Goal: Task Accomplishment & Management: Manage account settings

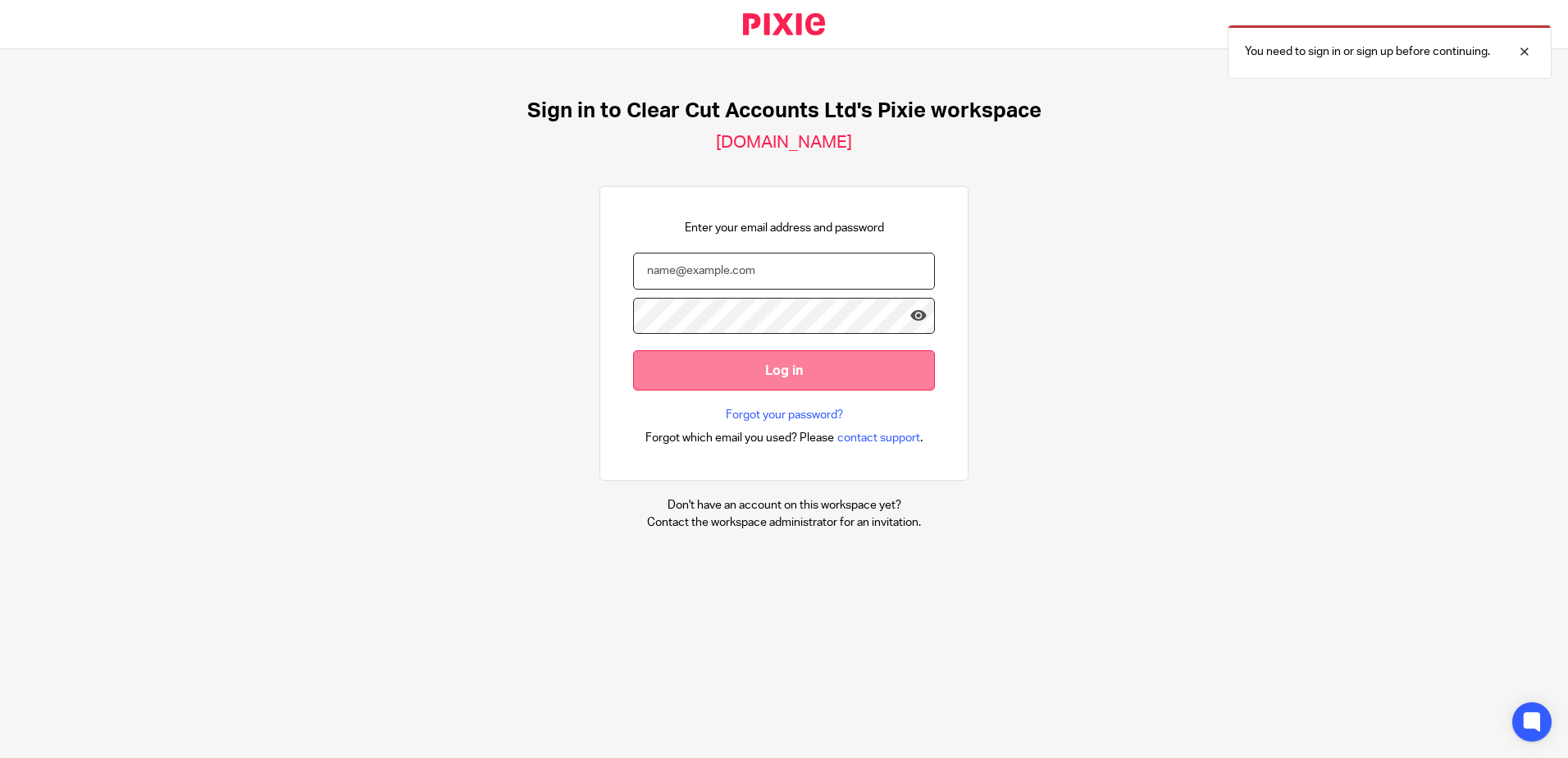
type input "[PERSON_NAME][EMAIL_ADDRESS][DOMAIN_NAME]"
click at [733, 369] on input "Log in" at bounding box center [784, 370] width 302 height 40
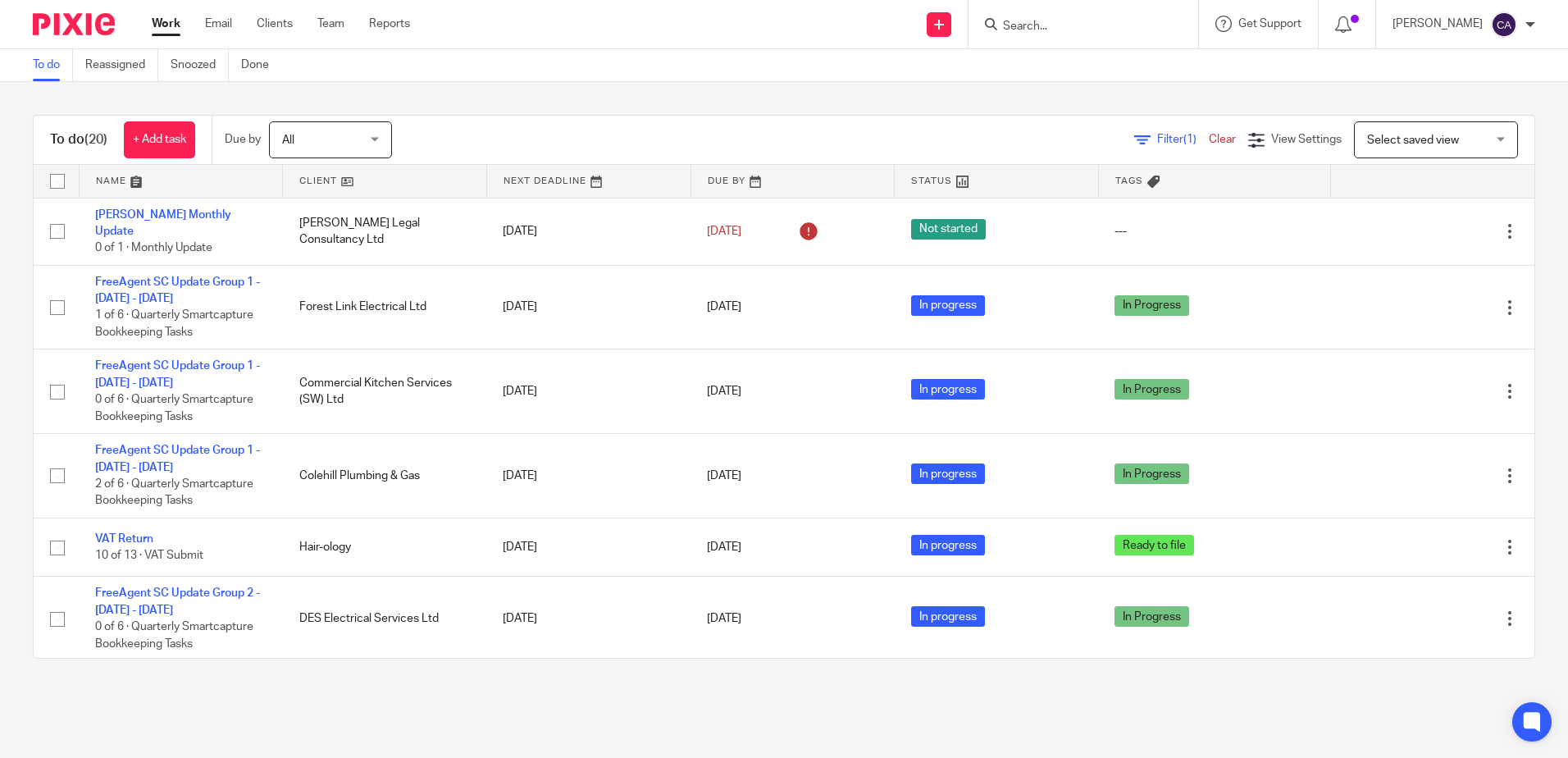
click at [124, 181] on link at bounding box center [181, 181] width 204 height 33
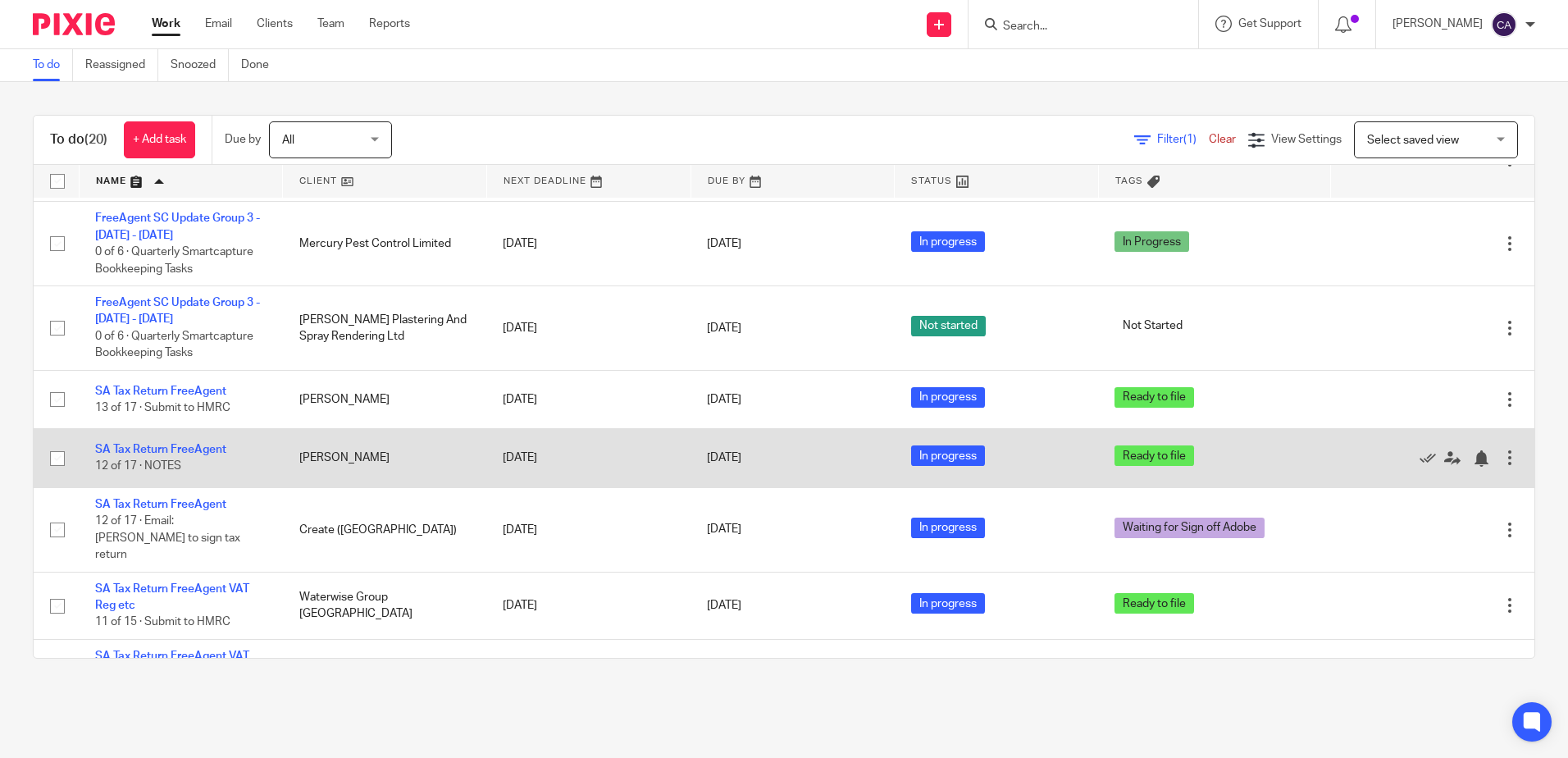
scroll to position [1089, 0]
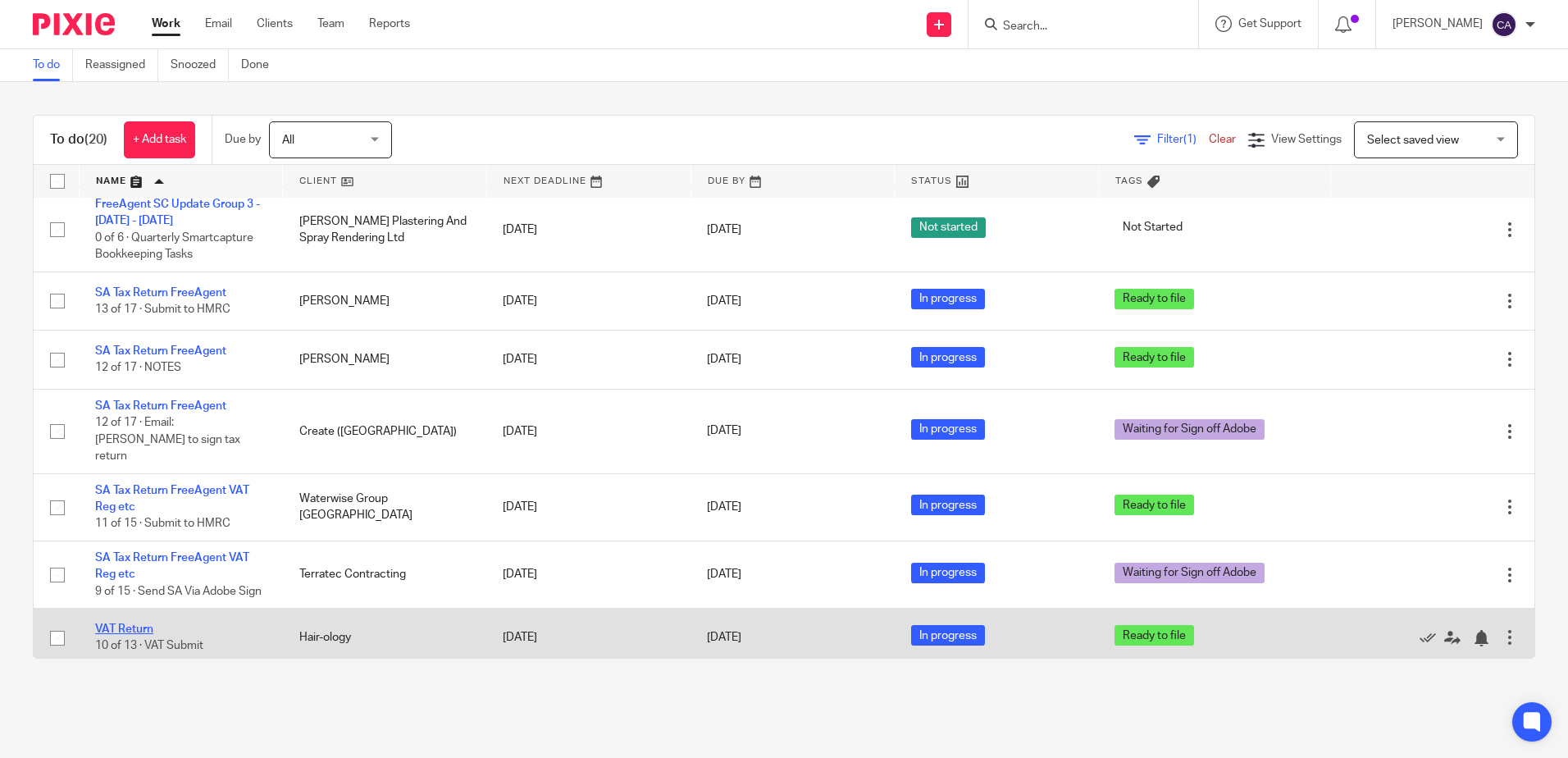
click at [115, 623] on link "VAT Return" at bounding box center [124, 629] width 59 height 12
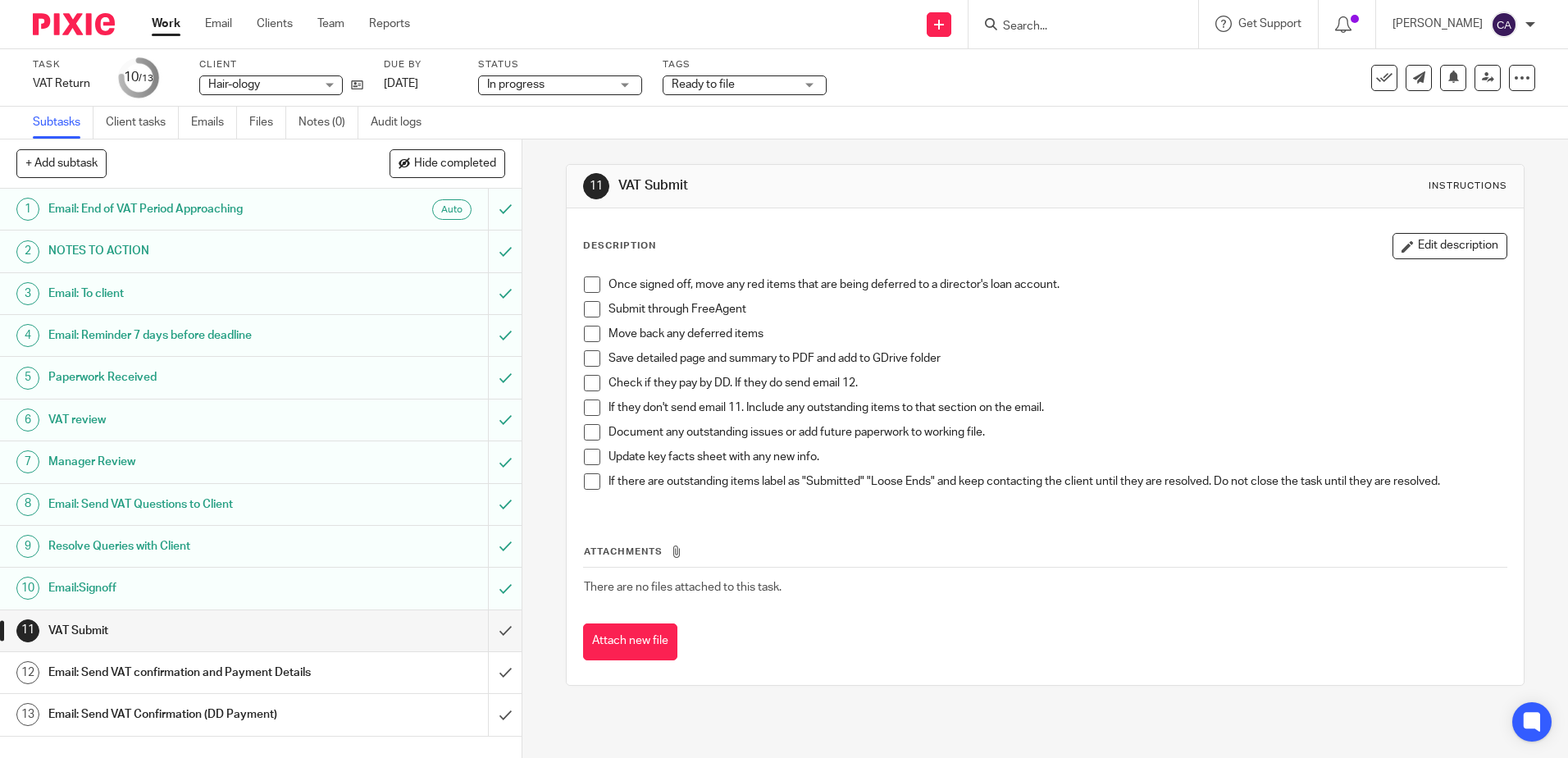
click at [87, 587] on h1 "Email:Signoff" at bounding box center [190, 588] width 282 height 25
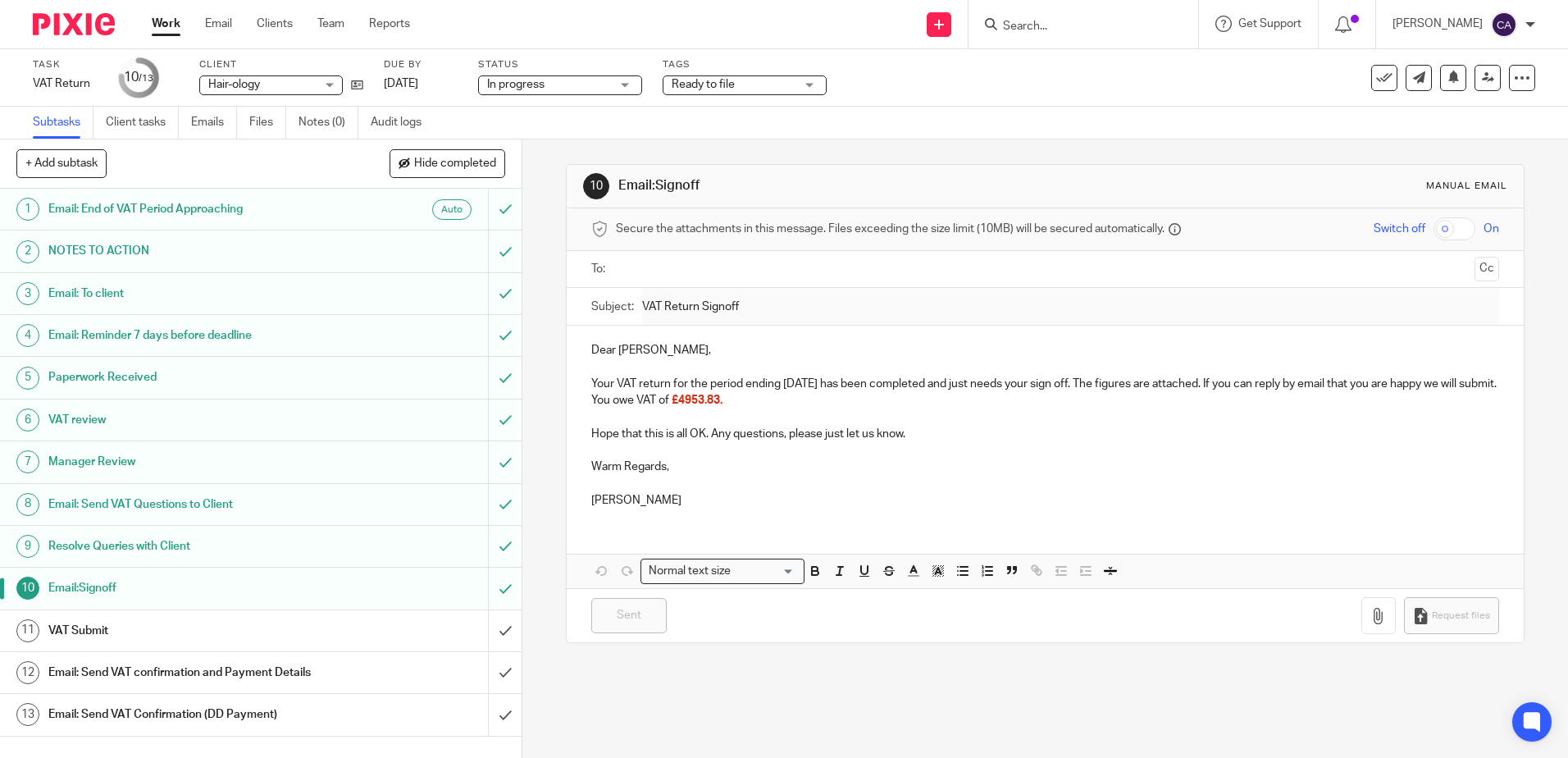
click at [84, 625] on h1 "VAT Submit" at bounding box center [190, 630] width 282 height 25
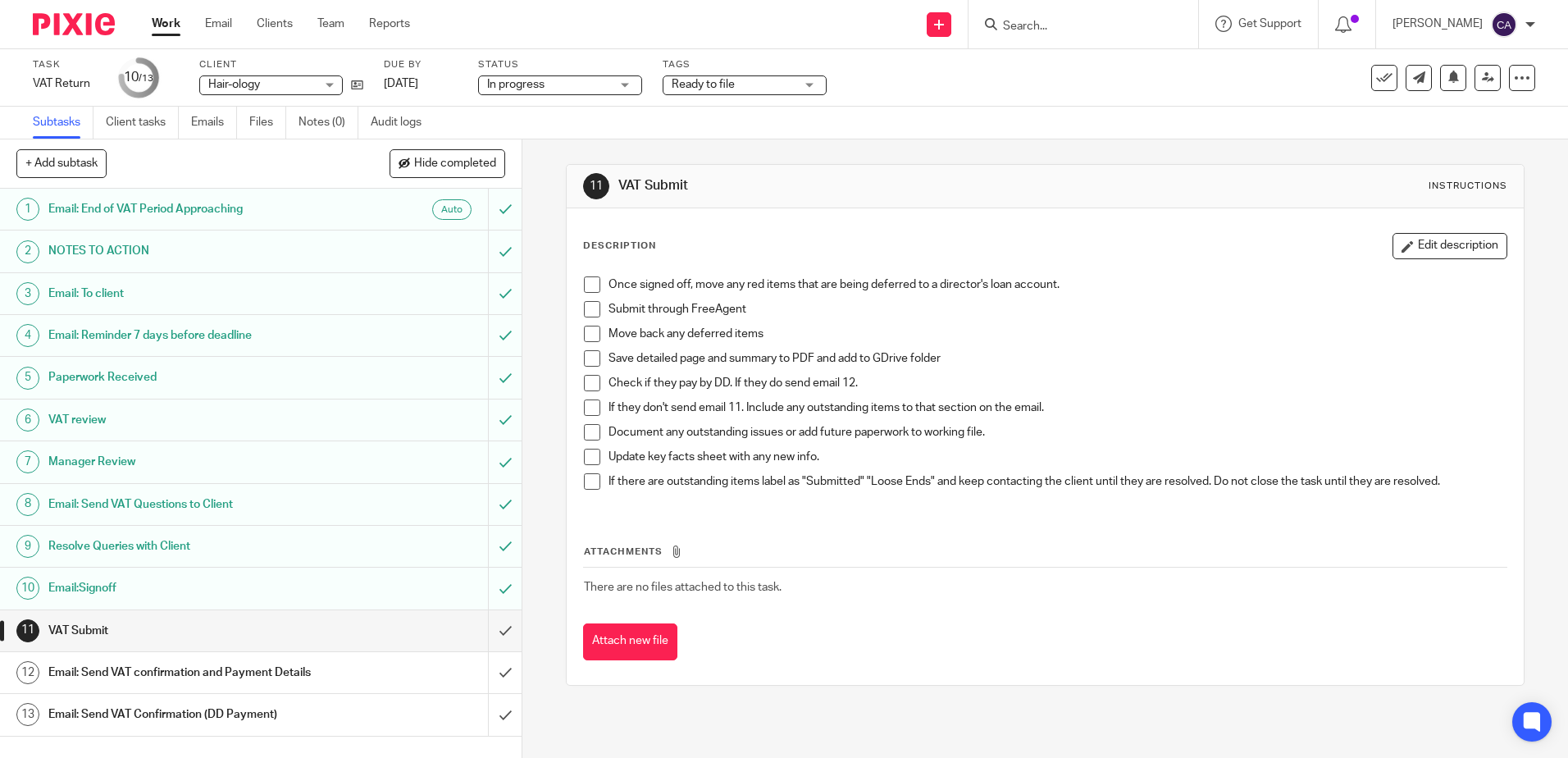
click at [584, 298] on li "Once signed off, move any red items that are being deferred to a director's loa…" at bounding box center [1045, 288] width 922 height 25
click at [584, 305] on span at bounding box center [592, 309] width 16 height 16
click at [589, 355] on span at bounding box center [592, 358] width 16 height 16
click at [588, 408] on span at bounding box center [592, 408] width 16 height 16
click at [262, 671] on h1 "Email: Send VAT confirmation and Payment Details" at bounding box center [190, 672] width 282 height 25
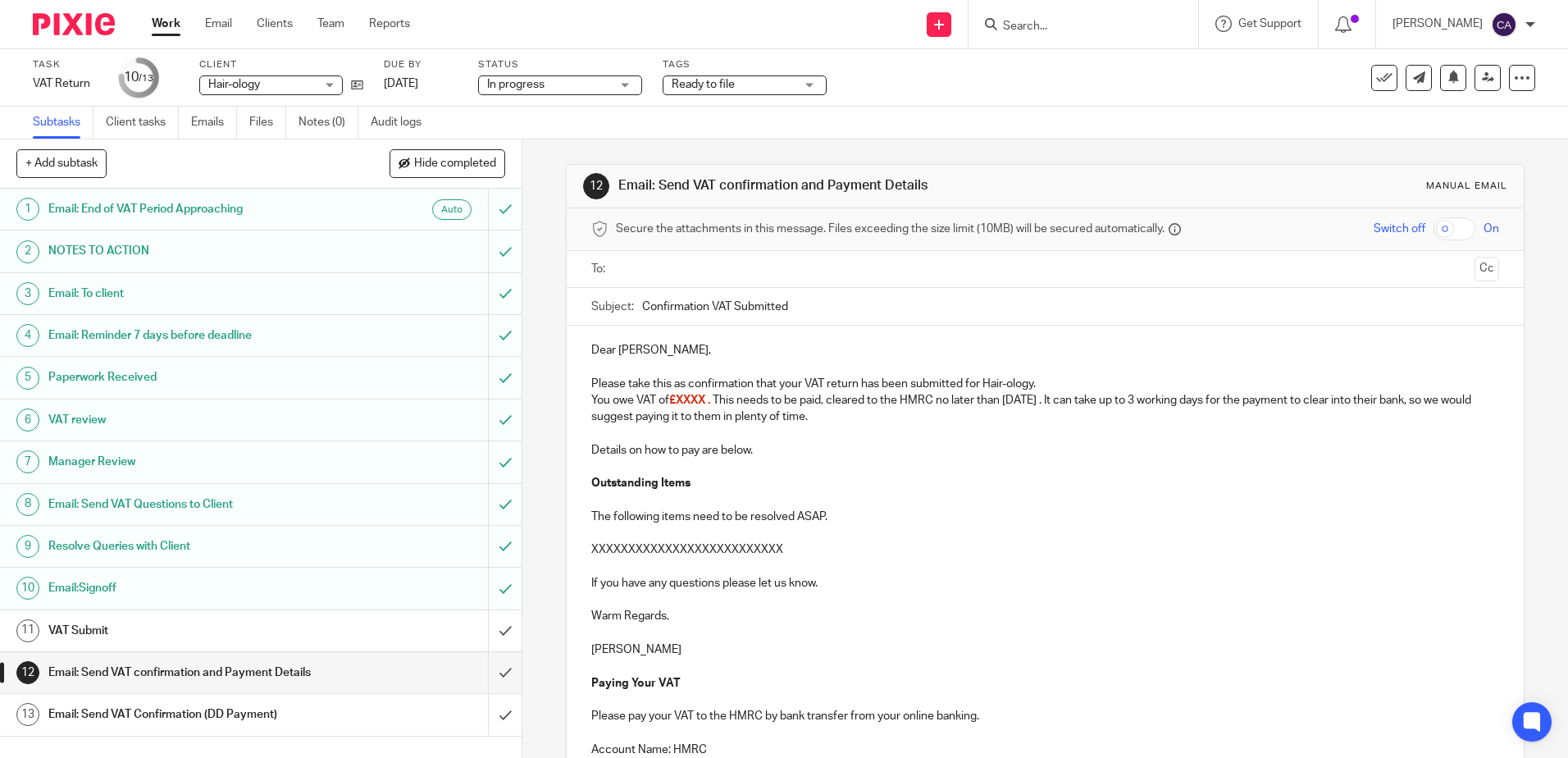
click at [686, 399] on span "£XXXX ." at bounding box center [690, 400] width 41 height 12
click at [686, 399] on span "£XXXX ." at bounding box center [690, 400] width 41 height 12
click at [686, 391] on p "Please take this as confirmation that your VAT return has been submitted for Ha…" at bounding box center [1045, 384] width 907 height 16
click at [683, 400] on span "£XXXX ." at bounding box center [690, 400] width 41 height 12
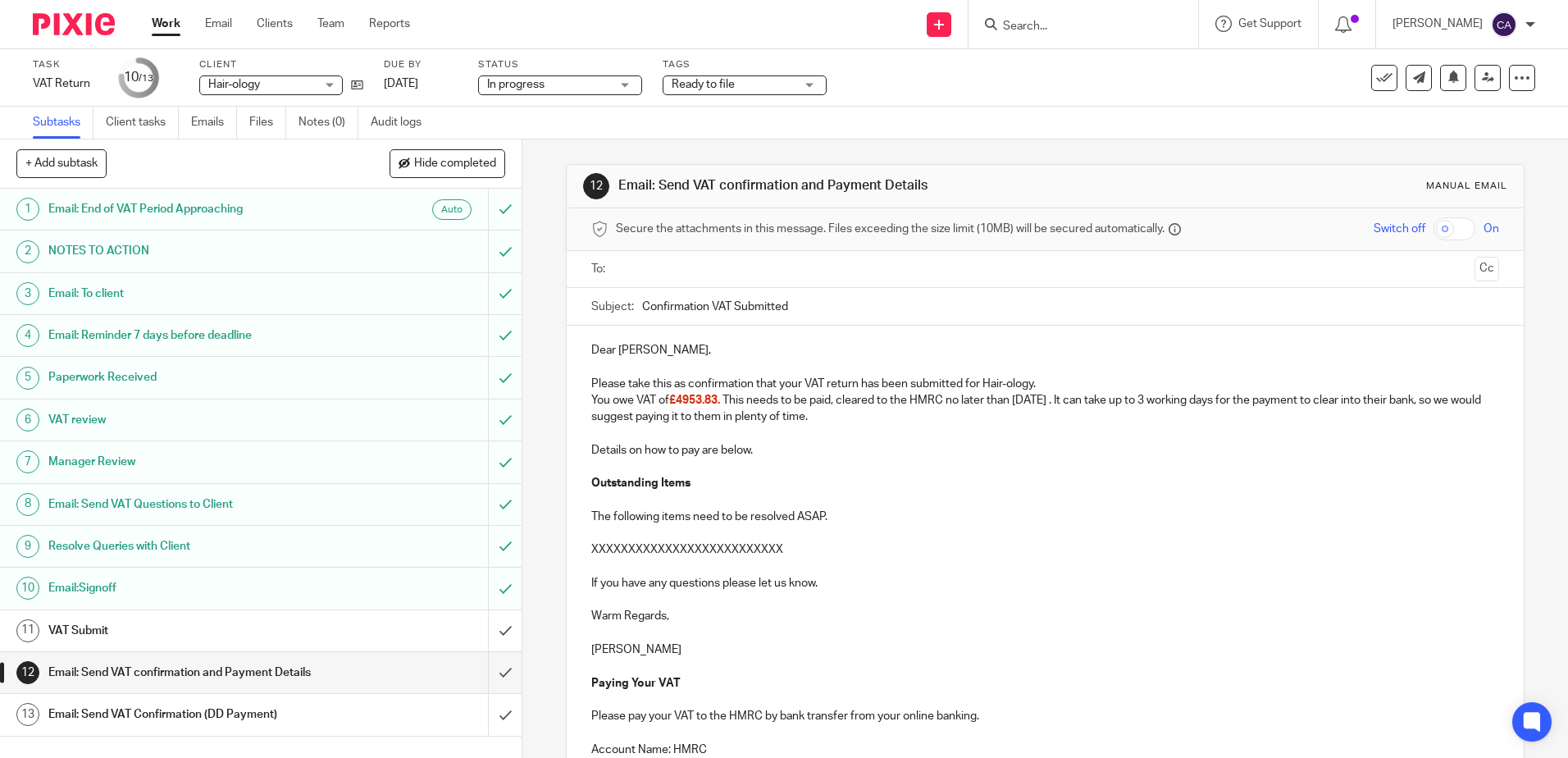
click at [714, 421] on p "You owe VAT of £4953.83. This needs to be paid, cleared to the HMRC no later th…" at bounding box center [1045, 409] width 907 height 34
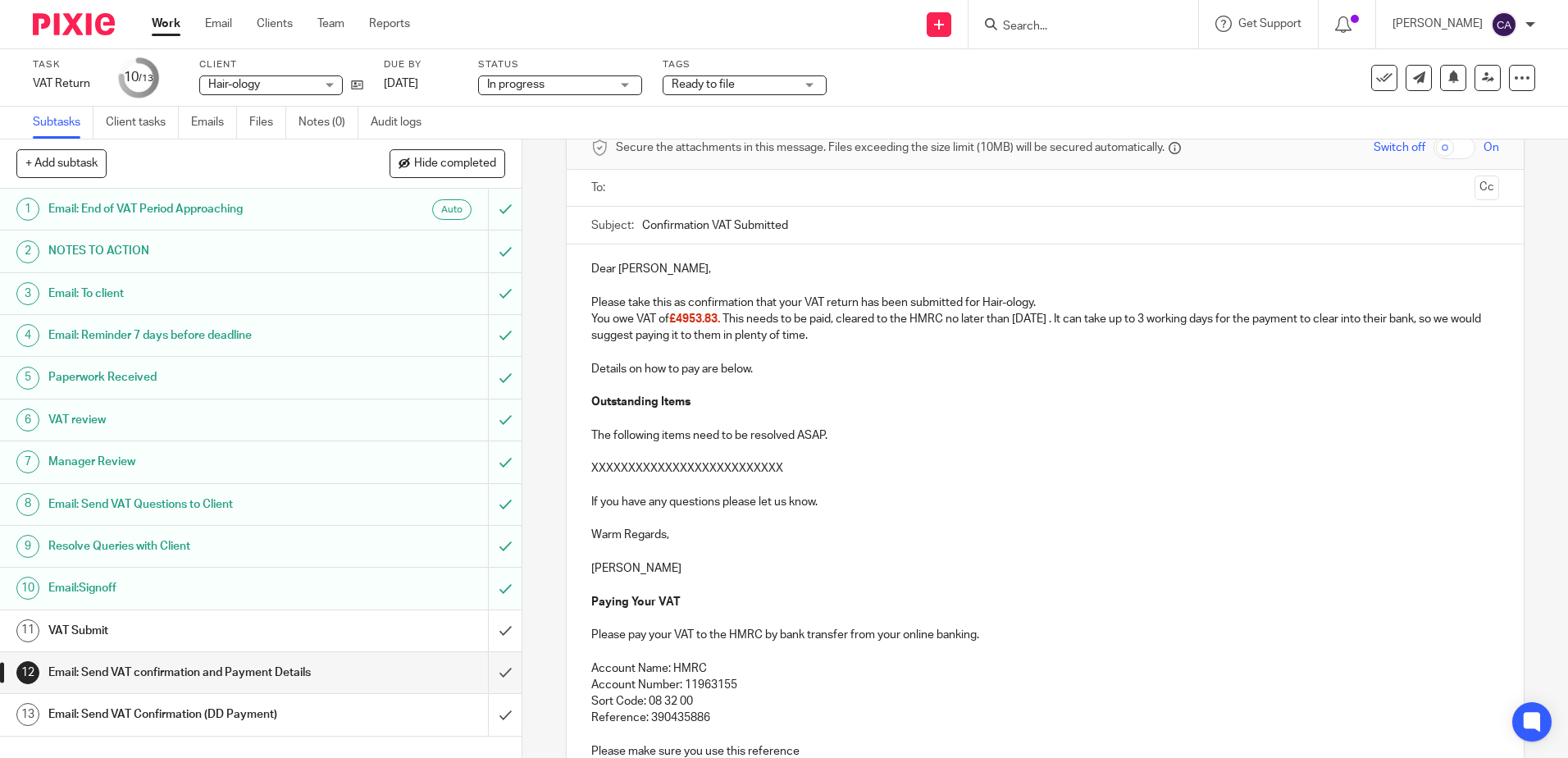
scroll to position [78, 0]
drag, startPoint x: 797, startPoint y: 476, endPoint x: 583, endPoint y: 398, distance: 227.8
click at [583, 398] on div "Dear Jackie, Please take this as confirmation that your VAT return has been sub…" at bounding box center [1045, 512] width 957 height 527
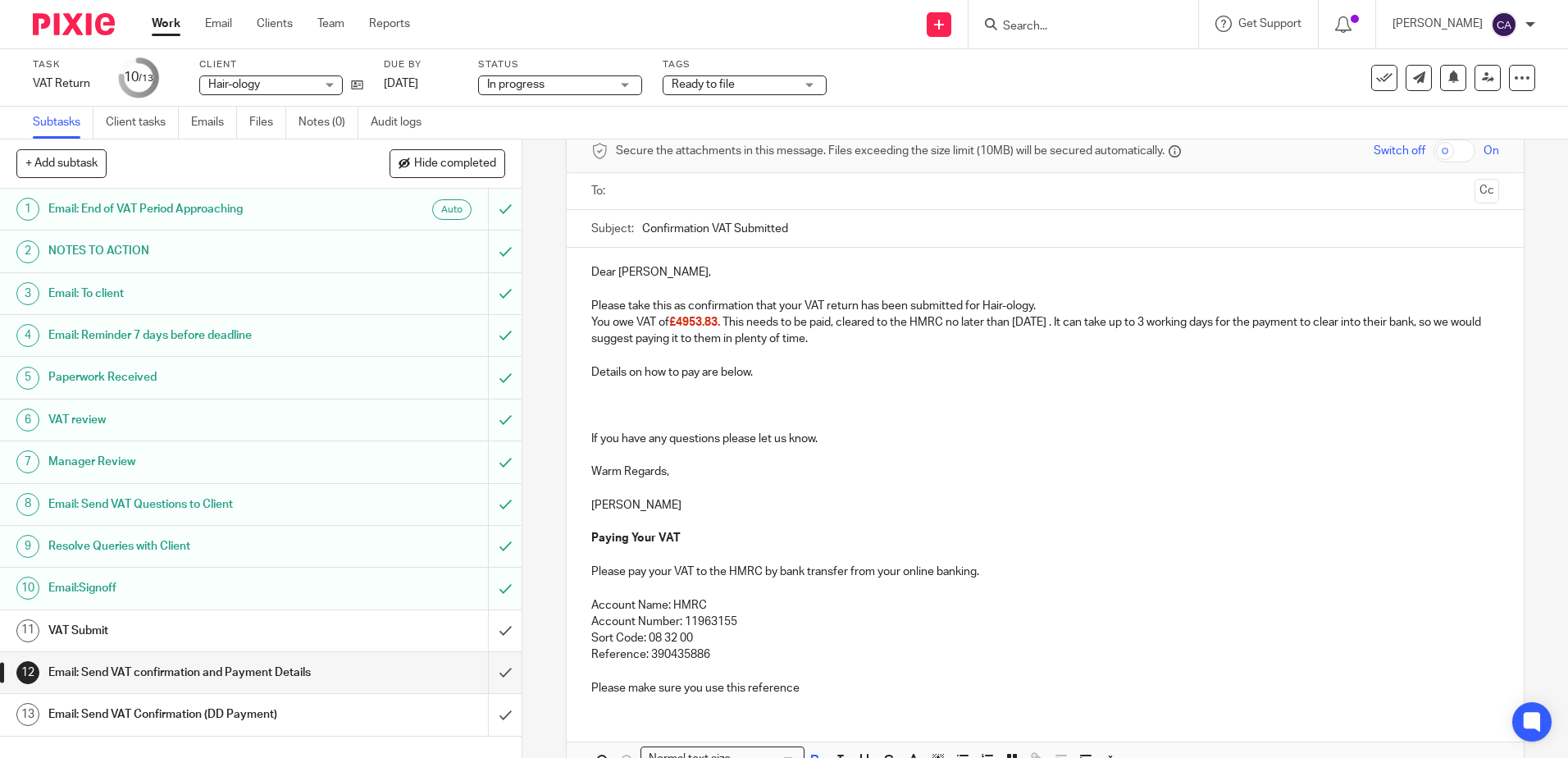
scroll to position [0, 0]
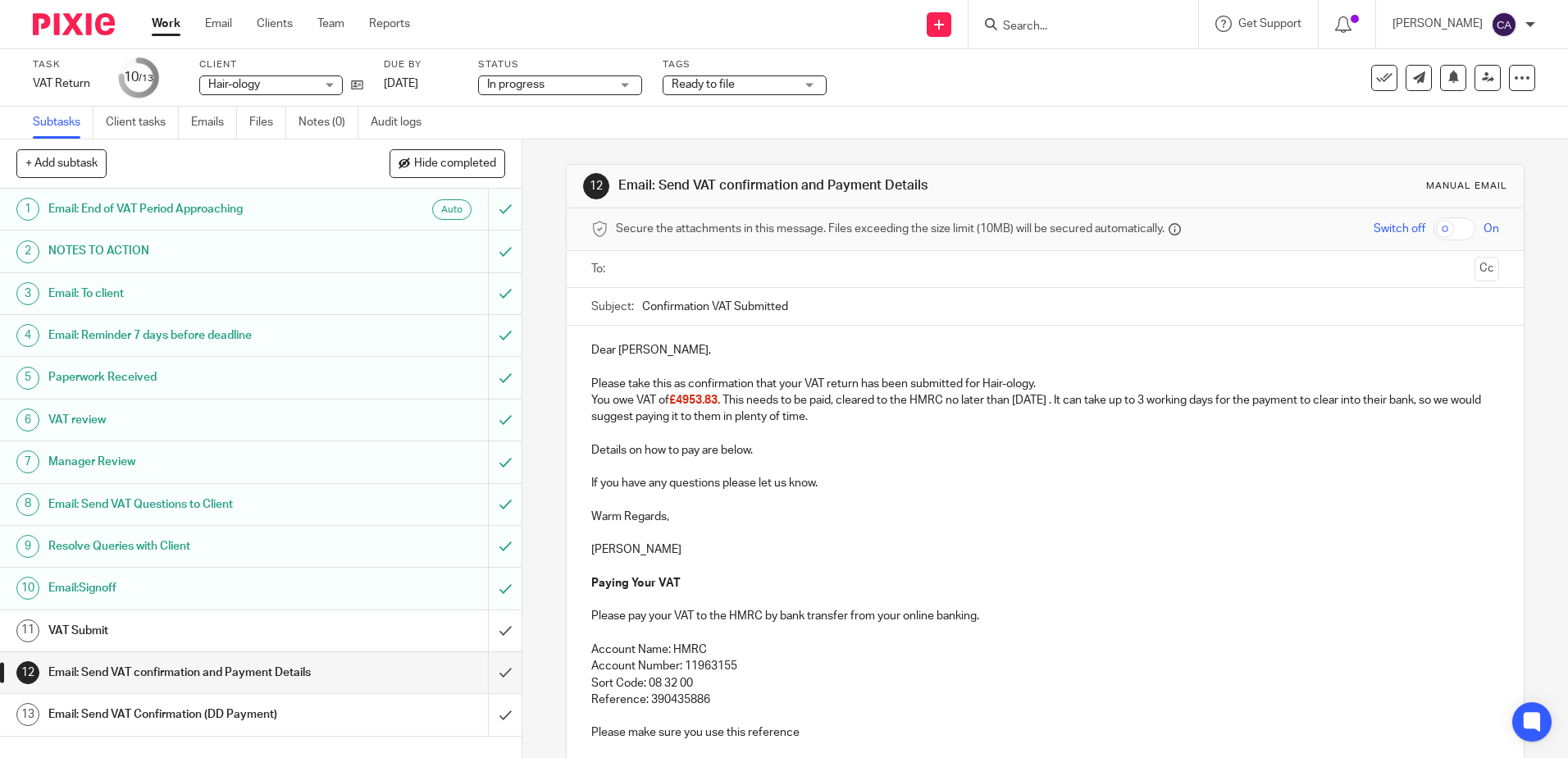
click at [911, 430] on p at bounding box center [1045, 434] width 907 height 16
click at [917, 423] on p "You owe VAT of £4953.83. This needs to be paid, cleared to the HMRC no later th…" at bounding box center [1045, 409] width 907 height 34
click at [1104, 416] on p "You owe VAT of £4953.83. This needs to be paid, cleared to the HMRC no later th…" at bounding box center [1045, 409] width 907 height 34
drag, startPoint x: 723, startPoint y: 398, endPoint x: 862, endPoint y: 421, distance: 140.9
click at [862, 421] on p "You owe VAT of £4953.83. This needs to be paid, cleared to the HMRC no later th…" at bounding box center [1045, 409] width 907 height 34
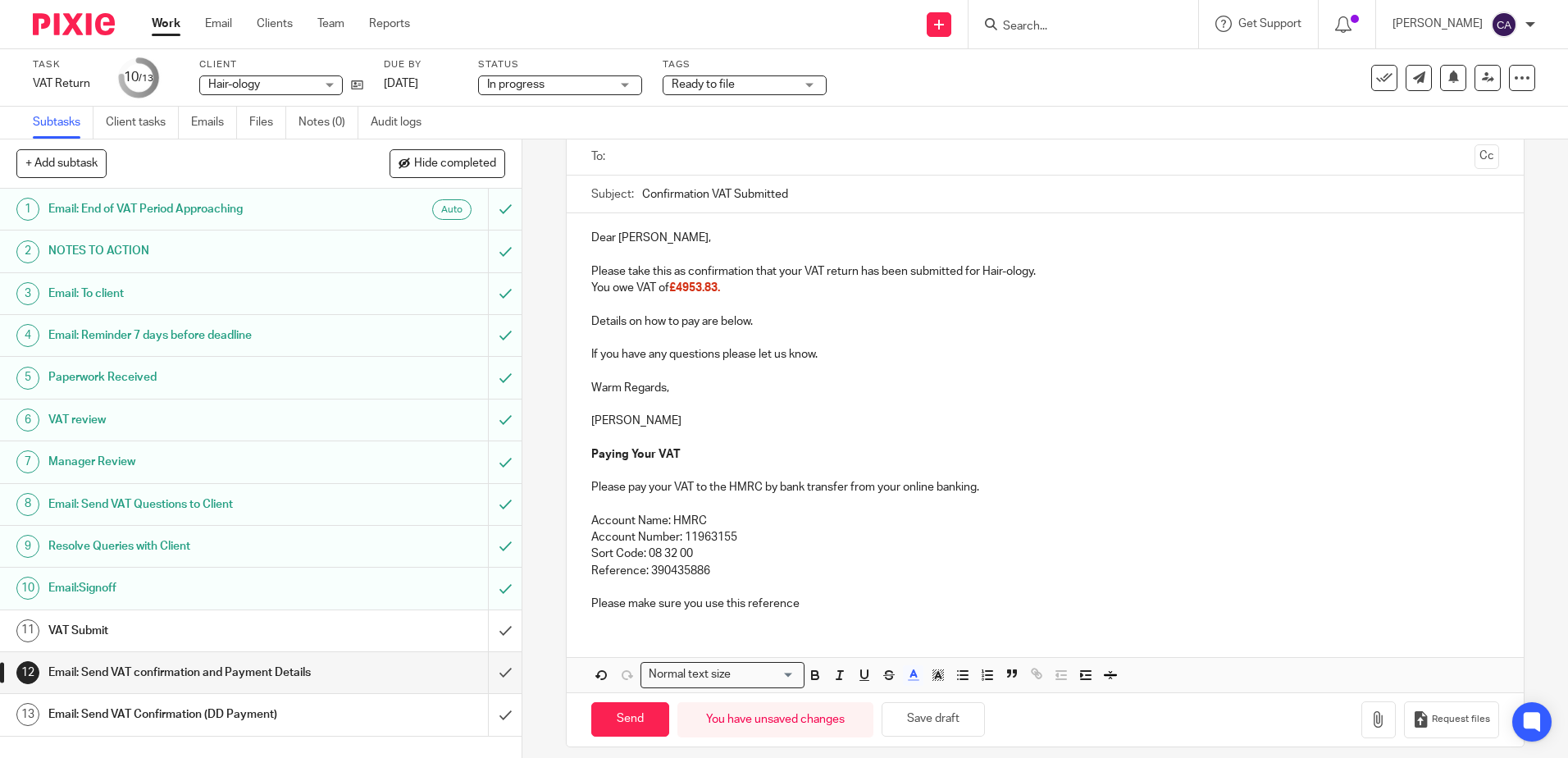
scroll to position [126, 0]
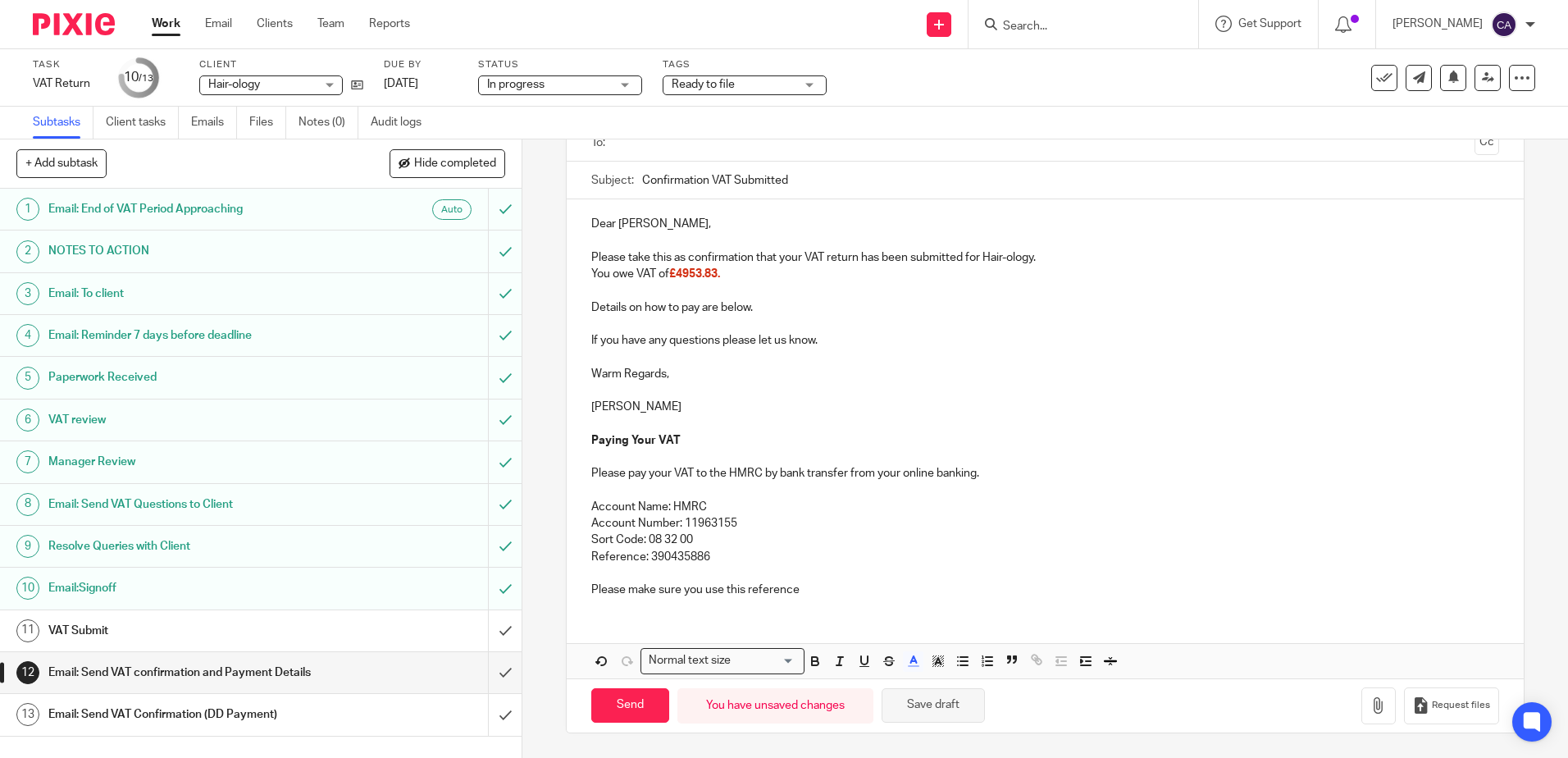
click at [927, 706] on button "Save draft" at bounding box center [933, 705] width 103 height 35
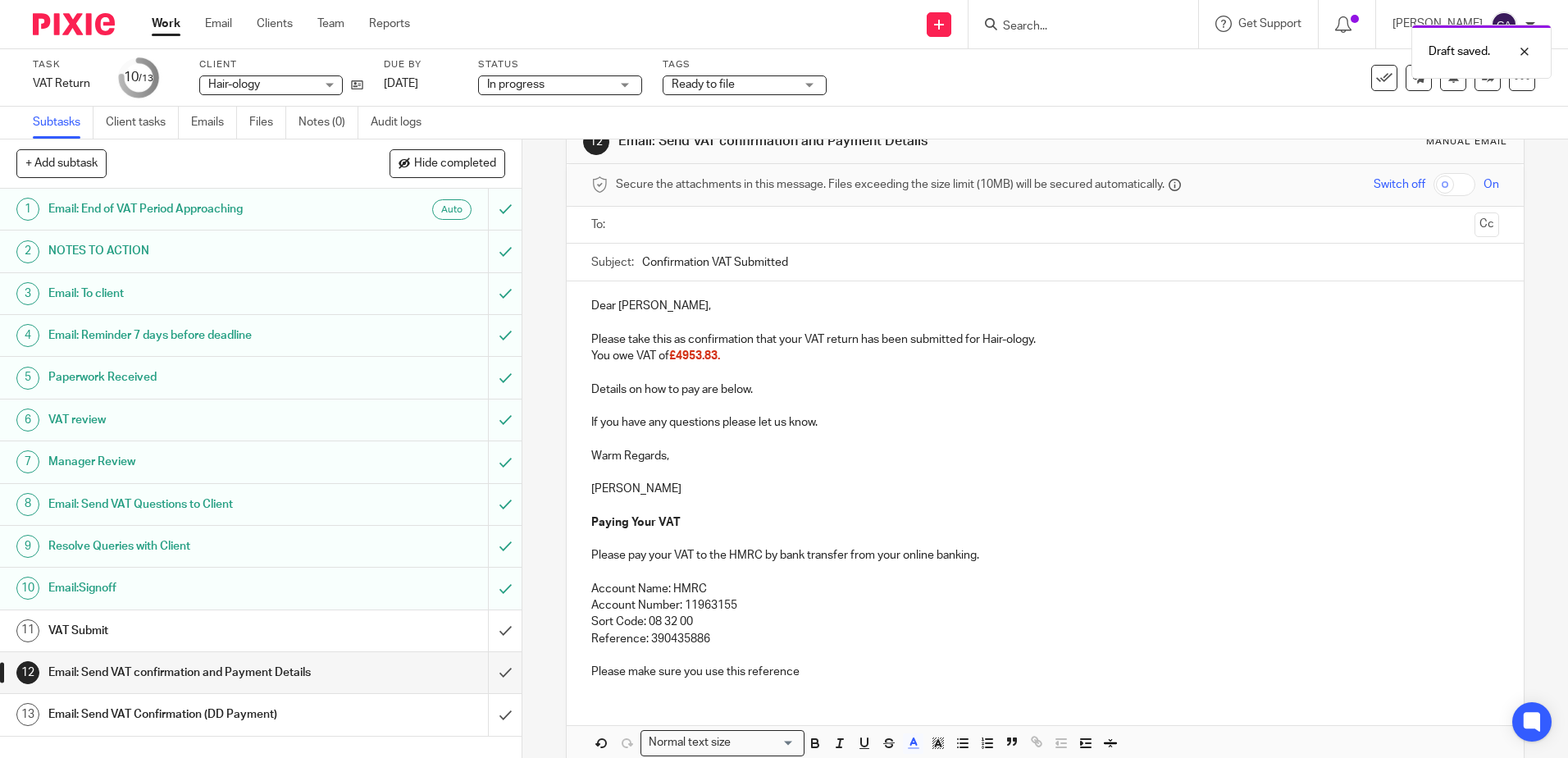
scroll to position [0, 0]
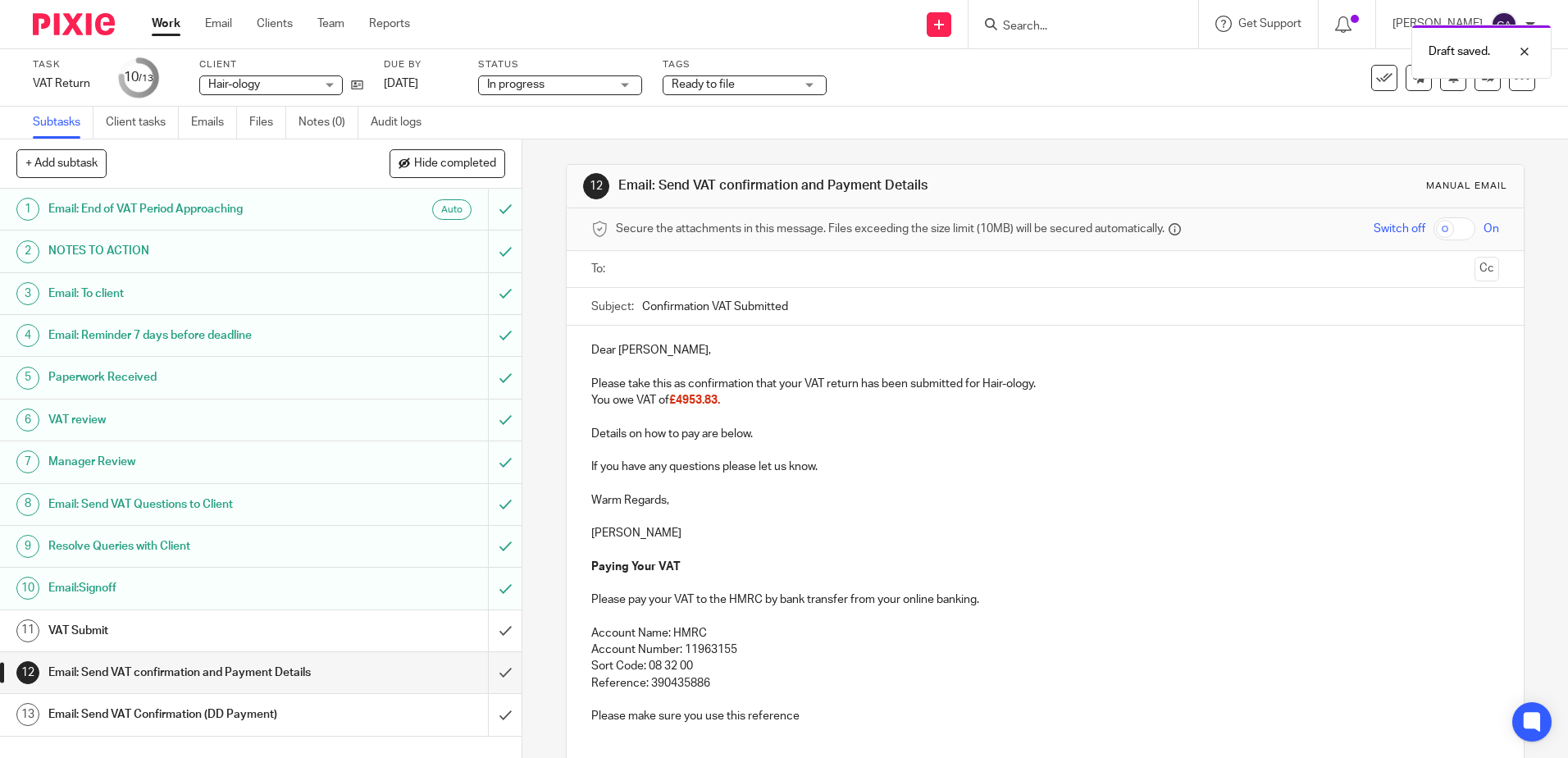
click at [674, 269] on input "text" at bounding box center [1044, 269] width 845 height 19
click at [770, 517] on p at bounding box center [1045, 520] width 907 height 16
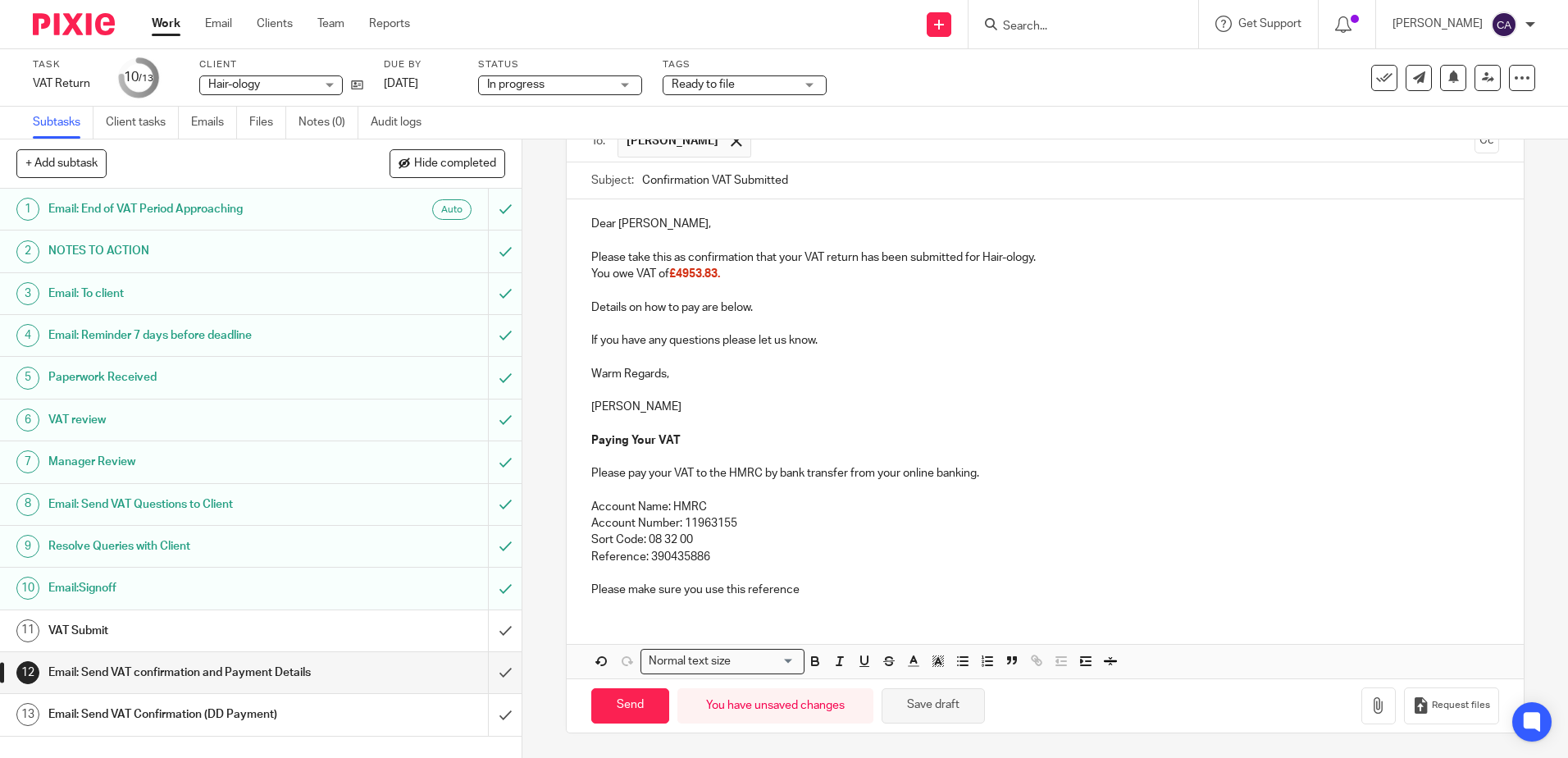
click at [936, 709] on button "Save draft" at bounding box center [933, 705] width 103 height 35
click at [910, 691] on button "Save draft" at bounding box center [933, 705] width 103 height 35
click at [628, 706] on input "Send" at bounding box center [630, 705] width 78 height 35
type input "Sent"
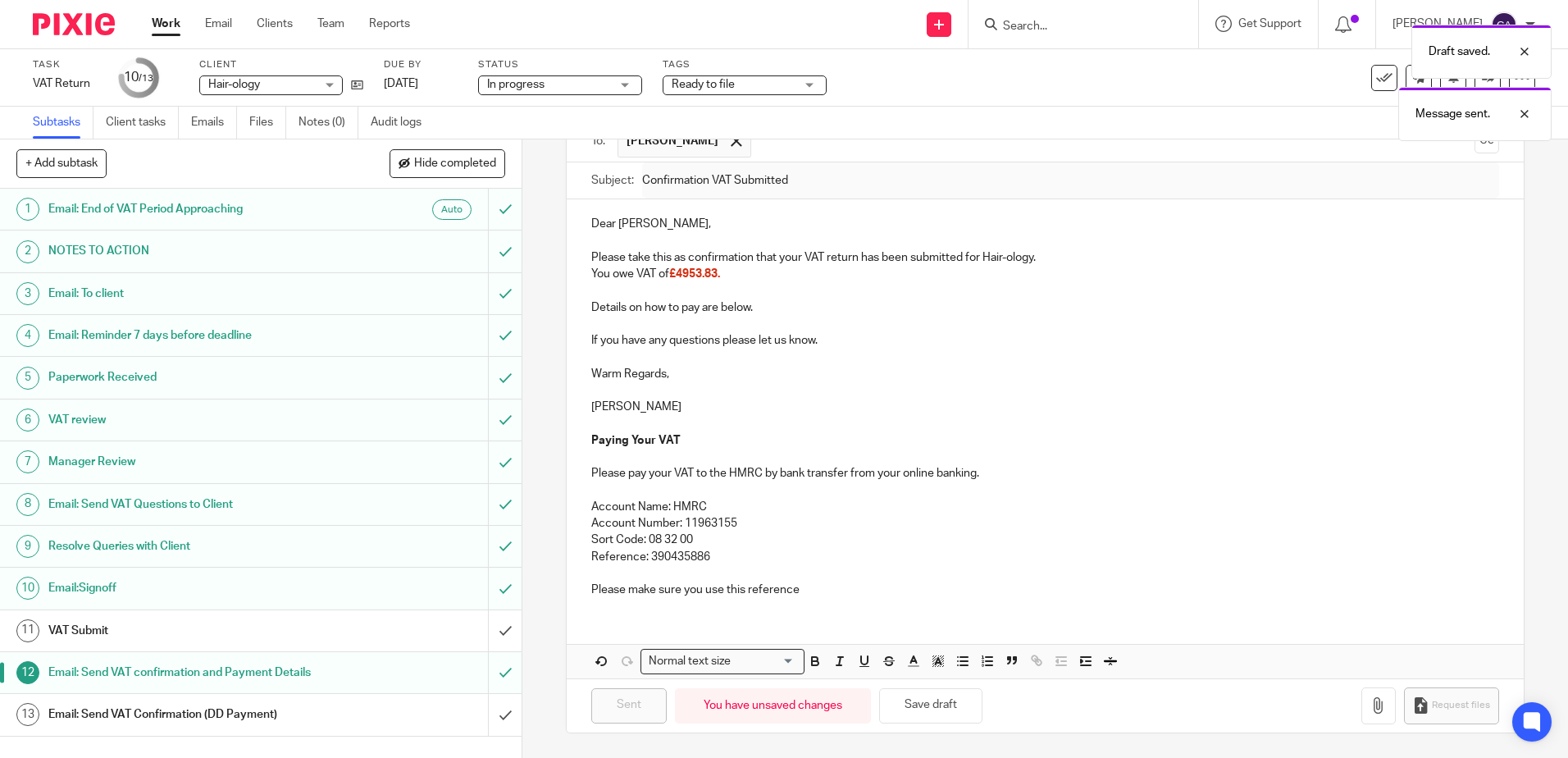
click at [752, 80] on span "Ready to file" at bounding box center [733, 85] width 123 height 17
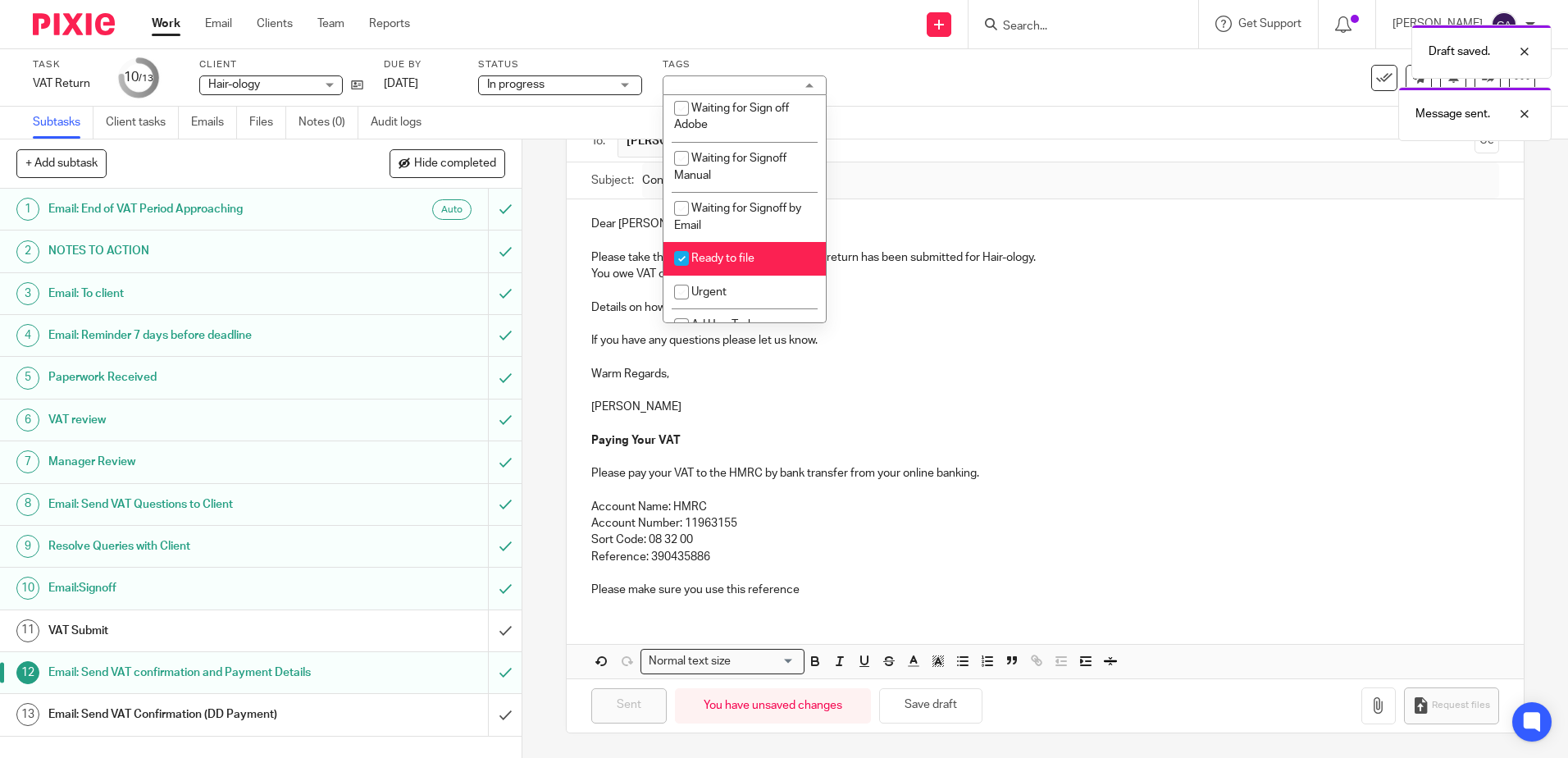
scroll to position [194, 0]
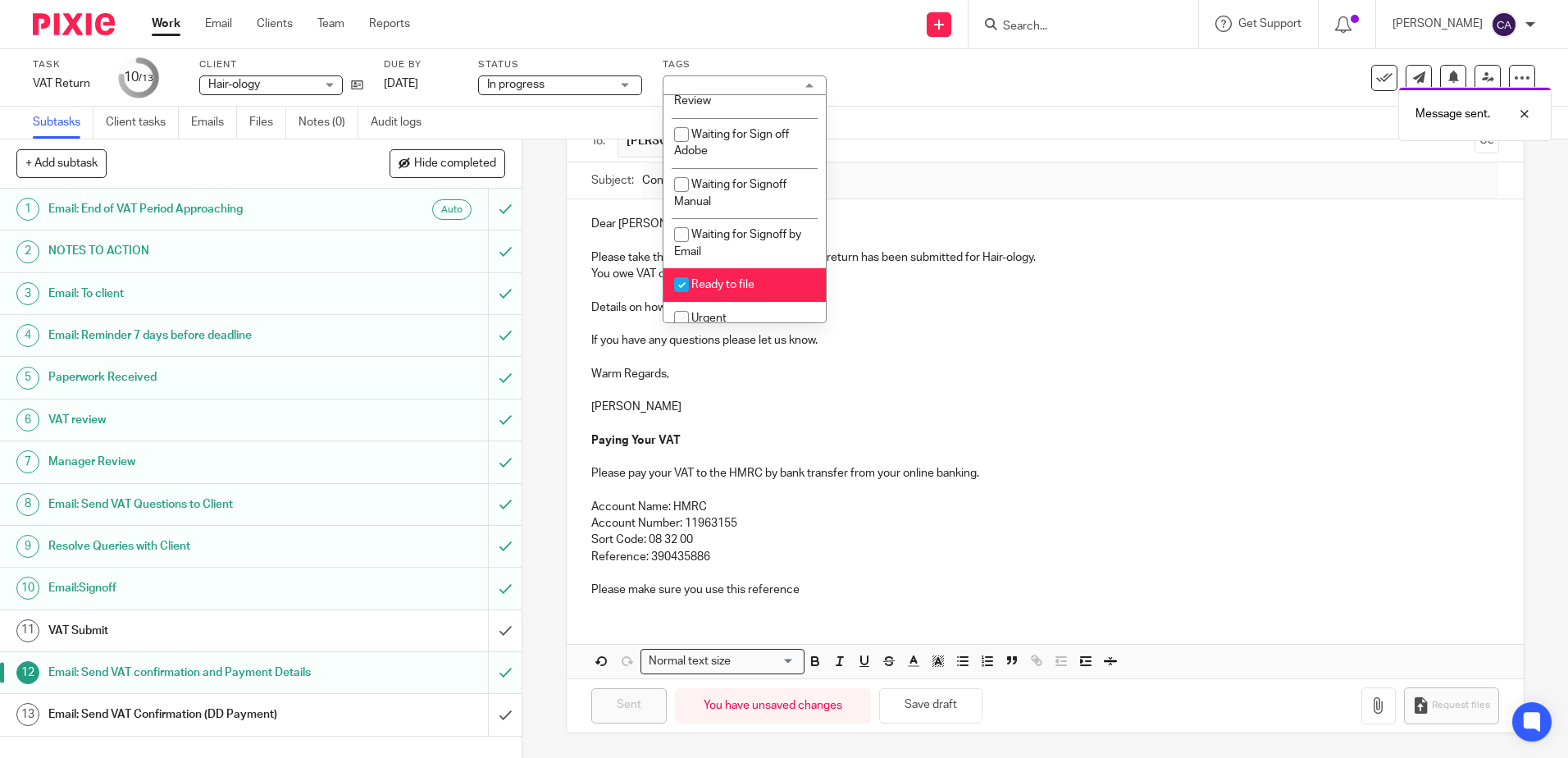
click at [707, 274] on li "Ready to file" at bounding box center [744, 284] width 162 height 34
checkbox input "false"
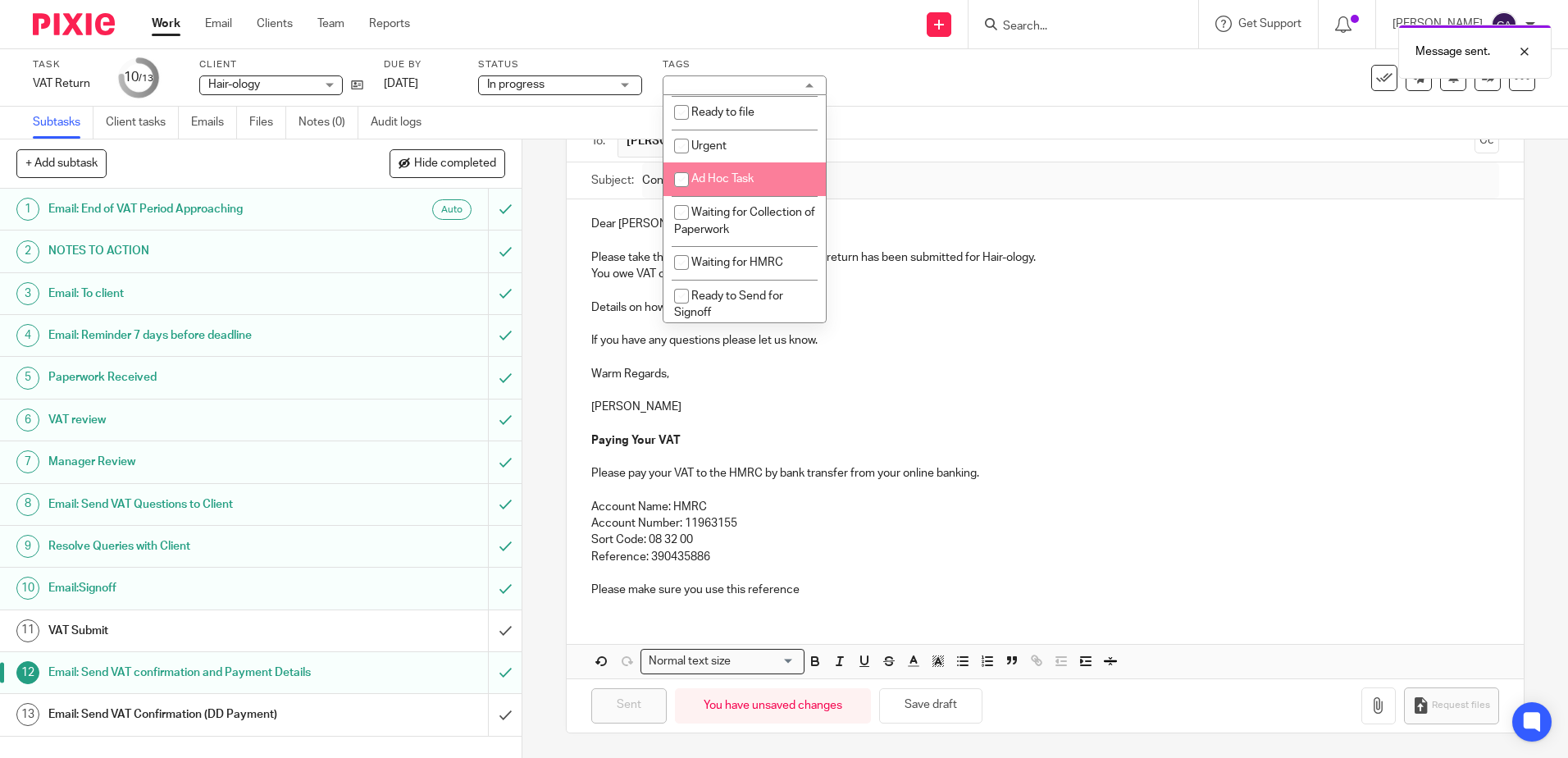
scroll to position [439, 0]
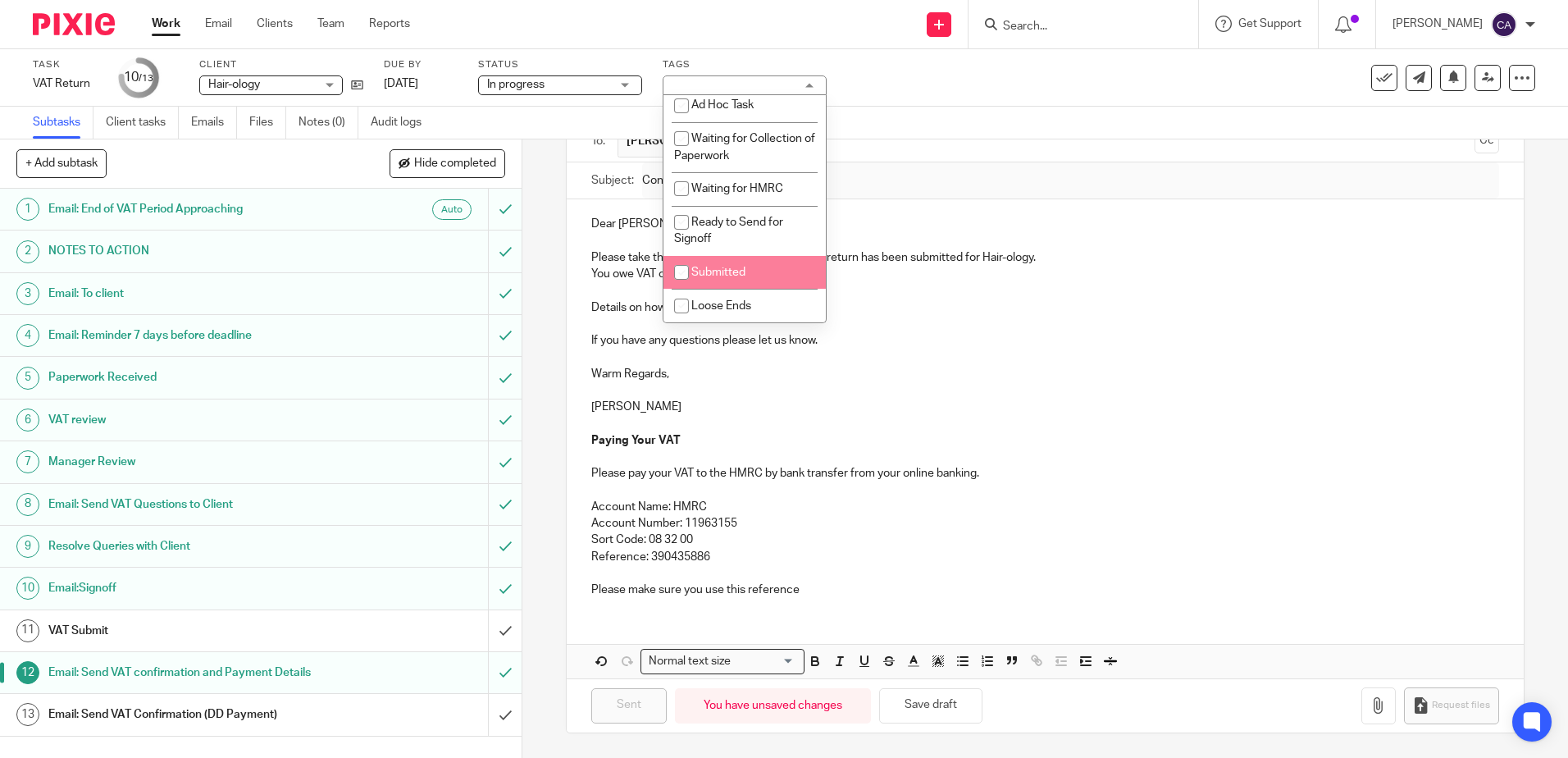
click at [713, 273] on span "Submitted" at bounding box center [718, 272] width 54 height 12
checkbox input "true"
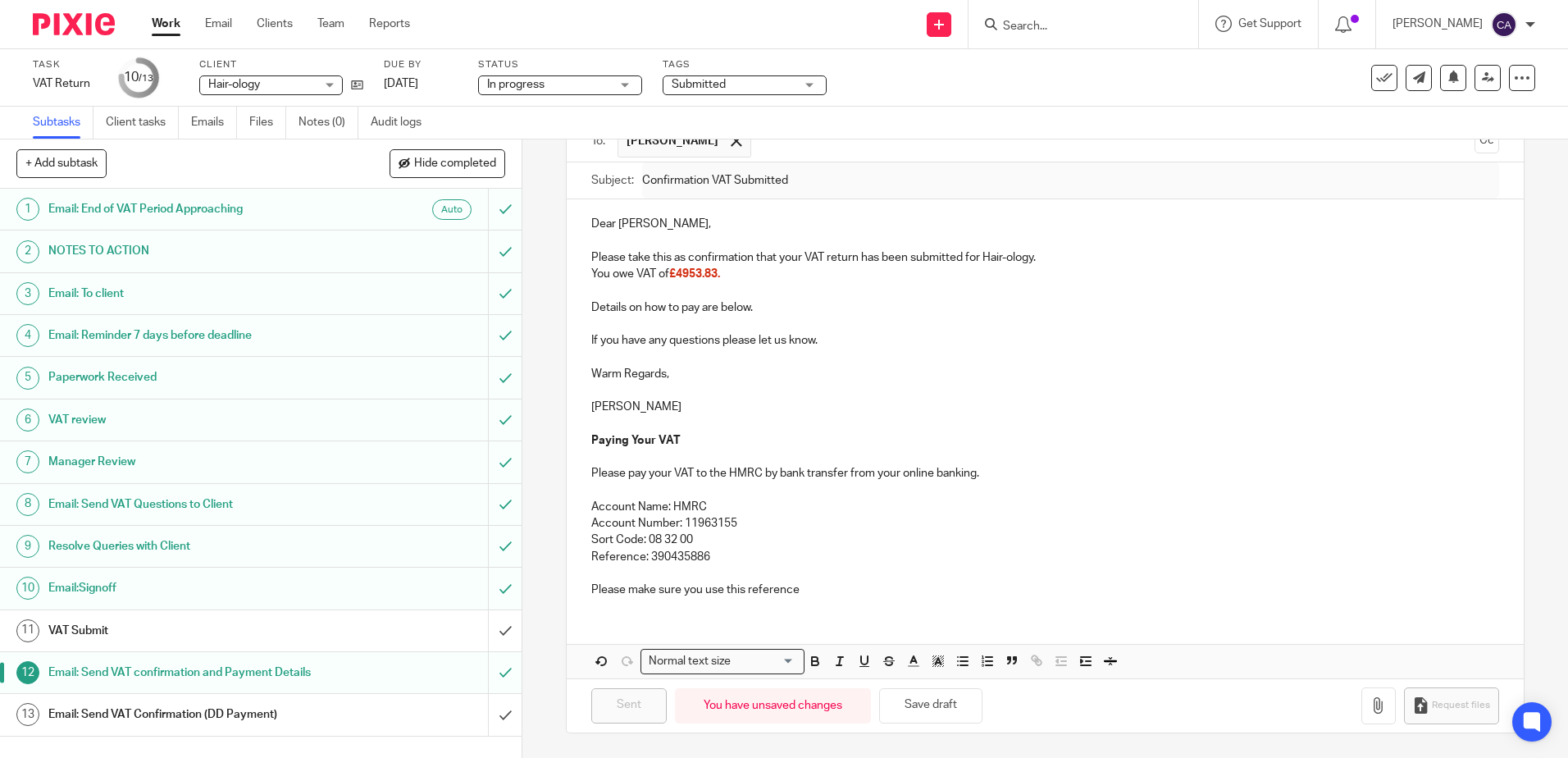
click at [953, 283] on p at bounding box center [1045, 290] width 907 height 16
click at [208, 639] on h1 "VAT Submit" at bounding box center [190, 630] width 282 height 25
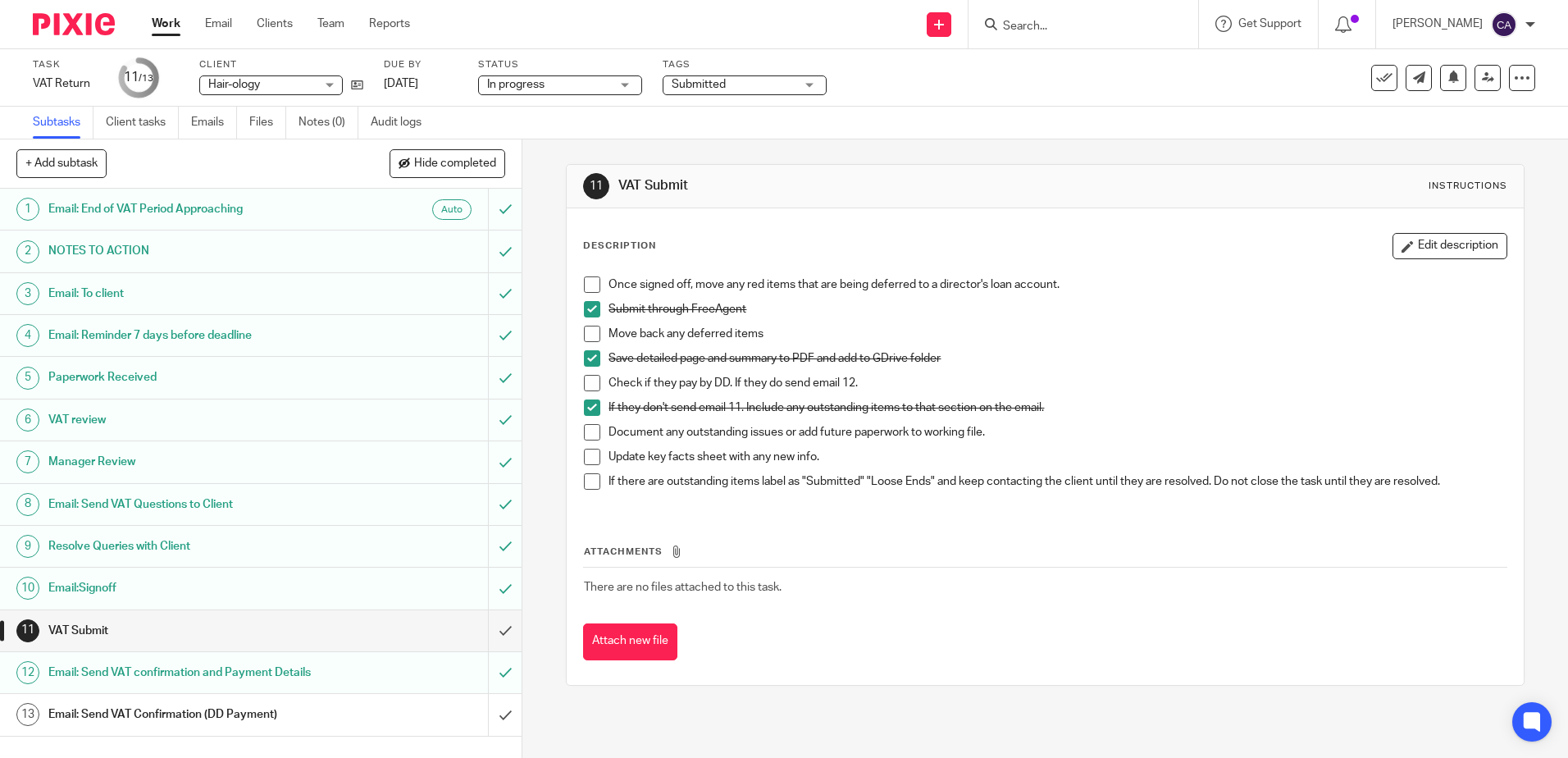
click at [1376, 77] on icon at bounding box center [1384, 78] width 16 height 16
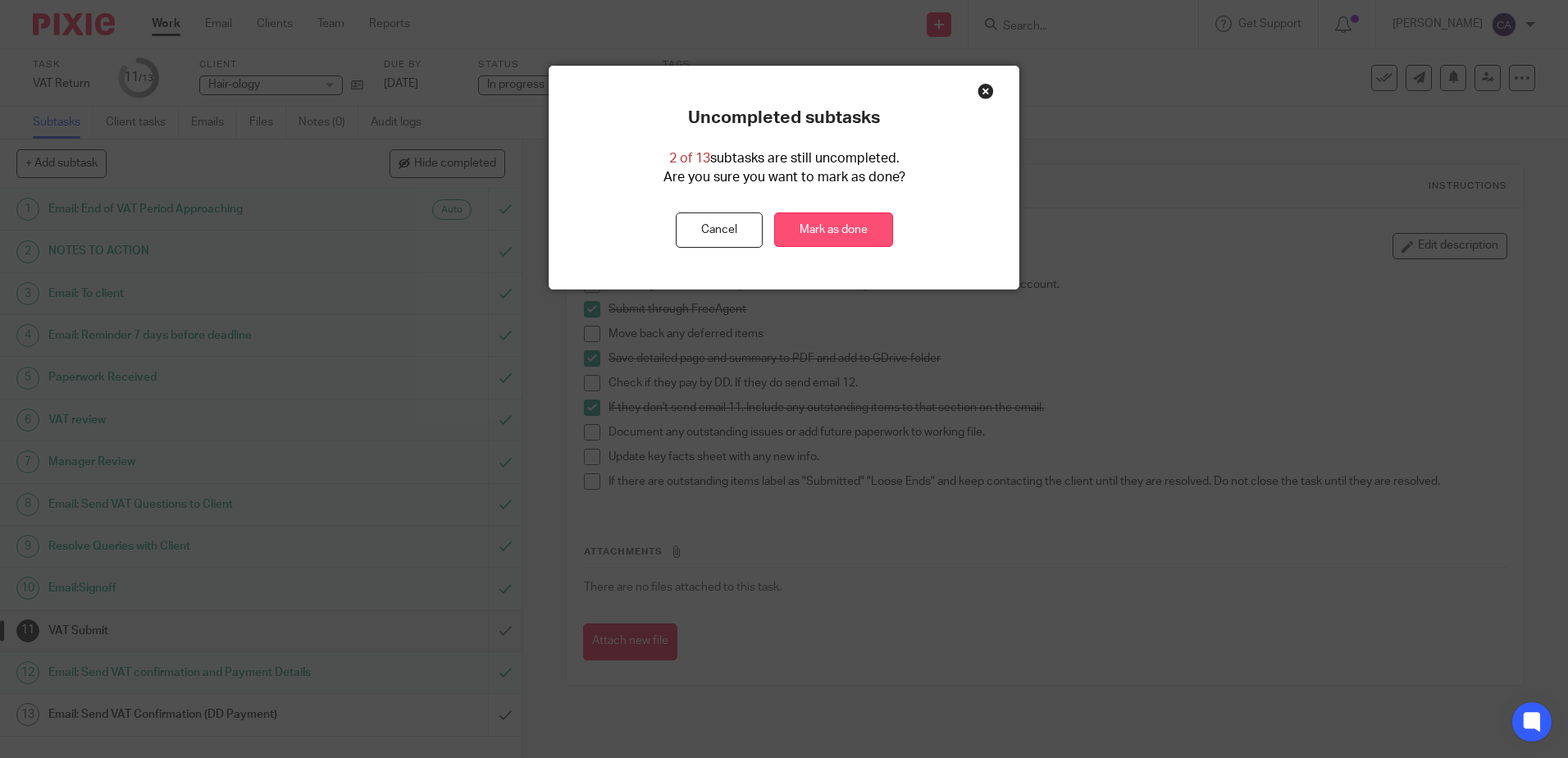
click at [829, 227] on link "Mark as done" at bounding box center [834, 230] width 119 height 35
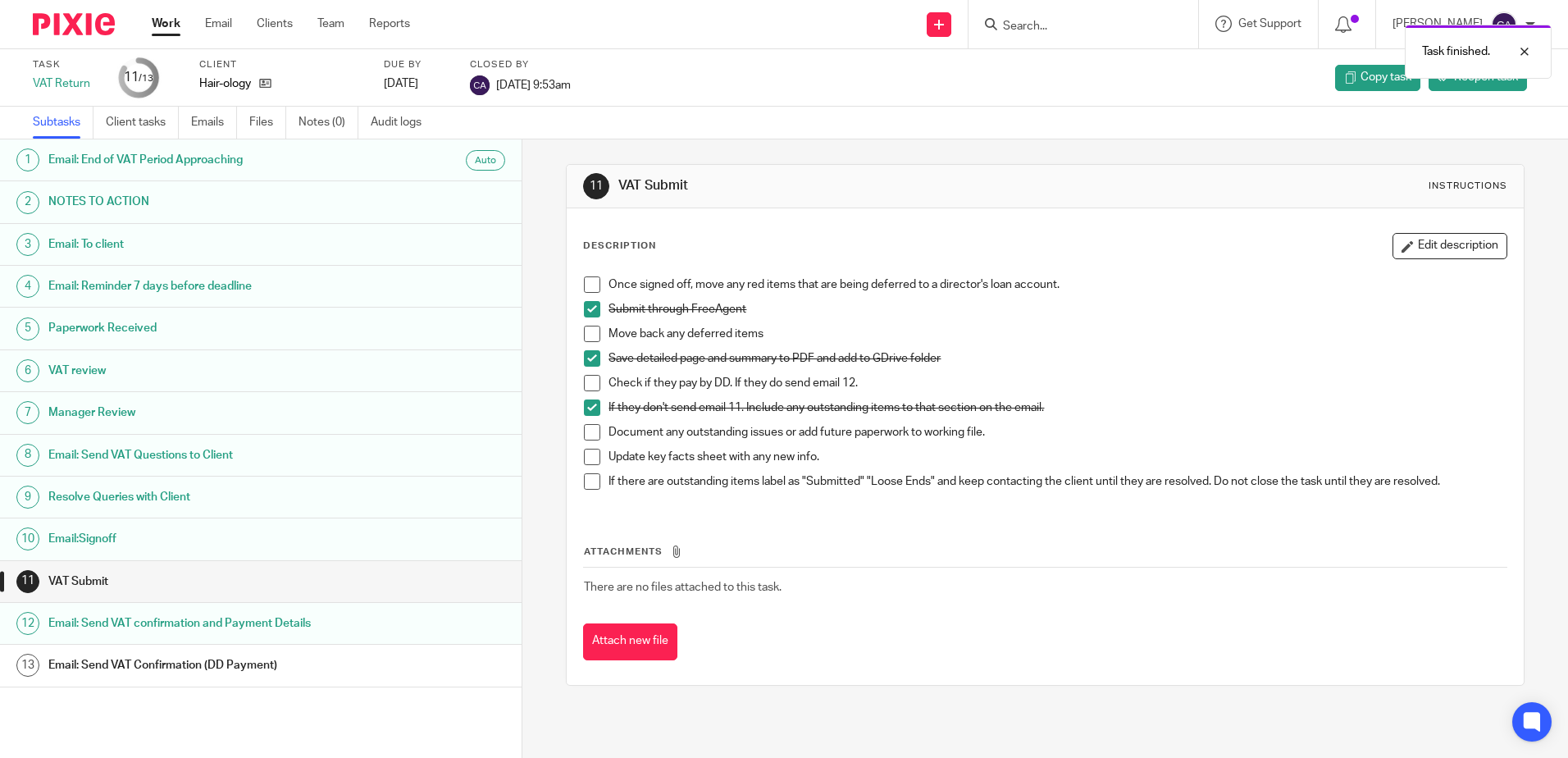
click at [174, 26] on link "Work" at bounding box center [166, 24] width 29 height 16
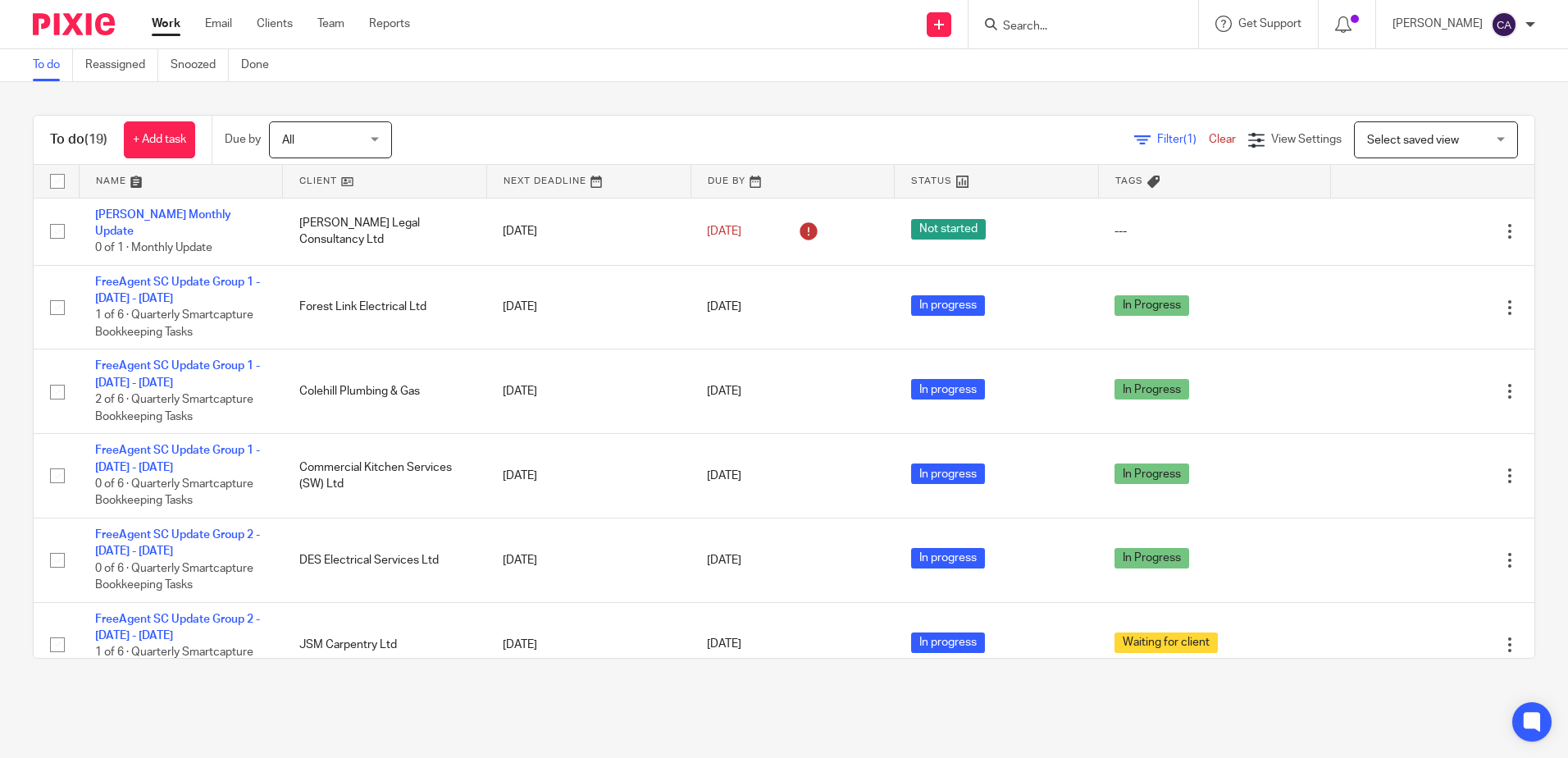
click at [115, 178] on link at bounding box center [181, 181] width 204 height 33
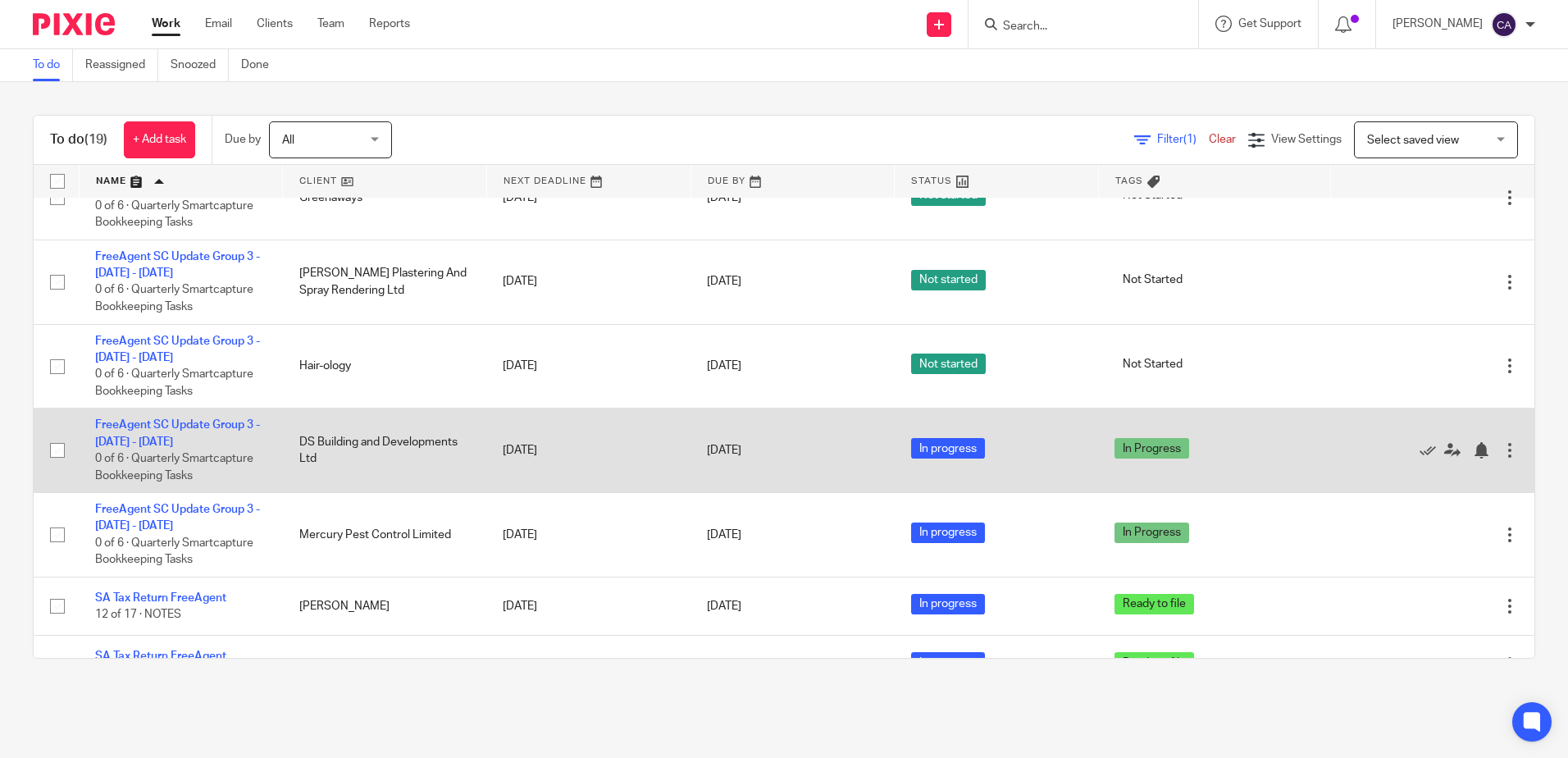
scroll to position [1030, 0]
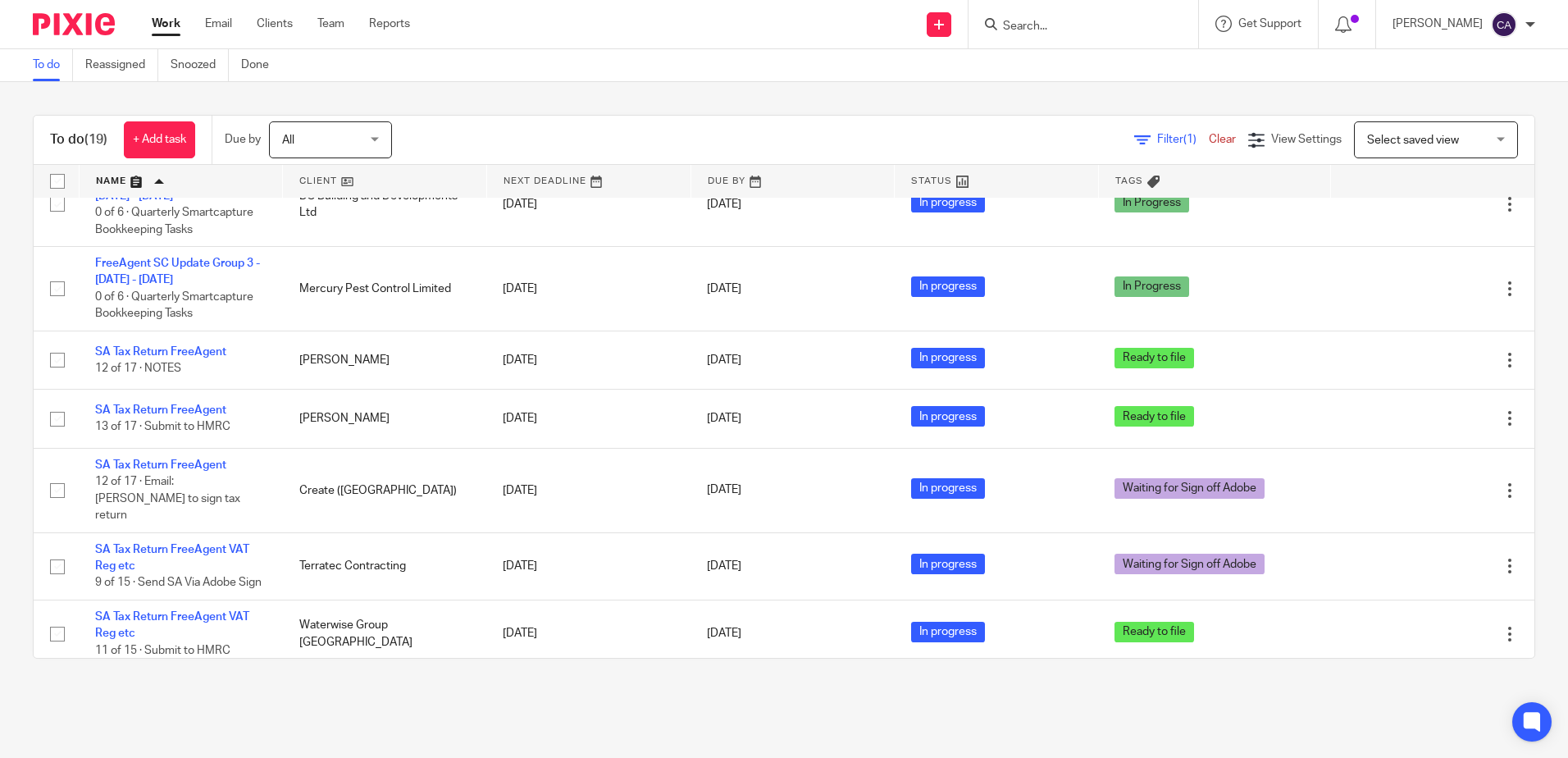
click at [429, 717] on main "To do Reassigned Snoozed Done To do (19) + Add task Due by All All Today Tomorr…" at bounding box center [784, 379] width 1568 height 758
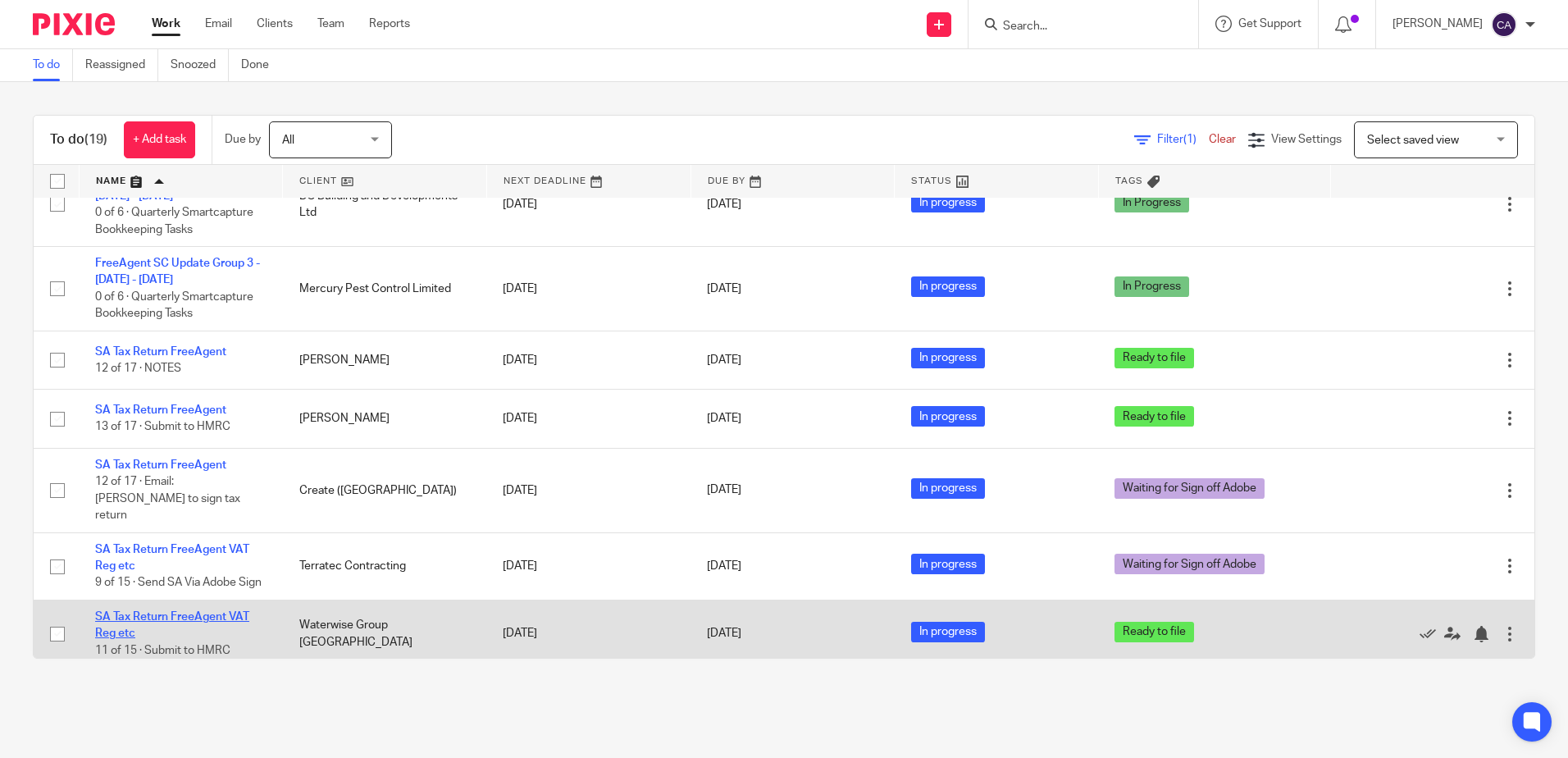
click at [177, 611] on link "SA Tax Return FreeAgent VAT Reg etc" at bounding box center [171, 625] width 154 height 28
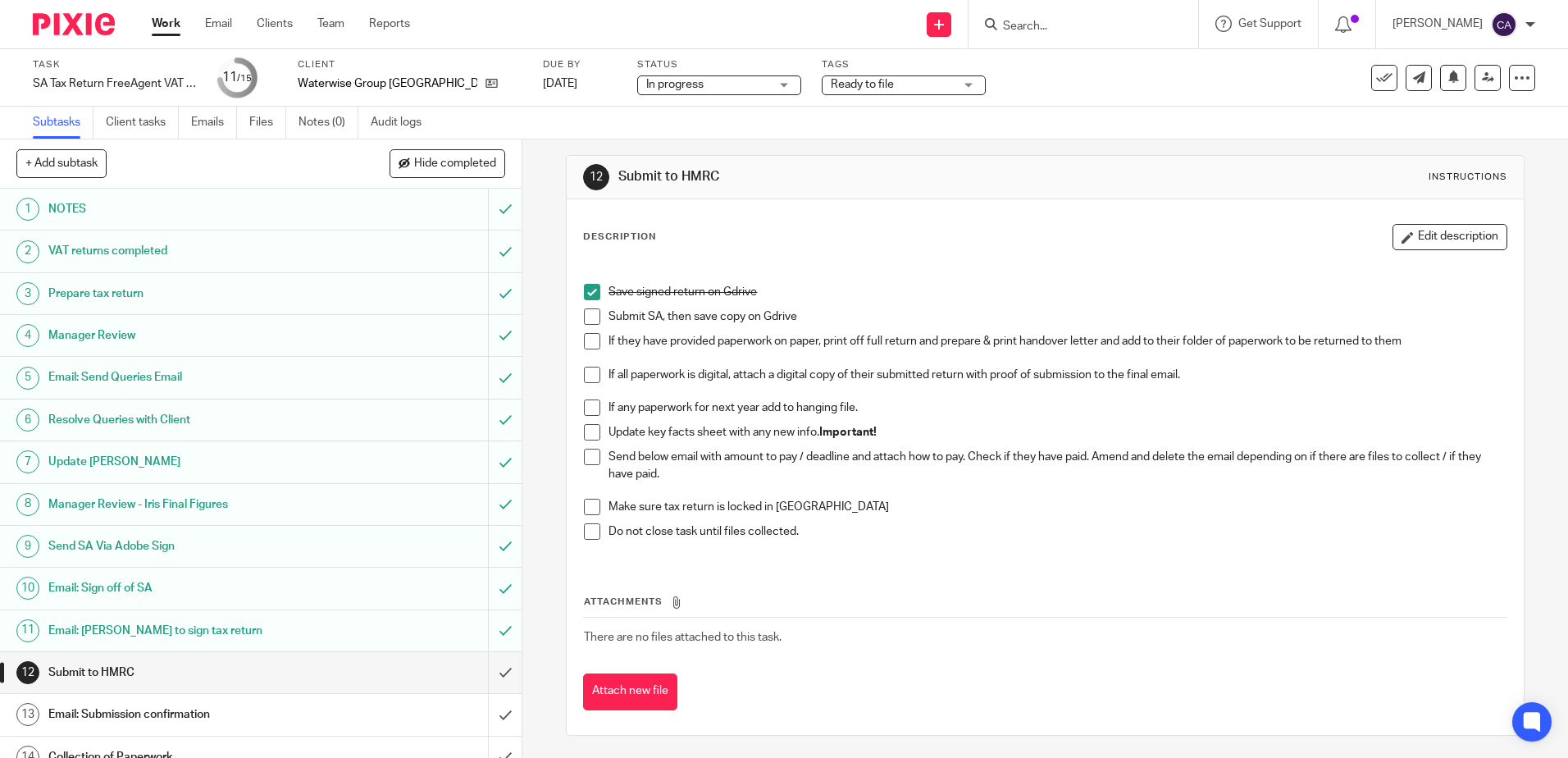
scroll to position [12, 0]
click at [596, 316] on span at bounding box center [592, 314] width 16 height 16
click at [587, 339] on span at bounding box center [592, 339] width 16 height 16
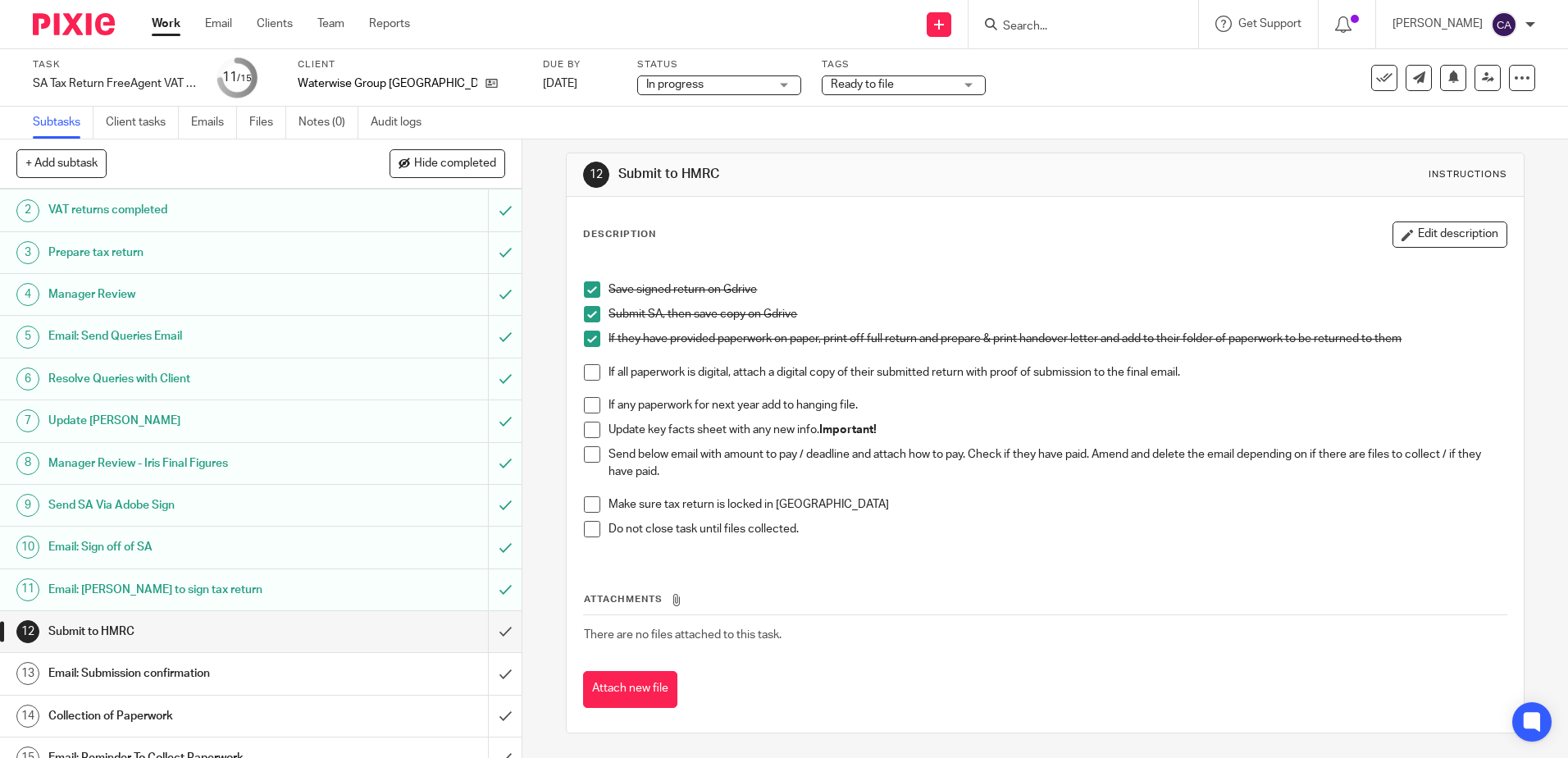
scroll to position [63, 0]
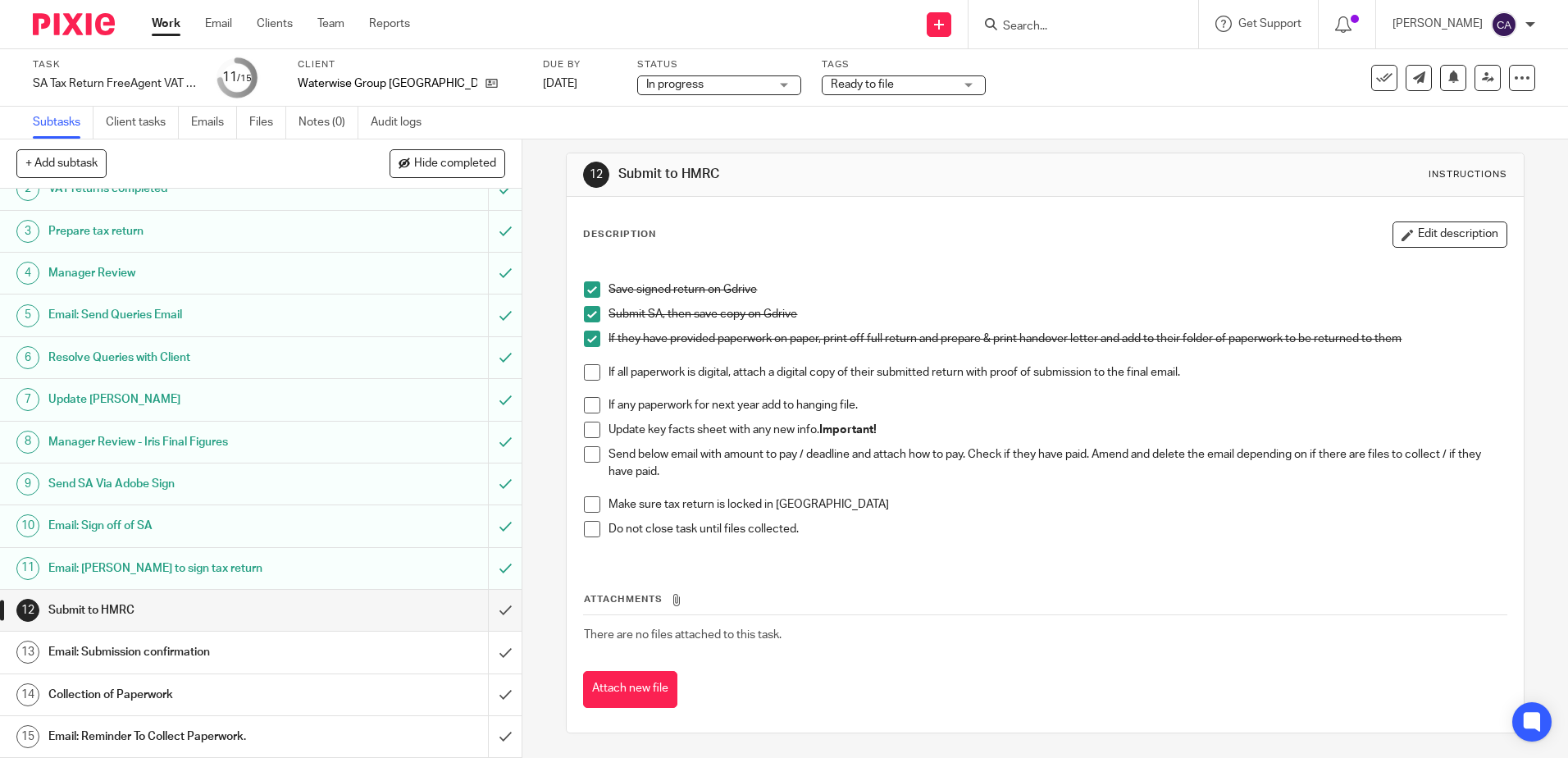
click at [157, 650] on h1 "Email: Submission confirmation" at bounding box center [190, 652] width 282 height 25
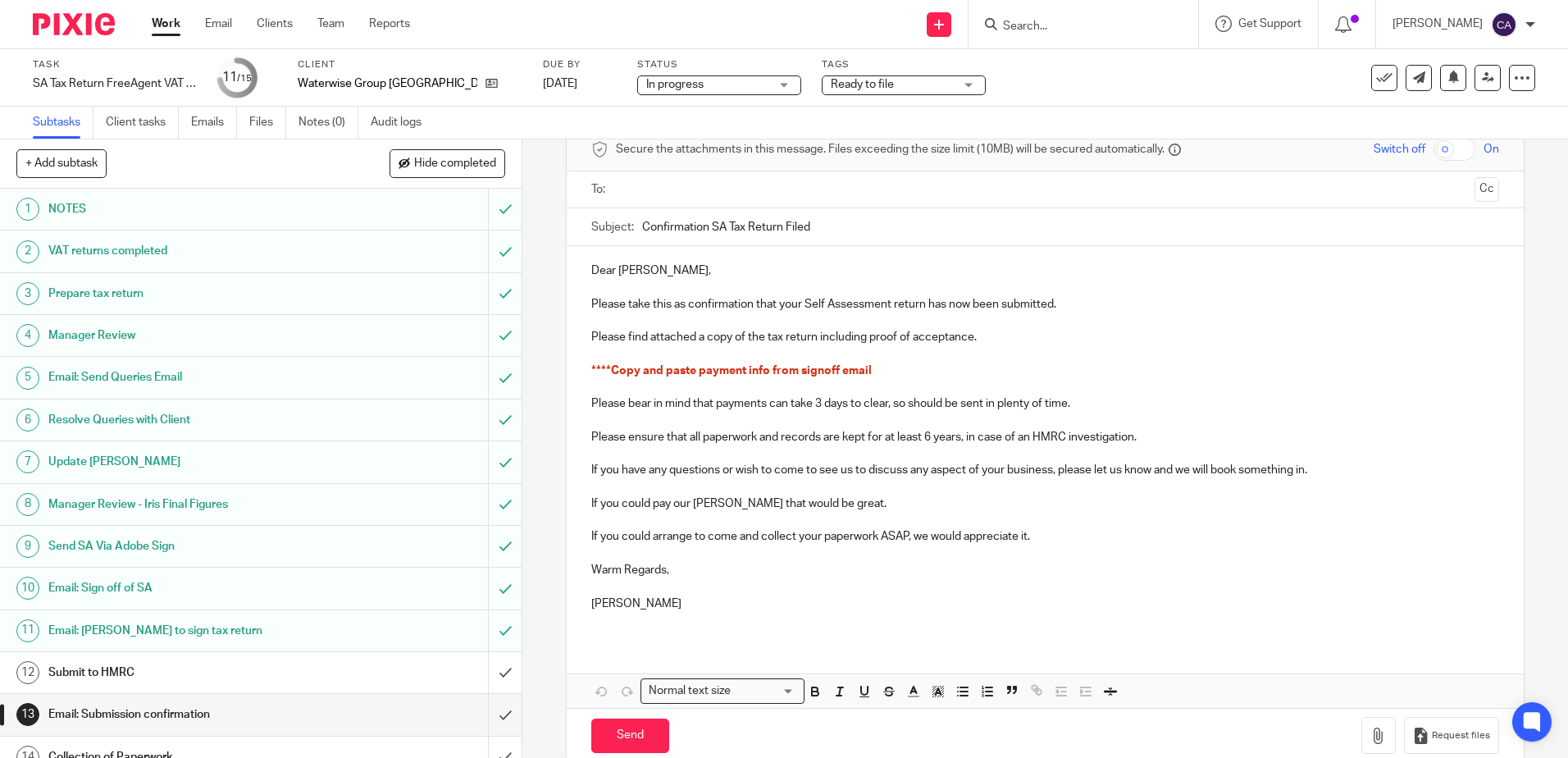
scroll to position [109, 0]
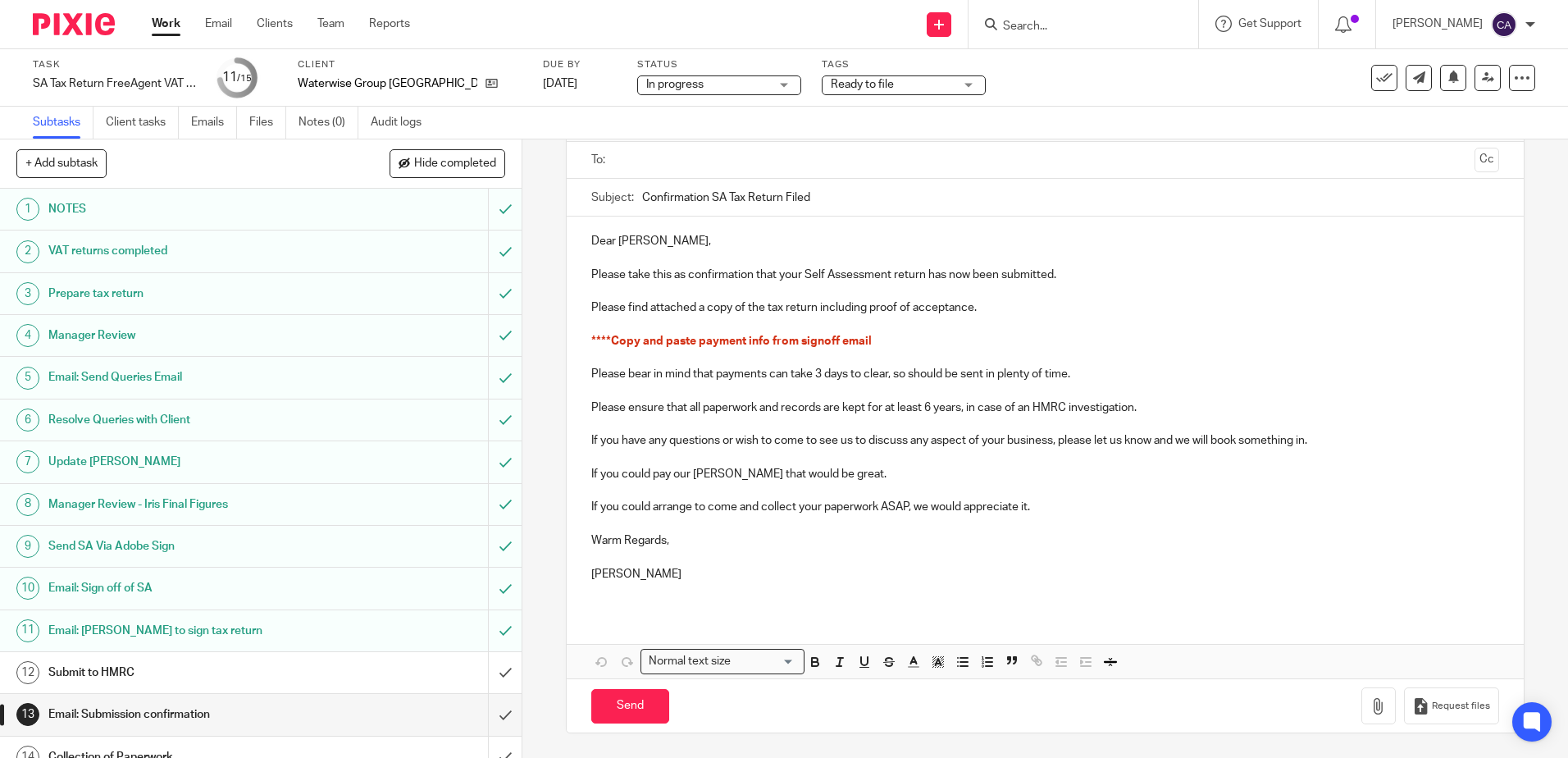
click at [130, 588] on h1 "Email: Sign off of SA" at bounding box center [190, 588] width 282 height 25
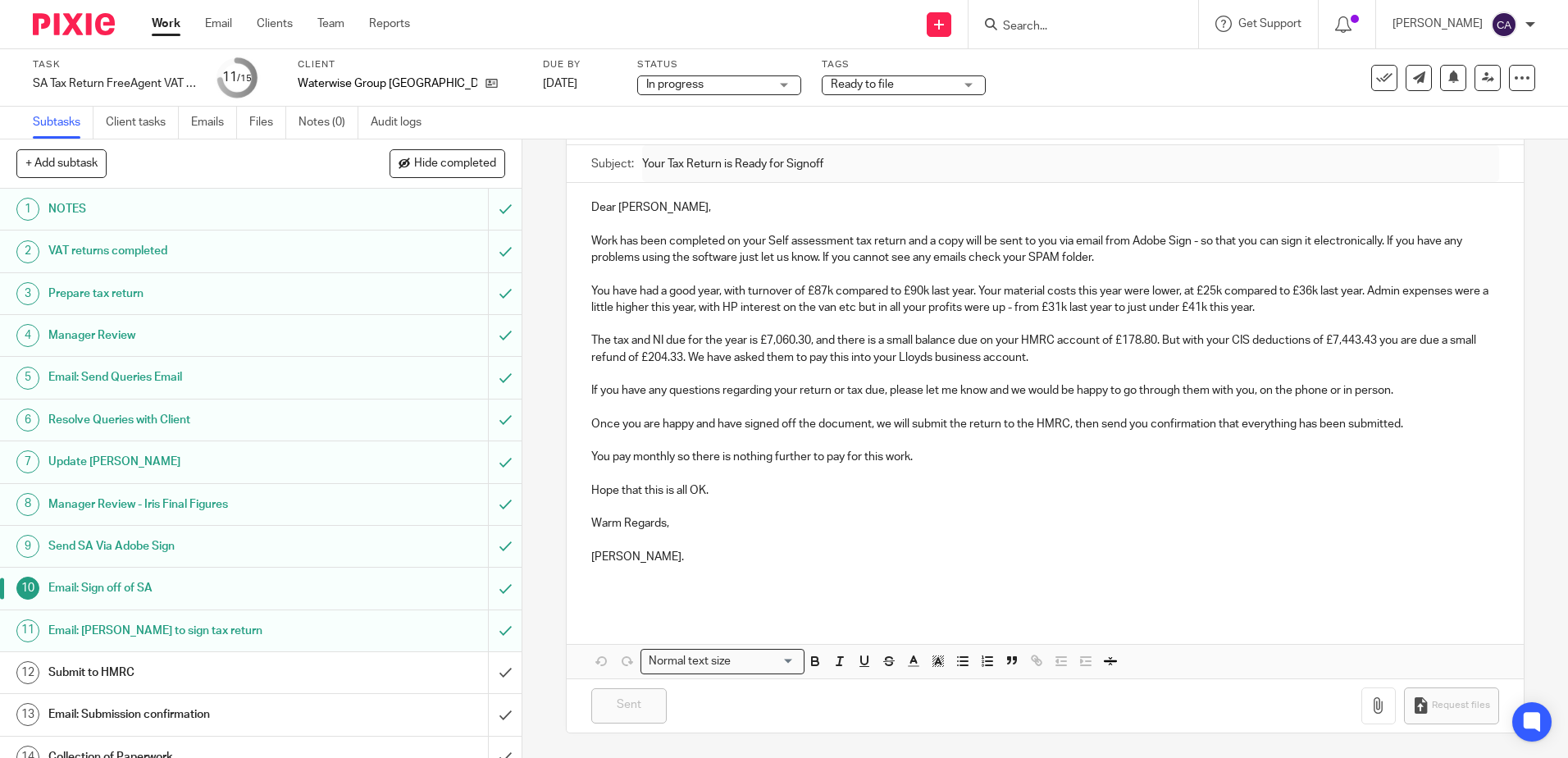
scroll to position [61, 0]
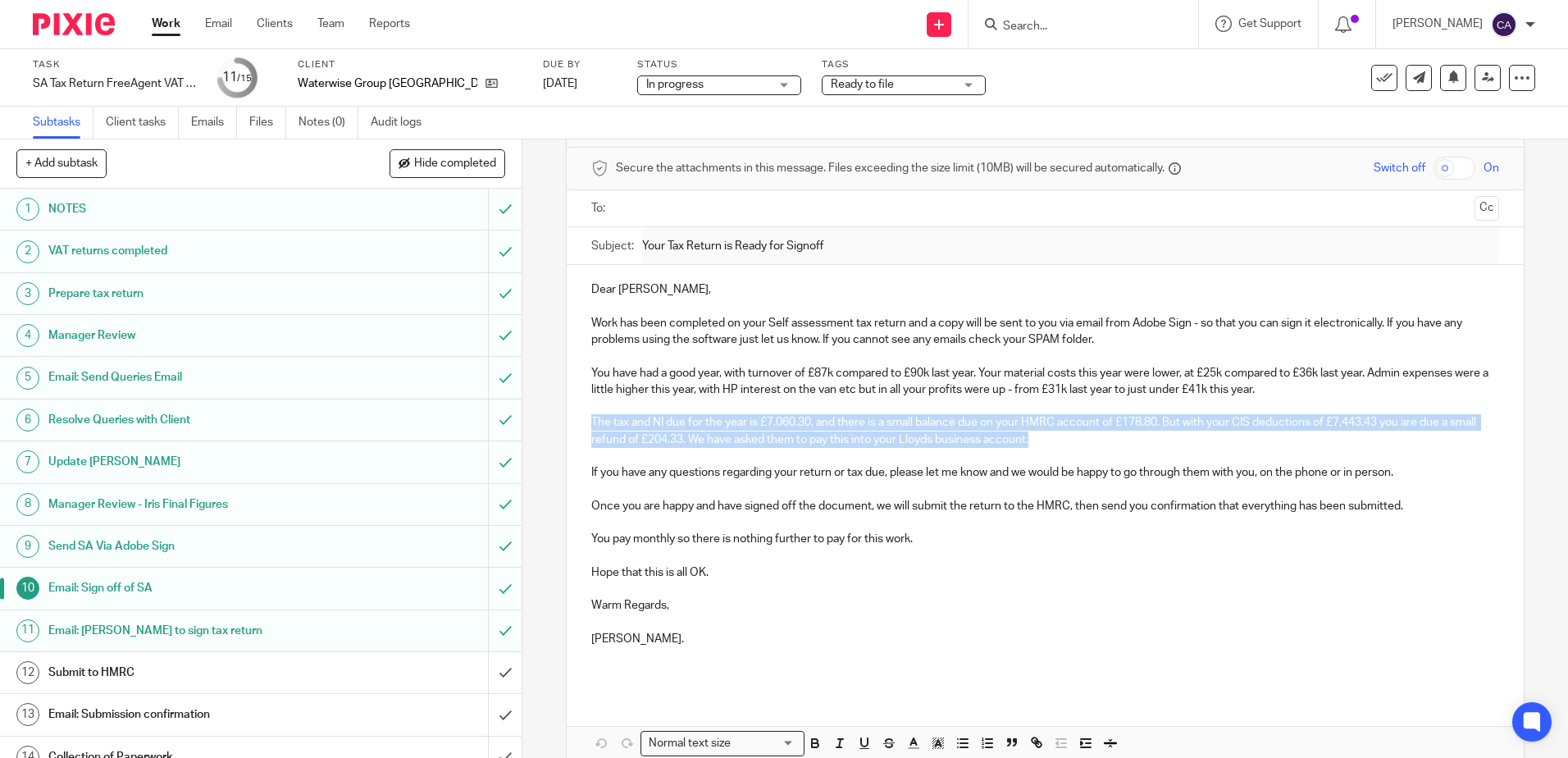
drag, startPoint x: 587, startPoint y: 423, endPoint x: 1096, endPoint y: 439, distance: 509.3
click at [1096, 439] on p "The tax and NI due for the year is £7,060.30, and there is a small balance due …" at bounding box center [1045, 431] width 907 height 34
copy p "The tax and NI due for the year is £7,060.30, and there is a small balance due …"
click at [192, 714] on h1 "Email: Submission confirmation" at bounding box center [190, 714] width 282 height 25
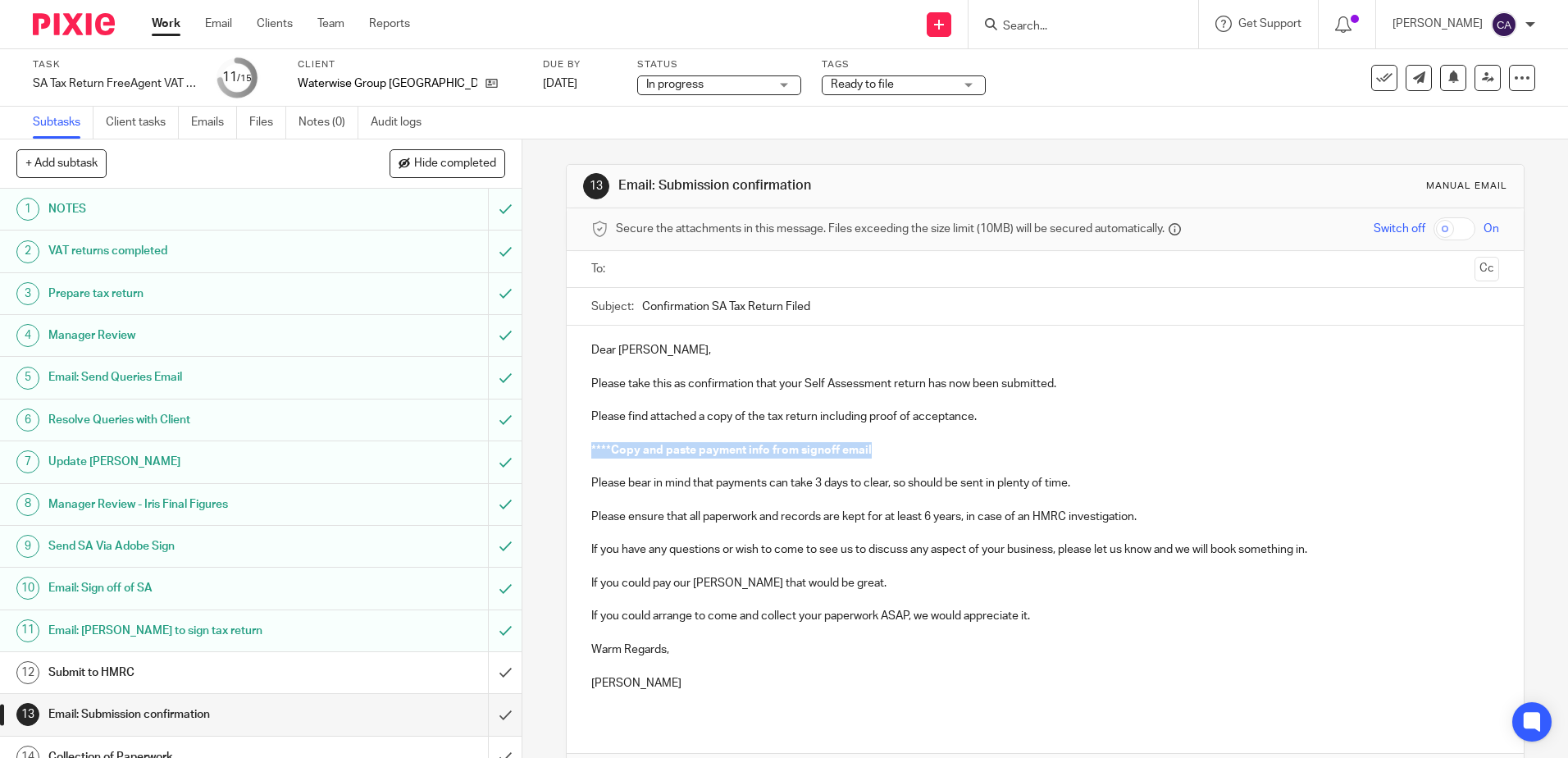
drag, startPoint x: 898, startPoint y: 447, endPoint x: 587, endPoint y: 456, distance: 311.1
click at [592, 456] on p "****Copy and paste payment info from signoff email" at bounding box center [1045, 450] width 907 height 16
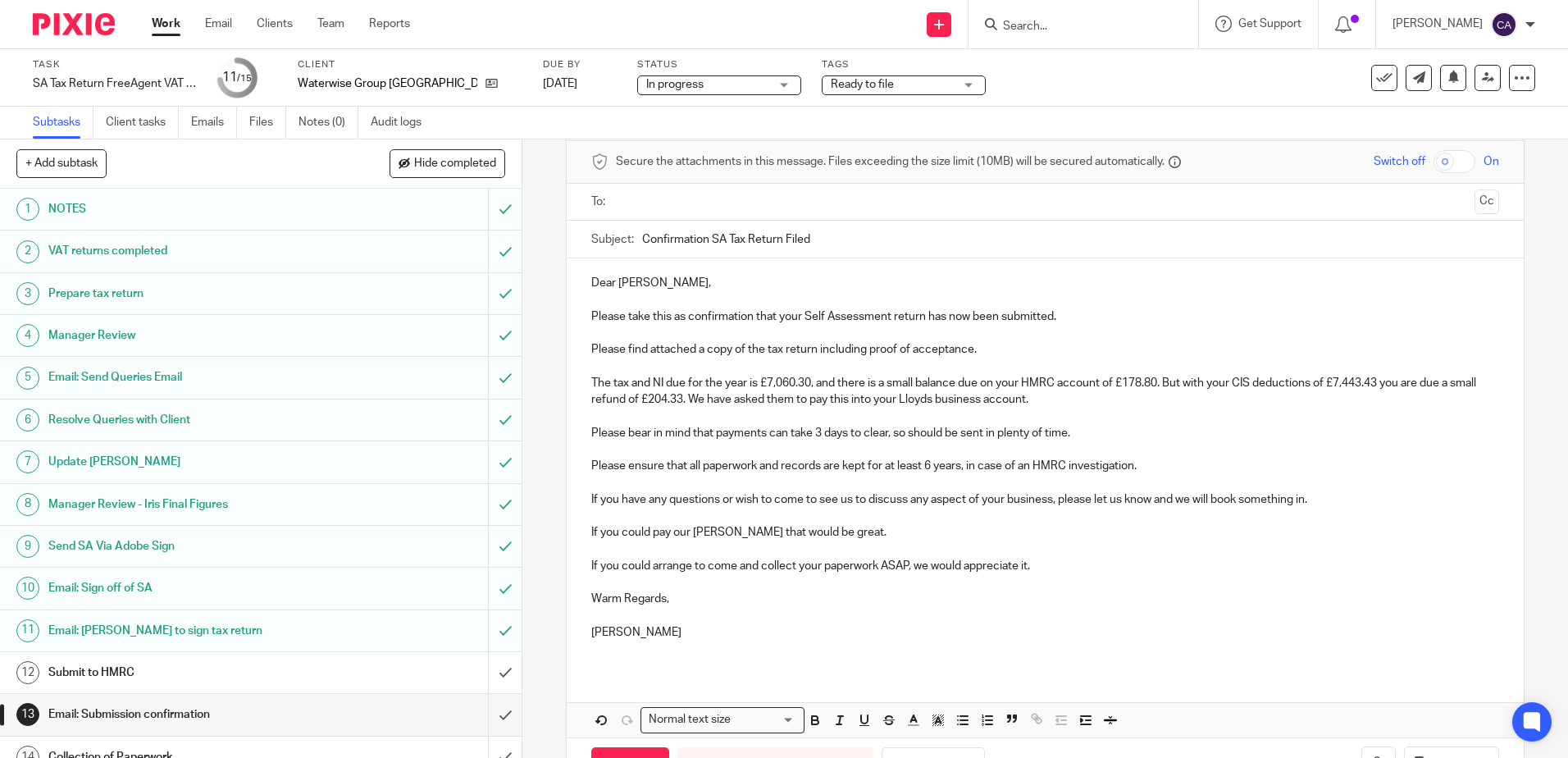
scroll to position [126, 0]
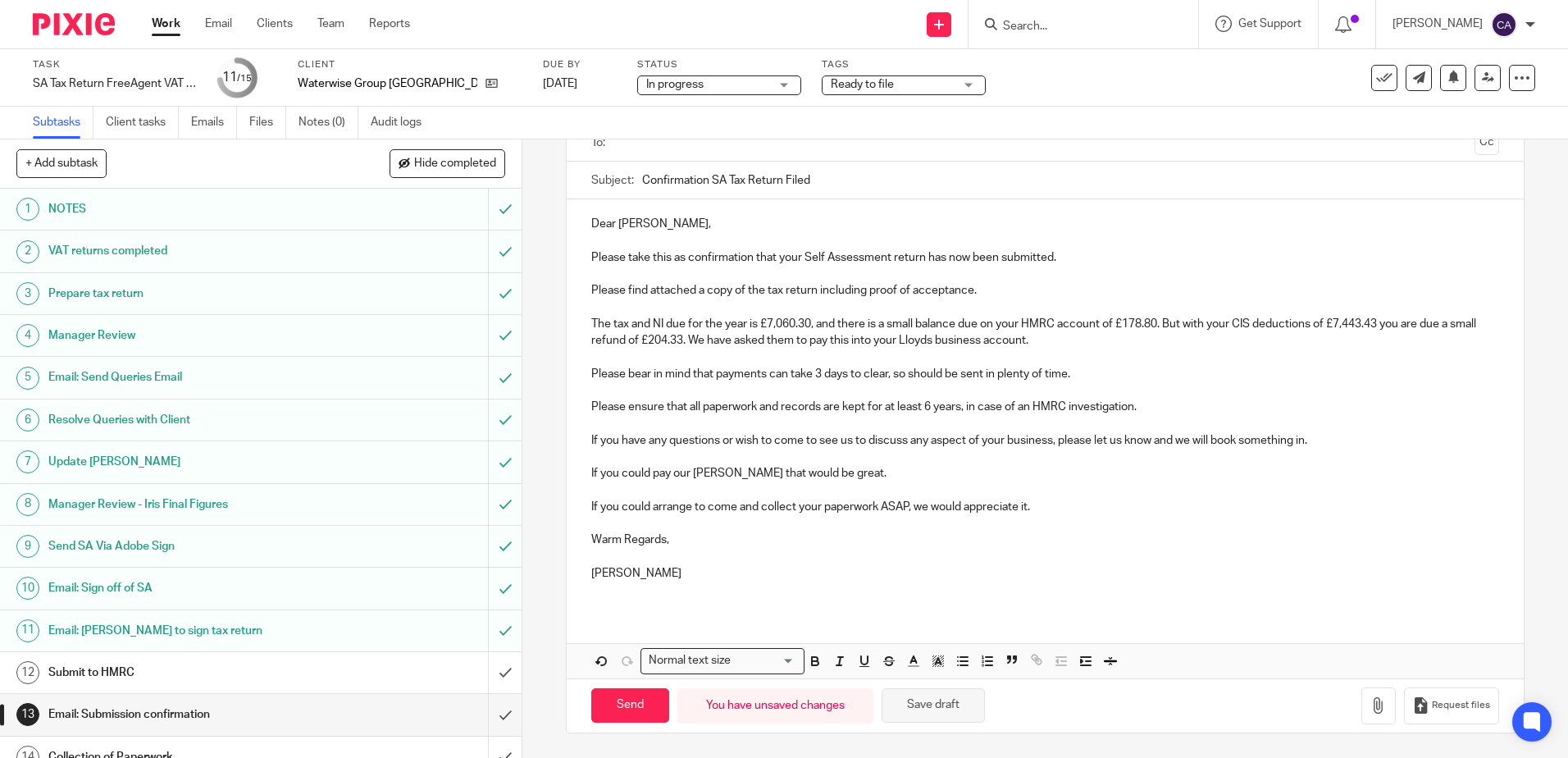
click at [921, 695] on button "Save draft" at bounding box center [933, 705] width 103 height 35
click at [1370, 712] on icon "button" at bounding box center [1378, 705] width 16 height 16
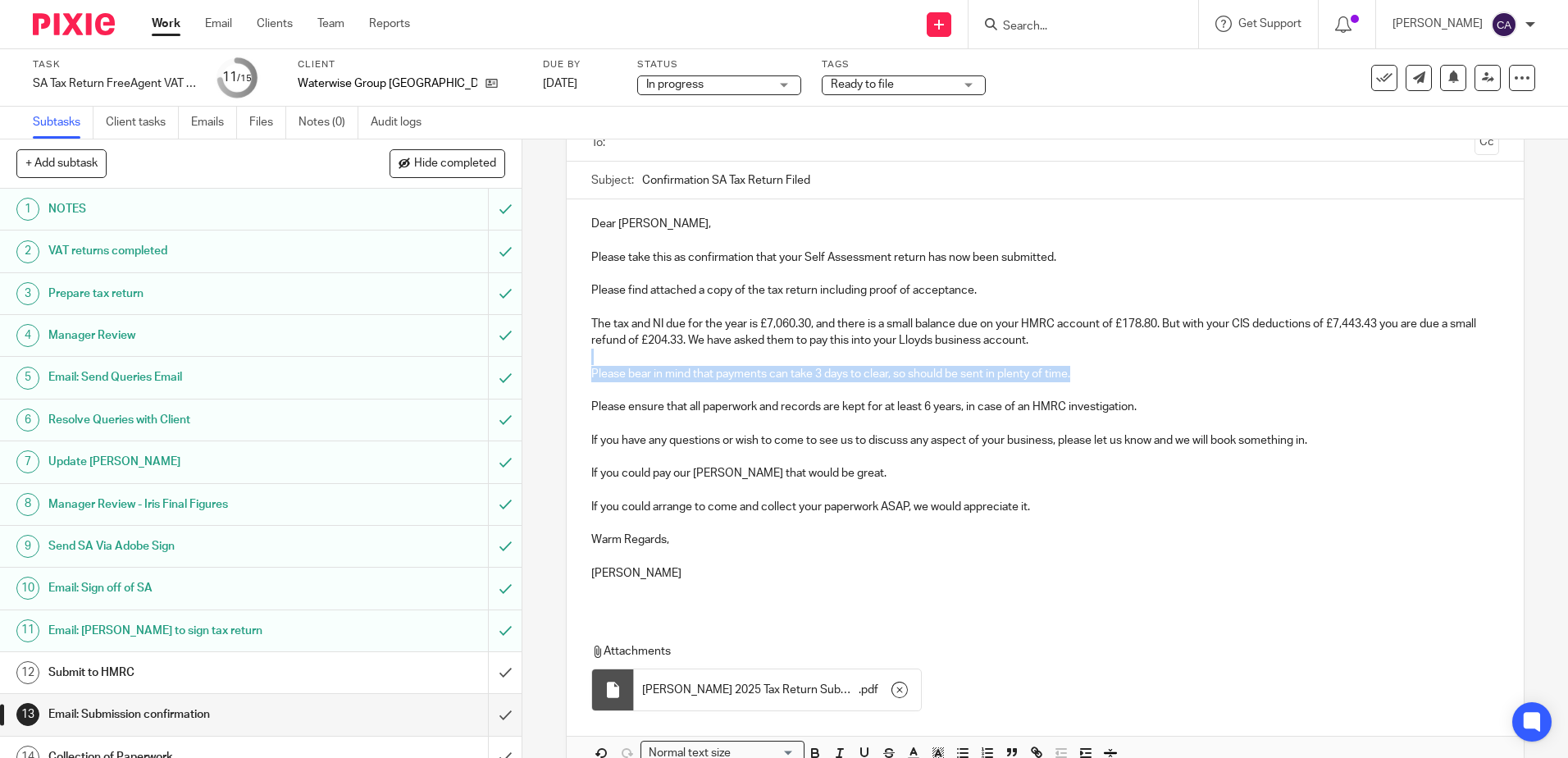
drag, startPoint x: 1097, startPoint y: 374, endPoint x: 521, endPoint y: 362, distance: 576.1
click at [522, 362] on div "13 Email: Submission confirmation Manual email Secure the attachments in this m…" at bounding box center [1045, 448] width 1046 height 618
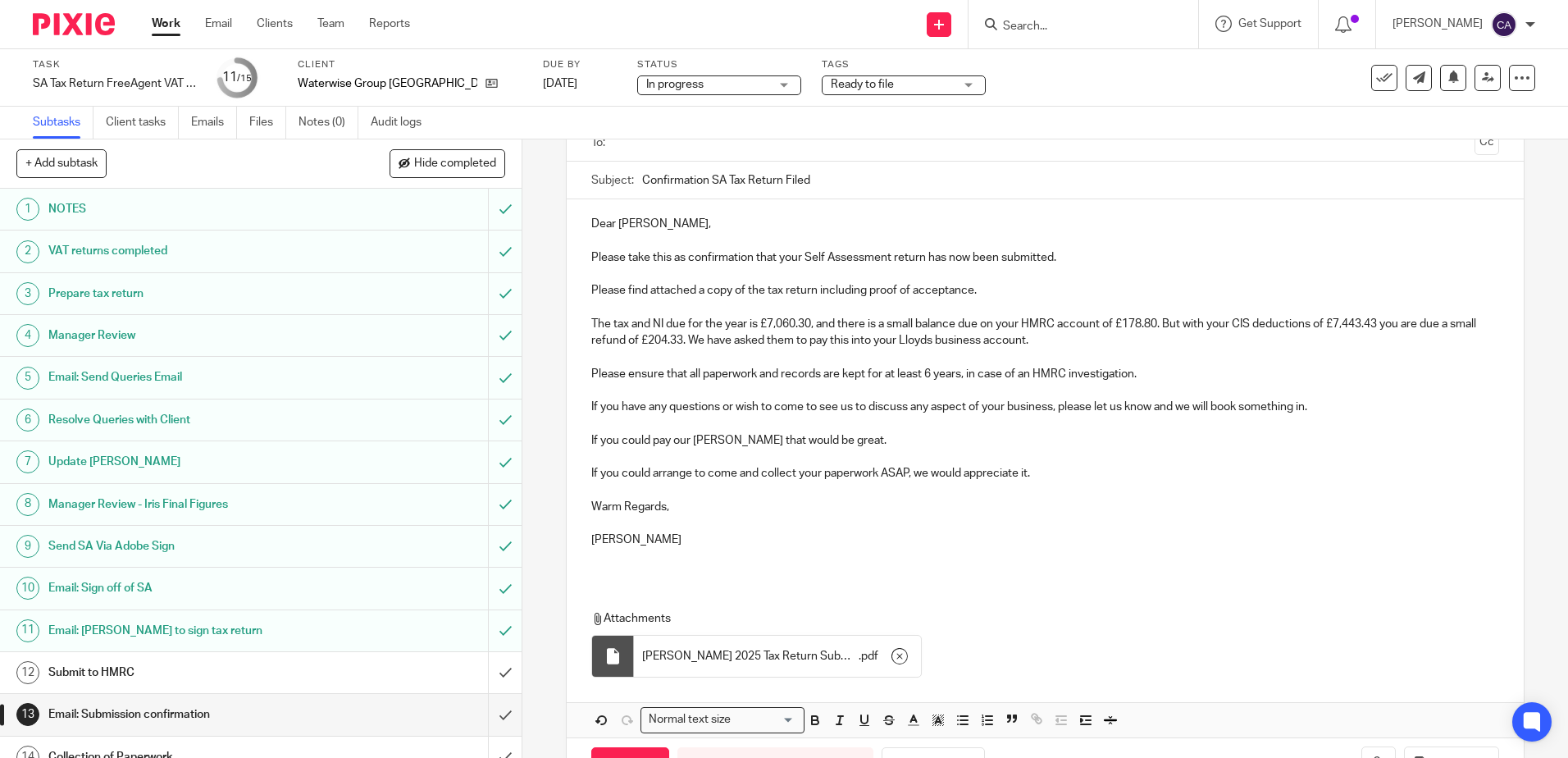
click at [954, 447] on p "If you could pay our bill ASAP that would be great." at bounding box center [1045, 441] width 907 height 16
drag, startPoint x: 849, startPoint y: 437, endPoint x: 575, endPoint y: 445, distance: 274.1
click at [575, 445] on div "Dear Warren, Please take this as confirmation that your Self Assessment return …" at bounding box center [1045, 388] width 957 height 378
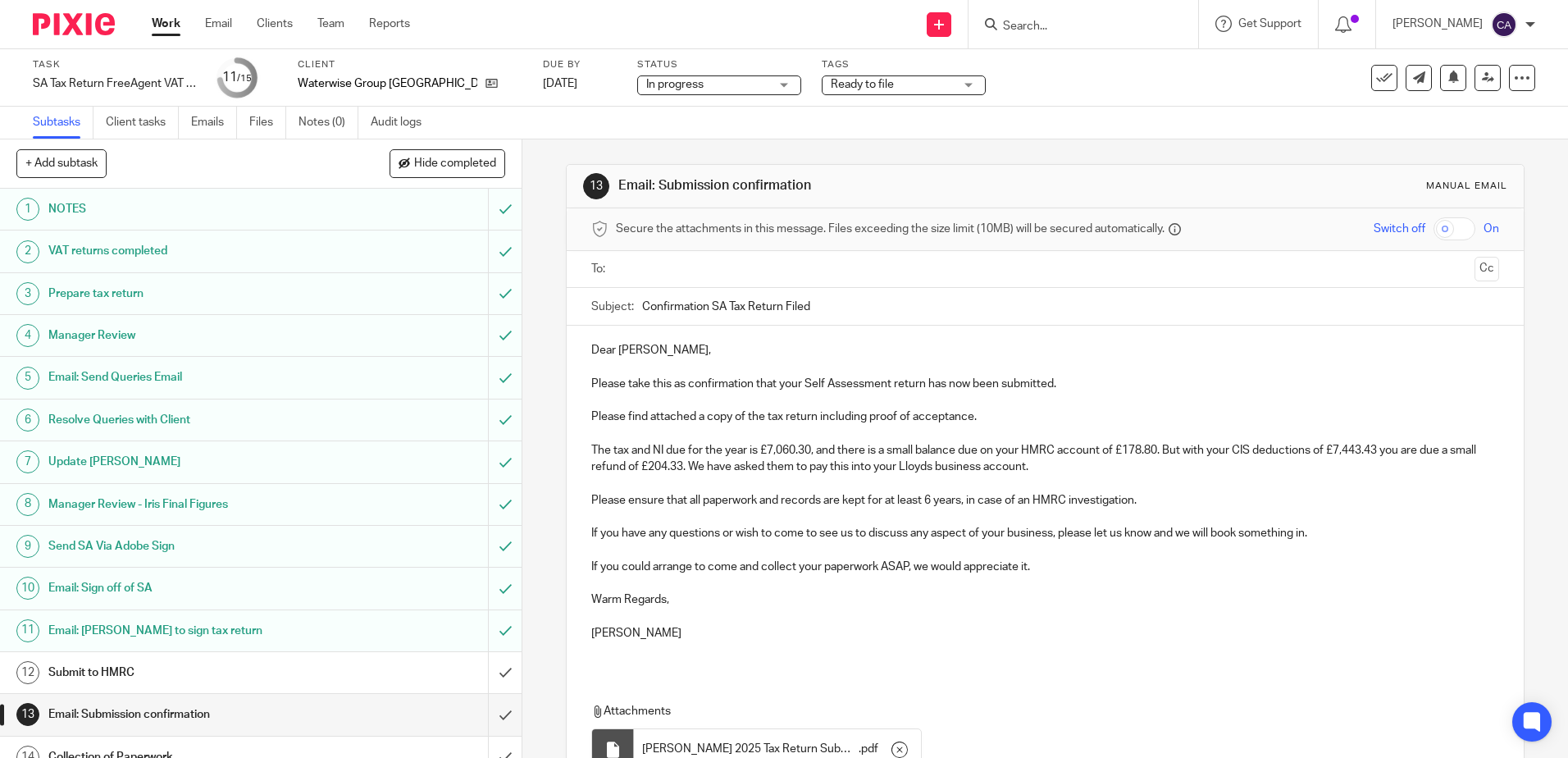
scroll to position [152, 0]
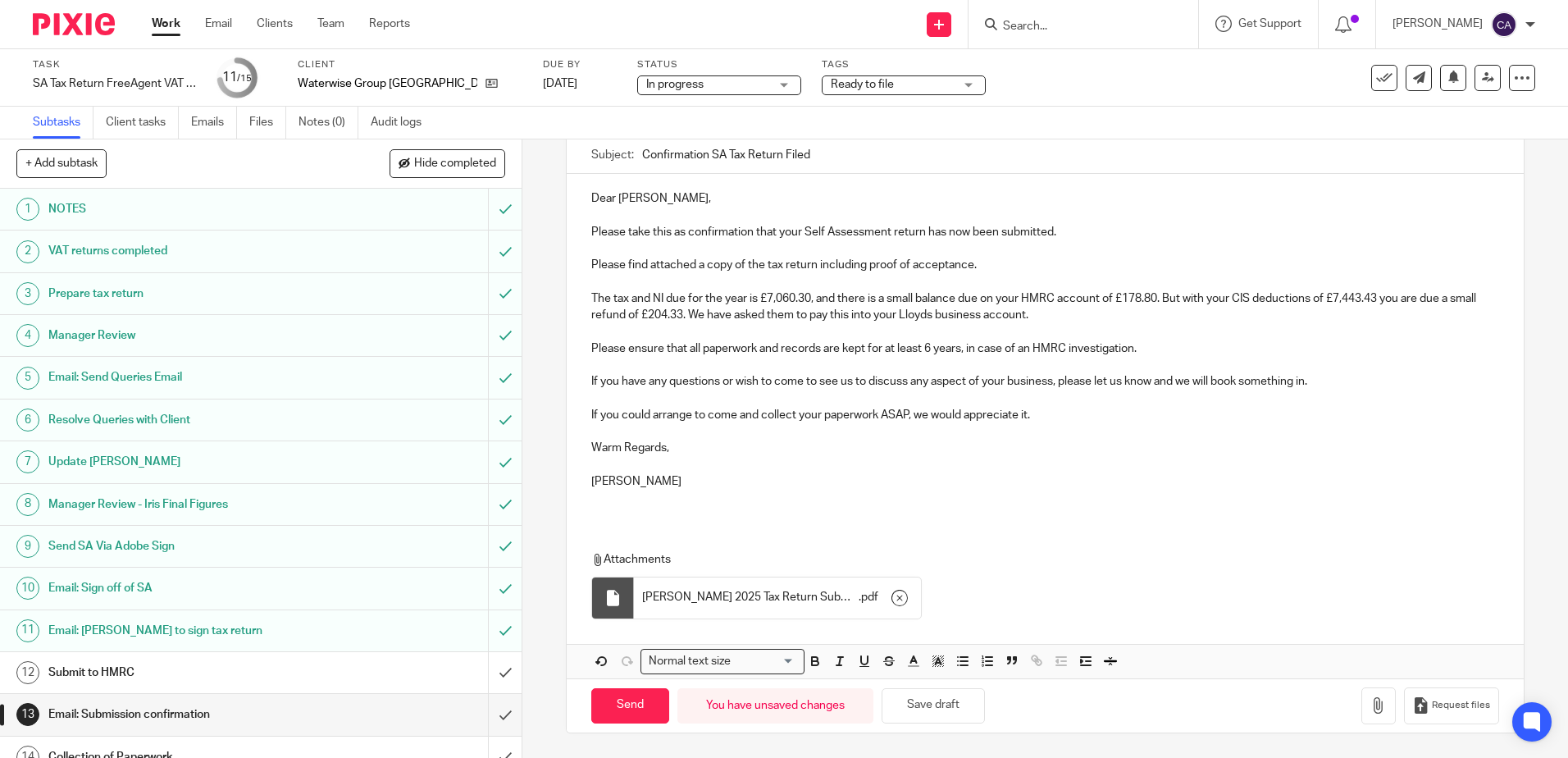
click at [882, 455] on p "Warm Regards," at bounding box center [1045, 447] width 907 height 16
click at [585, 414] on div "Dear Warren, Please take this as confirmation that your Self Assessment return …" at bounding box center [1045, 346] width 957 height 344
click at [934, 710] on button "Save draft" at bounding box center [933, 705] width 103 height 35
click at [934, 709] on button "Save draft" at bounding box center [933, 705] width 103 height 35
click at [952, 715] on button "Save draft" at bounding box center [933, 705] width 103 height 35
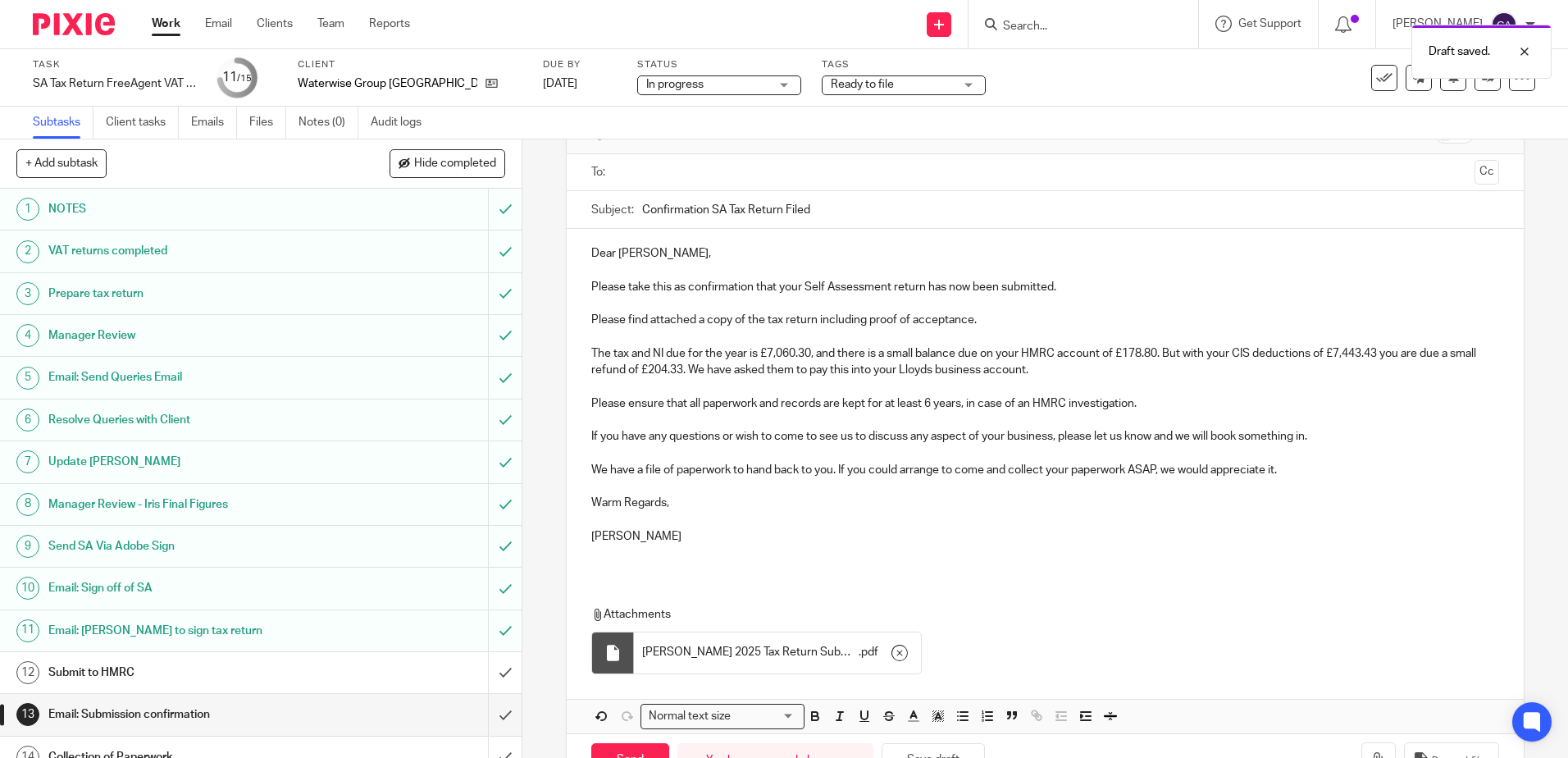
scroll to position [70, 0]
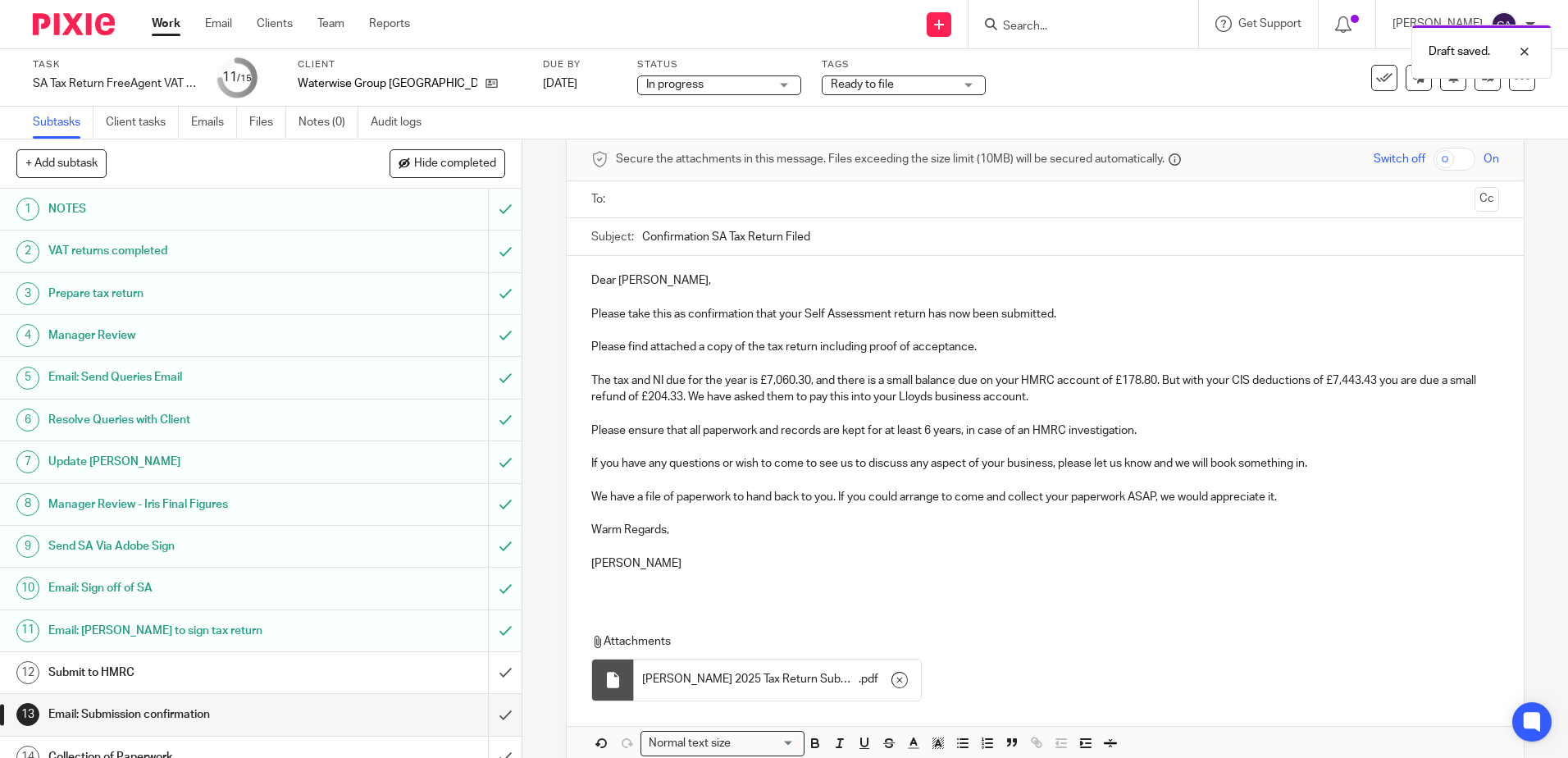
click at [694, 198] on input "text" at bounding box center [1044, 199] width 845 height 19
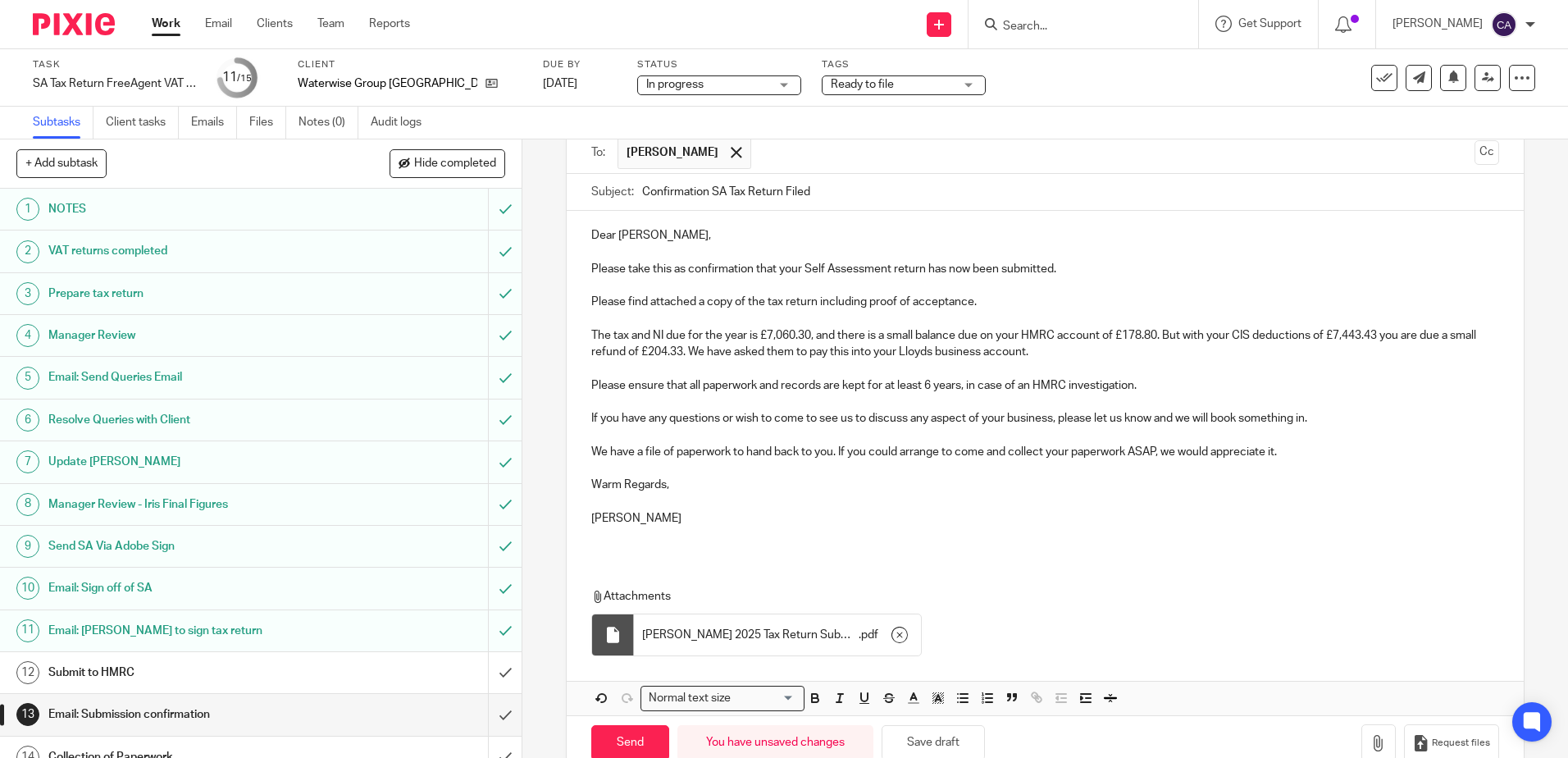
scroll to position [156, 0]
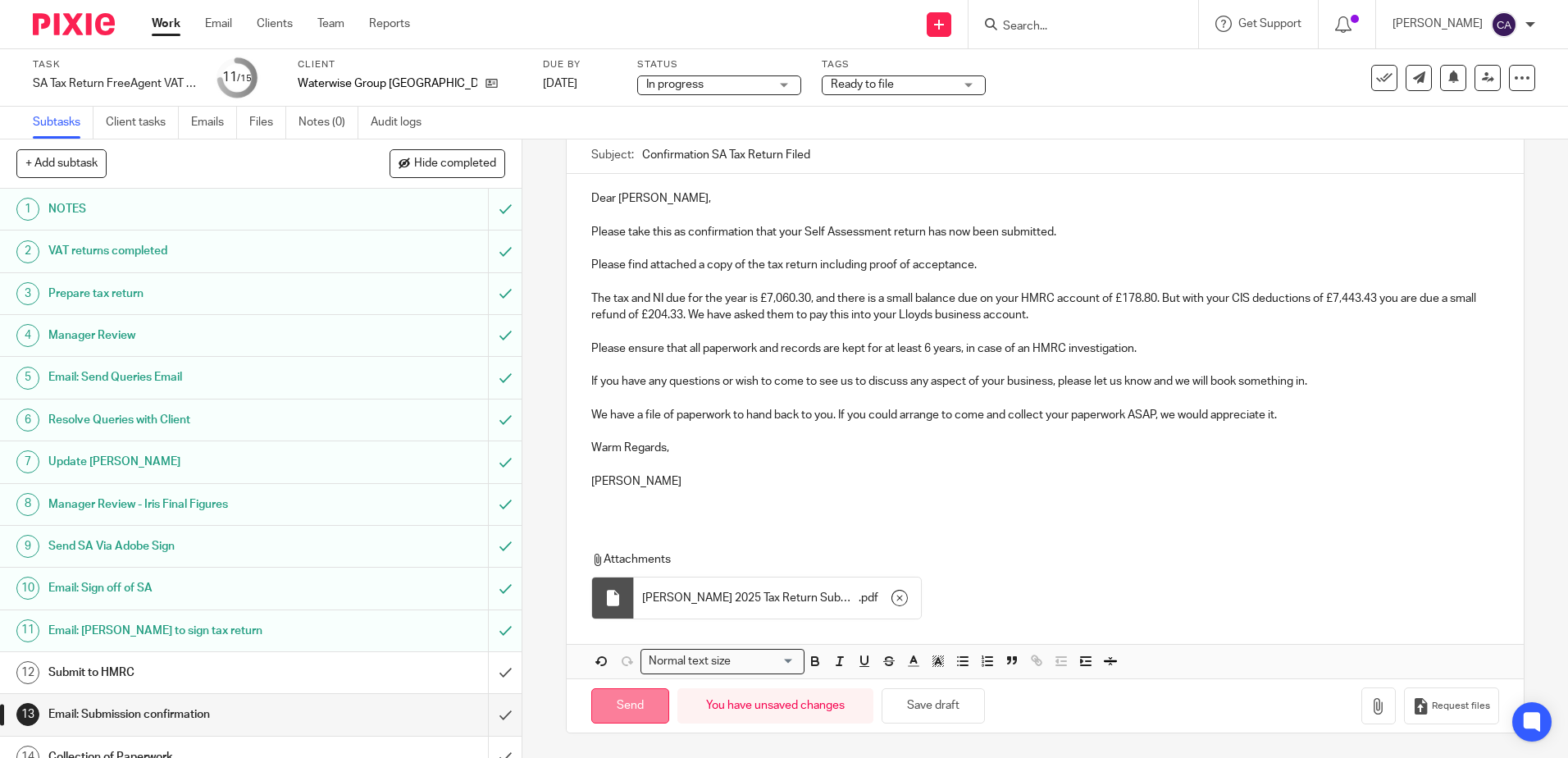
click at [608, 707] on input "Send" at bounding box center [630, 705] width 78 height 35
type input "Sent"
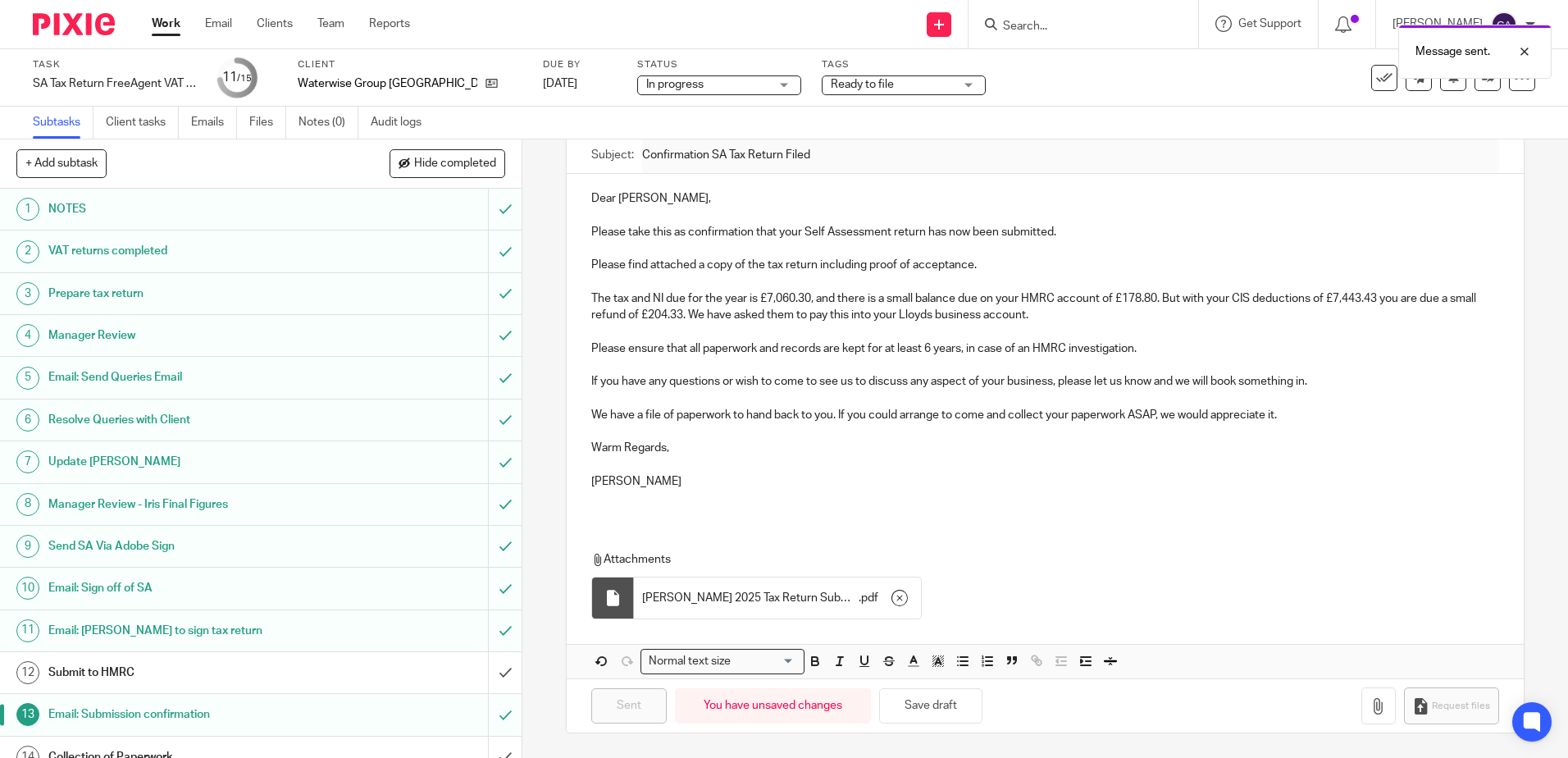
click at [325, 667] on div "Submit to HMRC" at bounding box center [260, 672] width 424 height 25
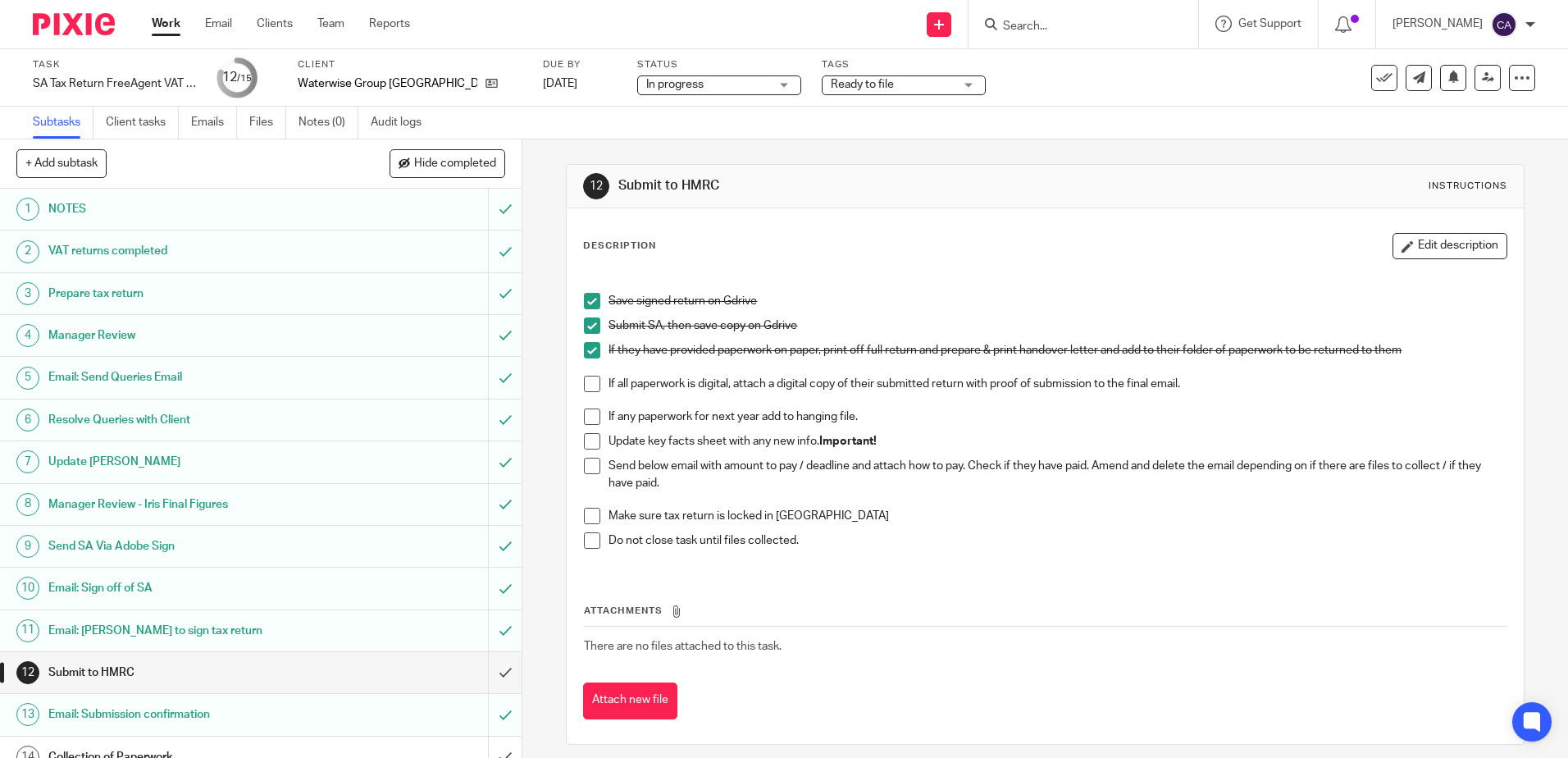
click at [588, 471] on span at bounding box center [592, 466] width 16 height 16
click at [588, 518] on span at bounding box center [592, 516] width 16 height 16
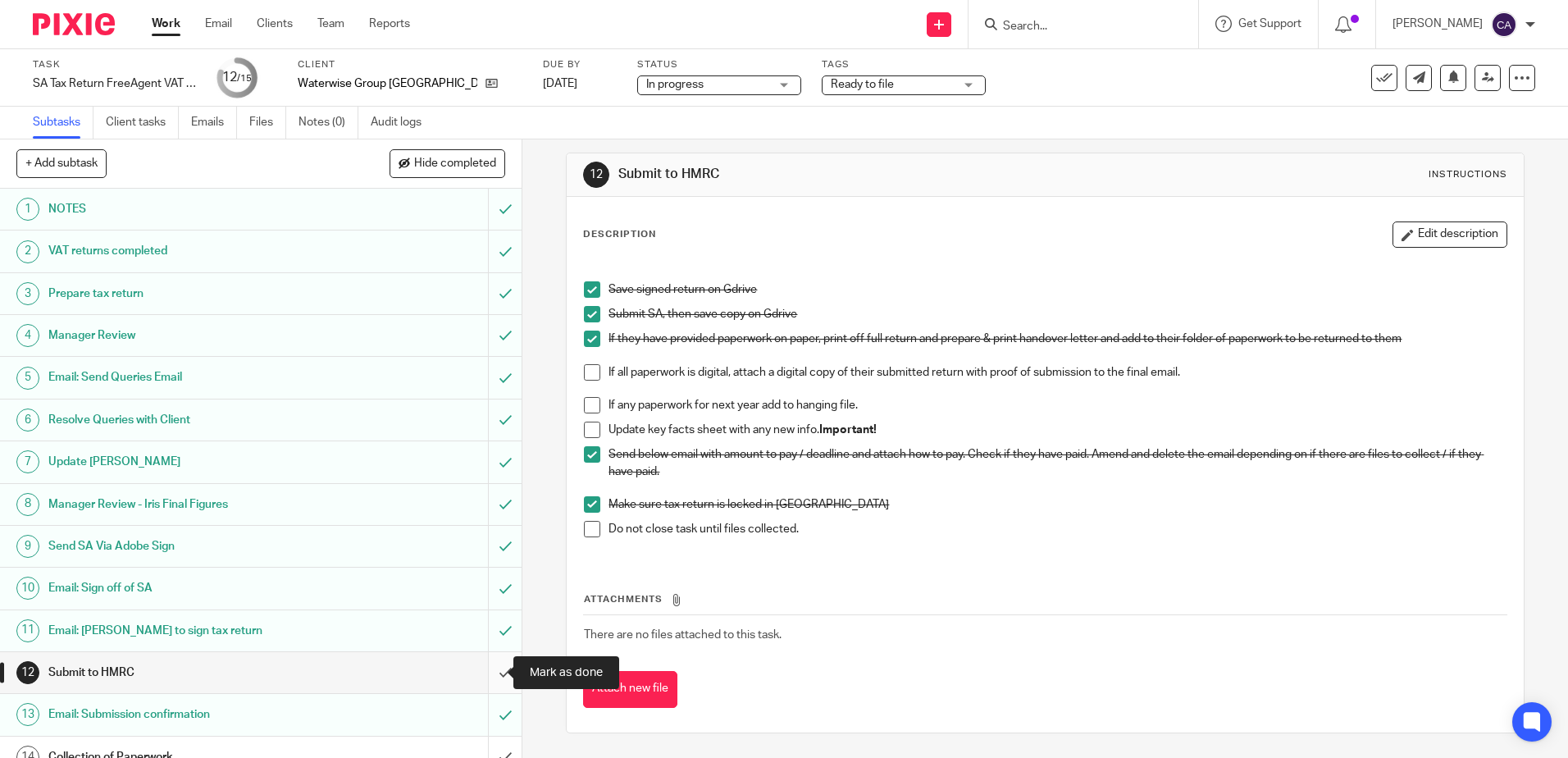
click at [478, 678] on input "submit" at bounding box center [260, 672] width 522 height 41
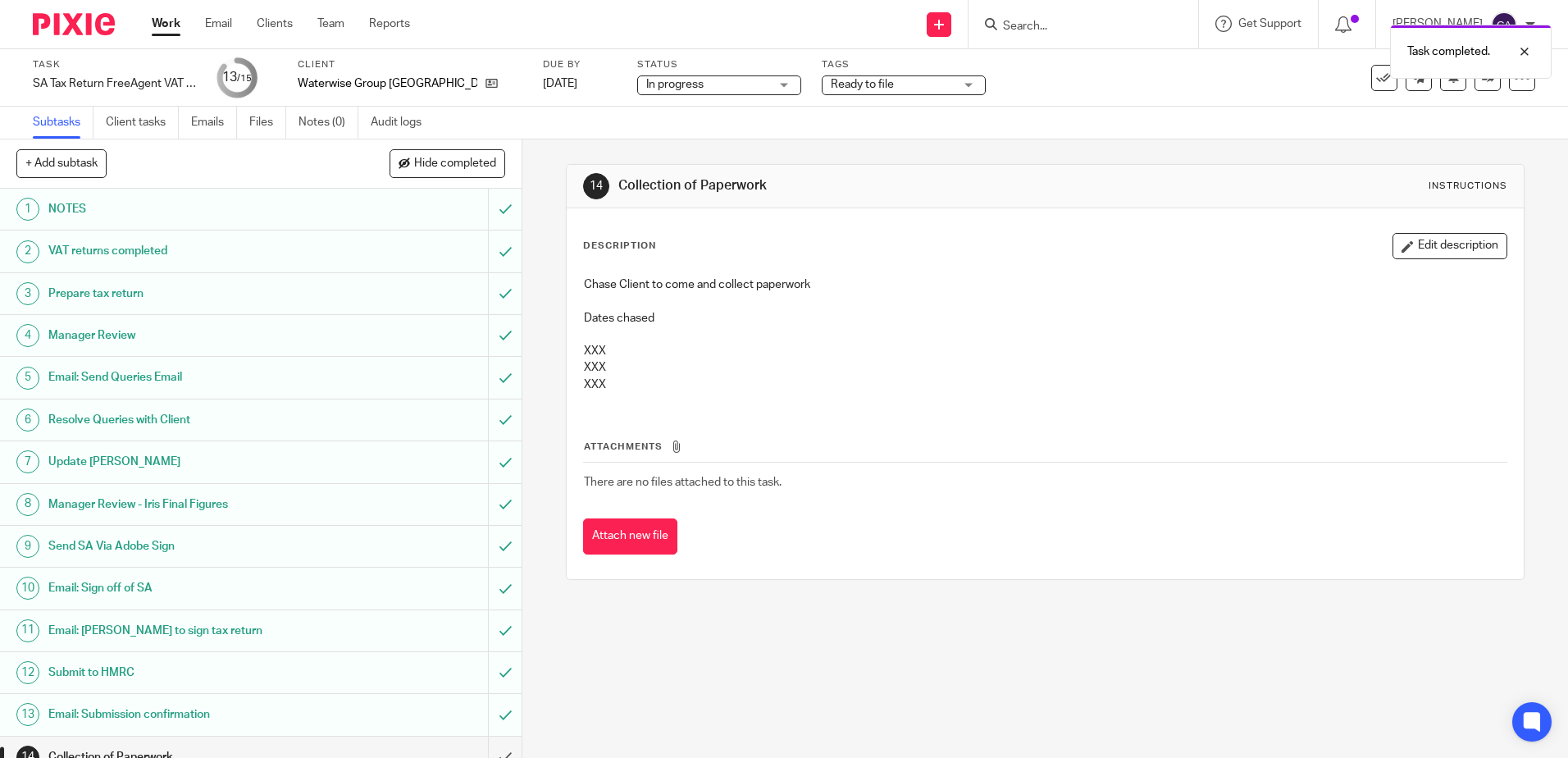
click at [831, 81] on span "Ready to file" at bounding box center [862, 85] width 63 height 12
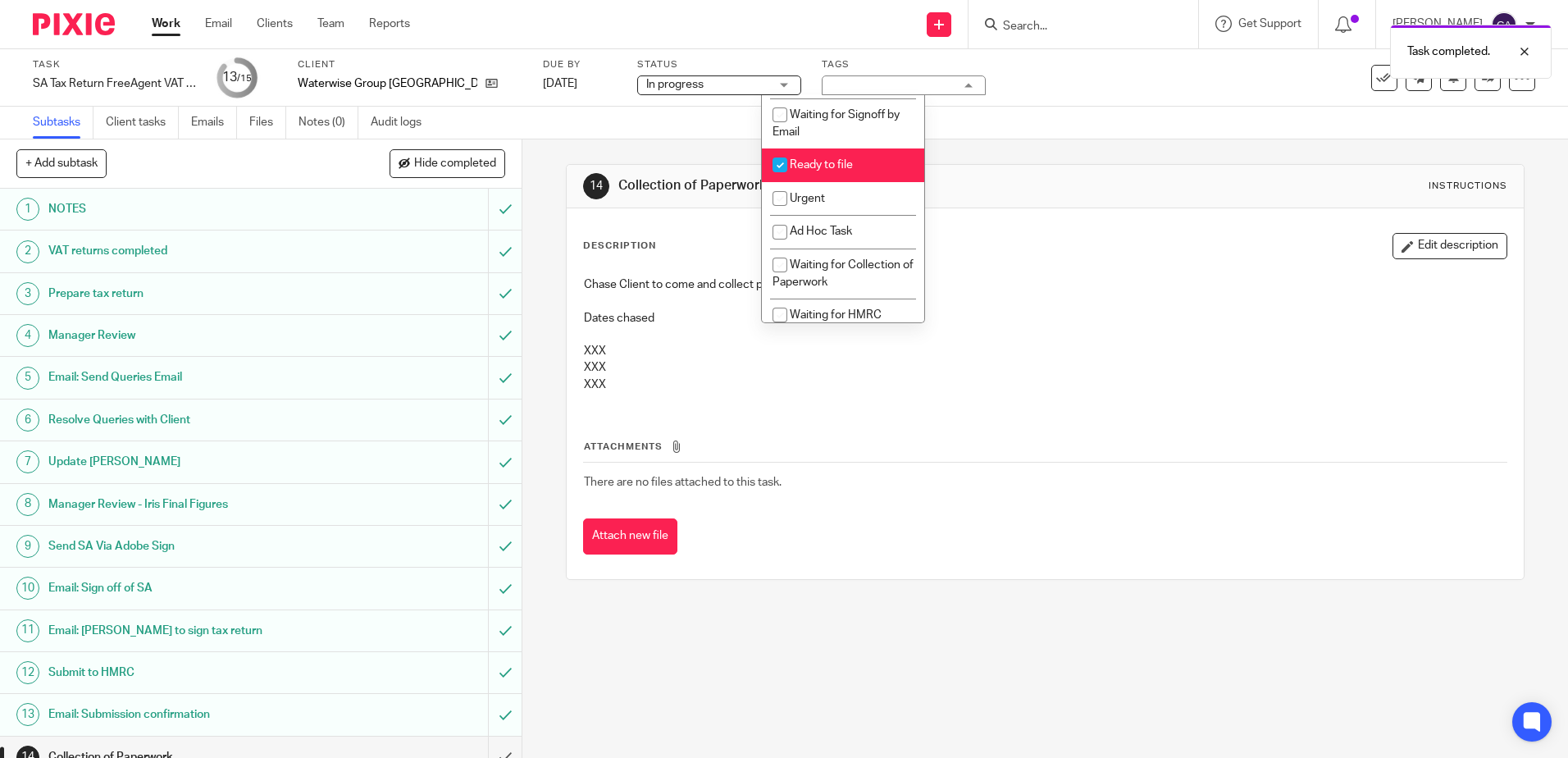
scroll to position [246, 0]
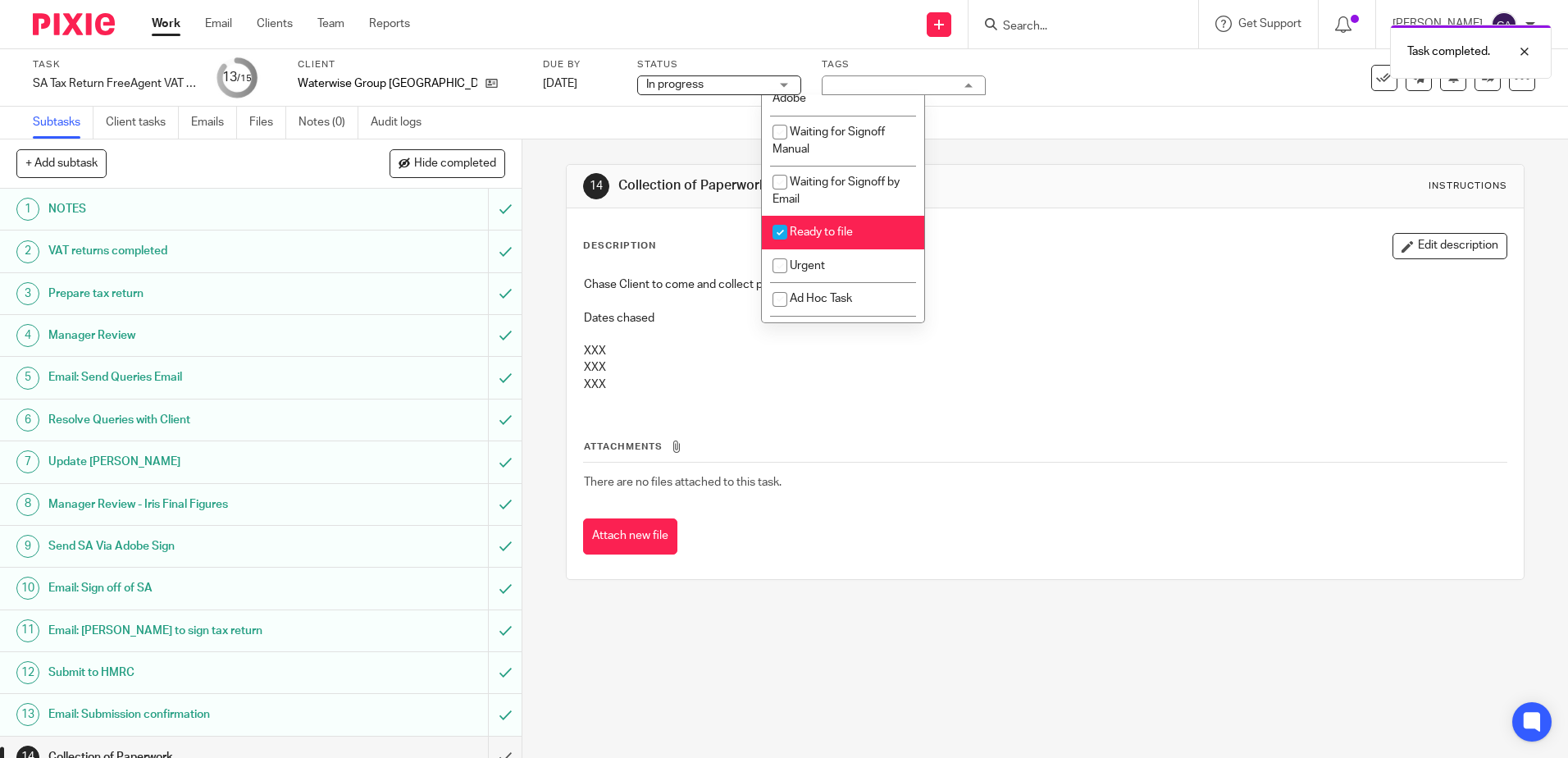
click at [808, 233] on span "Ready to file" at bounding box center [821, 232] width 63 height 12
checkbox input "false"
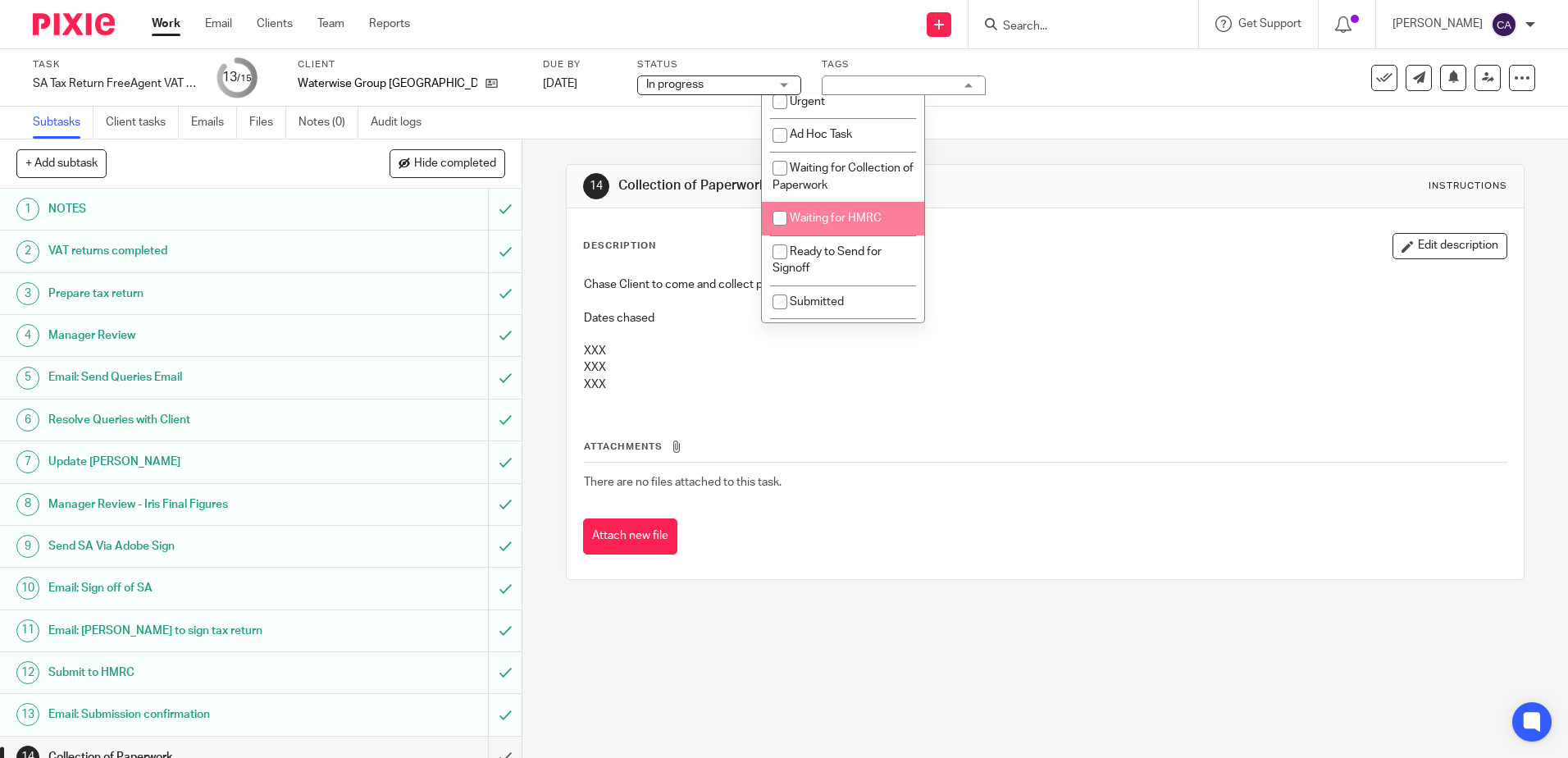
scroll to position [439, 0]
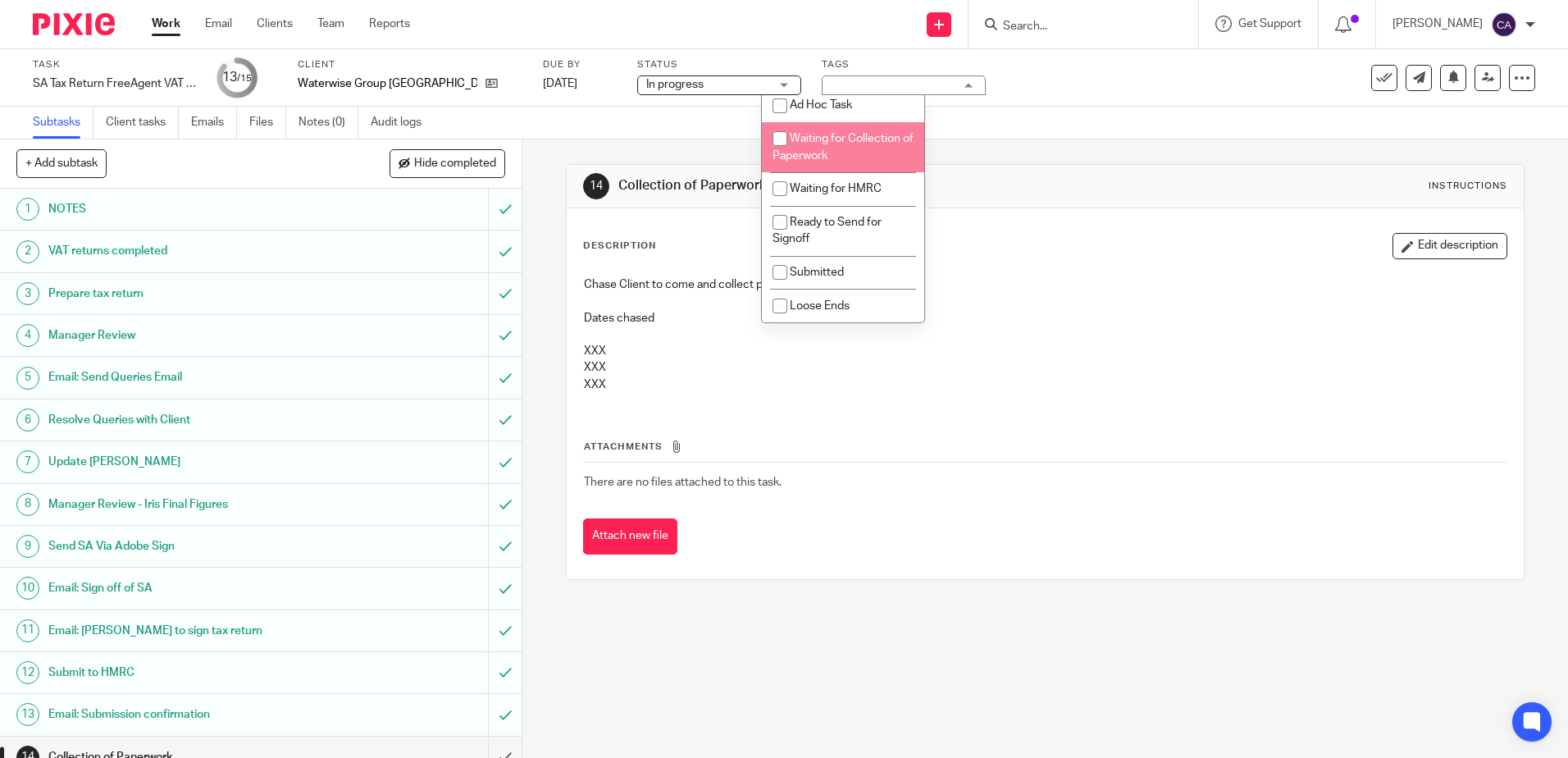
click at [815, 138] on span "Waiting for Collection of Paperwork" at bounding box center [843, 147] width 141 height 29
checkbox input "true"
click at [991, 382] on p "XXX" at bounding box center [1045, 385] width 922 height 16
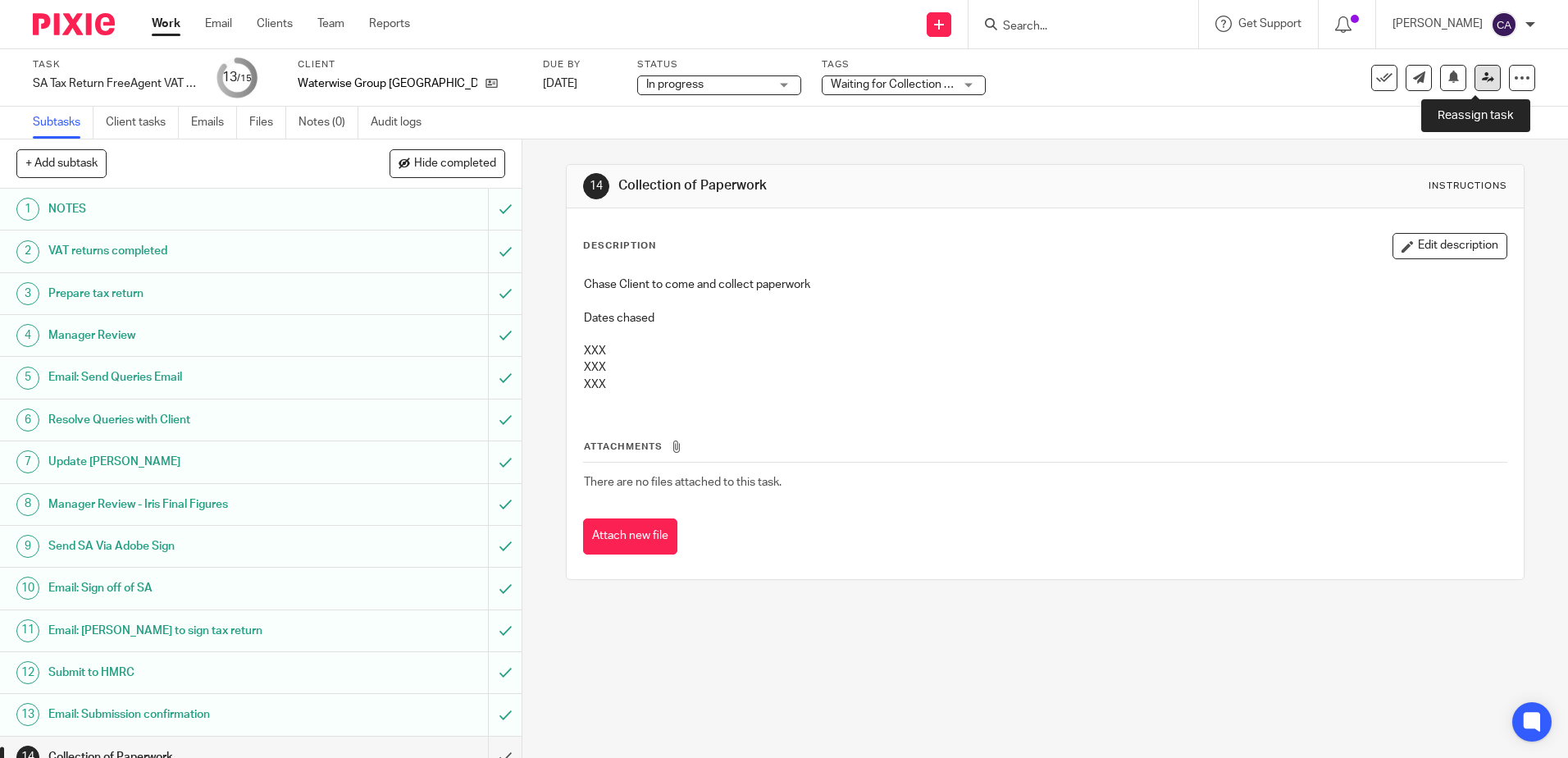
click at [1482, 82] on icon at bounding box center [1488, 77] width 12 height 12
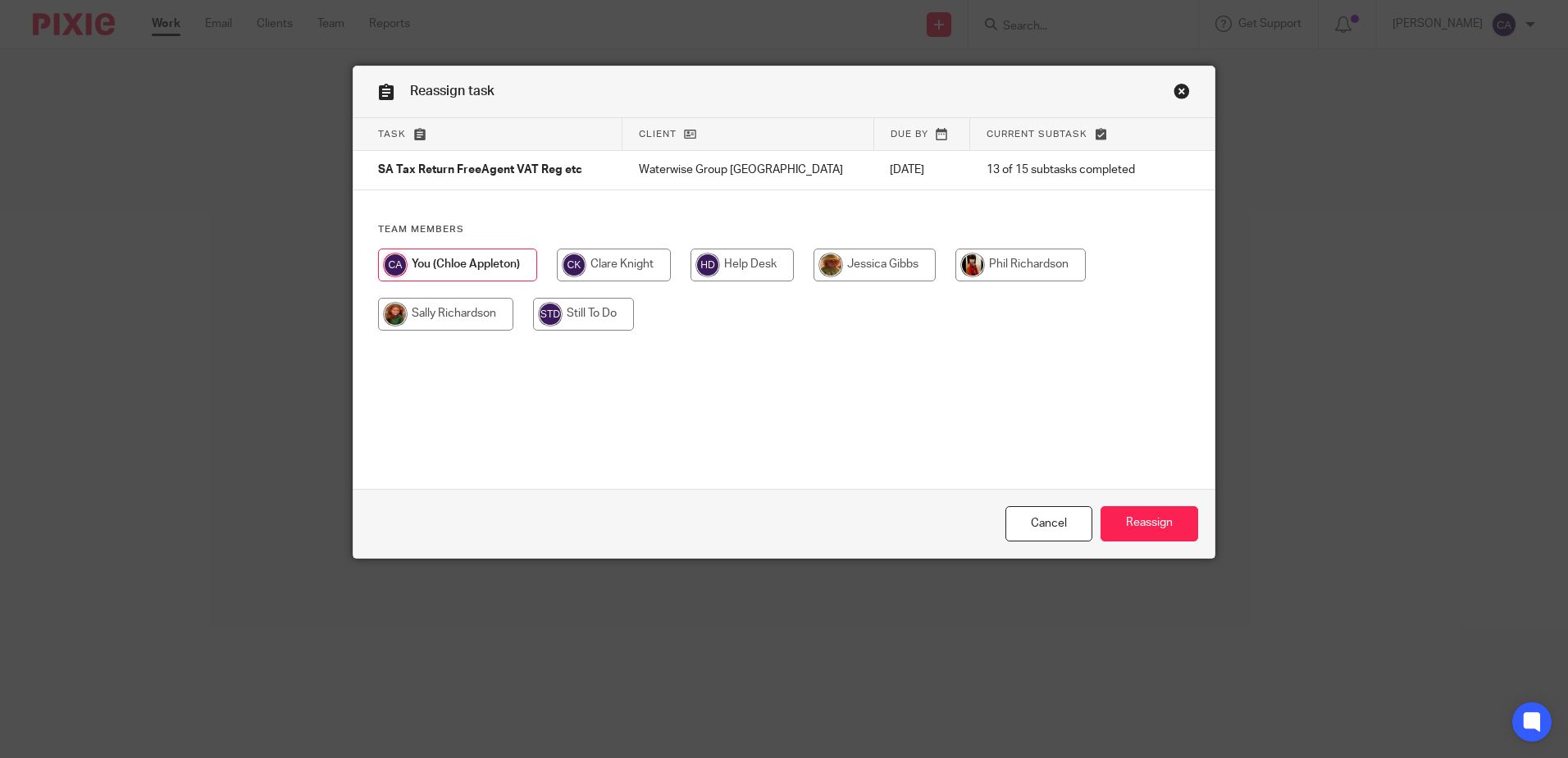
click at [574, 312] on input "radio" at bounding box center [583, 314] width 101 height 33
radio input "true"
click at [1140, 526] on input "Reassign" at bounding box center [1149, 523] width 97 height 35
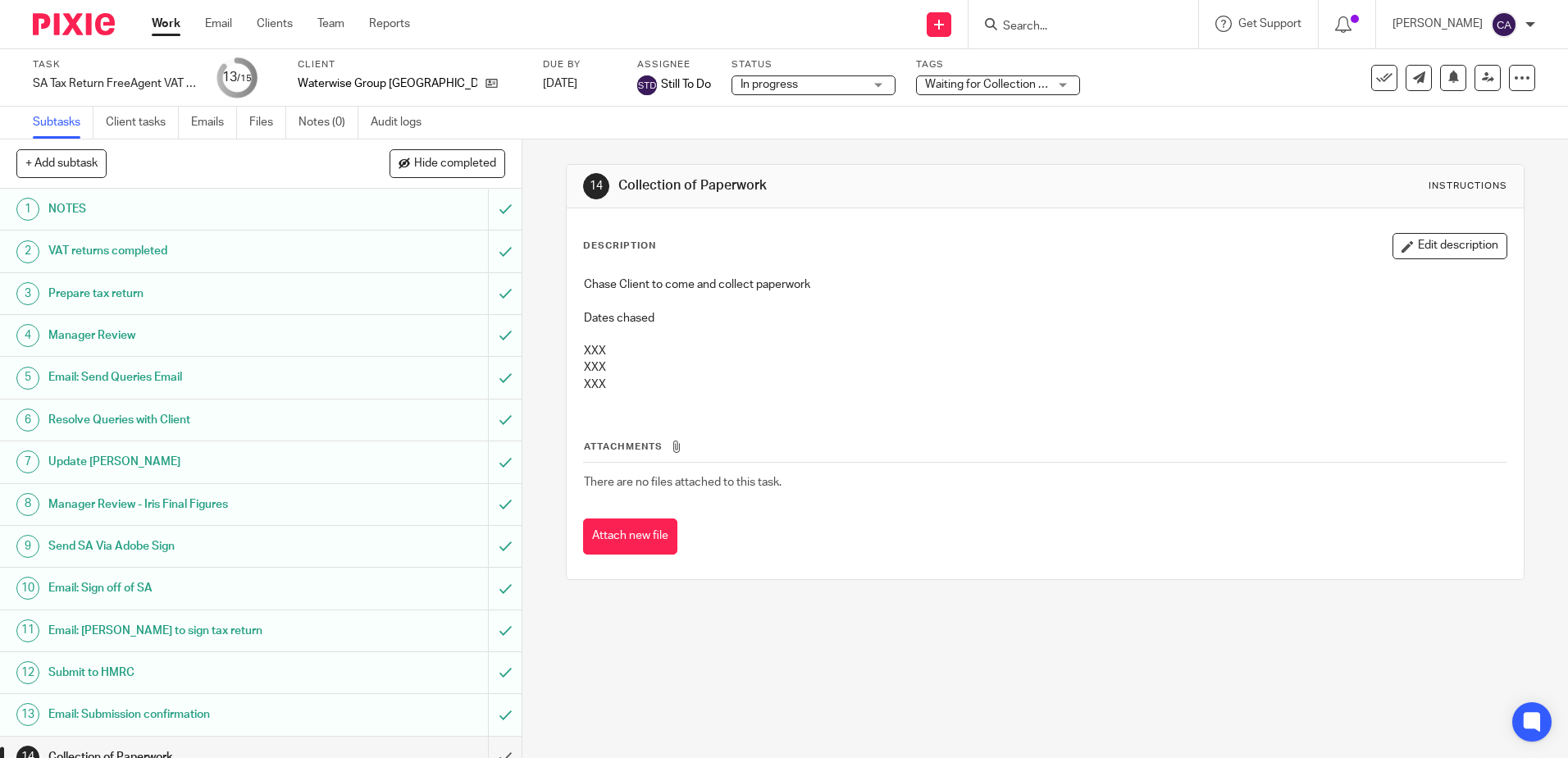
click at [171, 30] on link "Work" at bounding box center [166, 24] width 29 height 16
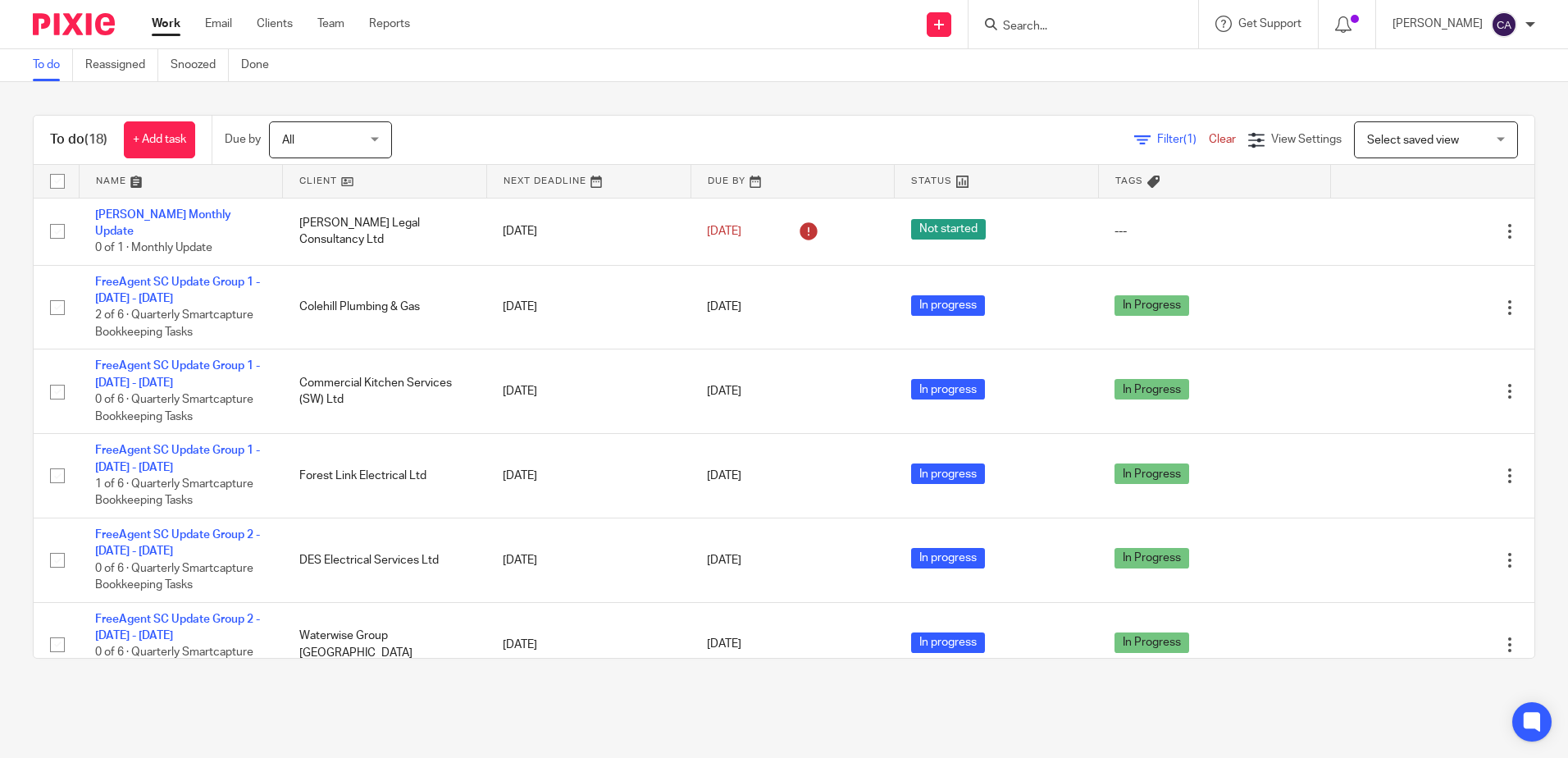
click at [109, 178] on link at bounding box center [181, 181] width 204 height 33
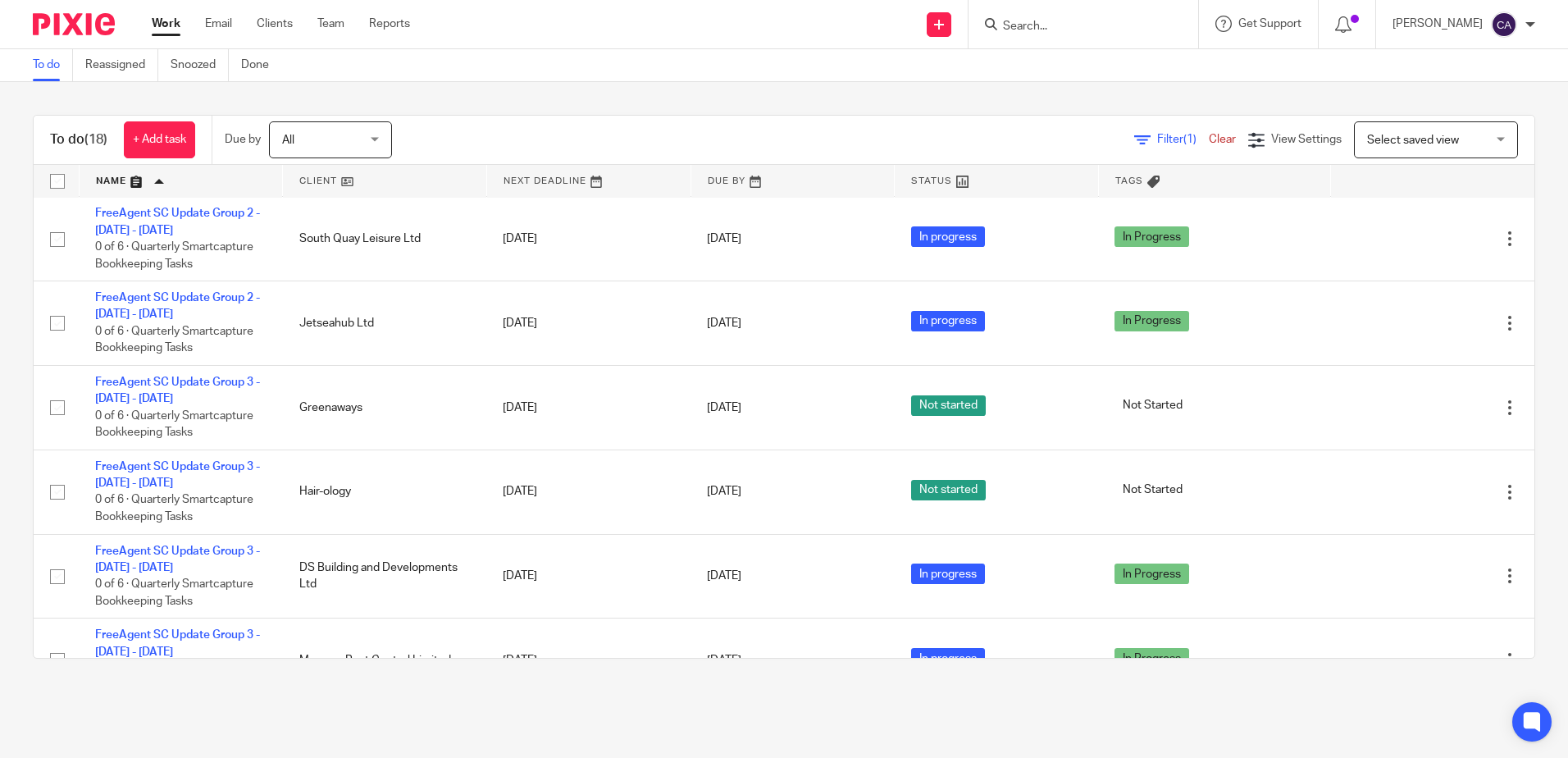
scroll to position [962, 0]
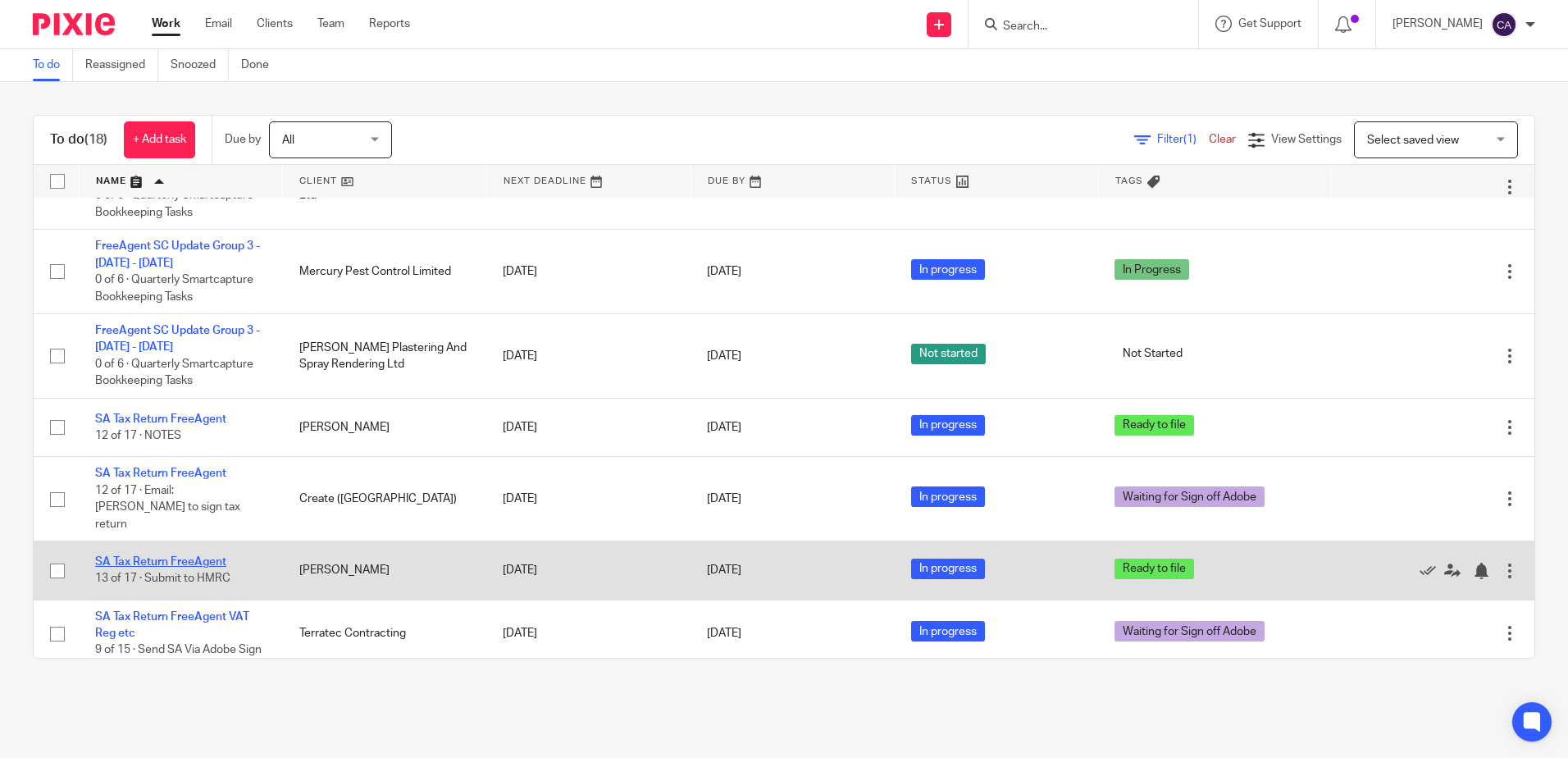
click at [180, 556] on link "SA Tax Return FreeAgent" at bounding box center [160, 562] width 131 height 12
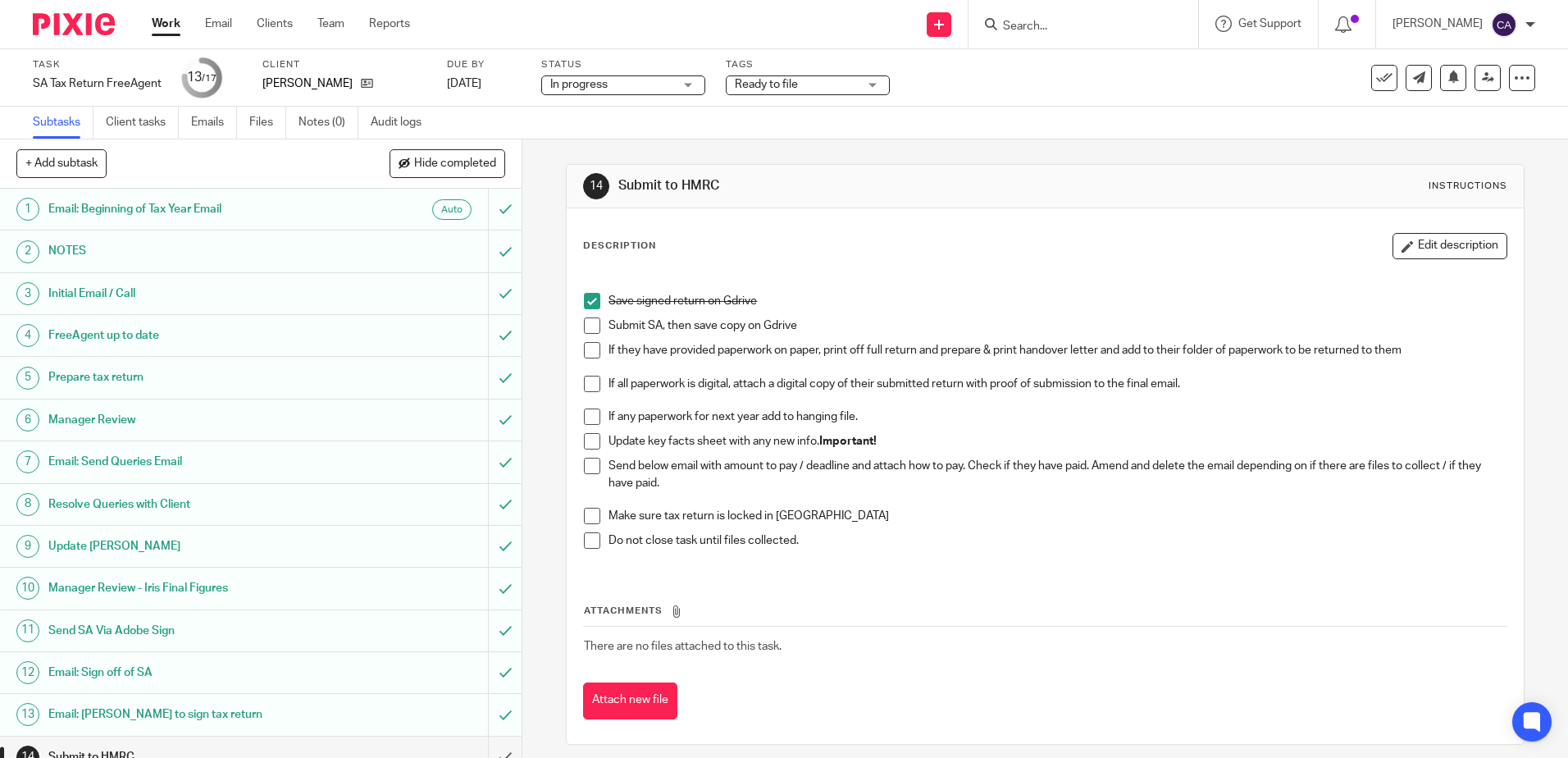
click at [588, 331] on span at bounding box center [592, 325] width 16 height 16
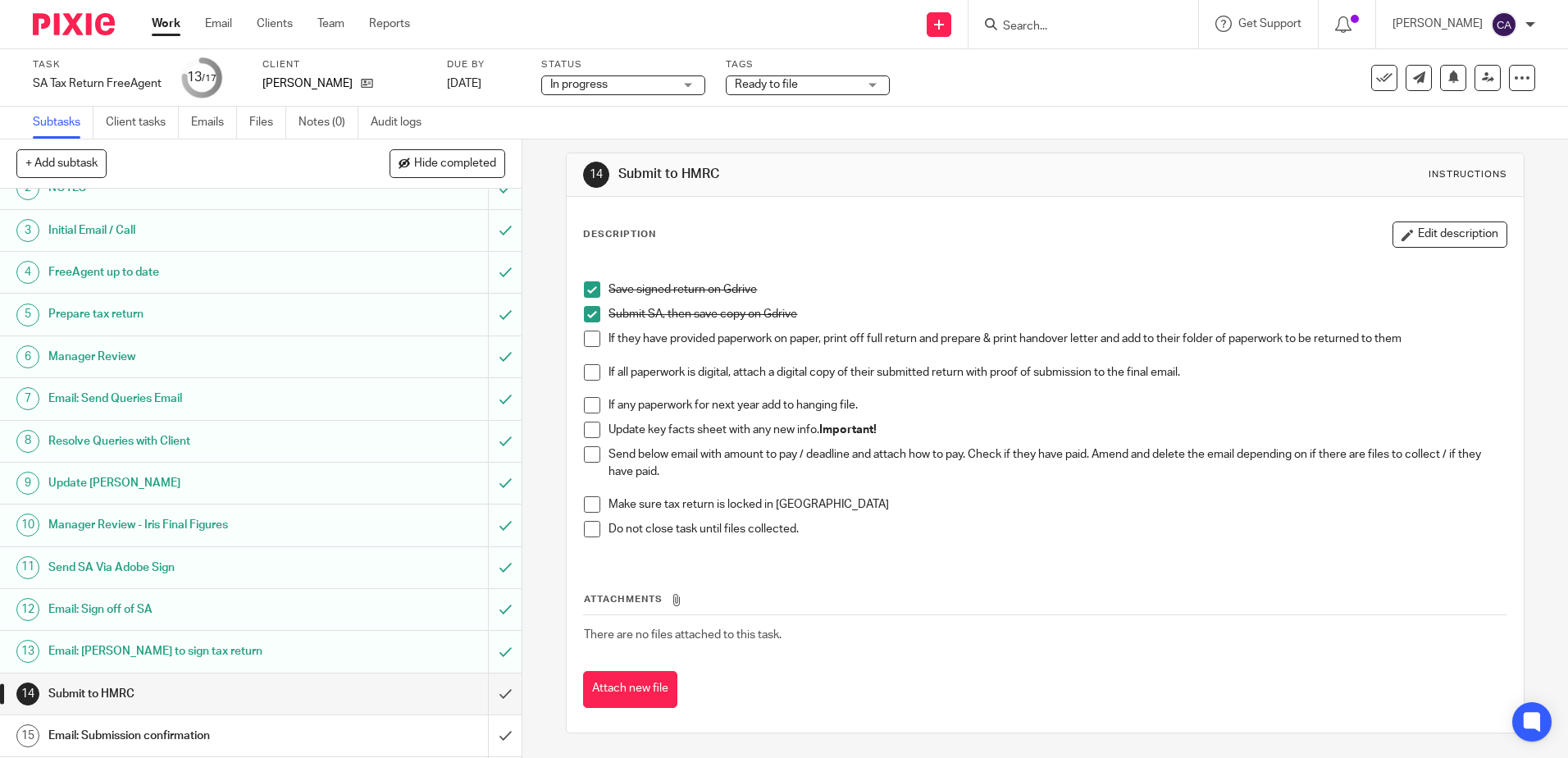
scroll to position [147, 0]
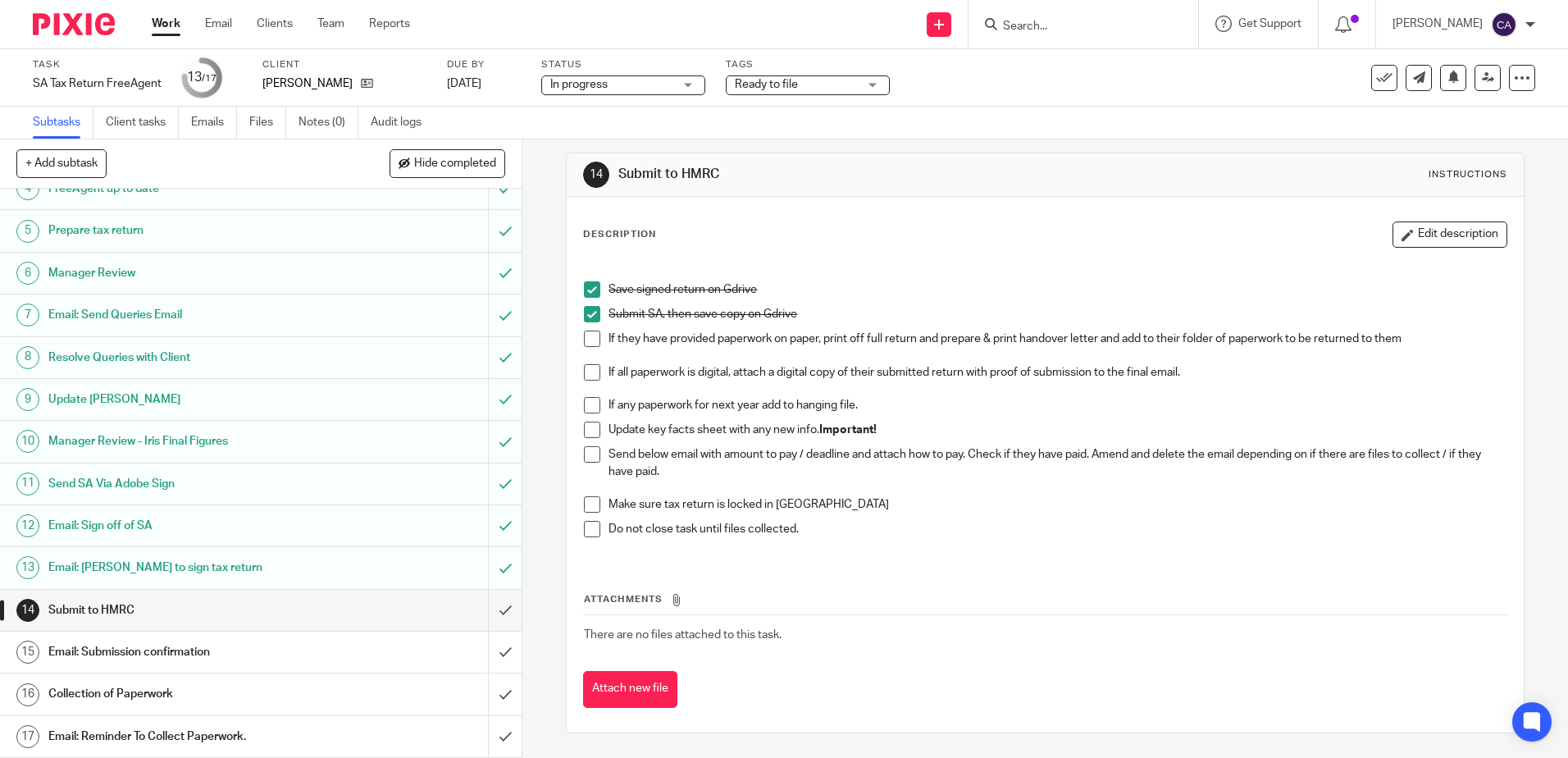
click at [121, 528] on h1 "Email: Sign off of SA" at bounding box center [190, 526] width 282 height 25
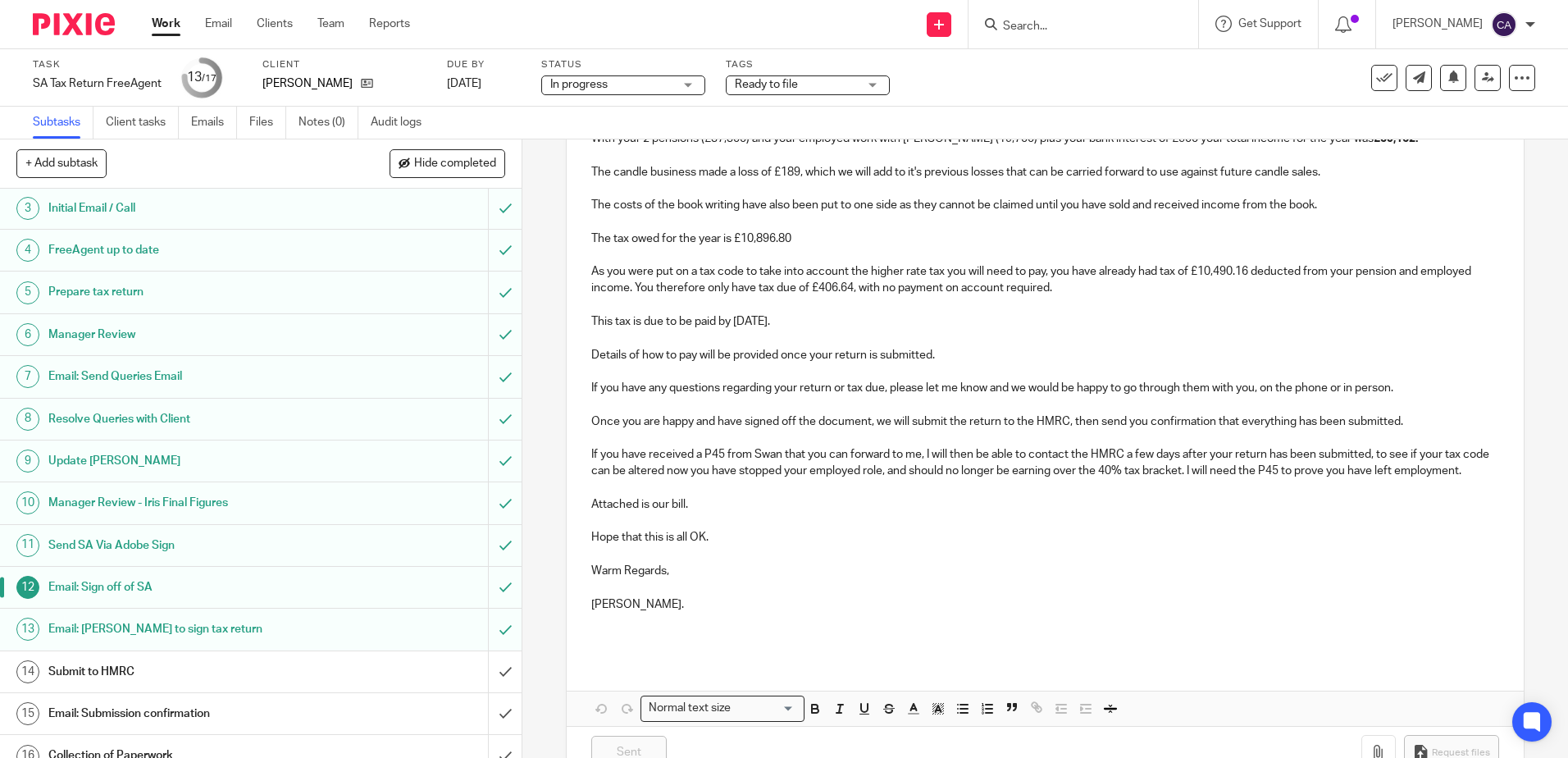
scroll to position [147, 0]
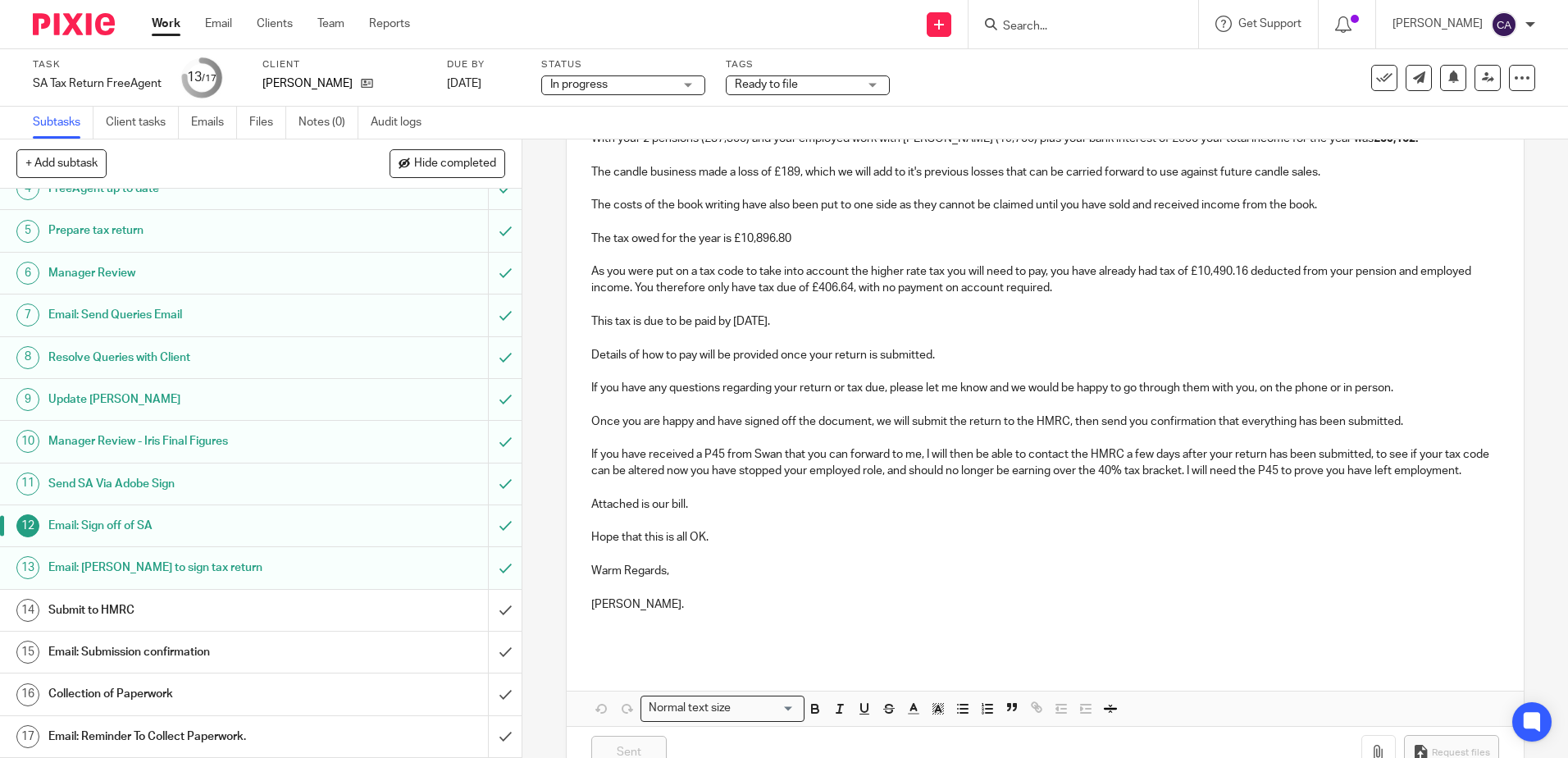
click at [198, 615] on h1 "Submit to HMRC" at bounding box center [190, 611] width 282 height 25
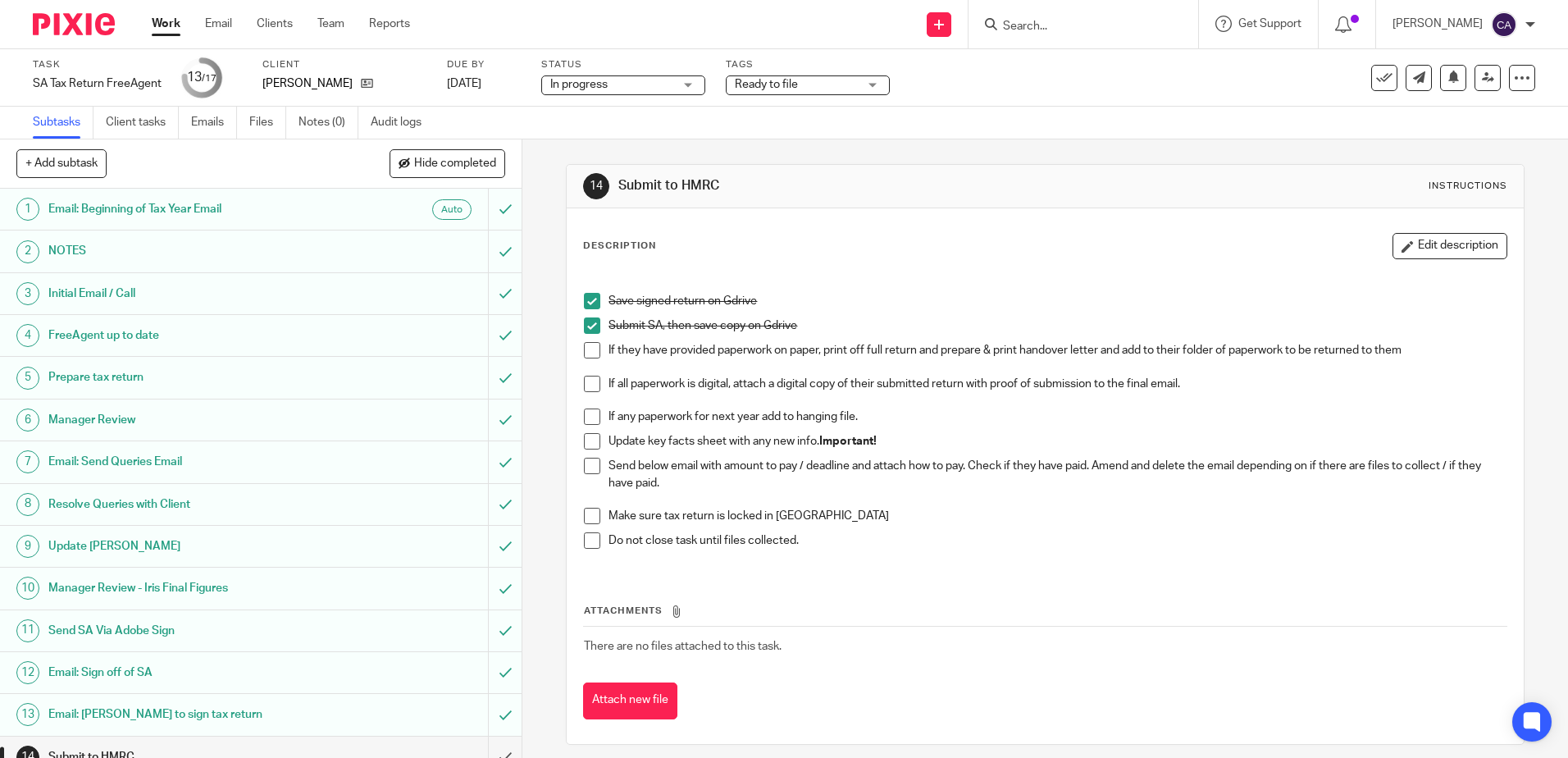
click at [584, 353] on span at bounding box center [592, 350] width 16 height 16
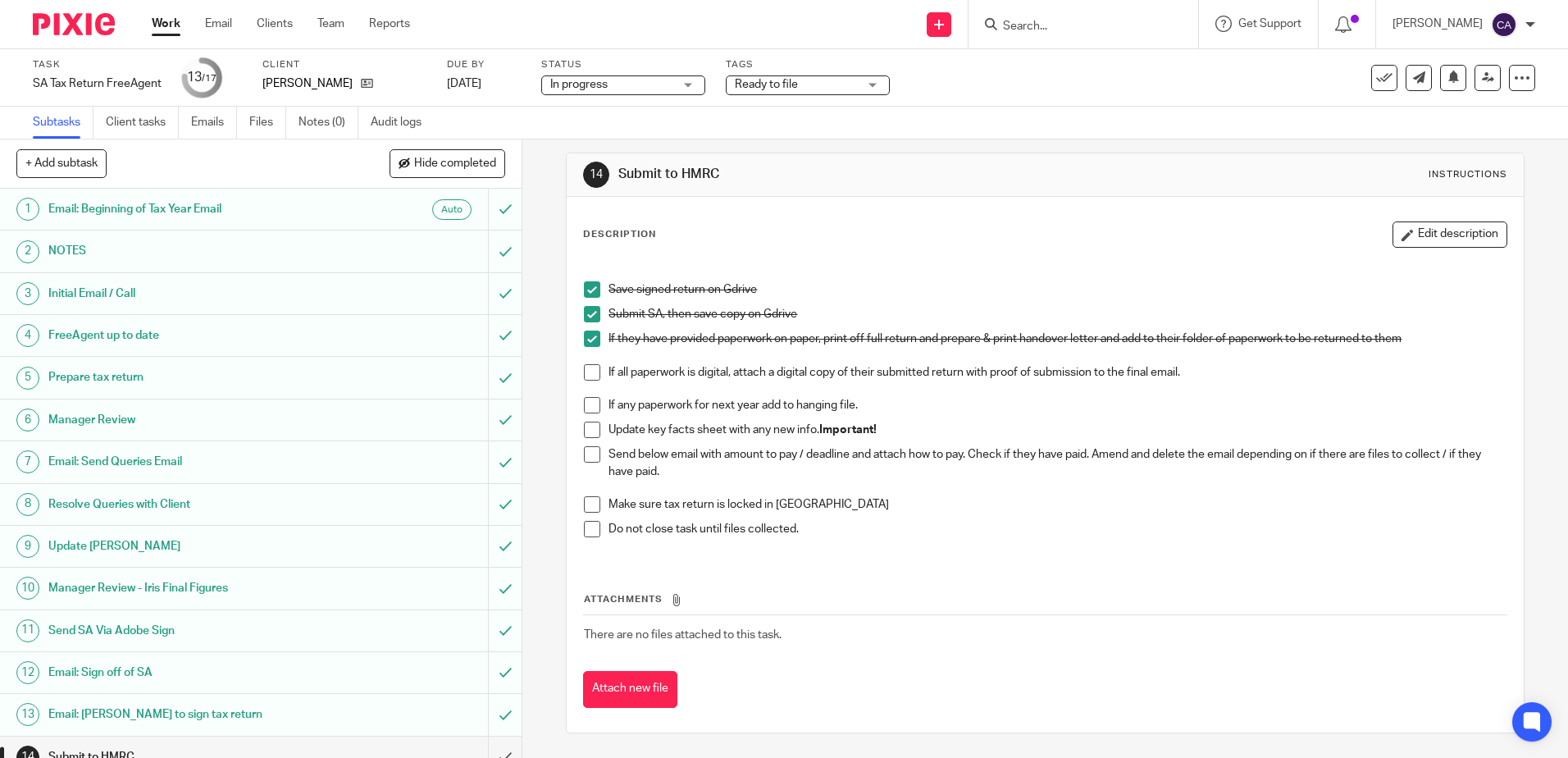
scroll to position [147, 0]
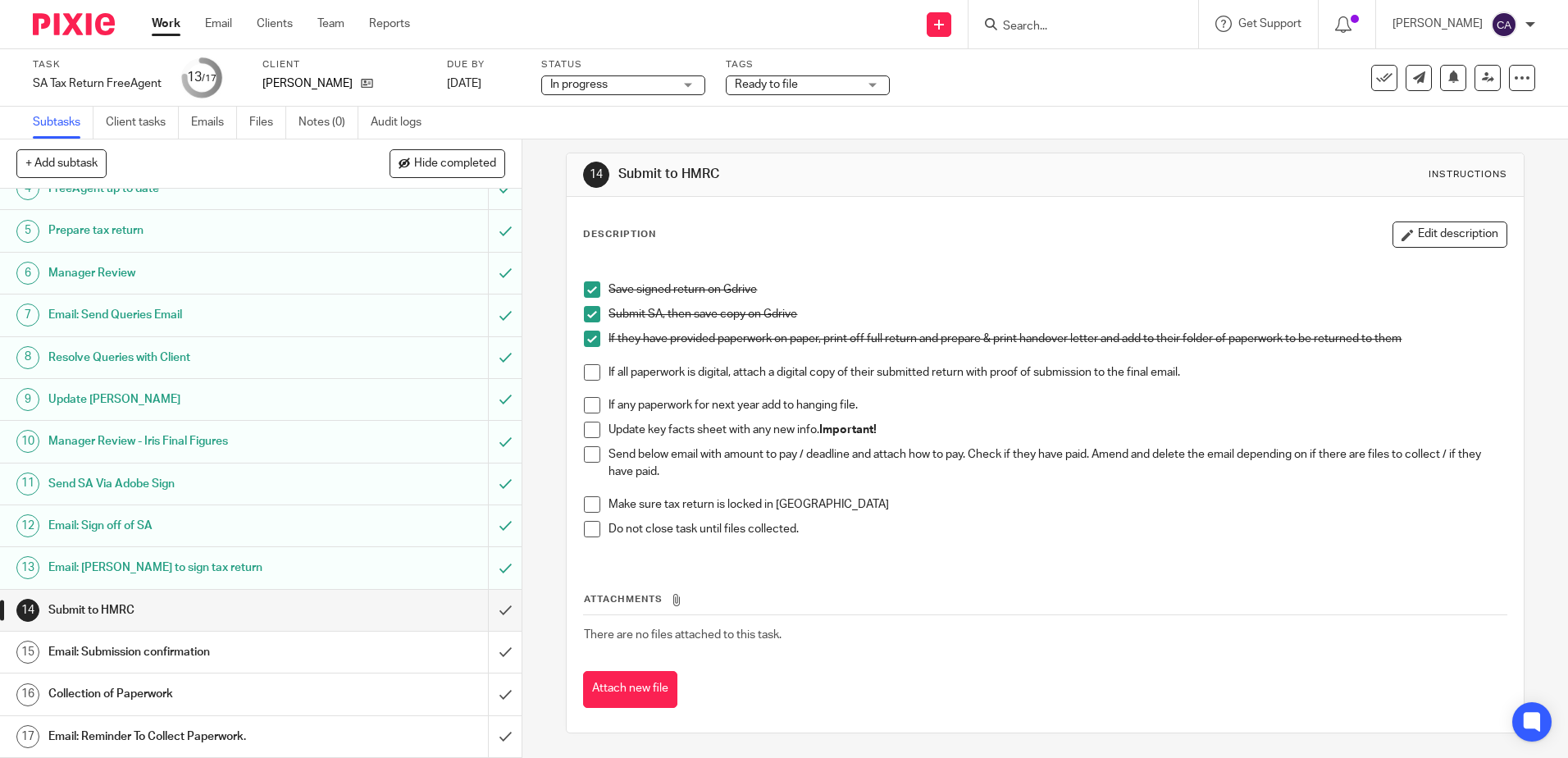
click at [161, 648] on h1 "Email: Submission confirmation" at bounding box center [190, 652] width 282 height 25
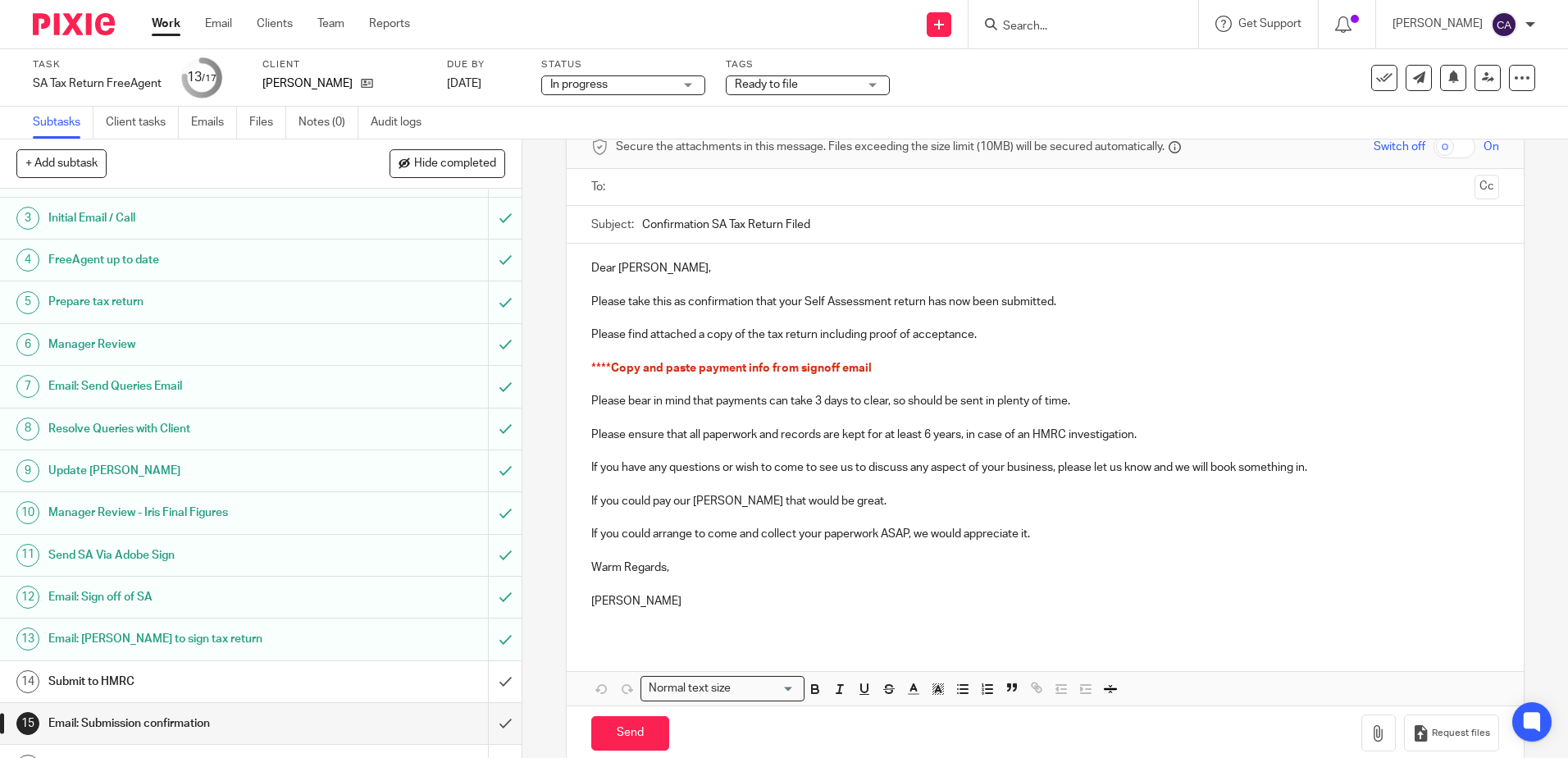
scroll to position [147, 0]
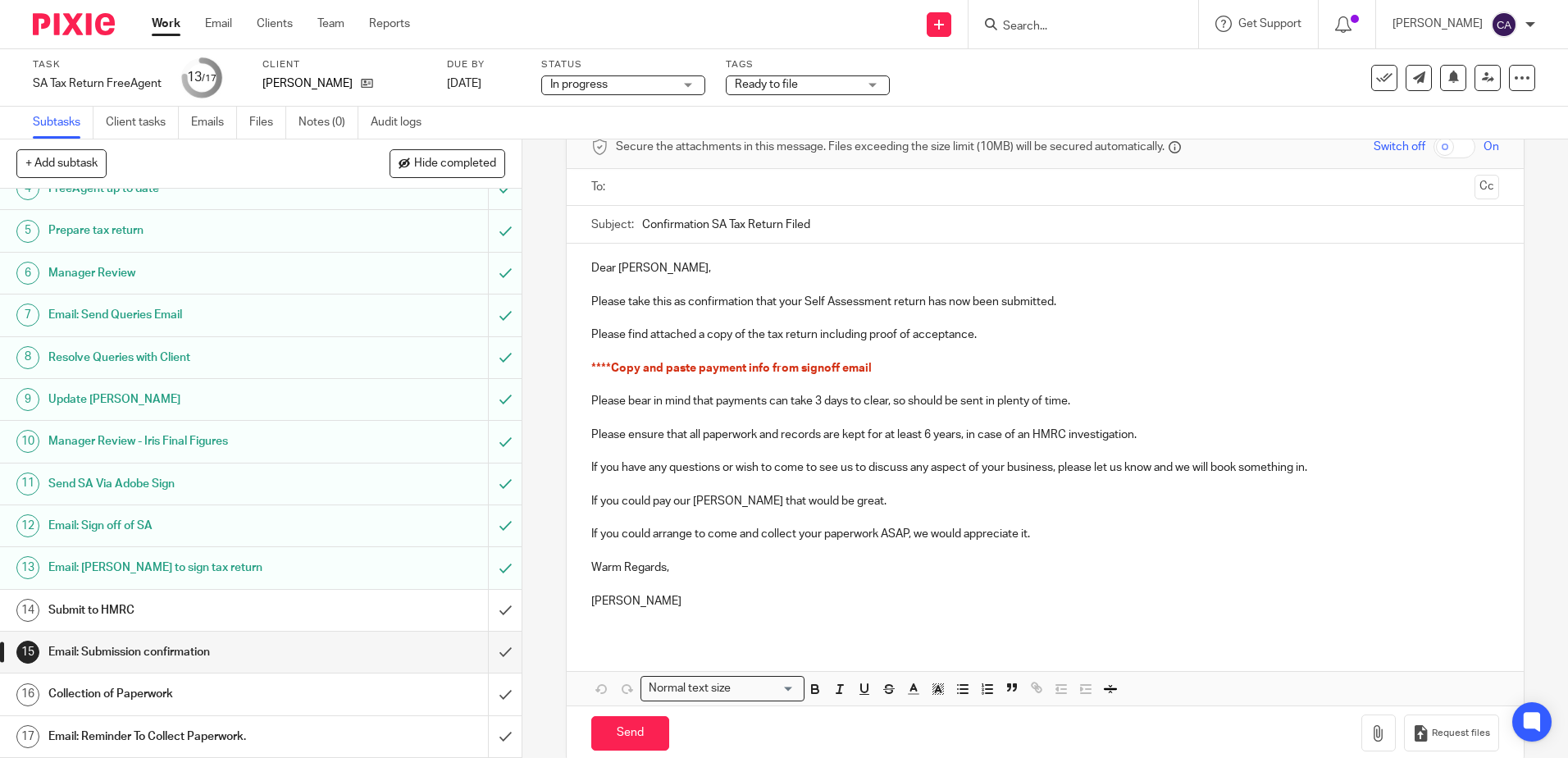
click at [142, 526] on h1 "Email: Sign off of SA" at bounding box center [190, 526] width 282 height 25
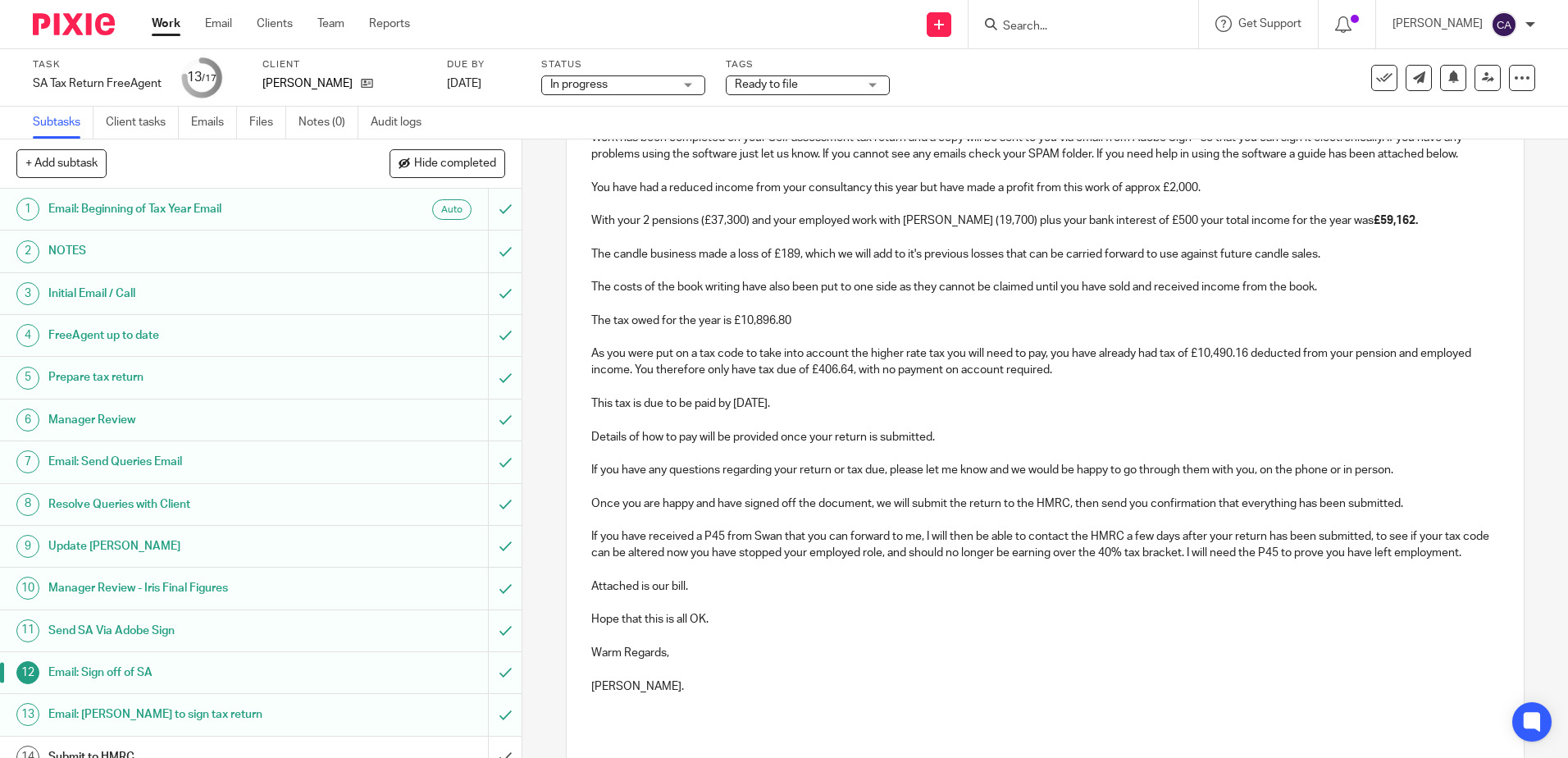
scroll to position [164, 0]
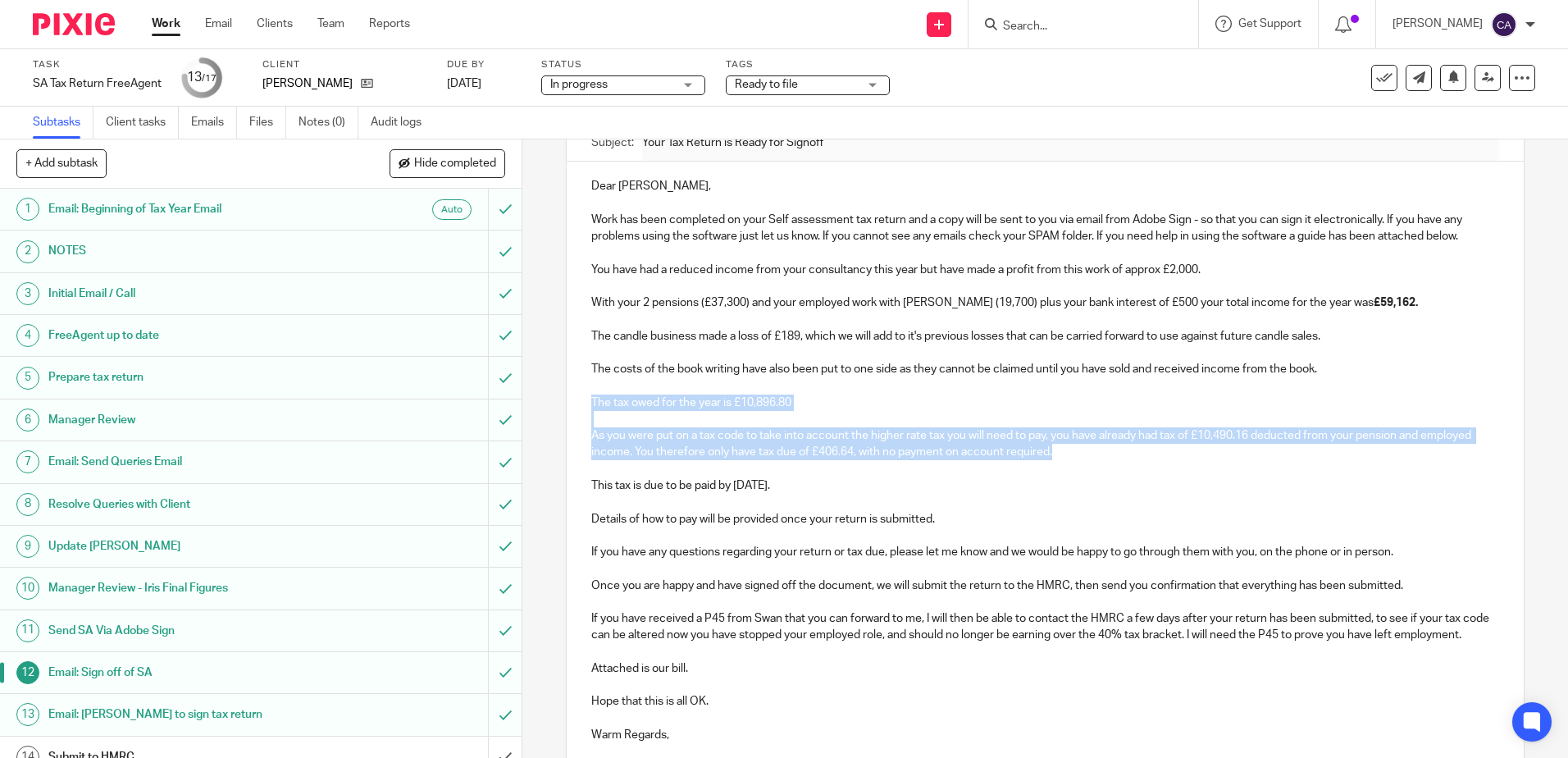
drag, startPoint x: 589, startPoint y: 403, endPoint x: 1060, endPoint y: 449, distance: 473.2
click at [1060, 449] on div "Dear Hilary, Work has been completed on your Self assessment tax return and a c…" at bounding box center [1045, 491] width 957 height 660
copy div "The tax owed for the year is £10,896.80 As you were put on a tax code to take i…"
click at [1093, 455] on p "As you were put on a tax code to take into account the higher rate tax you will…" at bounding box center [1045, 444] width 907 height 34
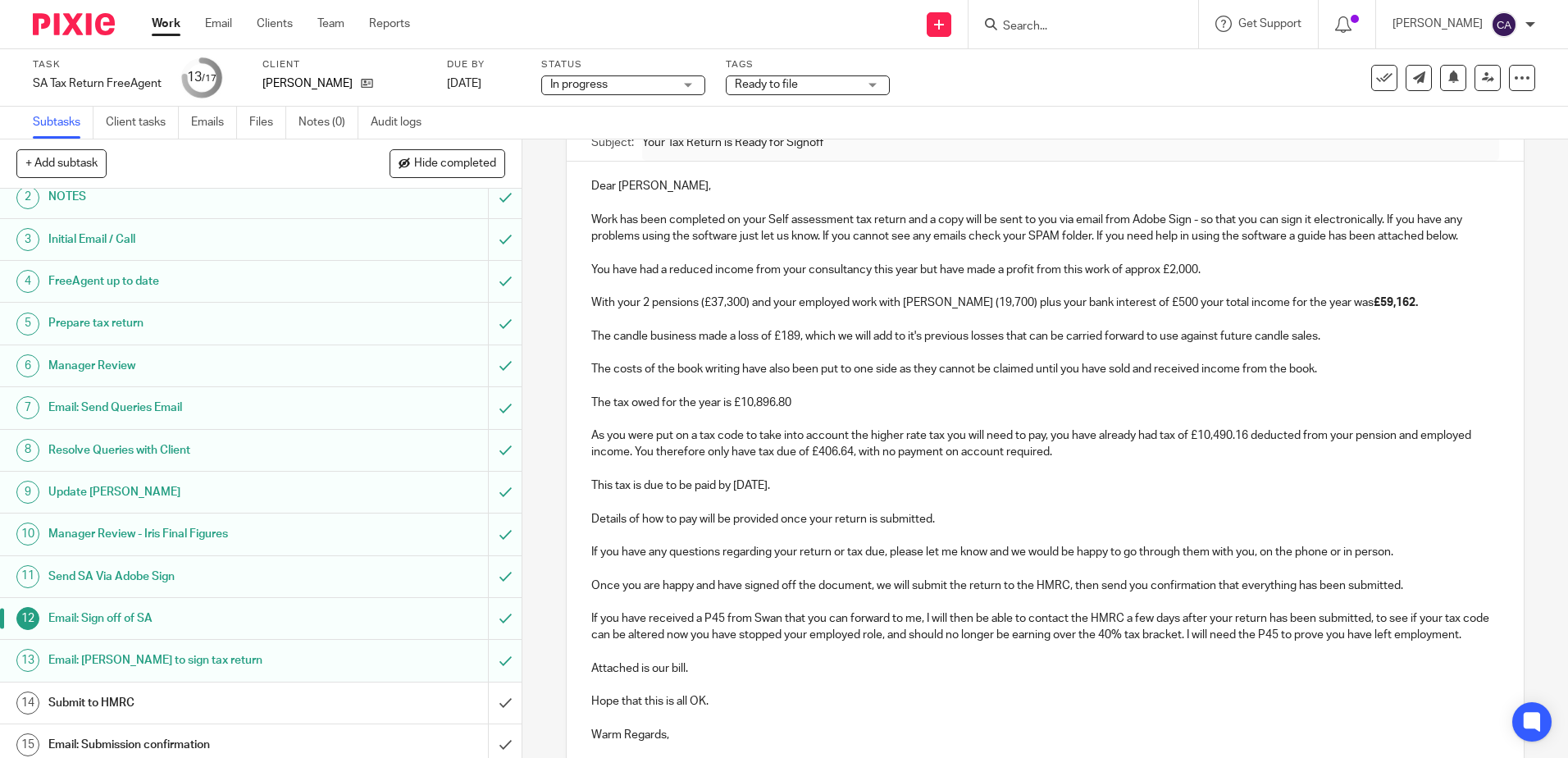
scroll to position [147, 0]
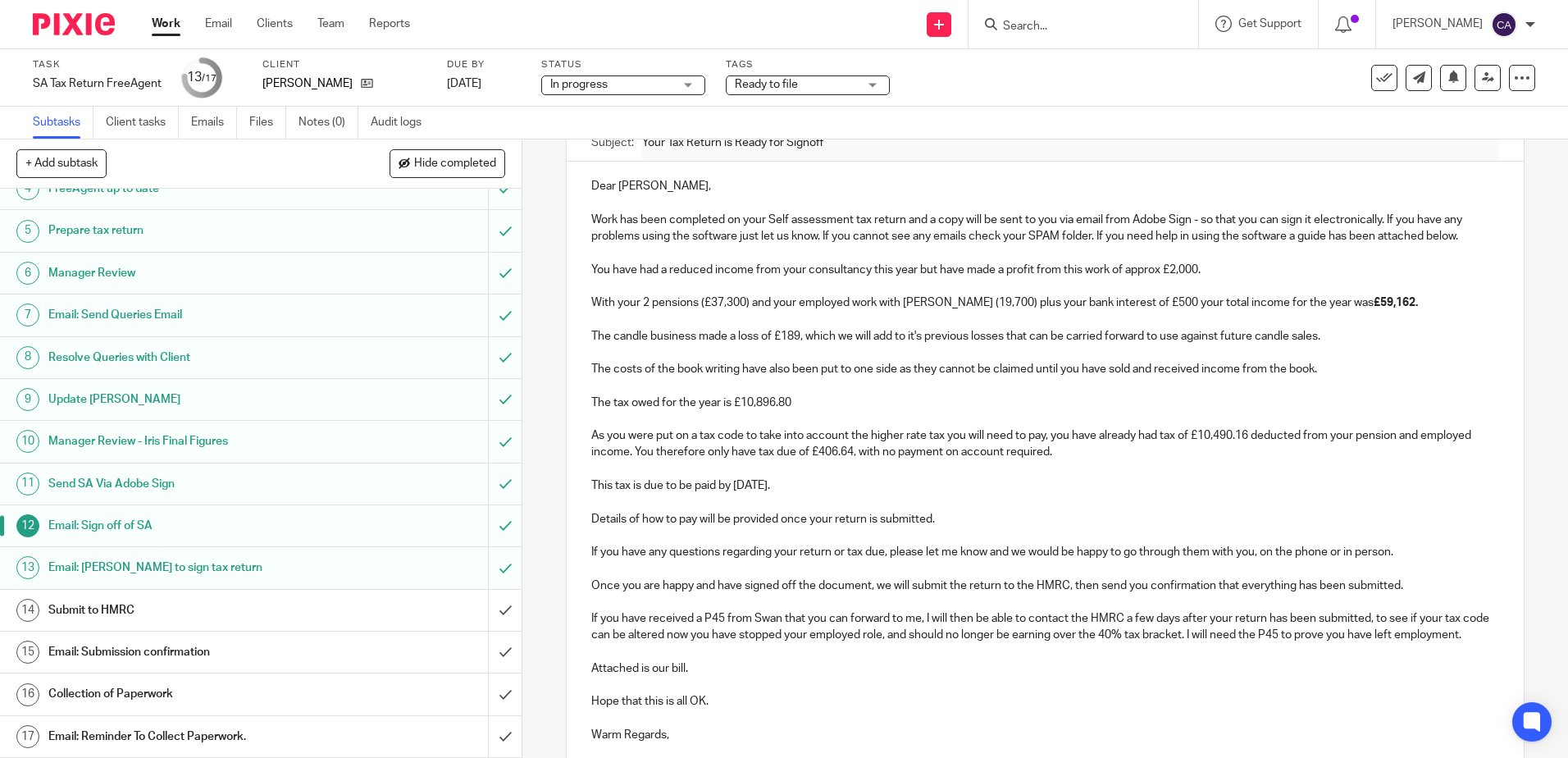
click at [132, 613] on h1 "Submit to HMRC" at bounding box center [190, 611] width 282 height 25
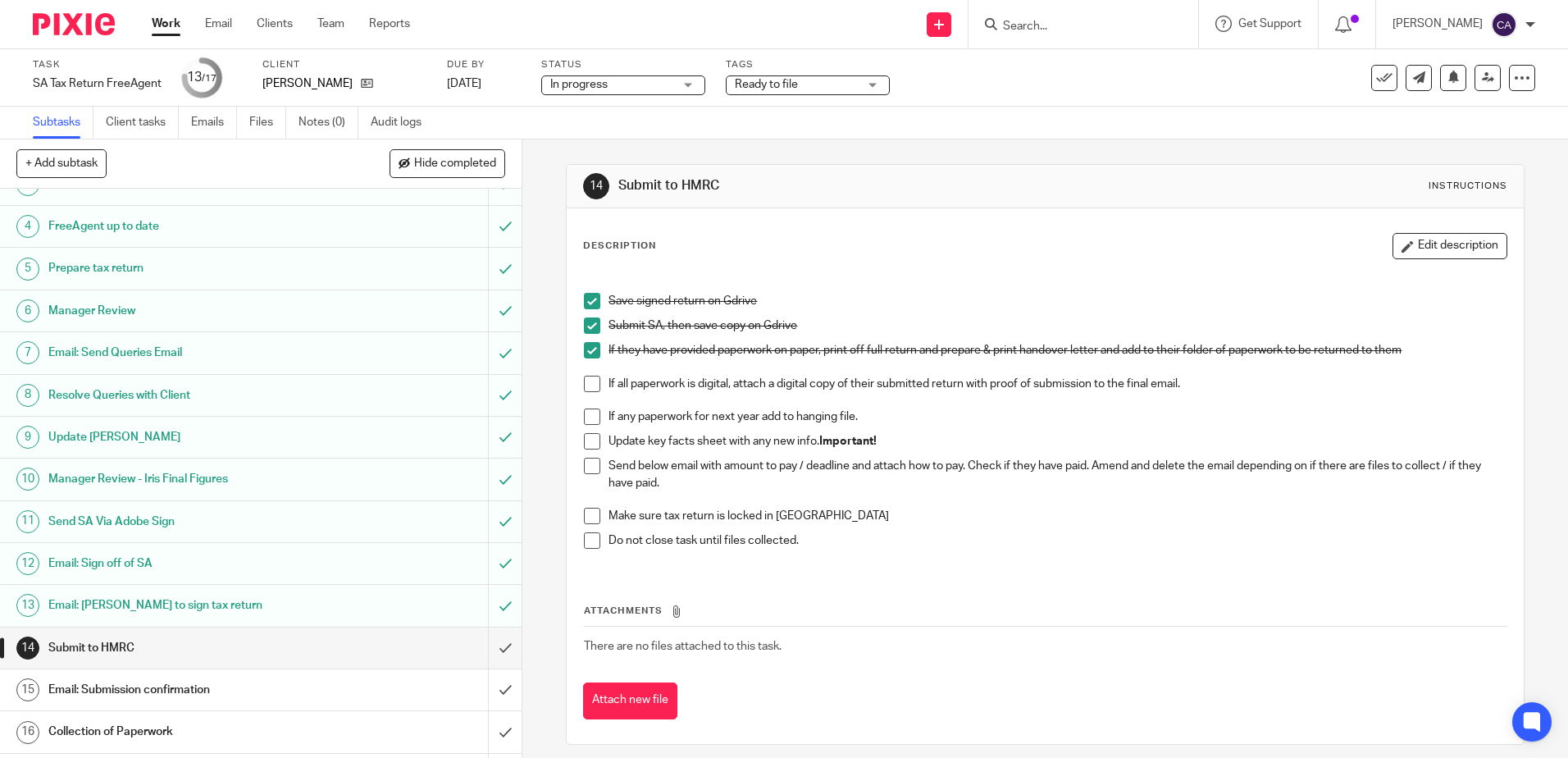
scroll to position [147, 0]
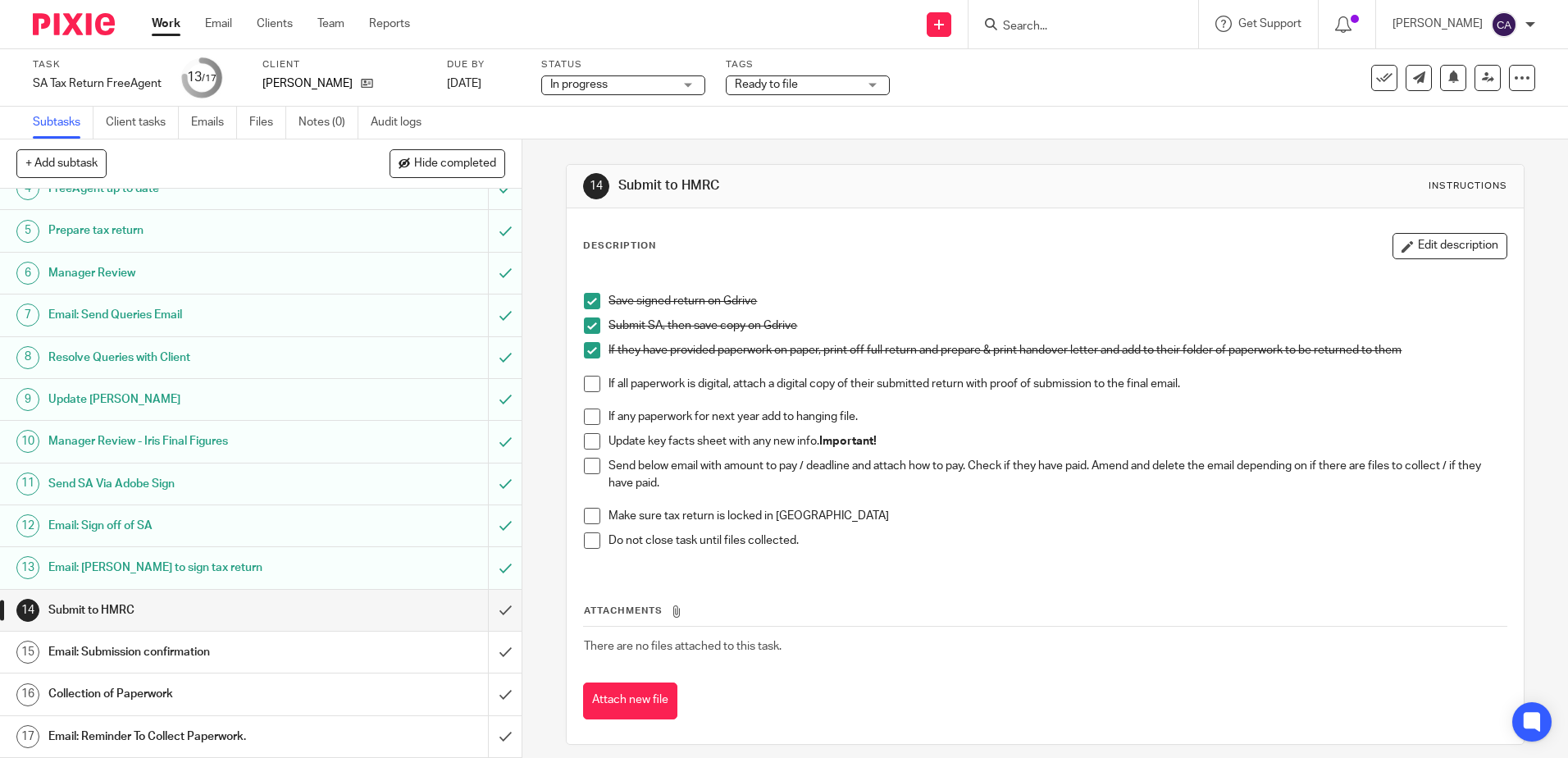
click at [143, 651] on h1 "Email: Submission confirmation" at bounding box center [190, 652] width 282 height 25
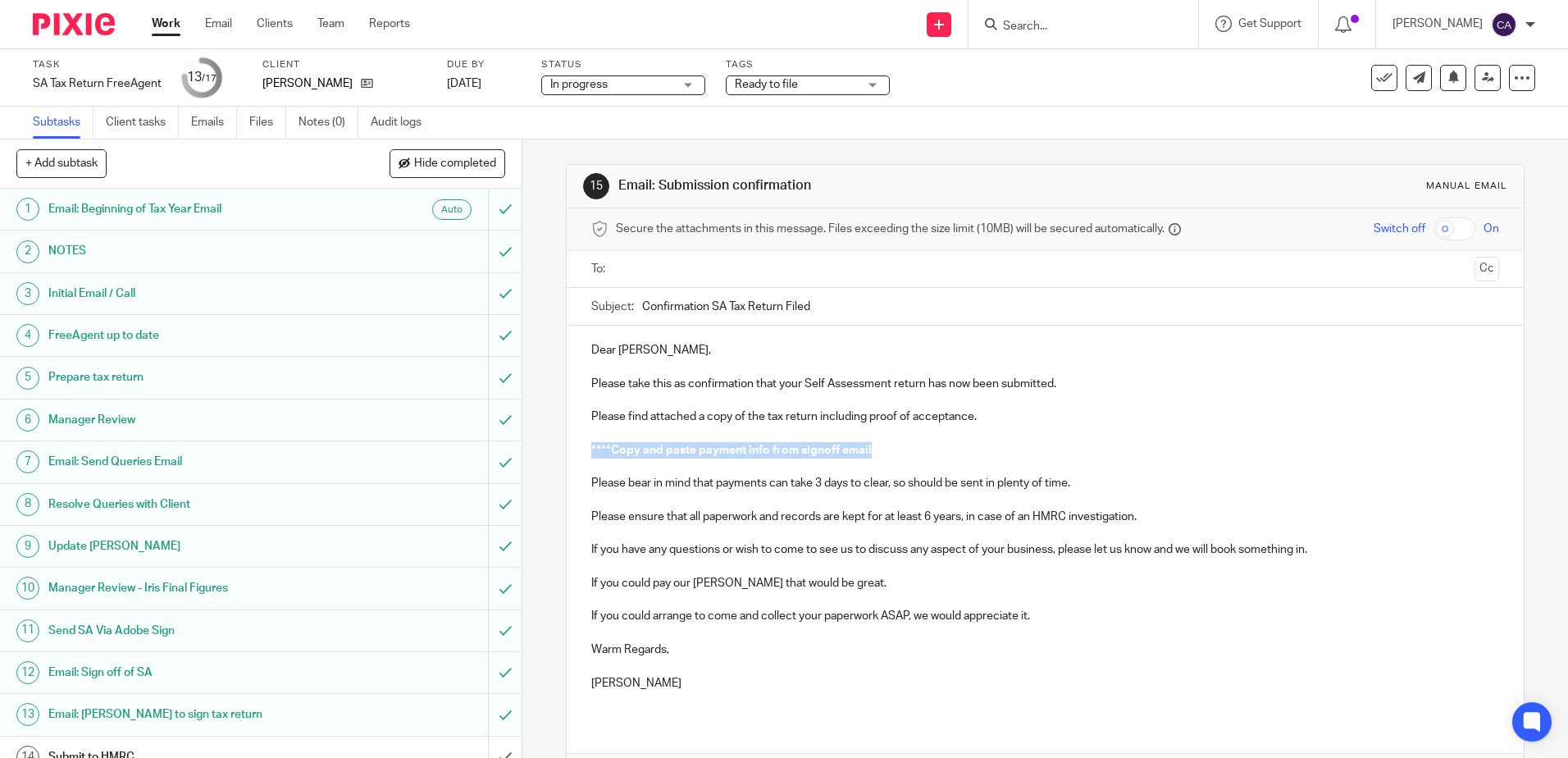
drag, startPoint x: 882, startPoint y: 449, endPoint x: 564, endPoint y: 454, distance: 318.0
click at [567, 454] on div "Dear [PERSON_NAME], Please take this as confirmation that your Self Assessment …" at bounding box center [1045, 522] width 957 height 395
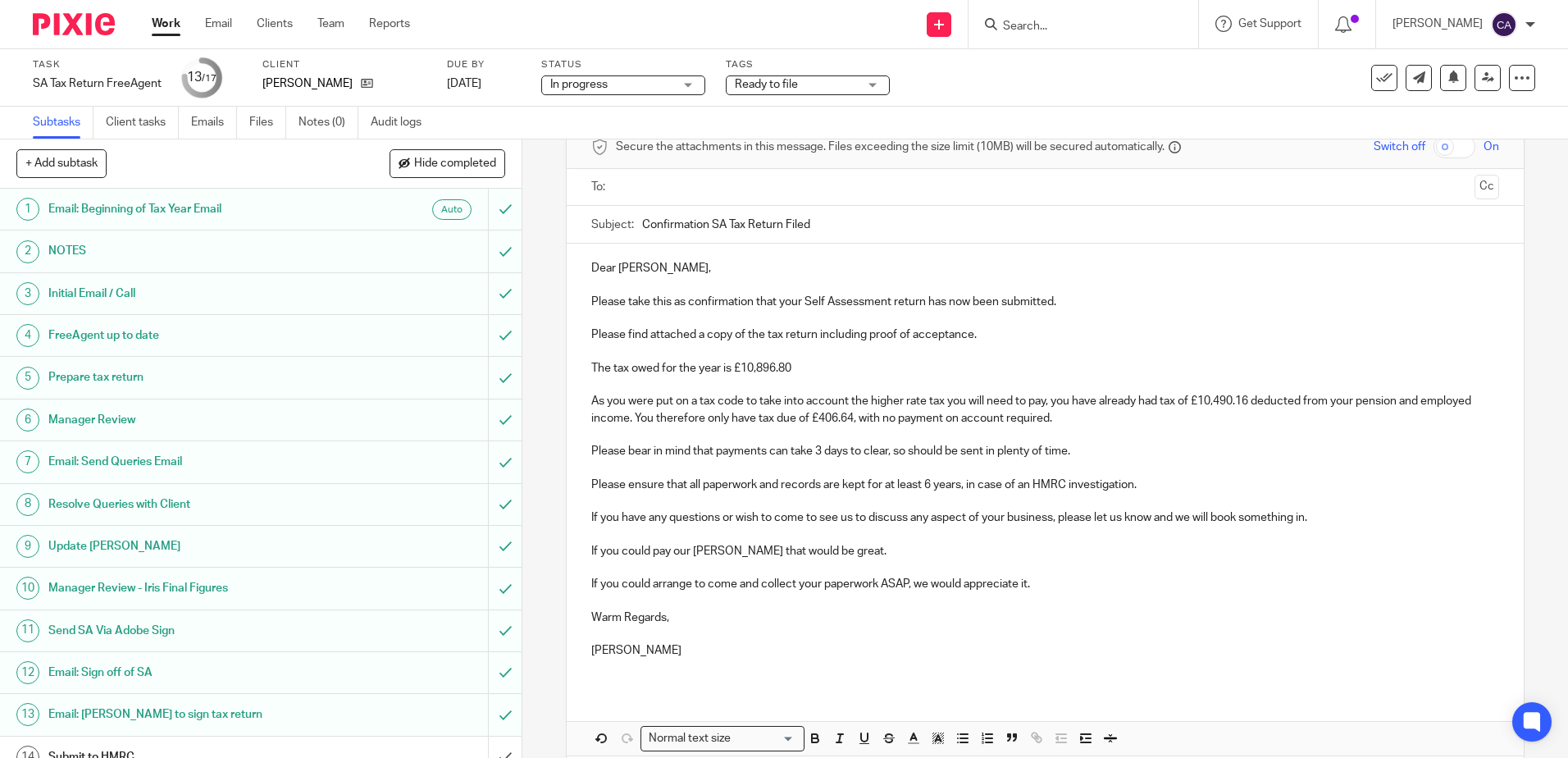
scroll to position [159, 0]
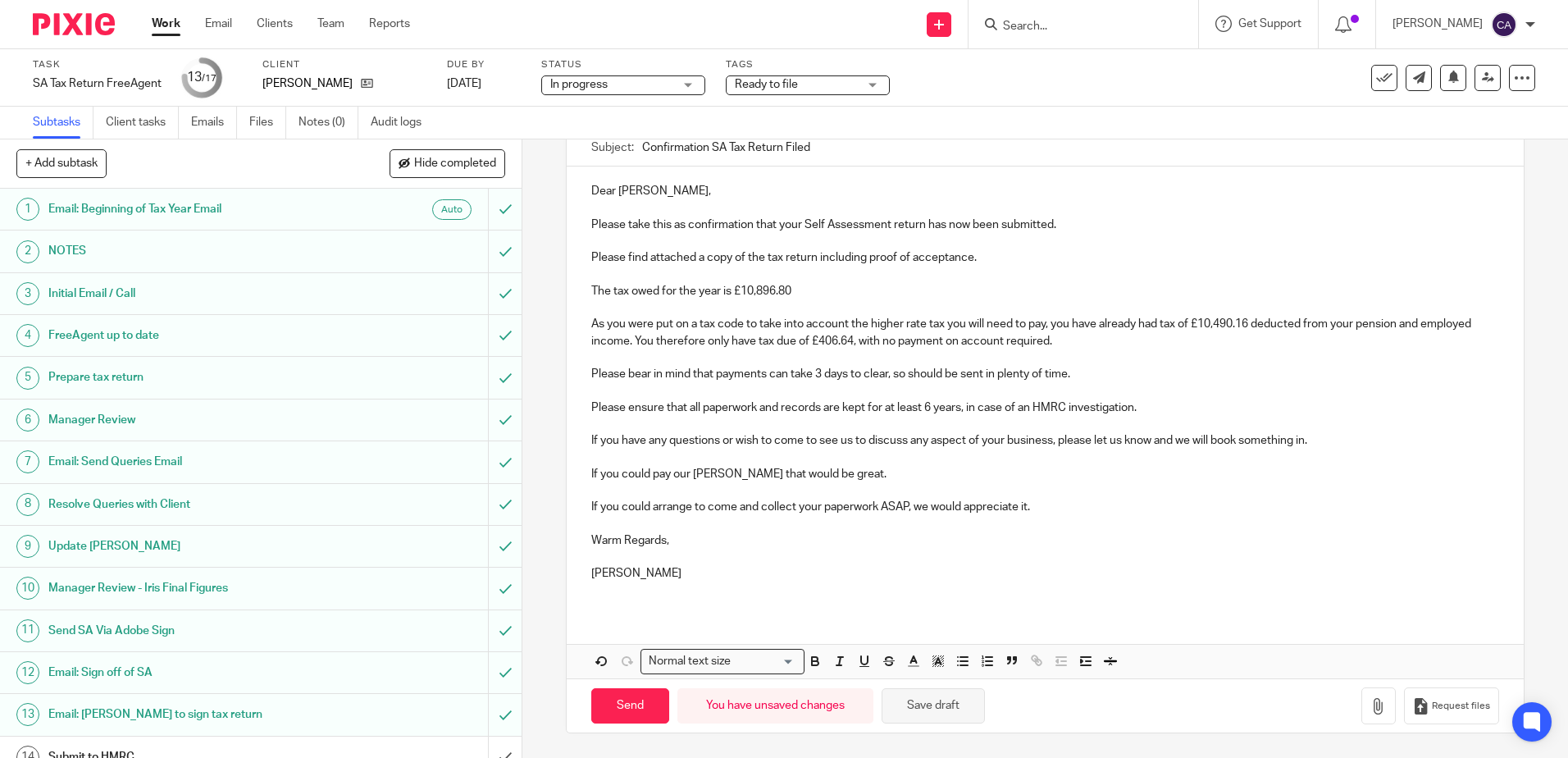
click at [911, 710] on button "Save draft" at bounding box center [933, 705] width 103 height 35
click at [908, 710] on button "Save draft" at bounding box center [933, 705] width 103 height 35
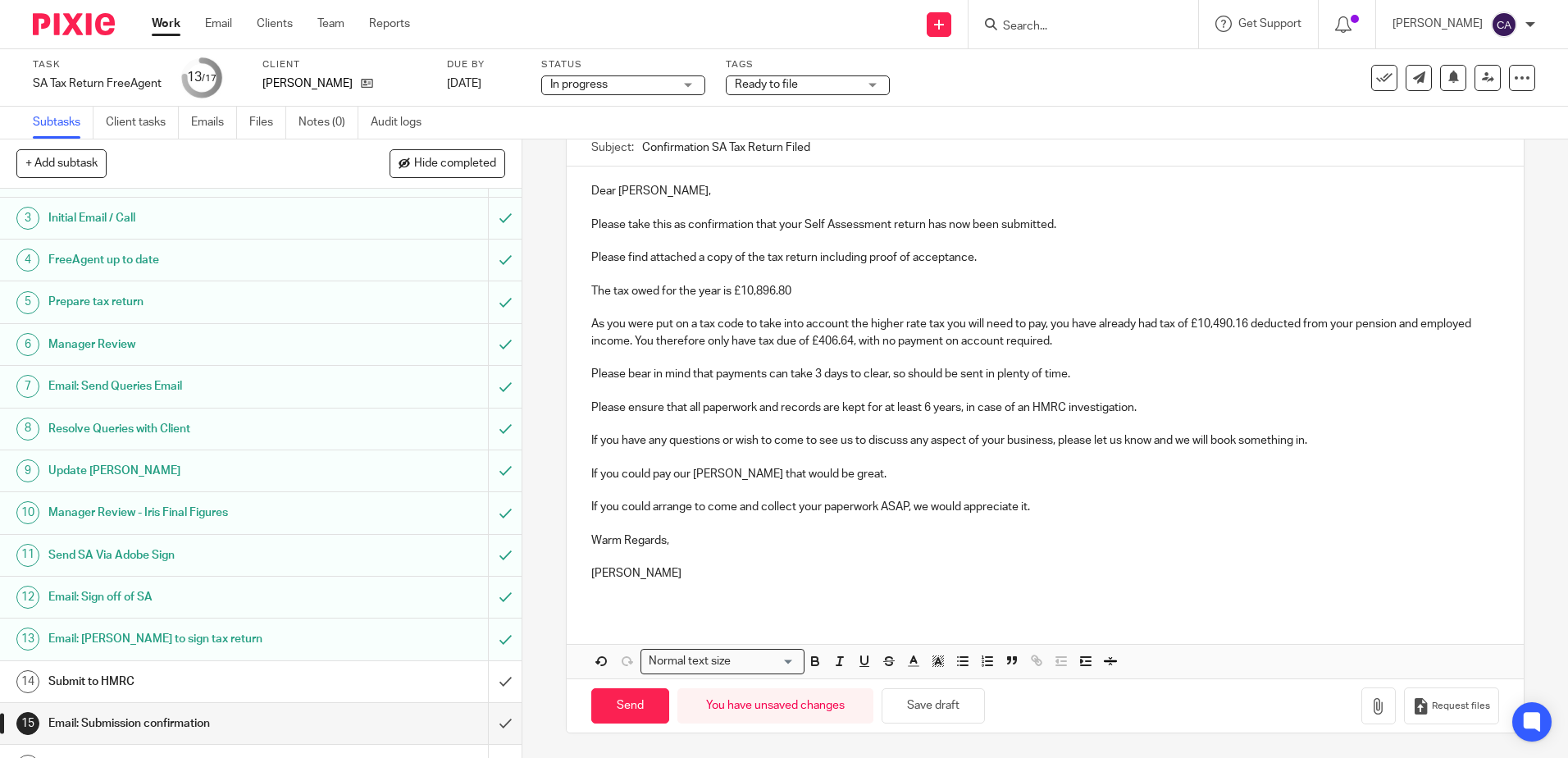
scroll to position [147, 0]
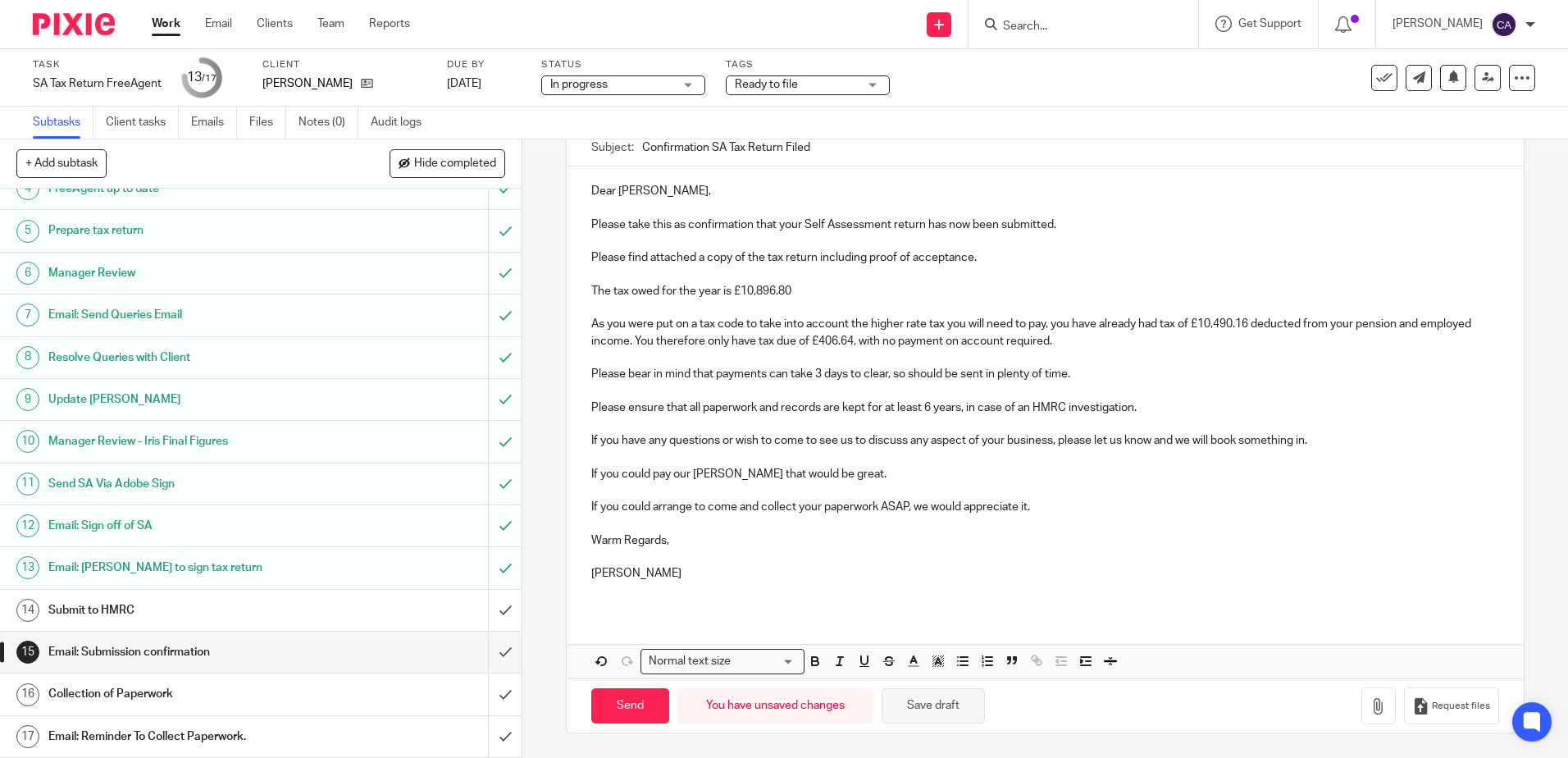
click at [938, 714] on button "Save draft" at bounding box center [933, 705] width 103 height 35
click at [130, 607] on h1 "Submit to HMRC" at bounding box center [190, 611] width 282 height 25
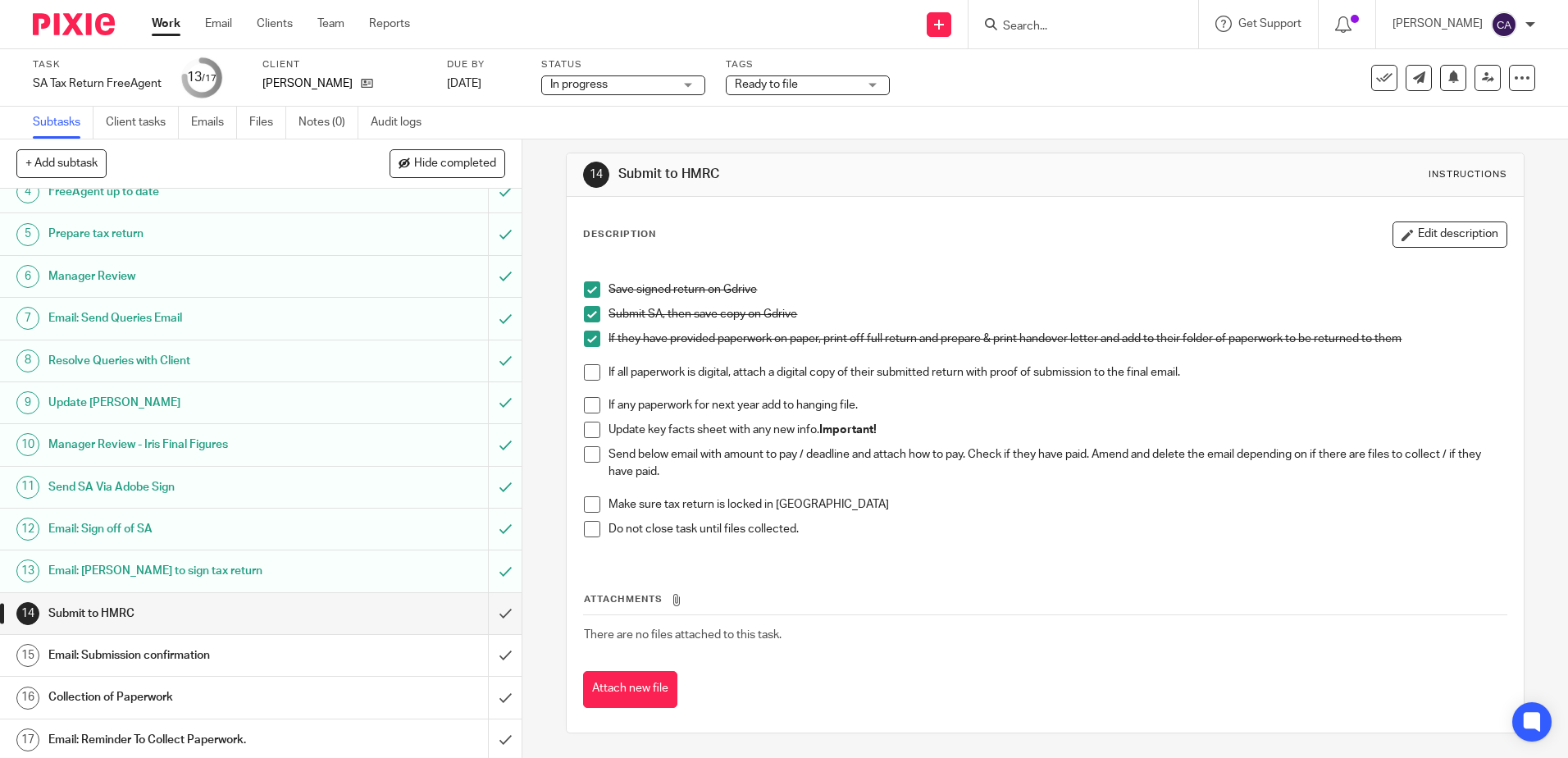
scroll to position [147, 0]
click h1 "Email: Submission confirmation"
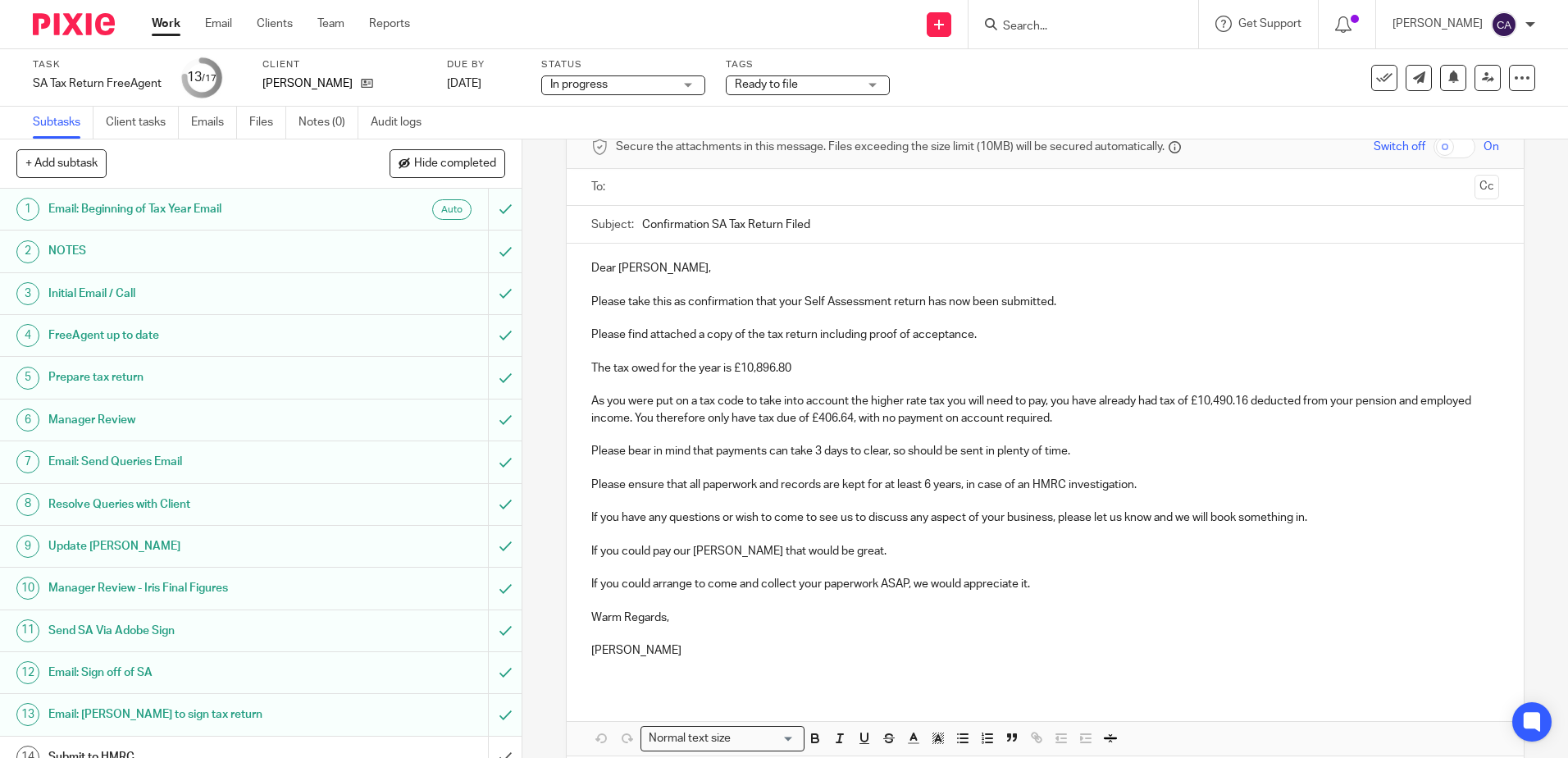
scroll to position [159, 0]
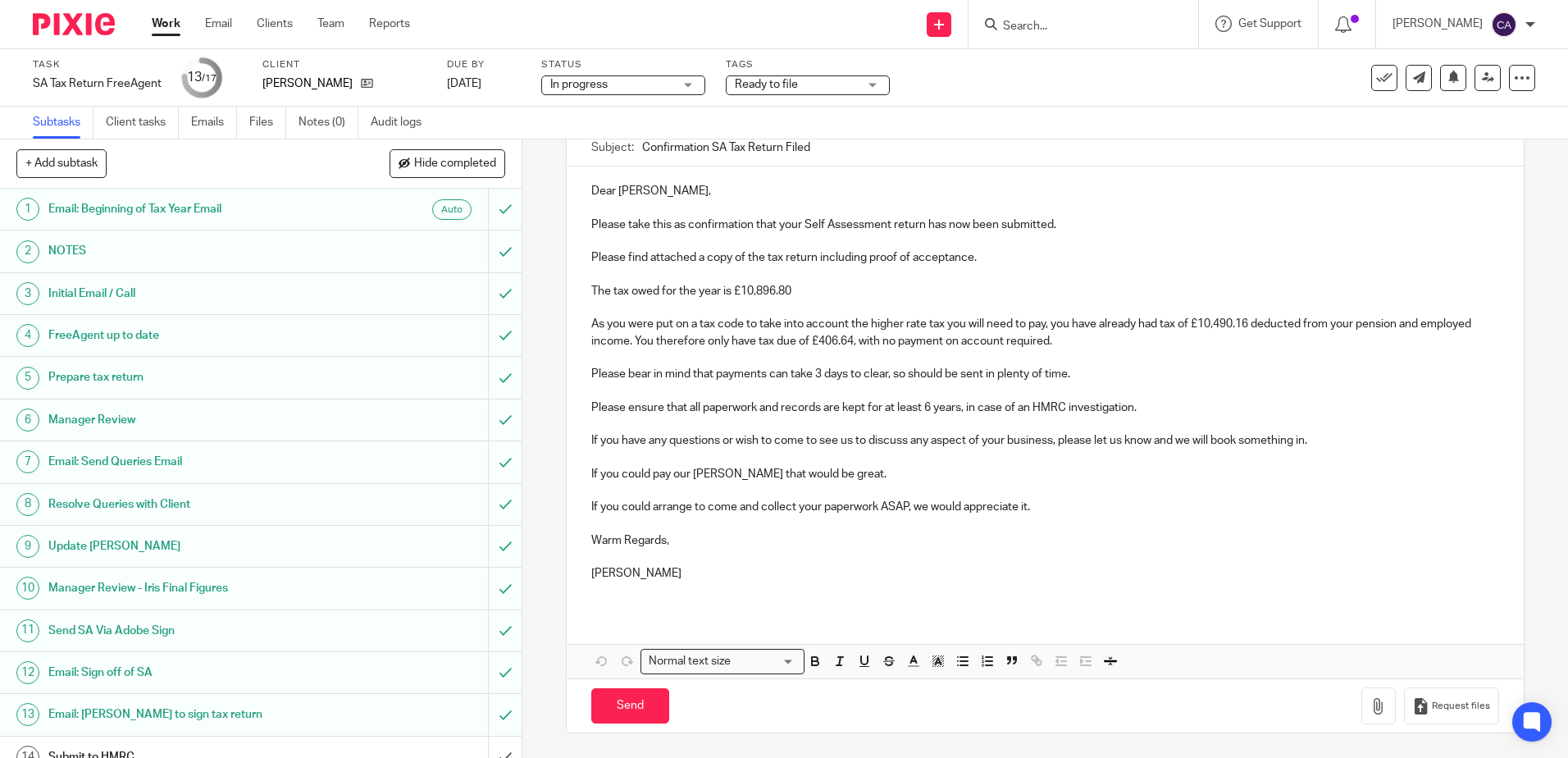
click at [1187, 546] on p "Warm Regards," at bounding box center [1045, 540] width 907 height 16
click at [1361, 714] on button "button" at bounding box center [1378, 705] width 35 height 37
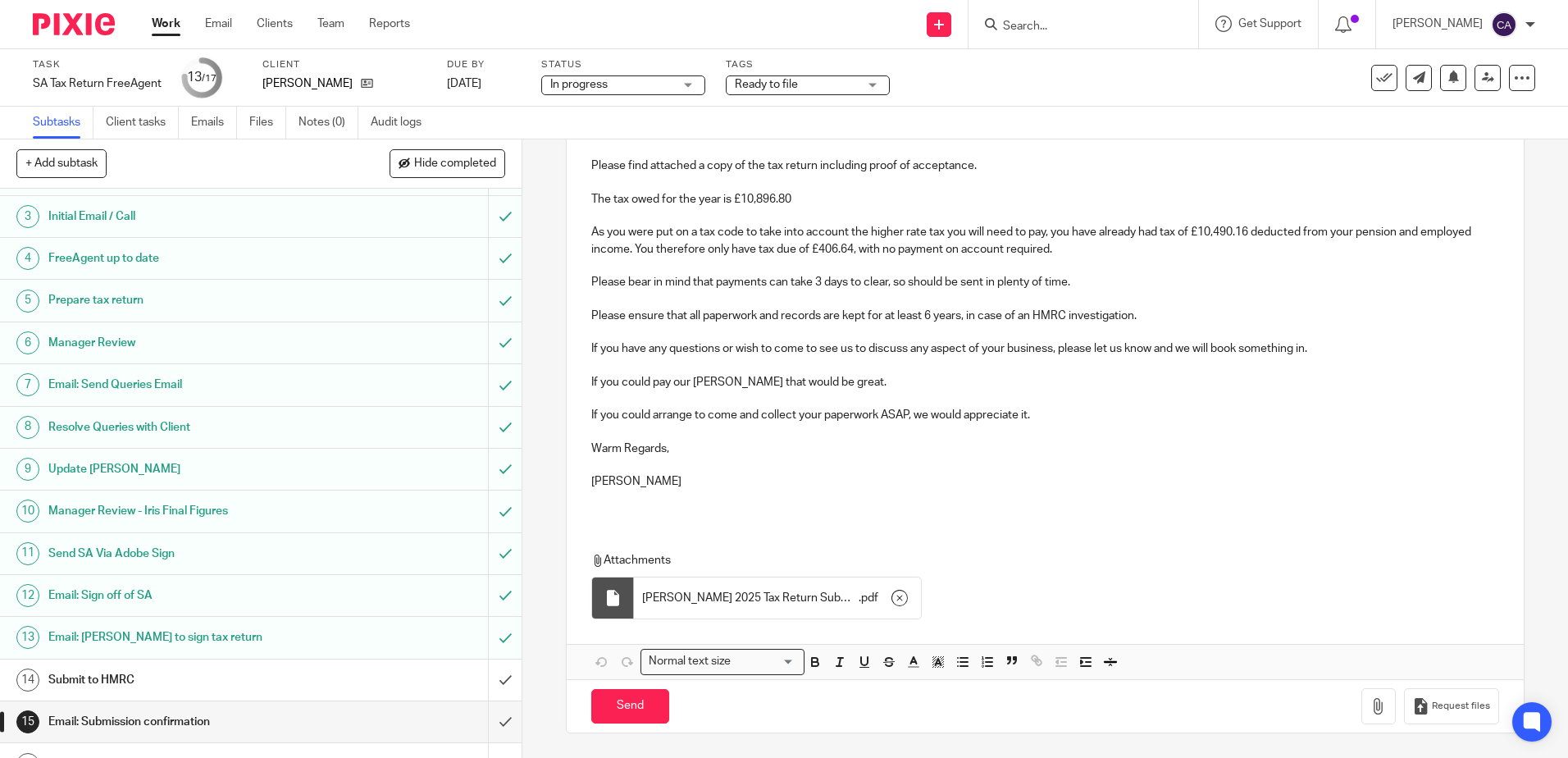
scroll to position [147, 0]
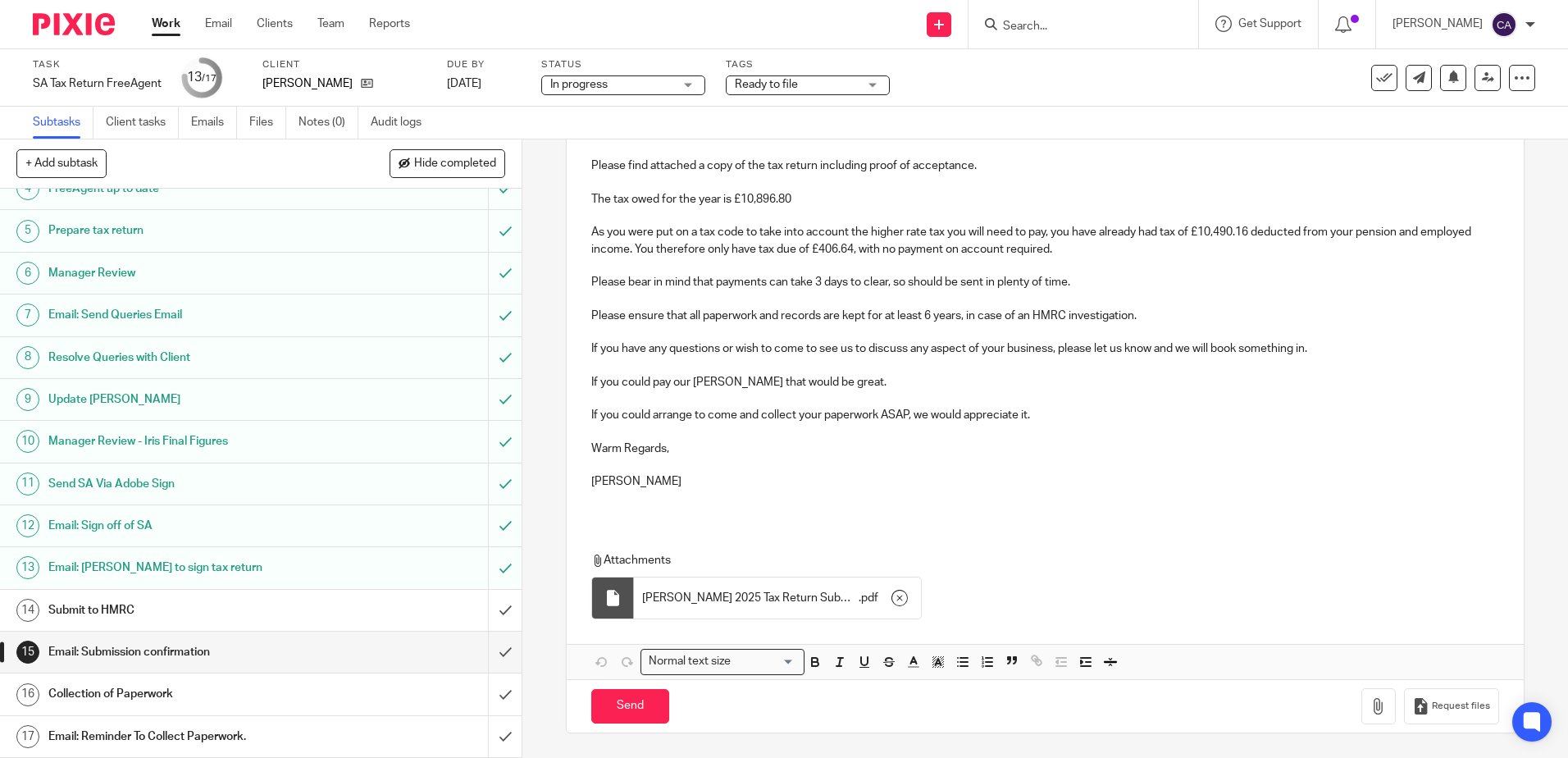
click at [170, 611] on h1 "Submit to HMRC" at bounding box center [190, 611] width 282 height 25
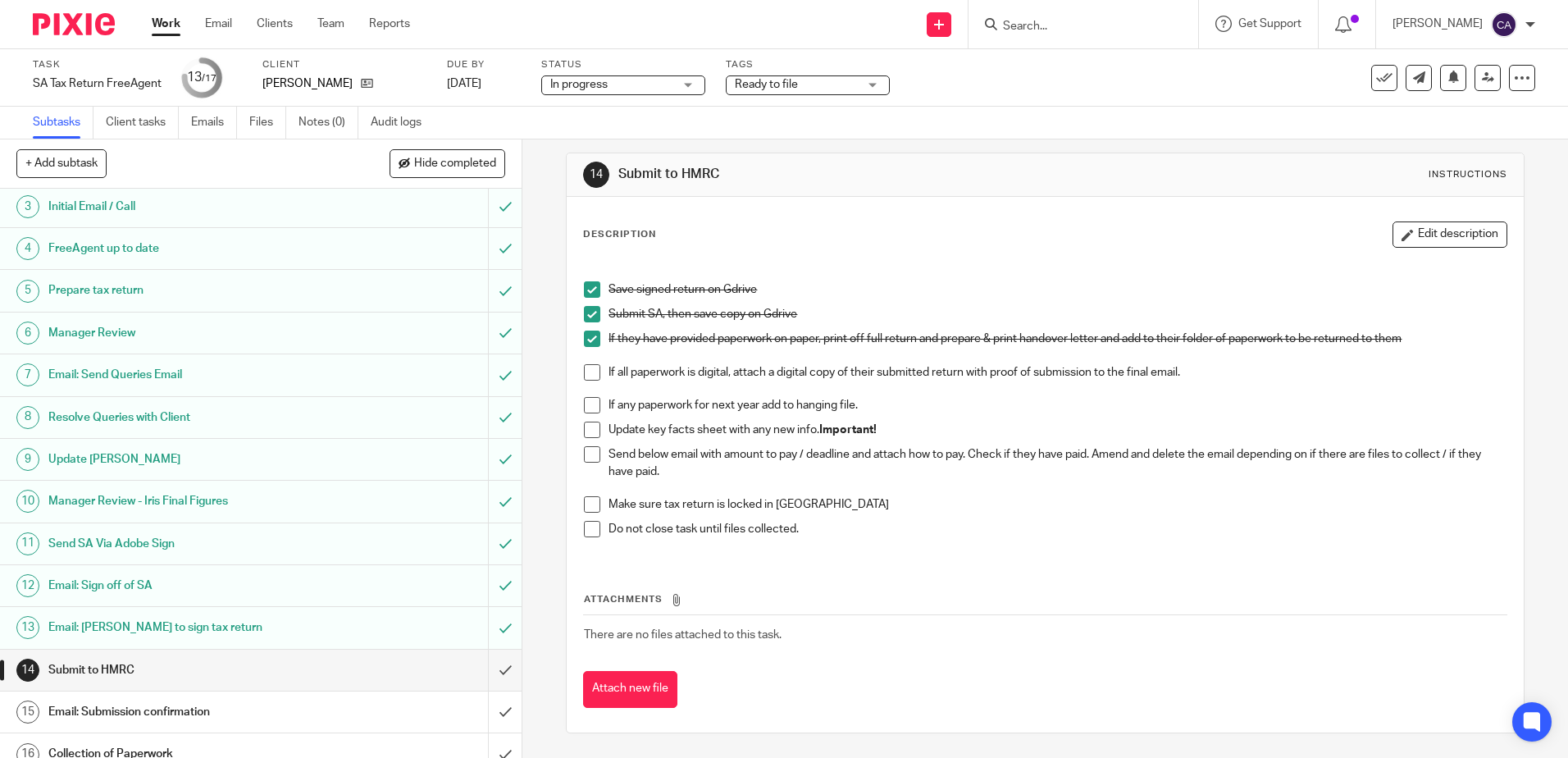
scroll to position [147, 0]
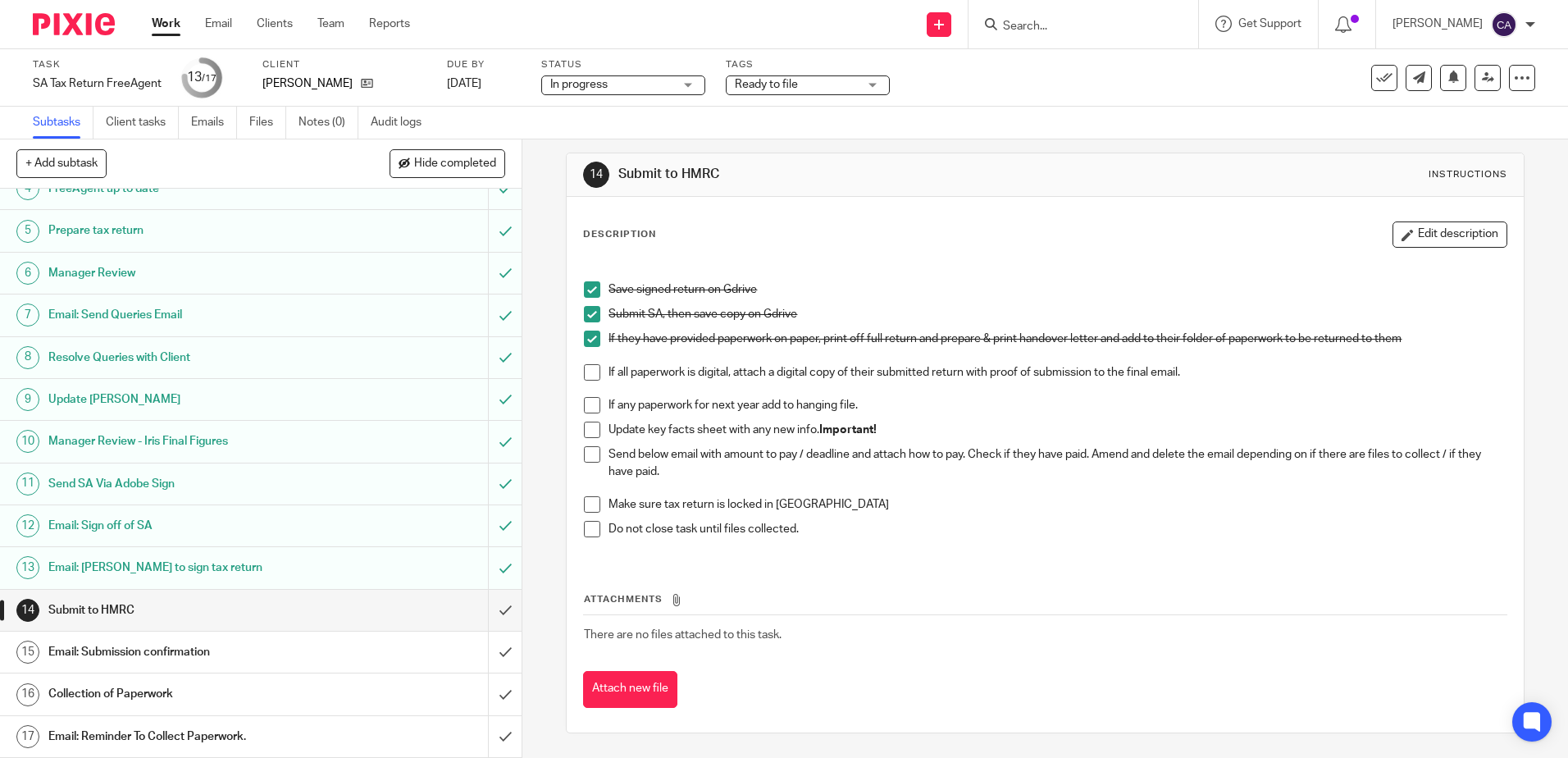
click at [190, 649] on h1 "Email: Submission confirmation" at bounding box center [190, 652] width 282 height 25
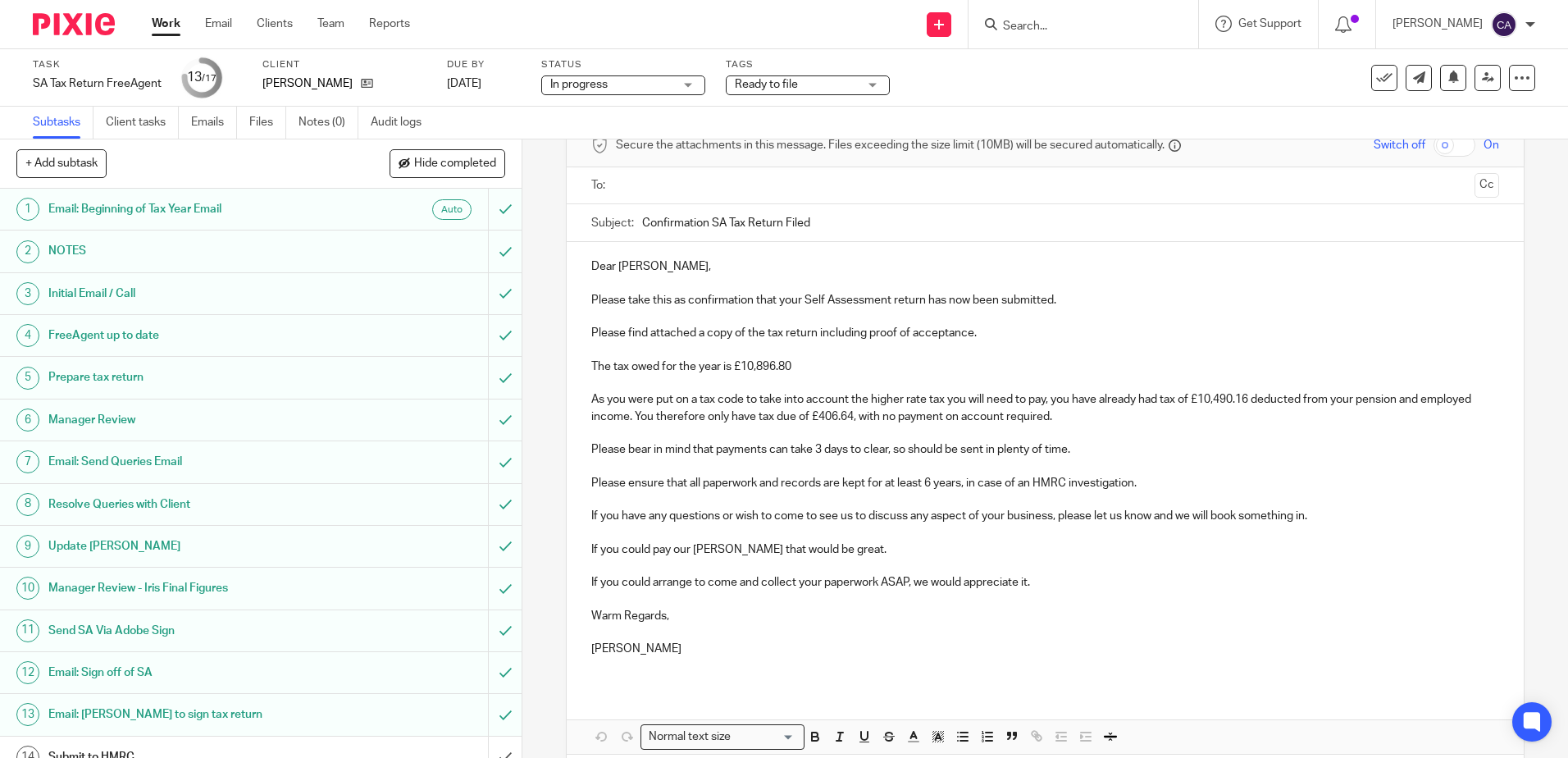
scroll to position [159, 0]
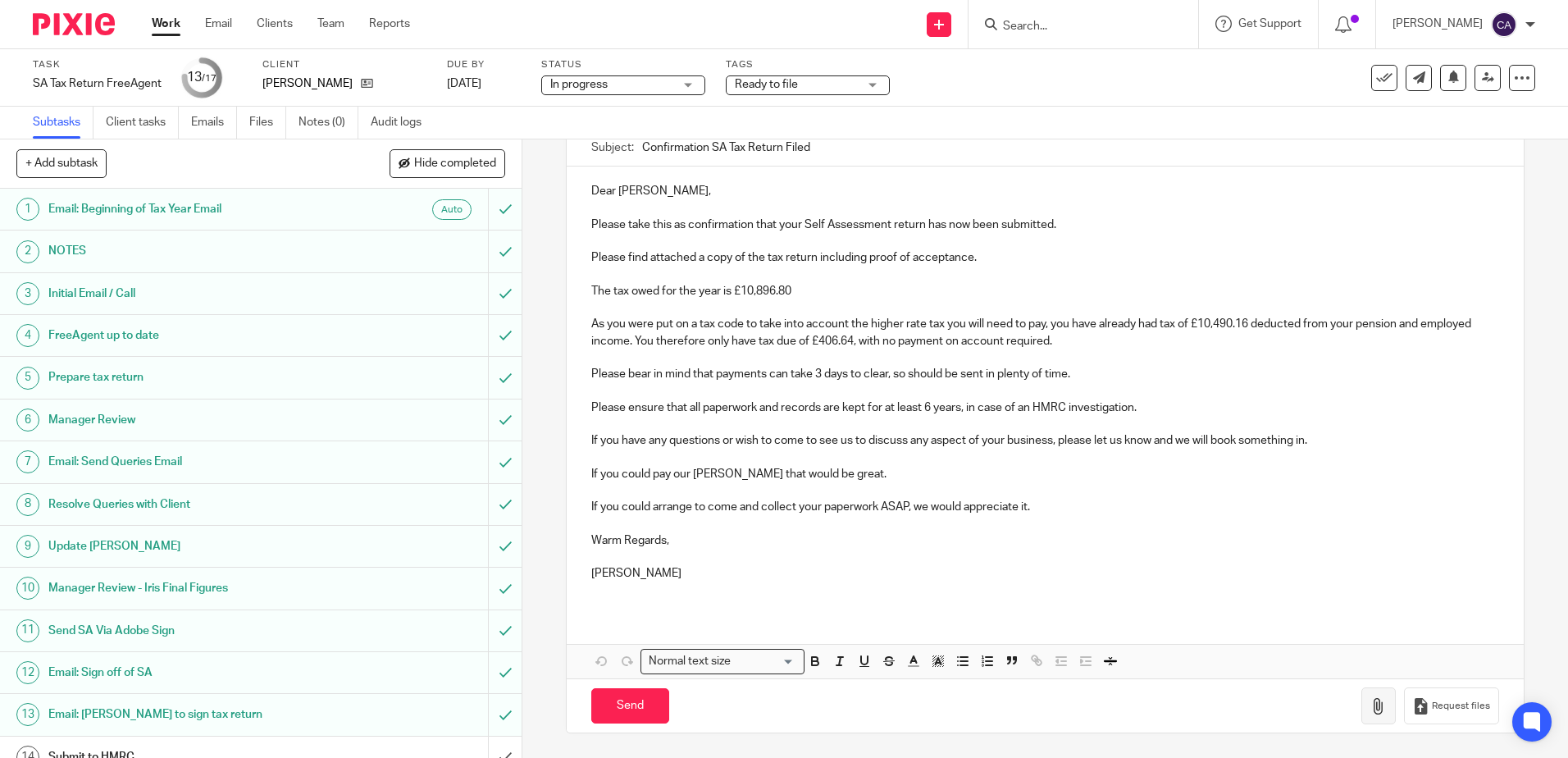
click at [1370, 699] on icon "button" at bounding box center [1378, 706] width 16 height 16
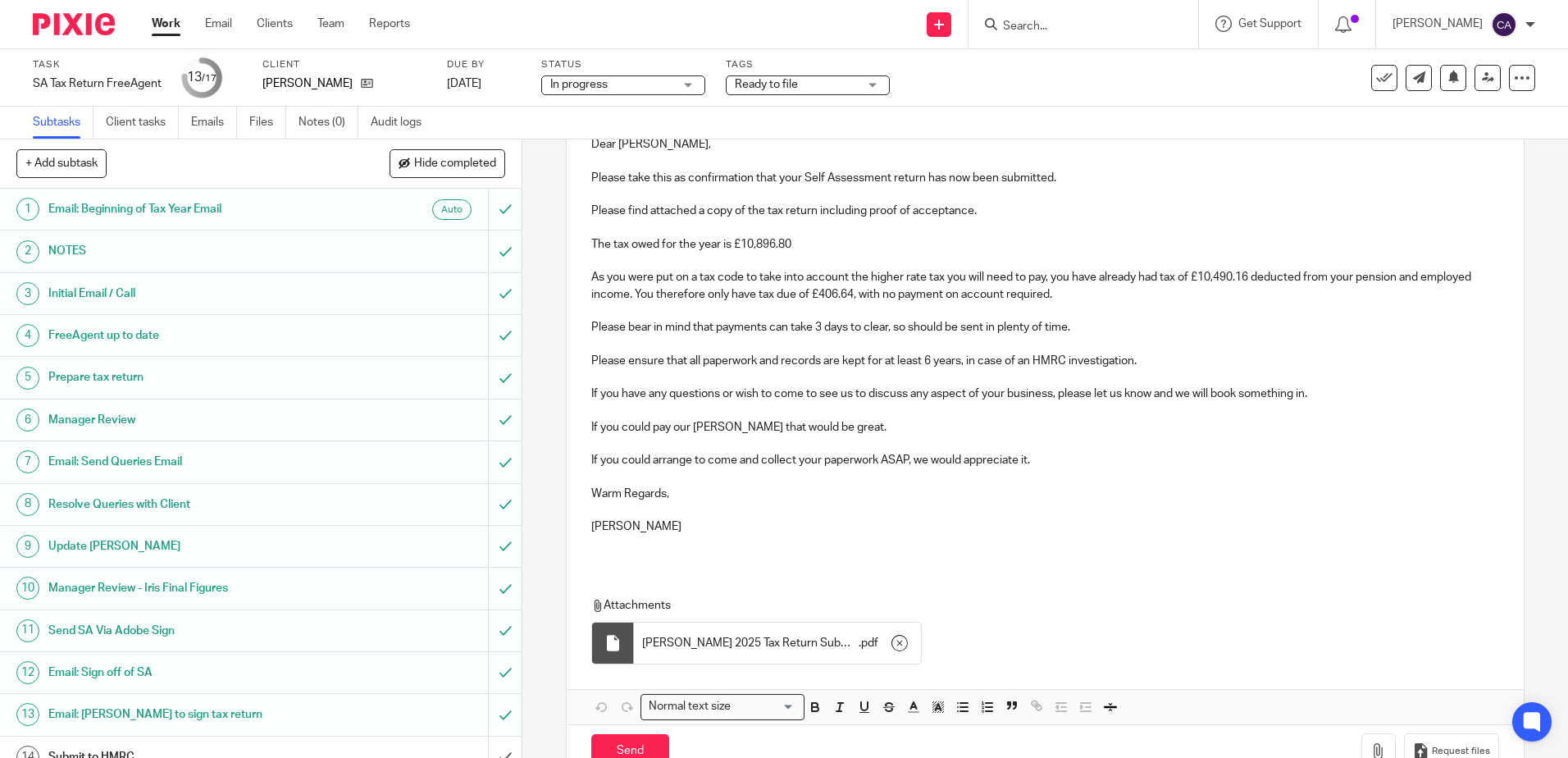
scroll to position [252, 0]
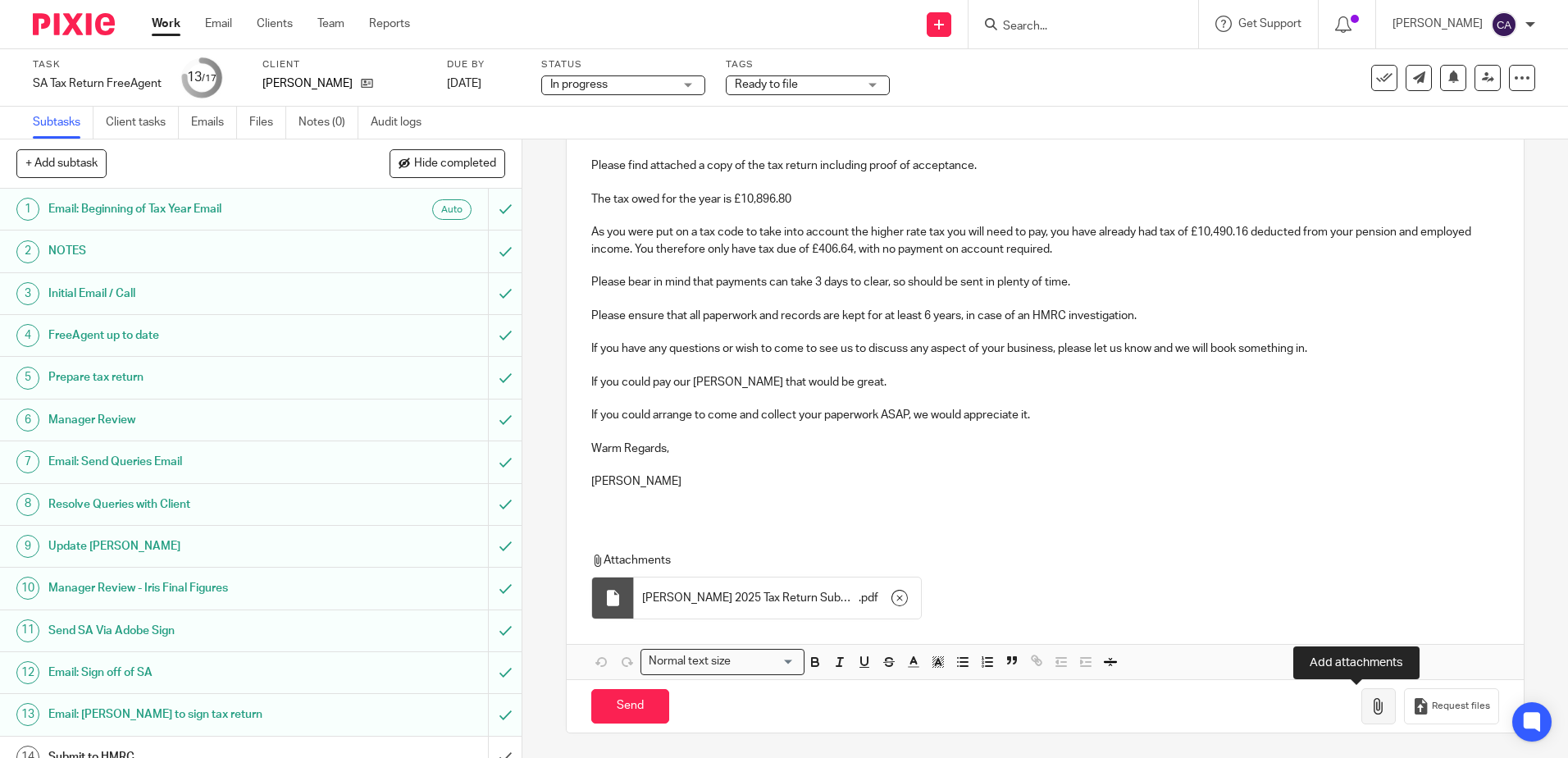
click at [1370, 707] on icon "button" at bounding box center [1378, 706] width 16 height 16
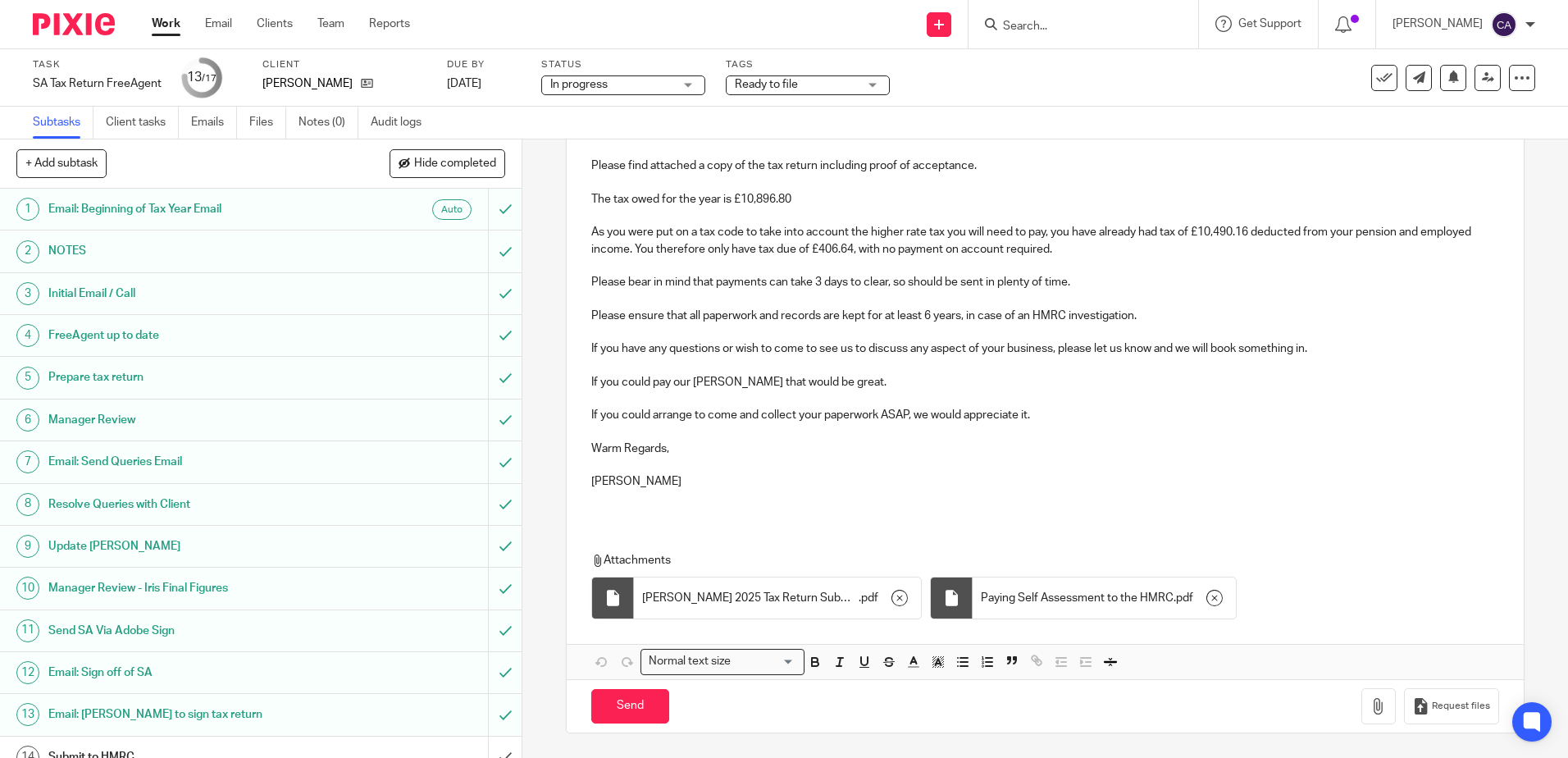
click at [826, 440] on p "Warm Regards," at bounding box center [1045, 448] width 907 height 16
click at [886, 480] on p "Sally Richardson" at bounding box center [1045, 481] width 907 height 16
click at [1370, 710] on icon "button" at bounding box center [1378, 706] width 16 height 16
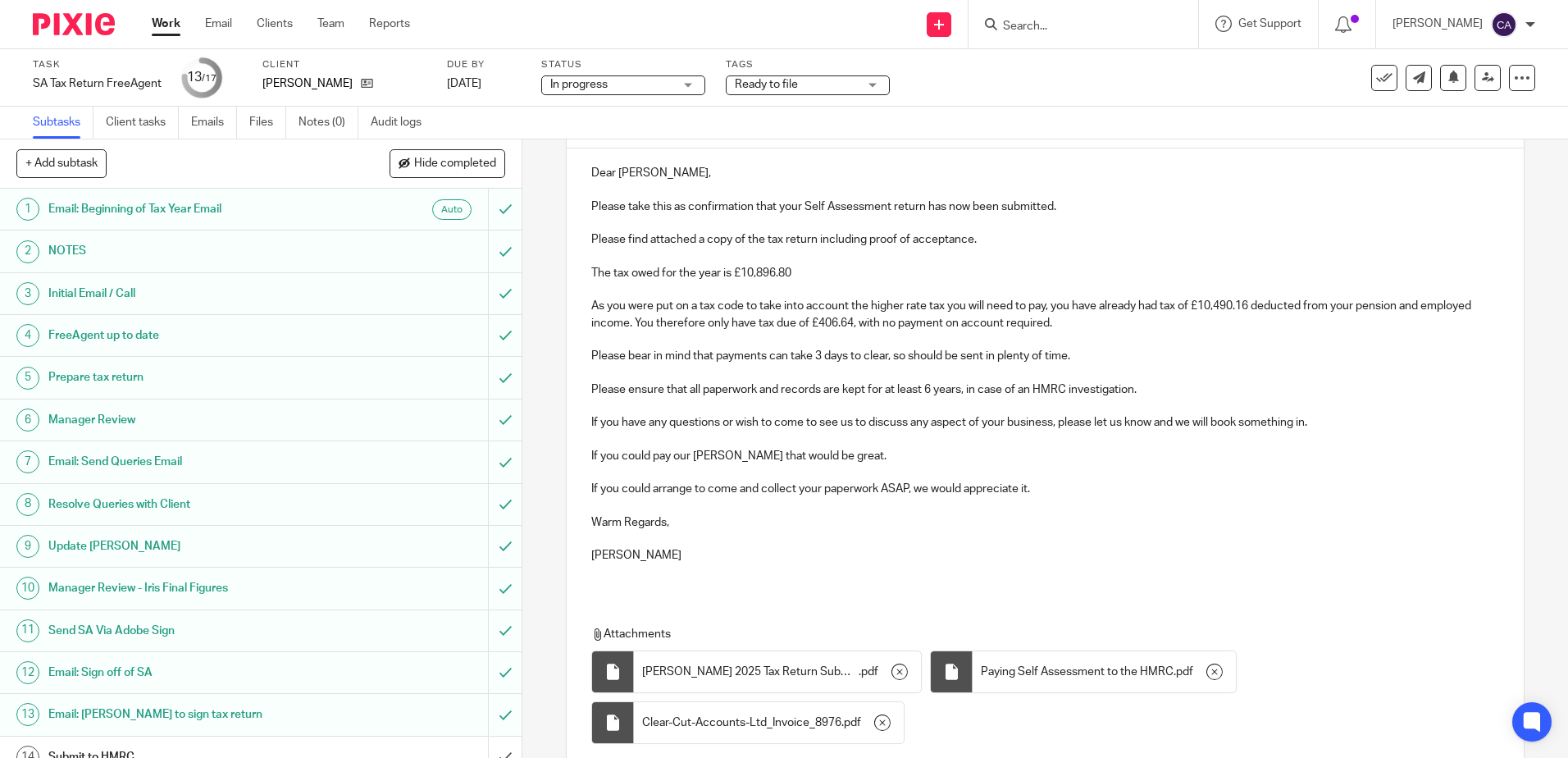
scroll to position [0, 0]
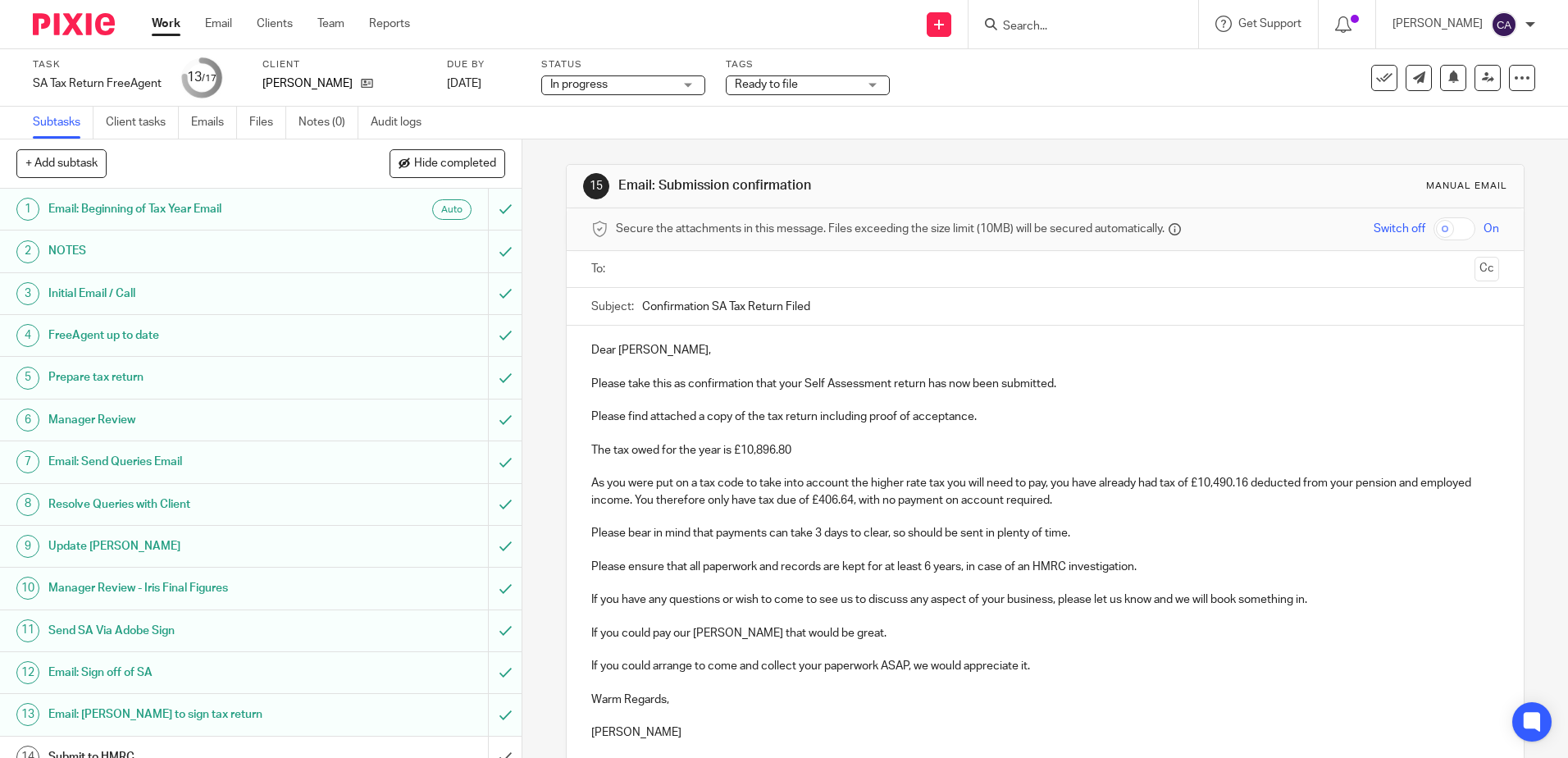
click at [733, 273] on input "text" at bounding box center [1044, 269] width 845 height 19
click at [798, 552] on p at bounding box center [1045, 554] width 907 height 16
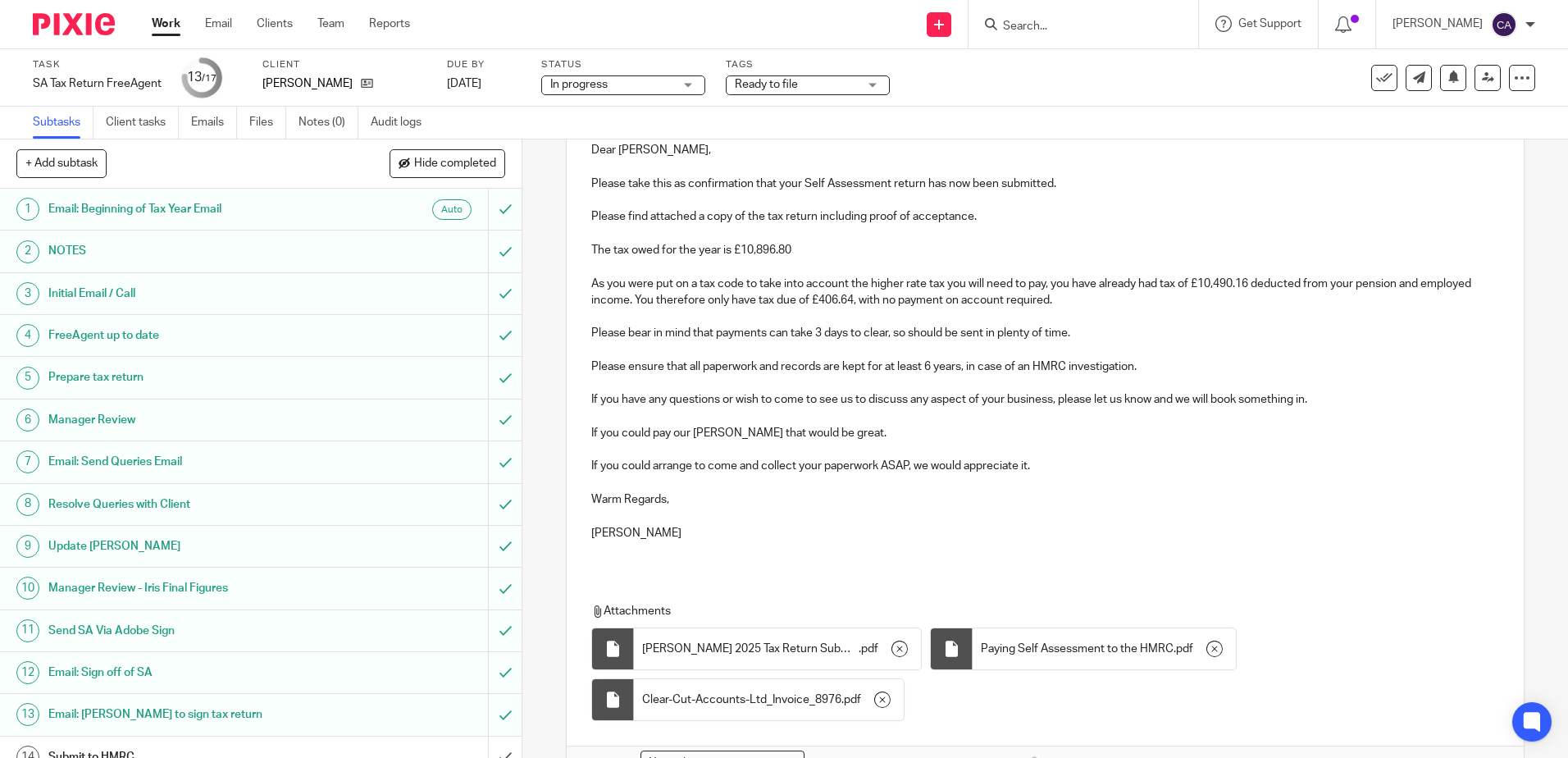
scroll to position [164, 0]
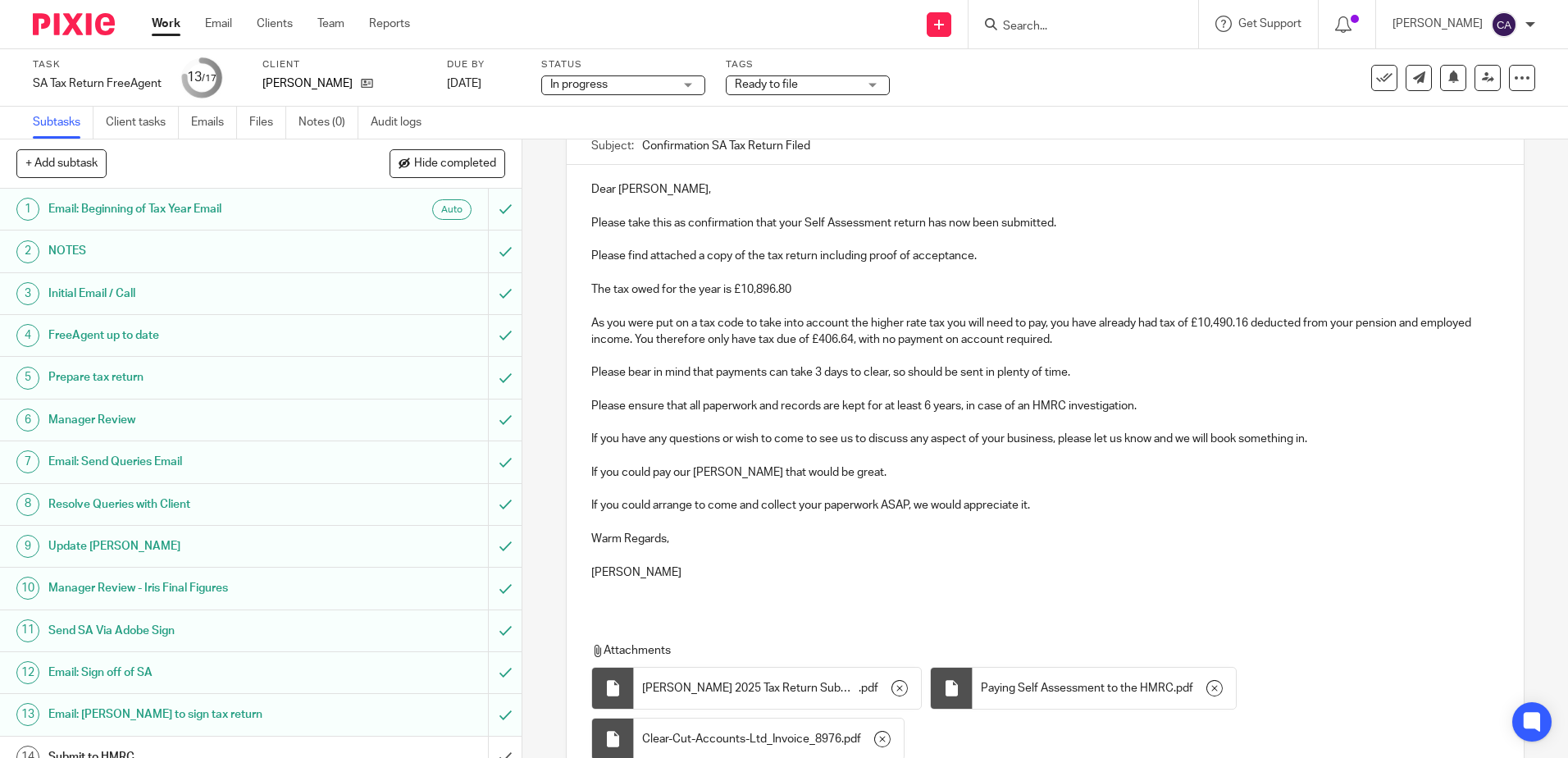
click at [592, 325] on p "As you were put on a tax code to take into account the higher rate tax you will…" at bounding box center [1045, 331] width 907 height 34
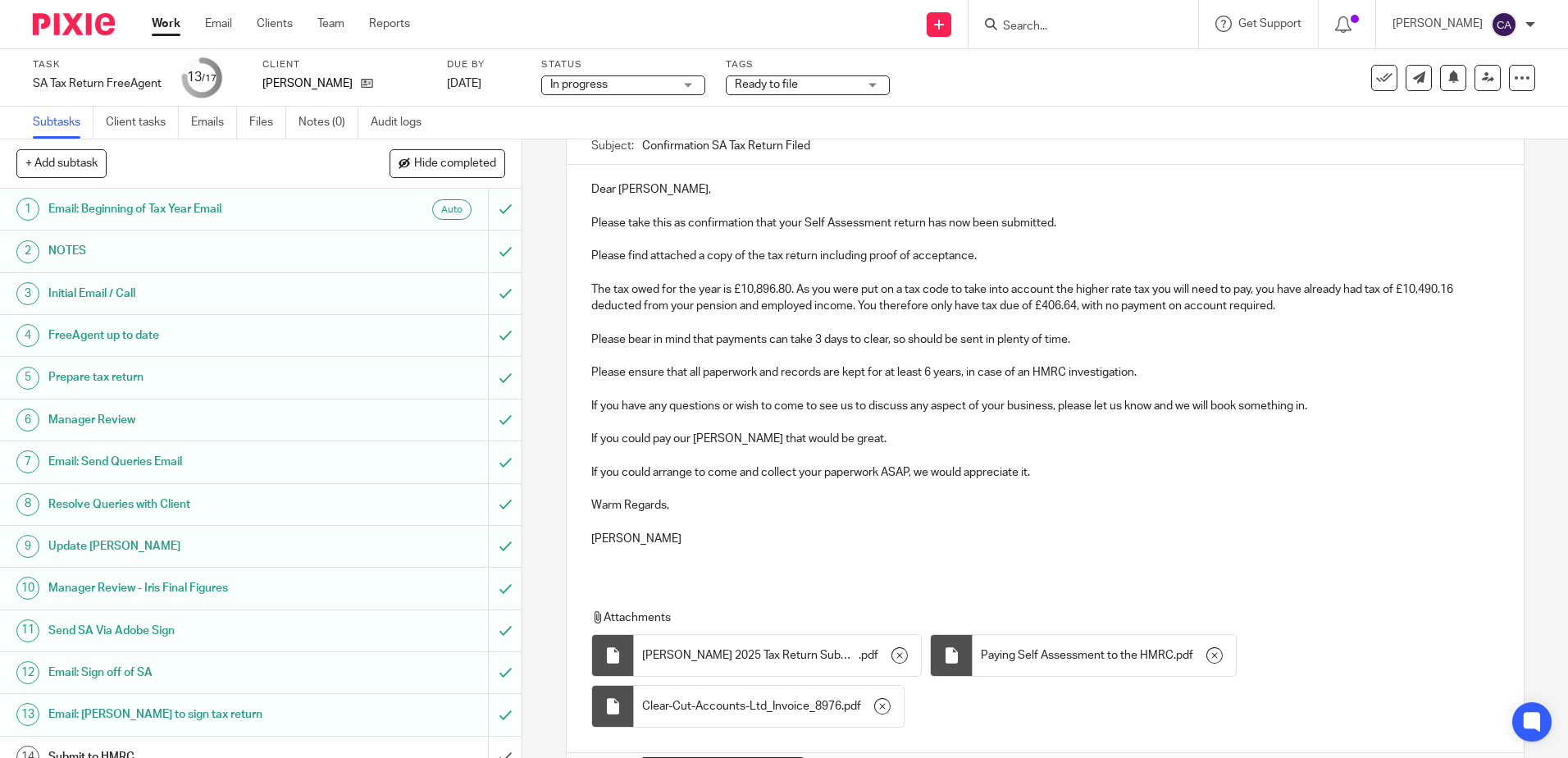
click at [1083, 339] on p "Please bear in mind that payments can take 3 days to clear, so should be sent i…" at bounding box center [1045, 331] width 907 height 34
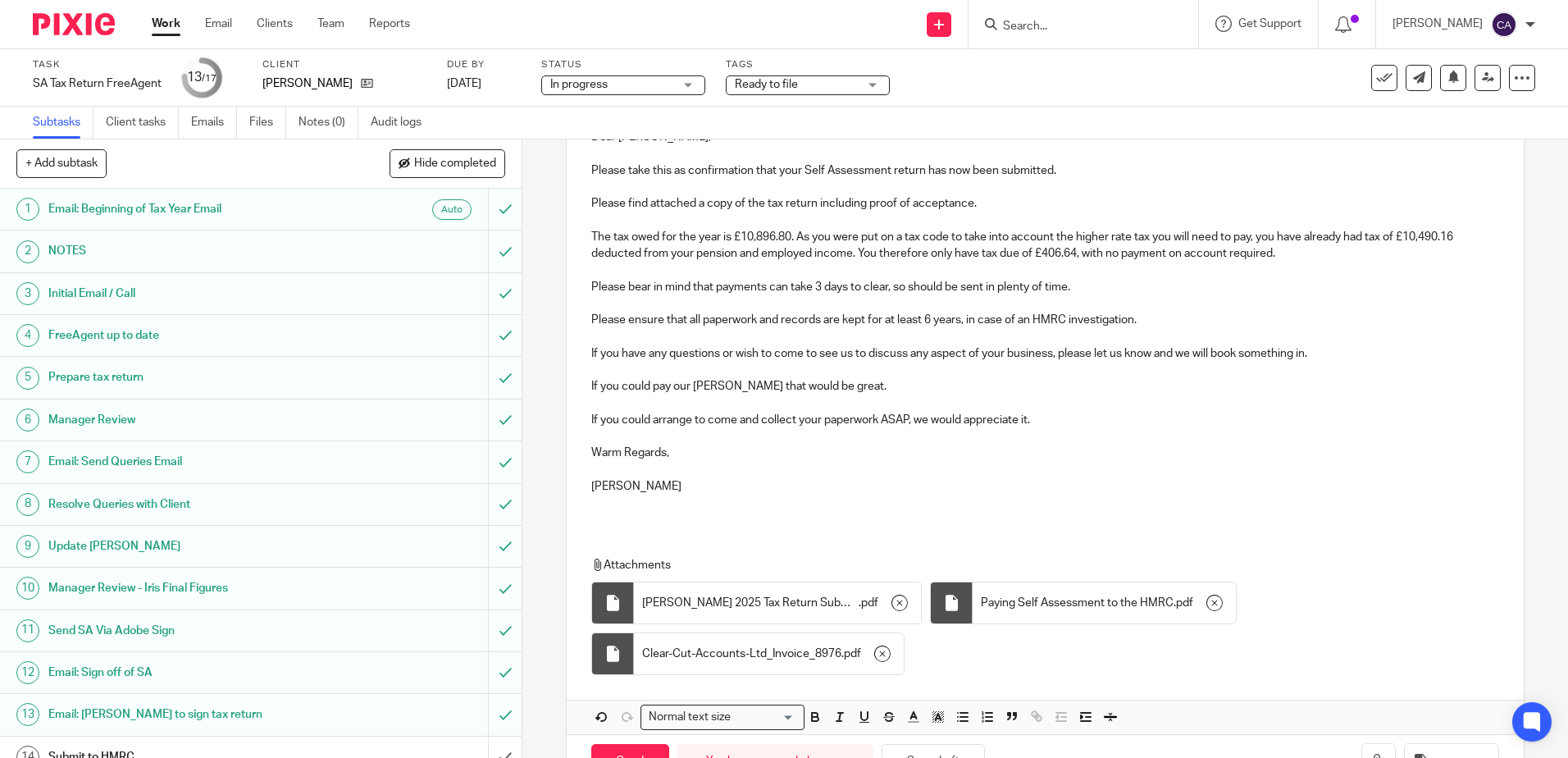
scroll to position [246, 0]
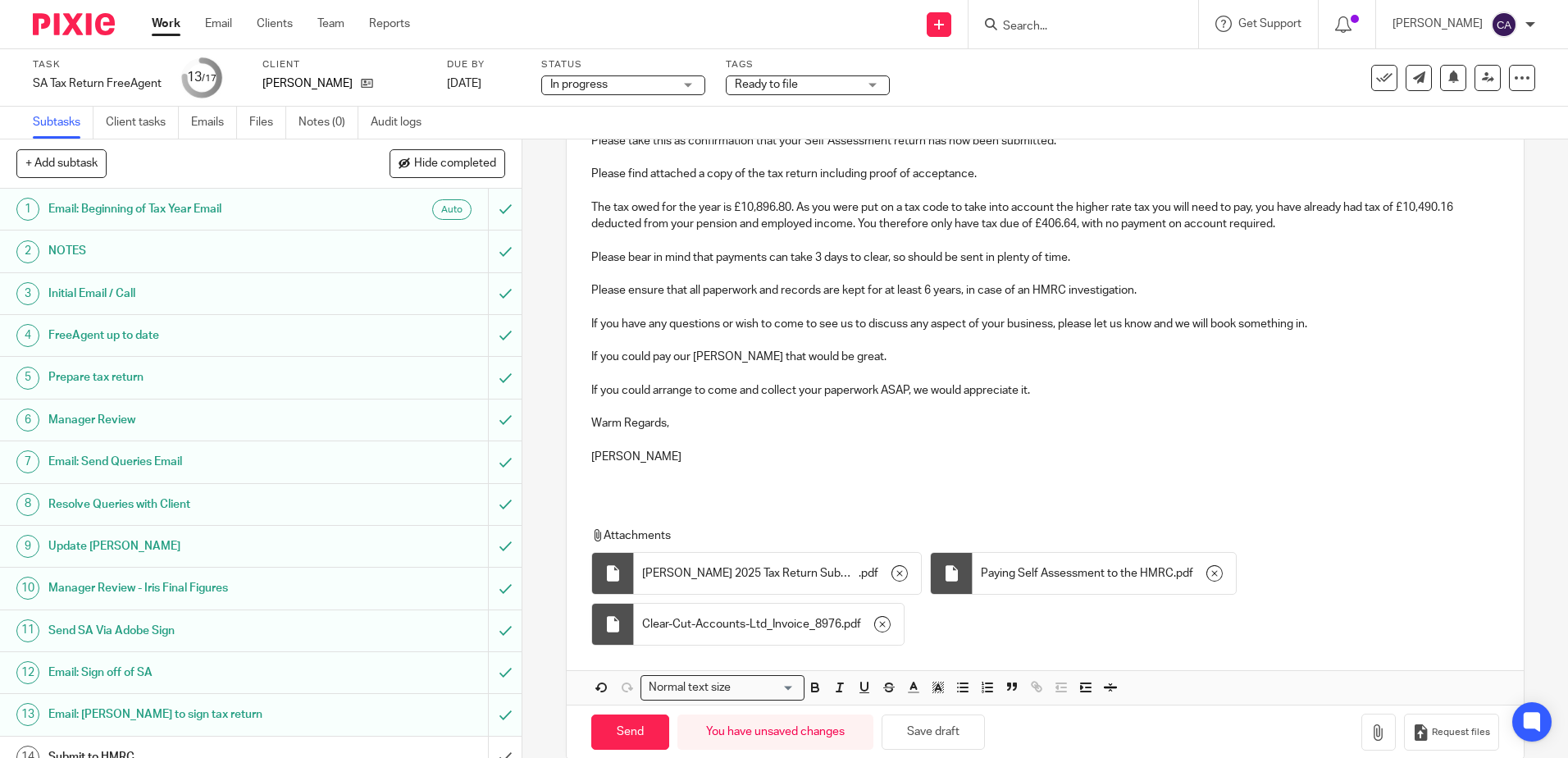
click at [829, 428] on p "Warm Regards," at bounding box center [1045, 423] width 907 height 16
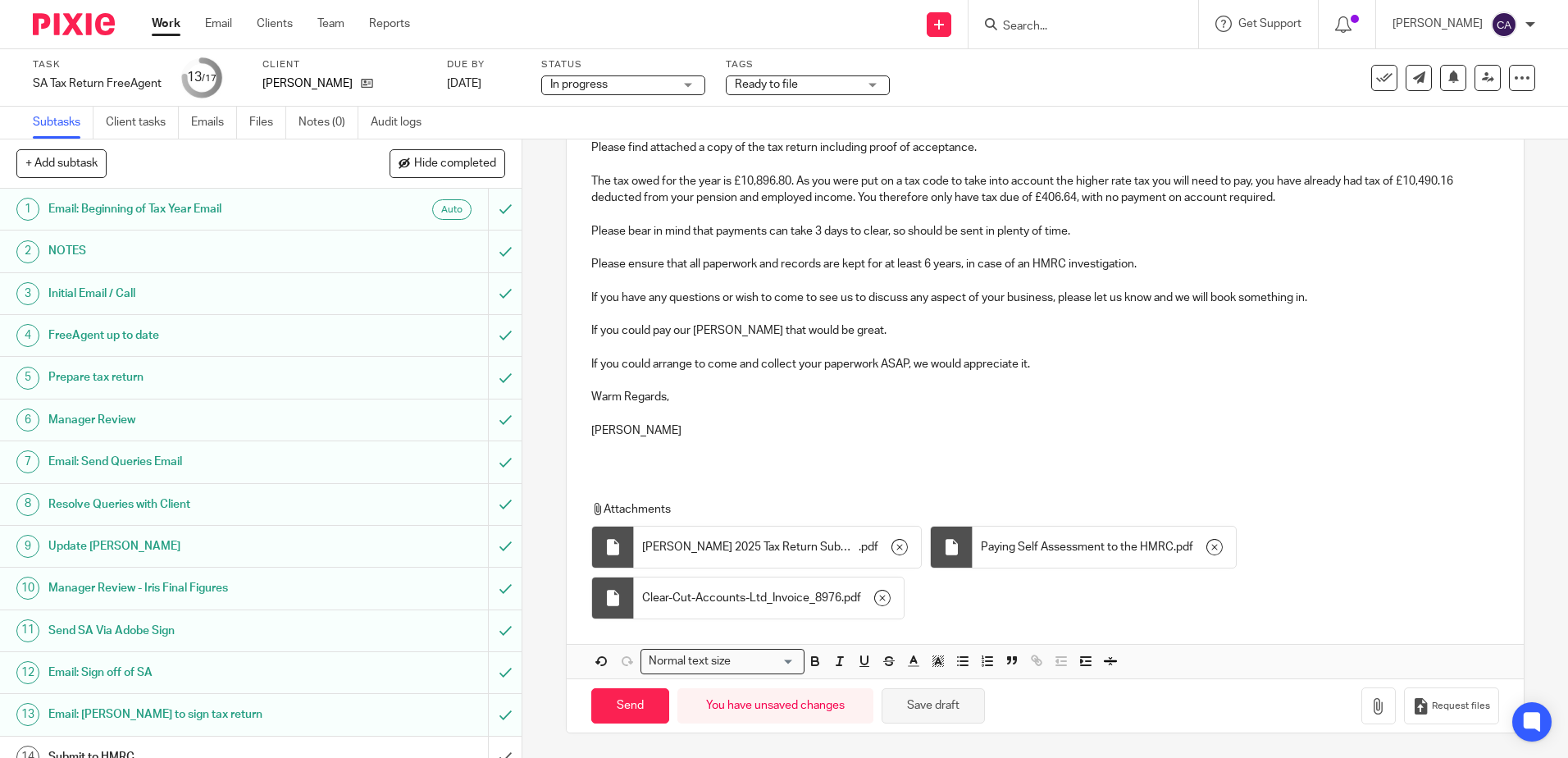
click at [926, 714] on button "Save draft" at bounding box center [933, 705] width 103 height 35
click at [915, 702] on button "Save draft" at bounding box center [933, 705] width 103 height 35
click at [636, 714] on input "Send" at bounding box center [630, 705] width 78 height 35
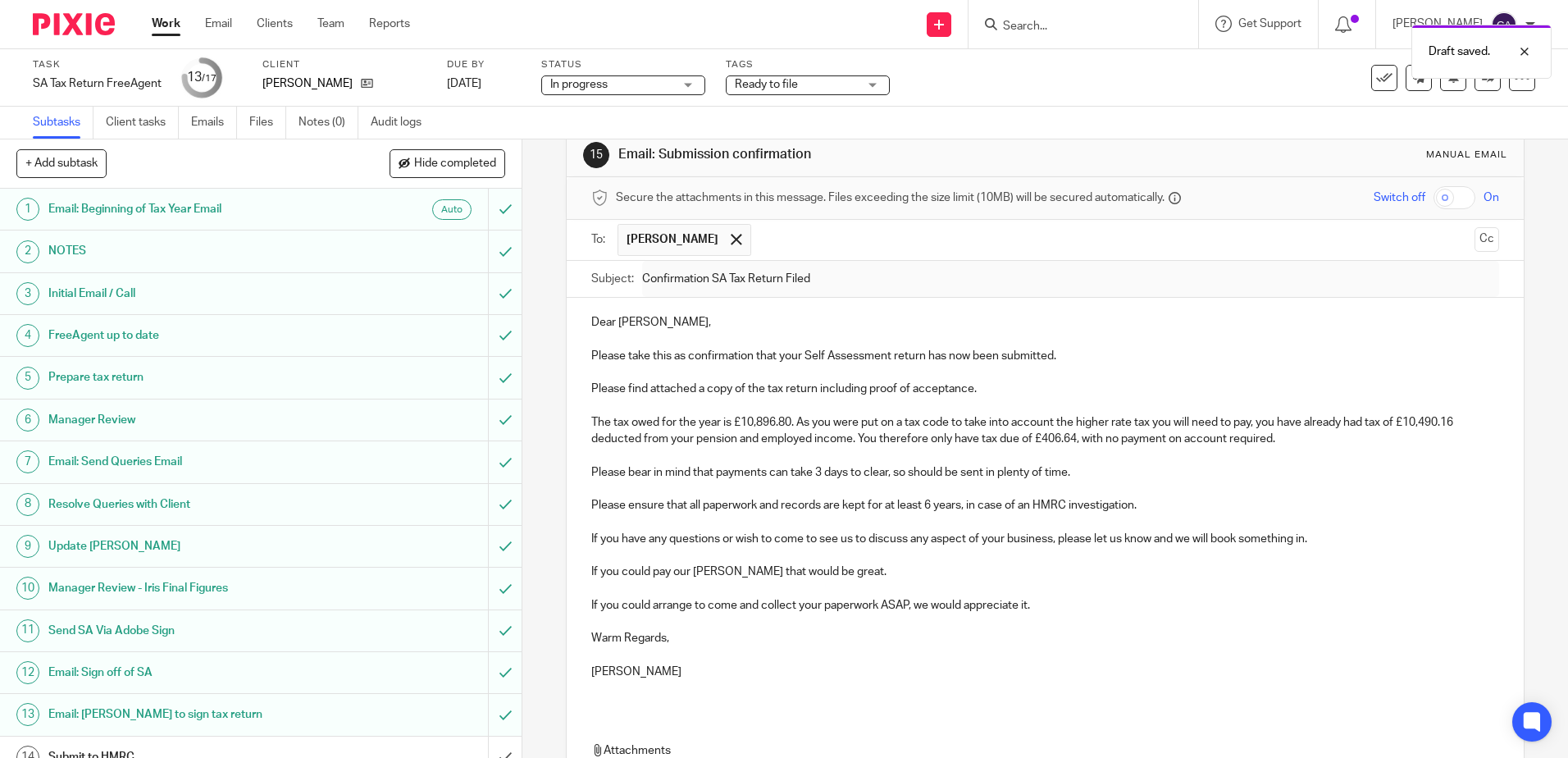
scroll to position [0, 0]
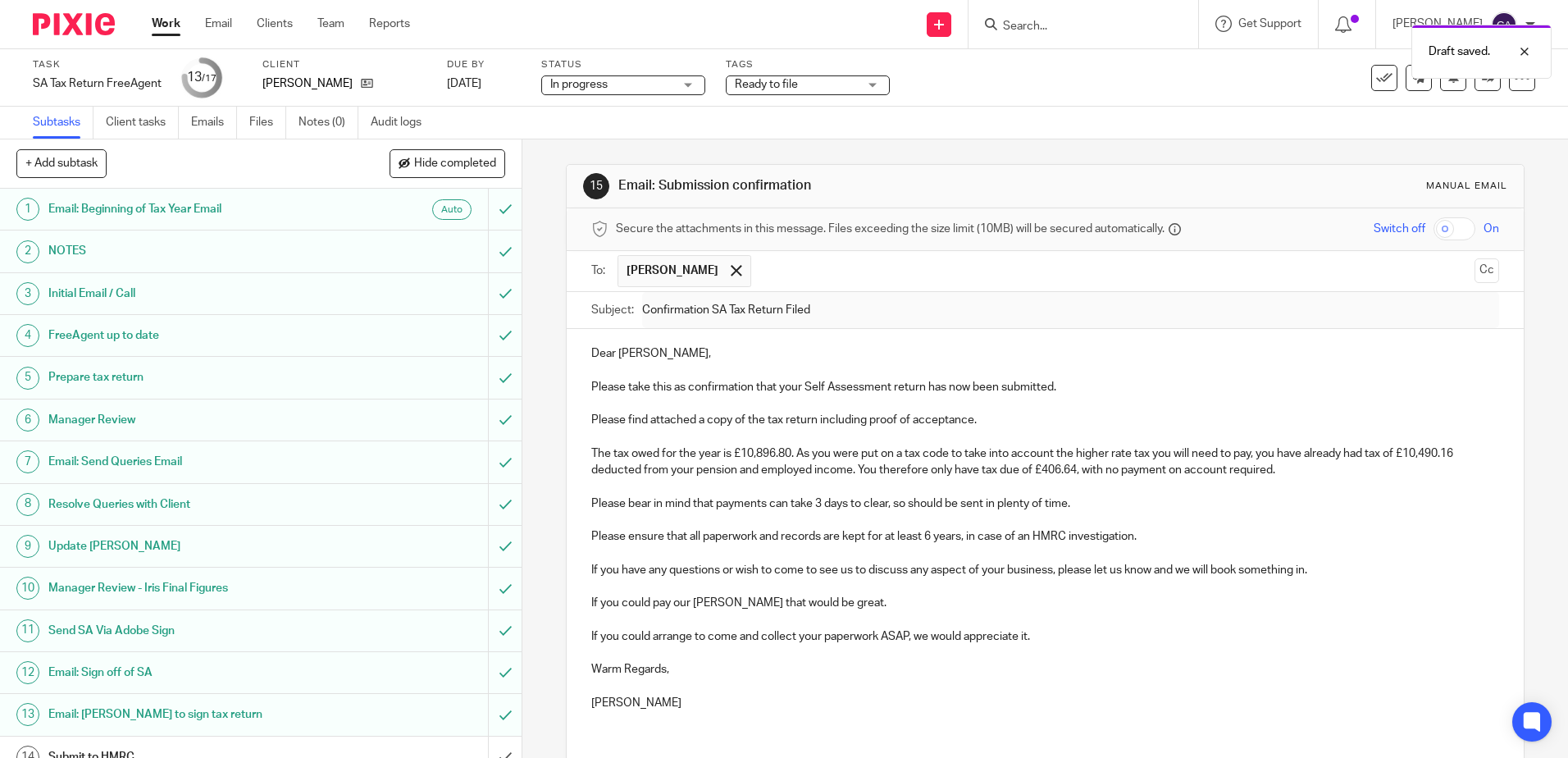
type input "Sent"
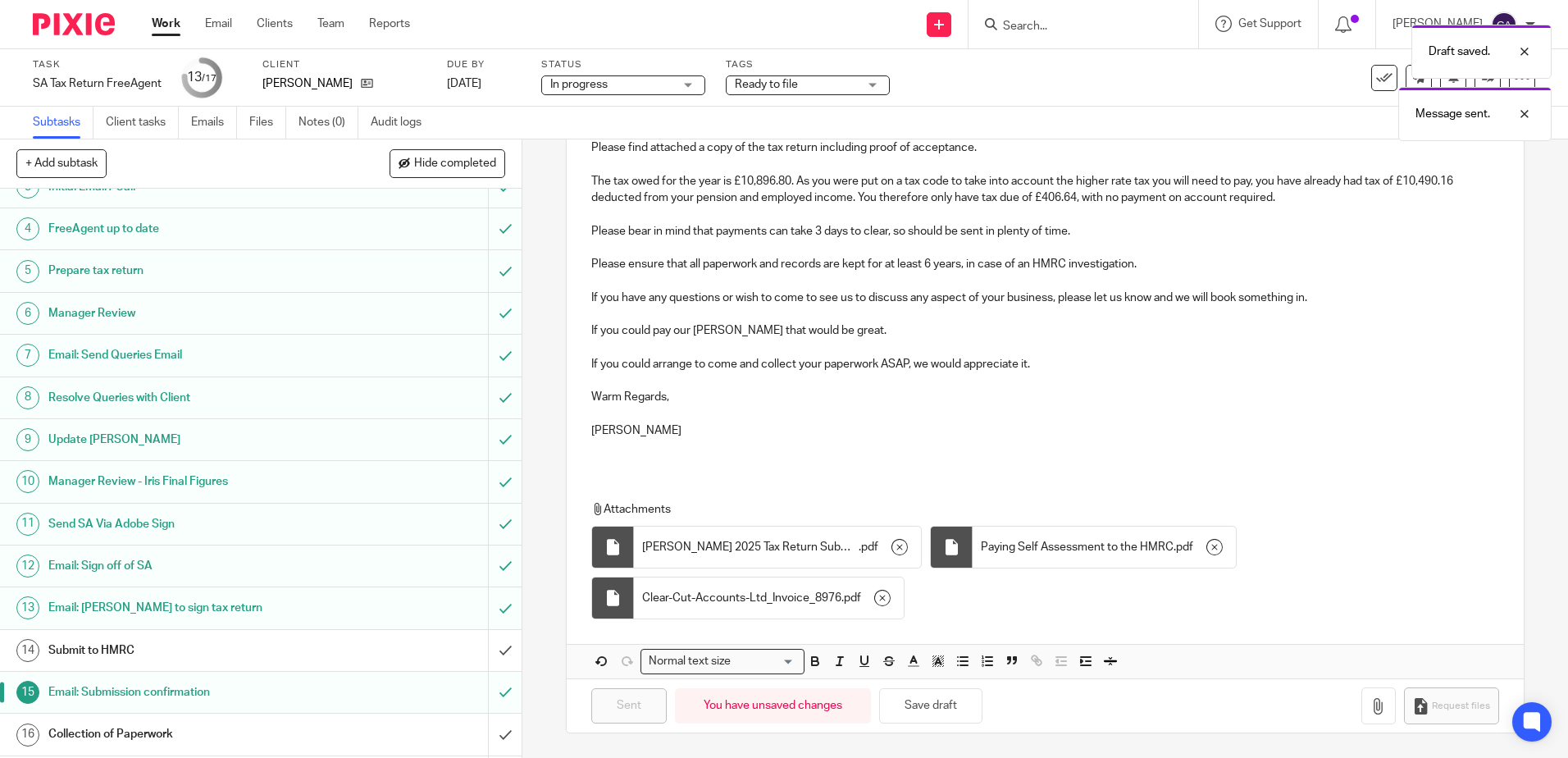
scroll to position [147, 0]
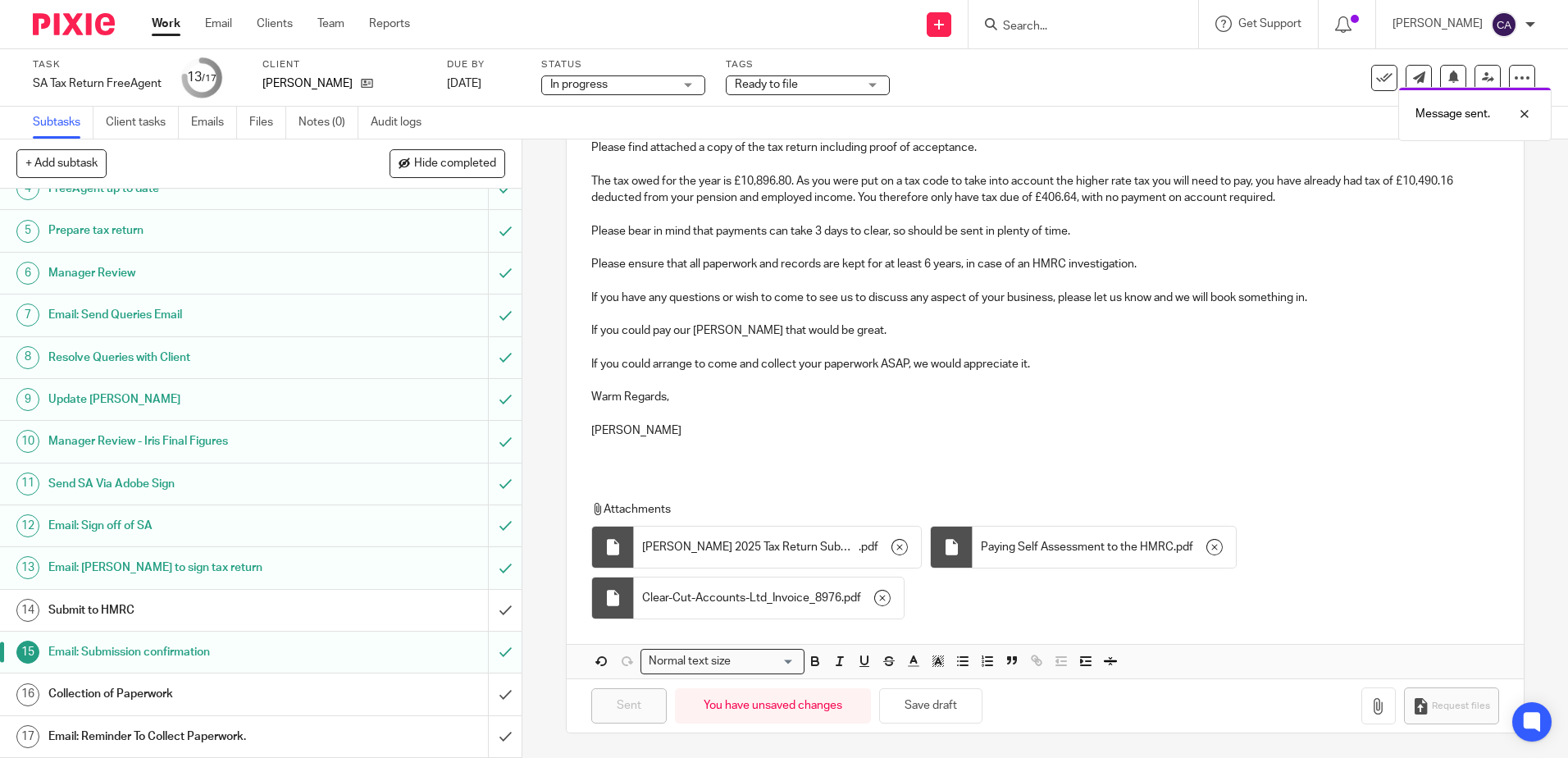
click at [199, 611] on h1 "Submit to HMRC" at bounding box center [190, 611] width 282 height 25
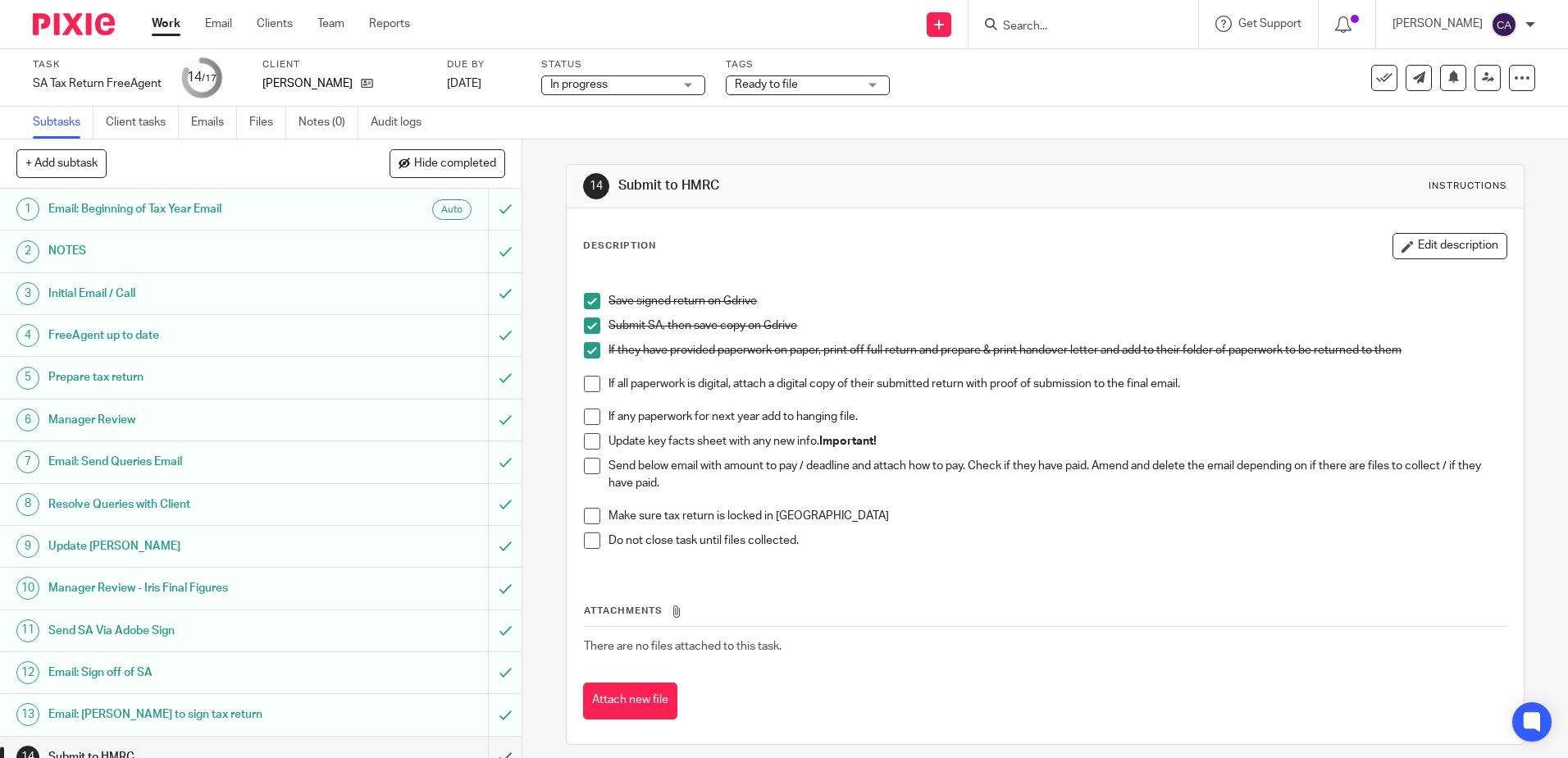
click at [587, 464] on span at bounding box center [592, 466] width 16 height 16
click at [589, 510] on span at bounding box center [592, 516] width 16 height 16
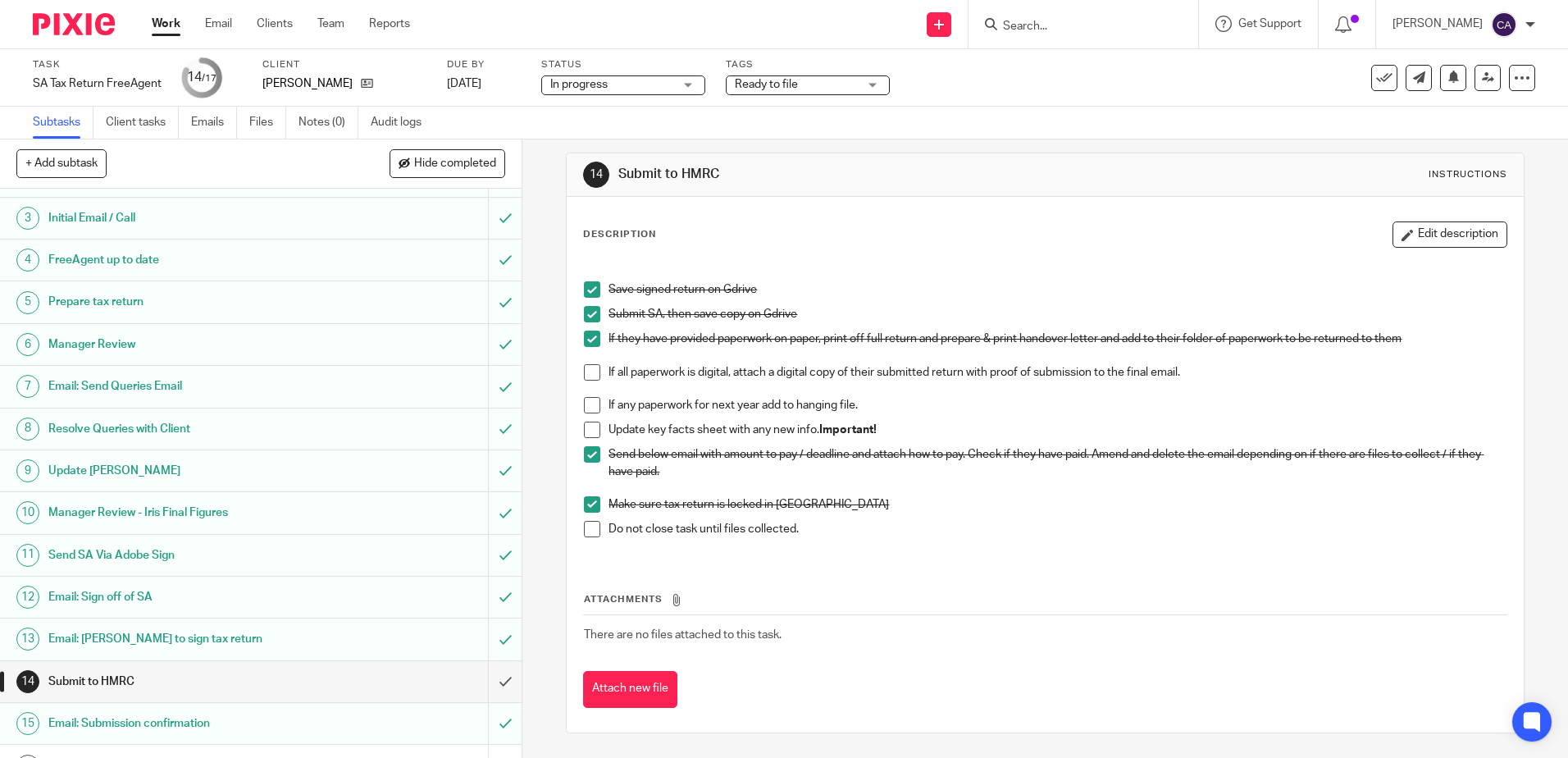
scroll to position [147, 0]
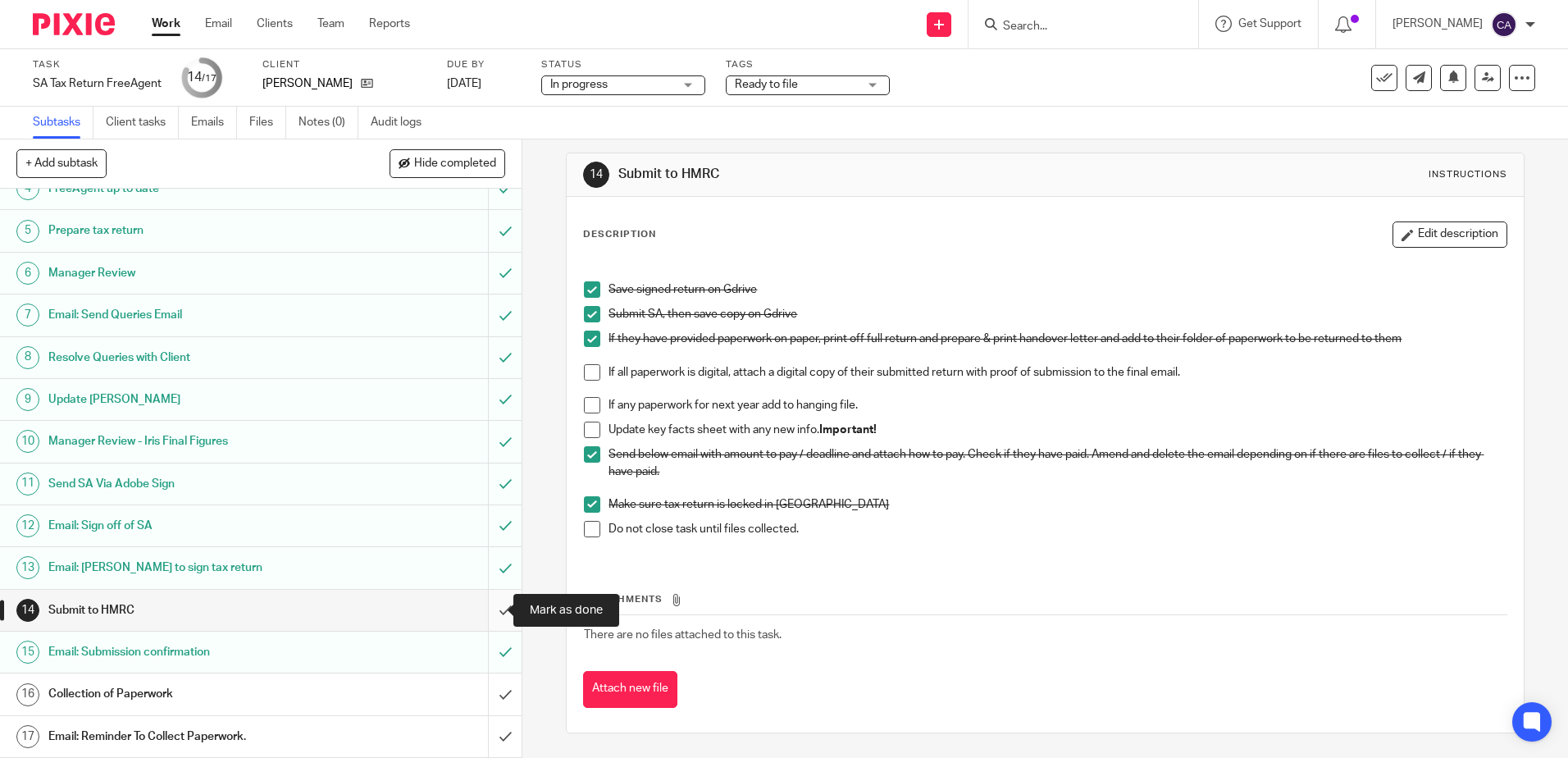
click at [486, 611] on input "submit" at bounding box center [260, 611] width 522 height 41
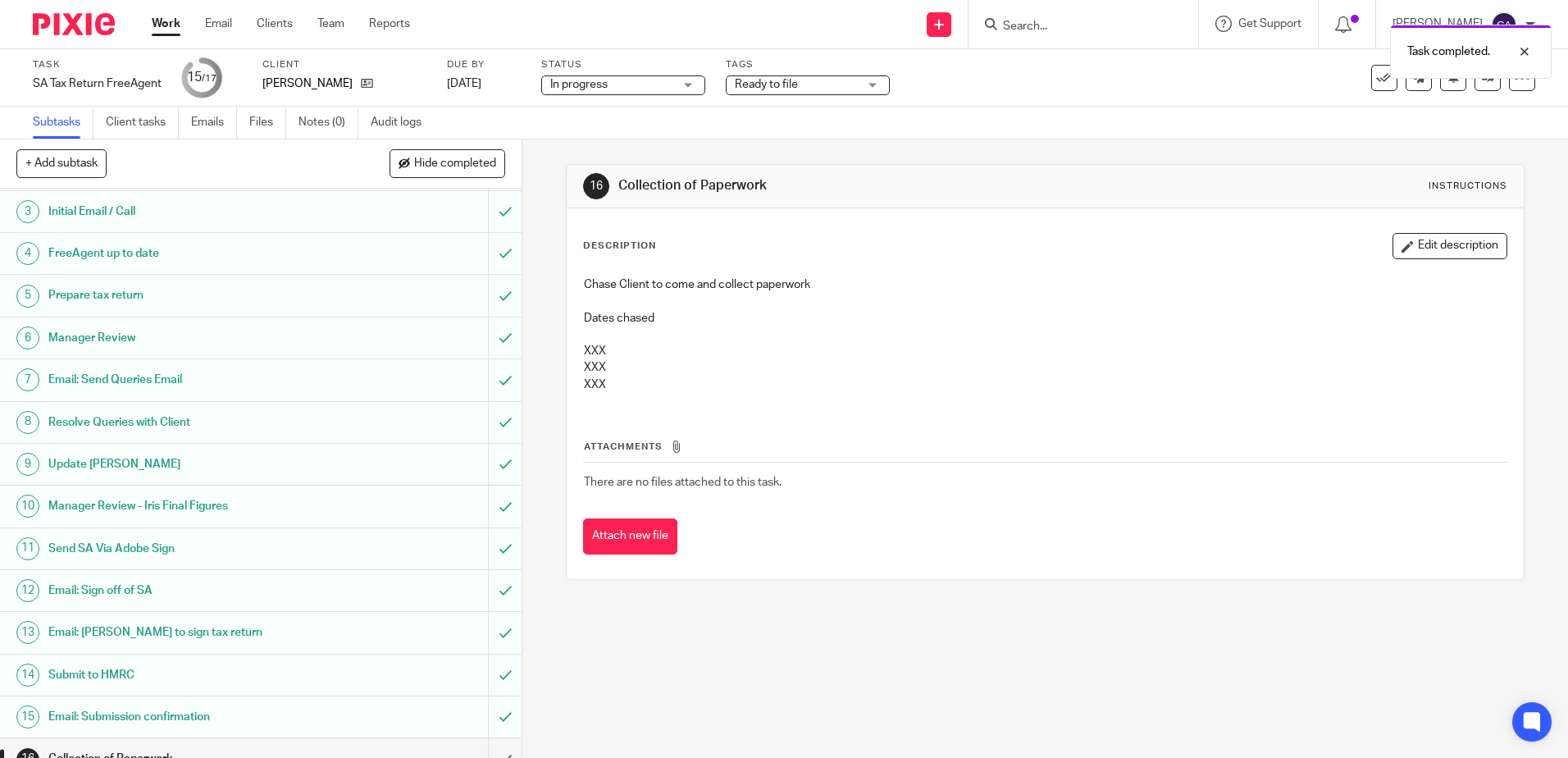
scroll to position [147, 0]
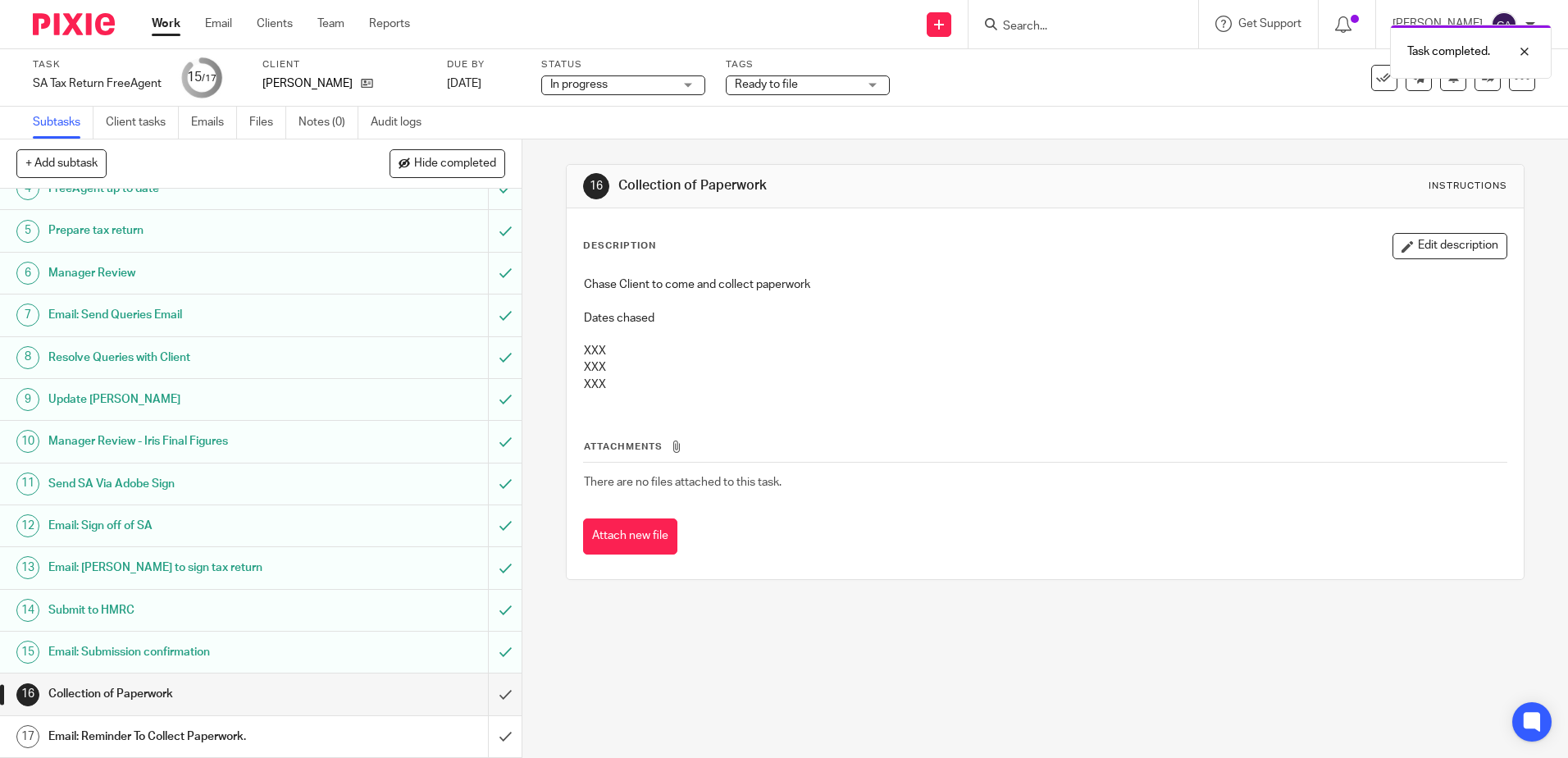
click at [785, 80] on span "Ready to file" at bounding box center [766, 85] width 63 height 12
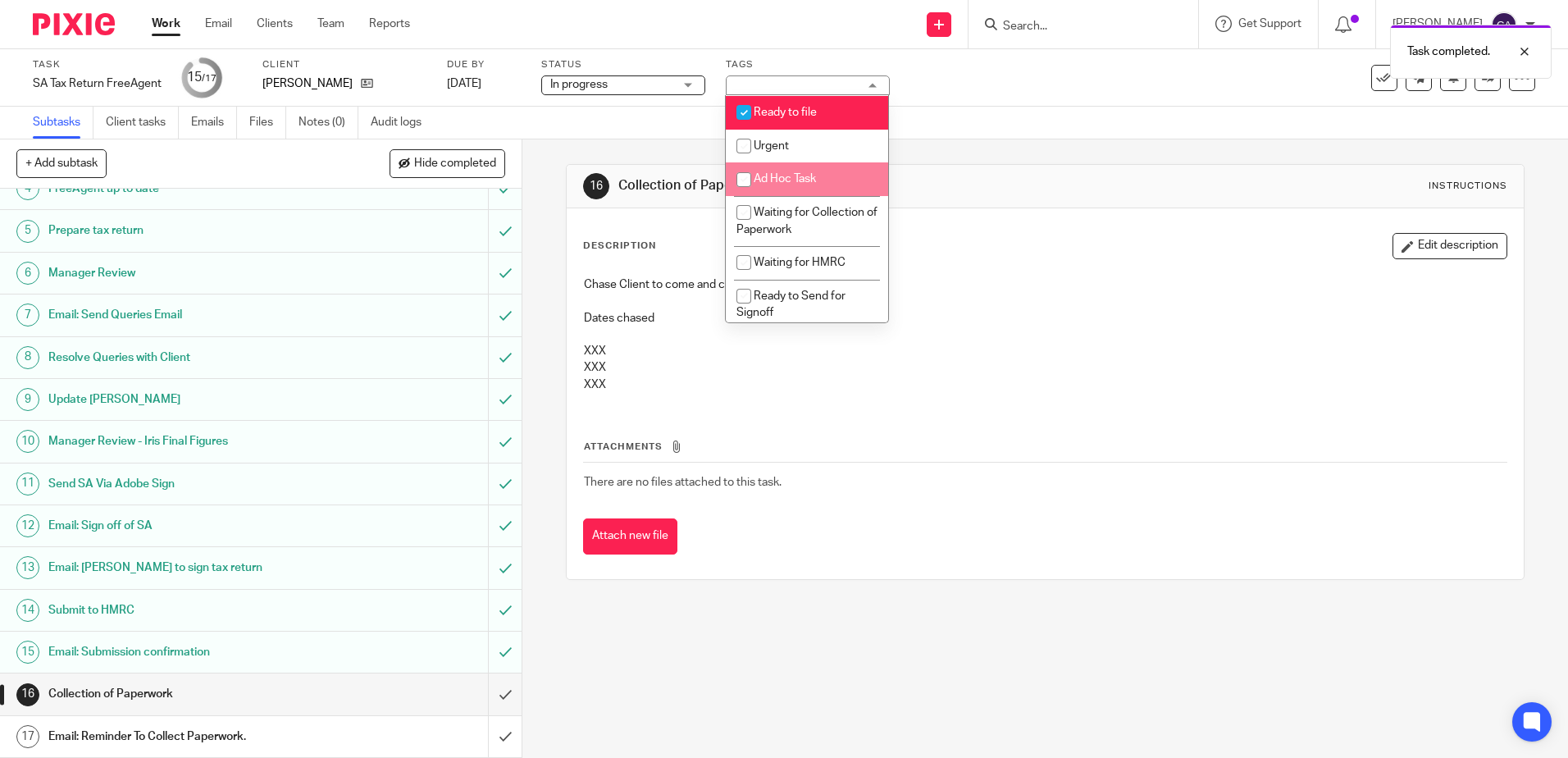
scroll to position [275, 0]
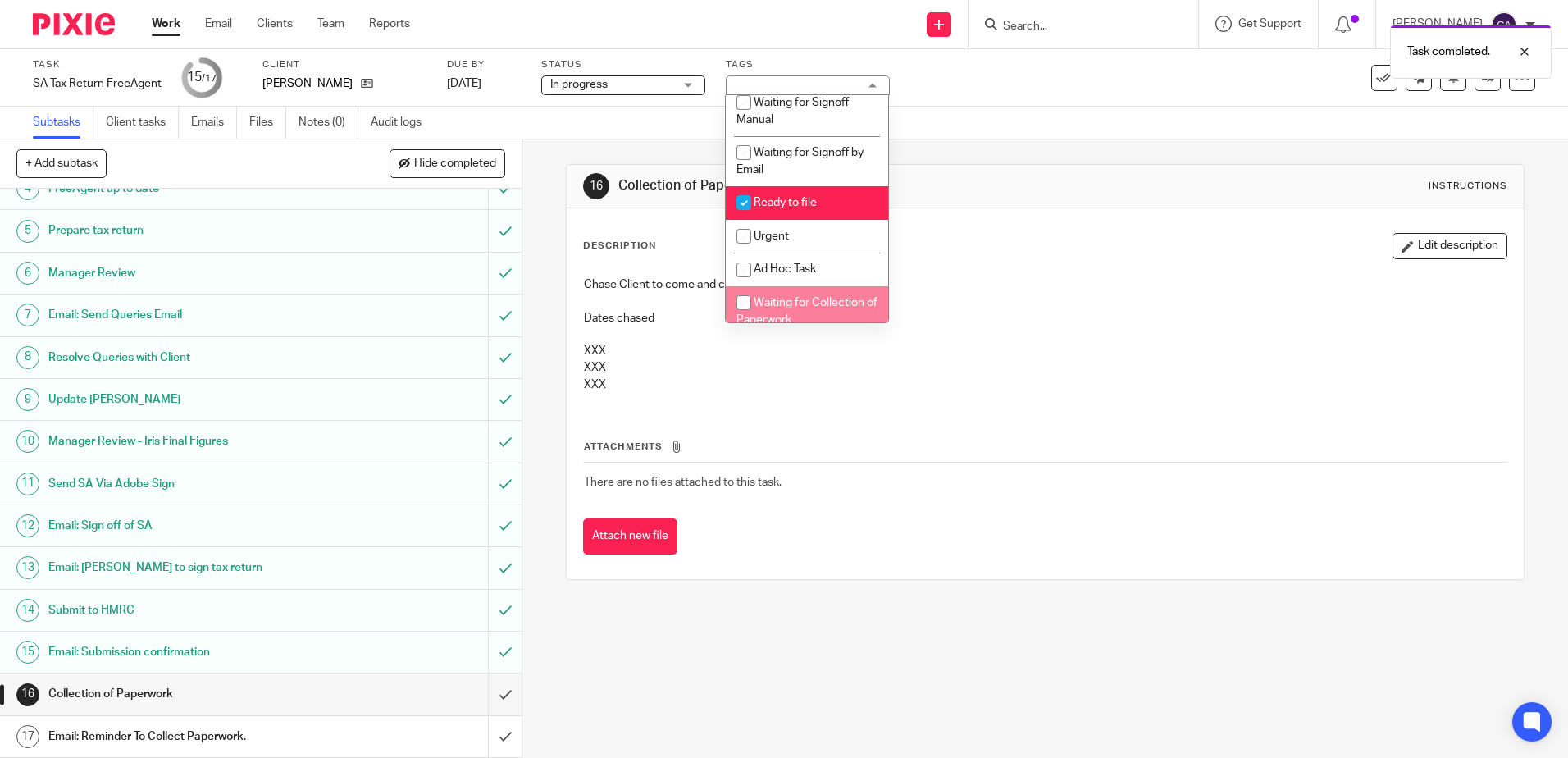
click at [773, 308] on li "Waiting for Collection of Paperwork" at bounding box center [807, 311] width 162 height 50
checkbox input "true"
click at [766, 193] on li "Ready to file" at bounding box center [807, 203] width 162 height 34
checkbox input "false"
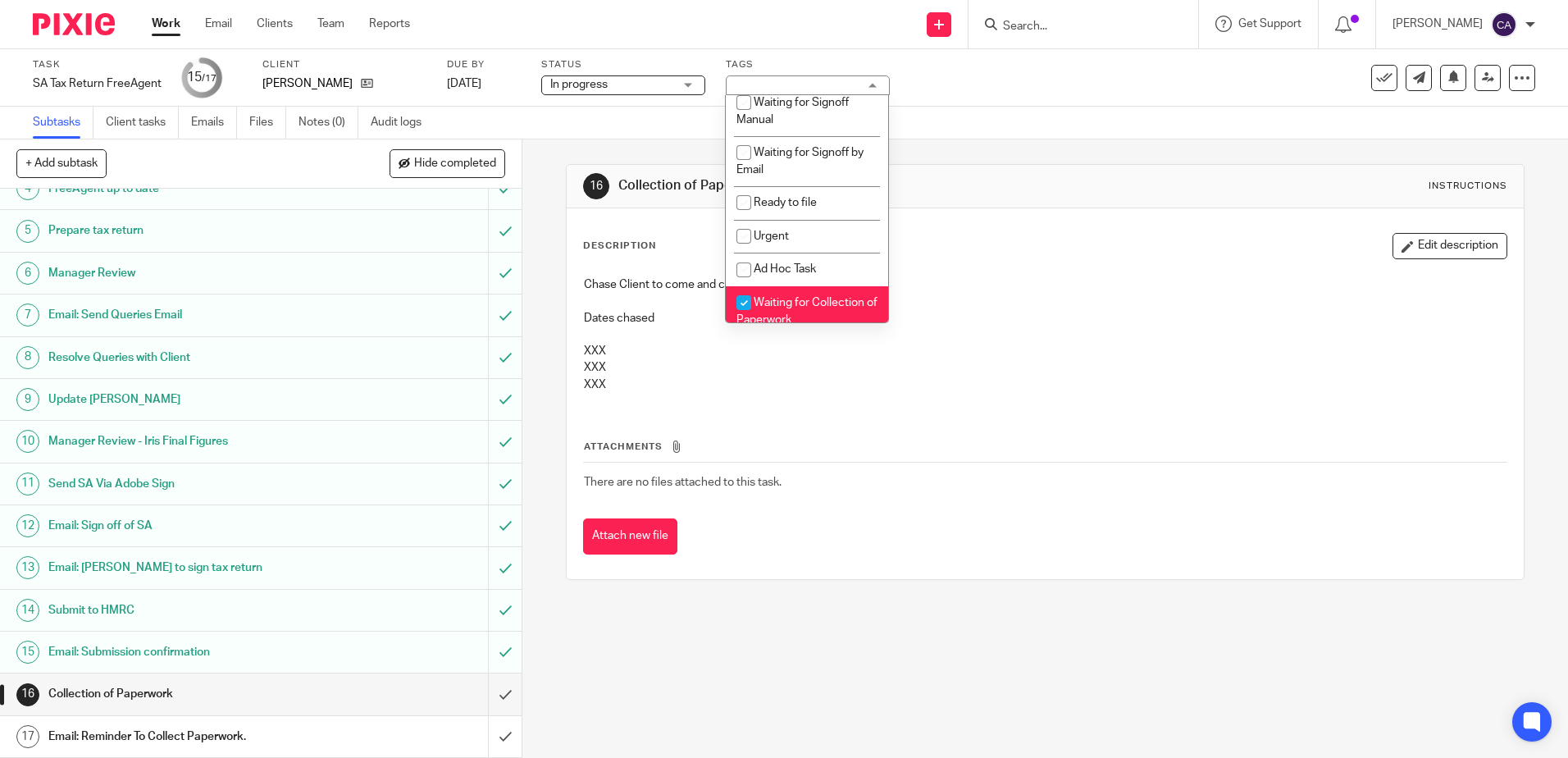
scroll to position [358, 0]
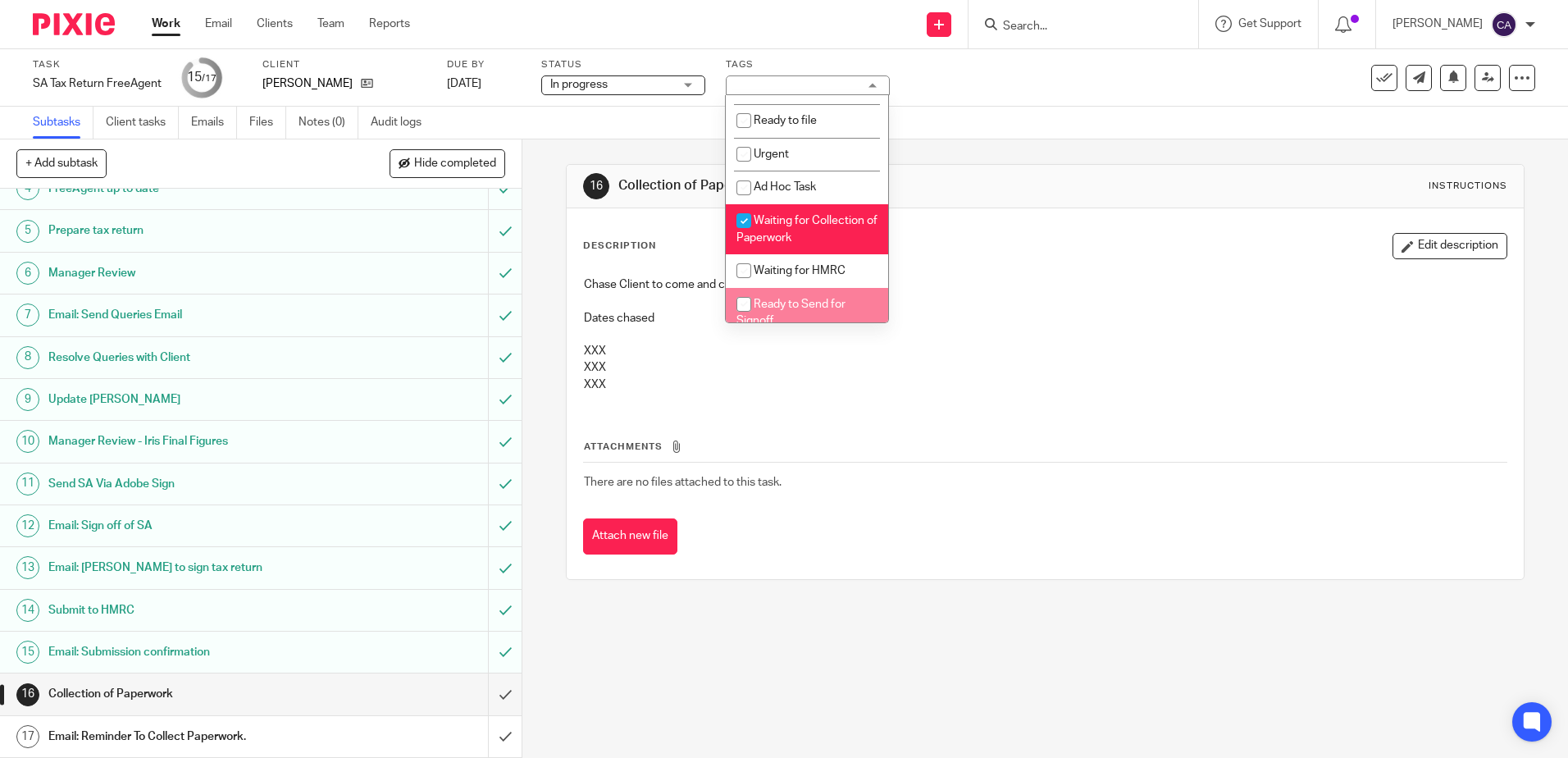
click at [1009, 315] on p "Dates chased" at bounding box center [1045, 318] width 922 height 16
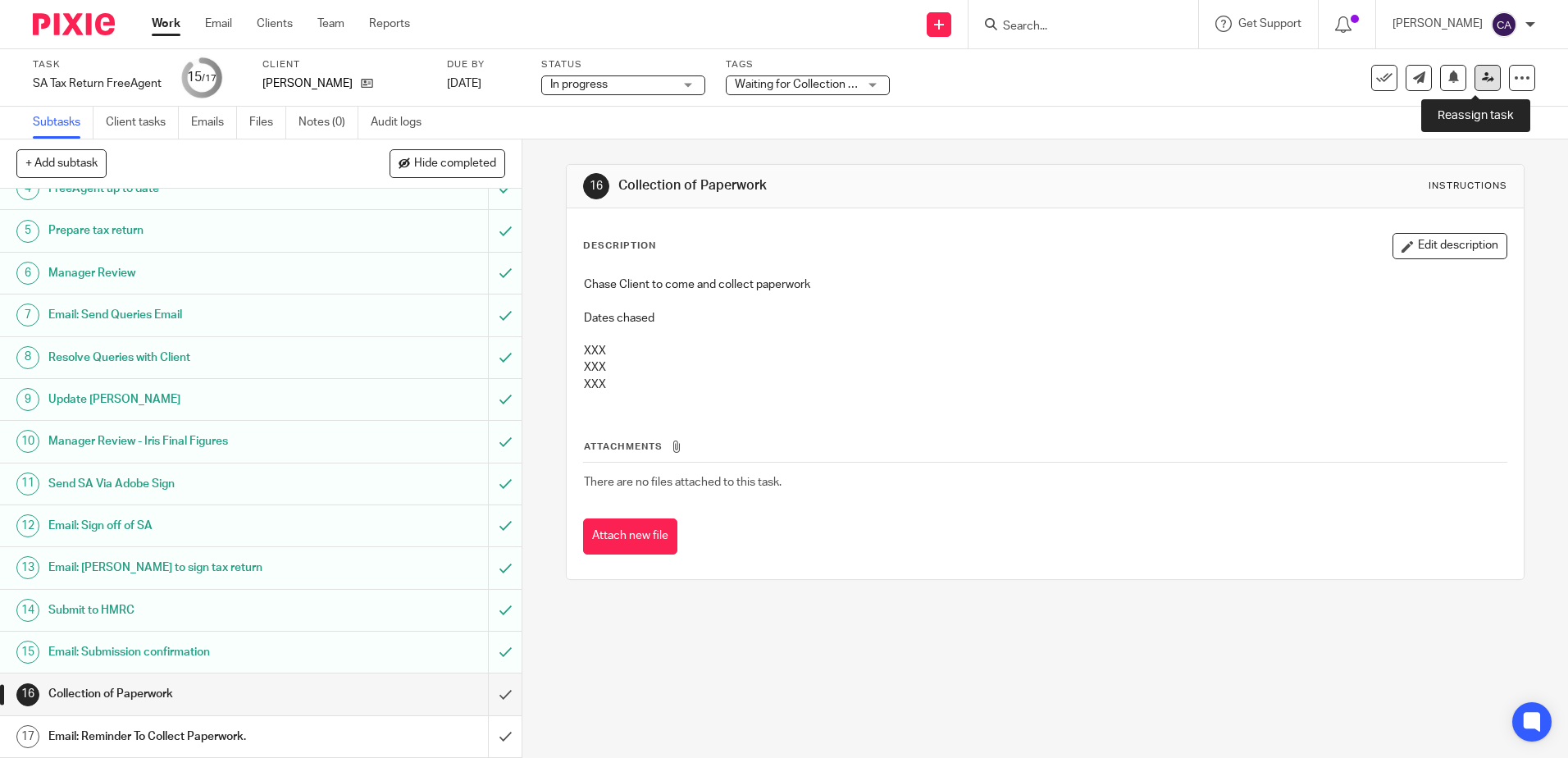
click at [1482, 82] on icon at bounding box center [1488, 77] width 12 height 12
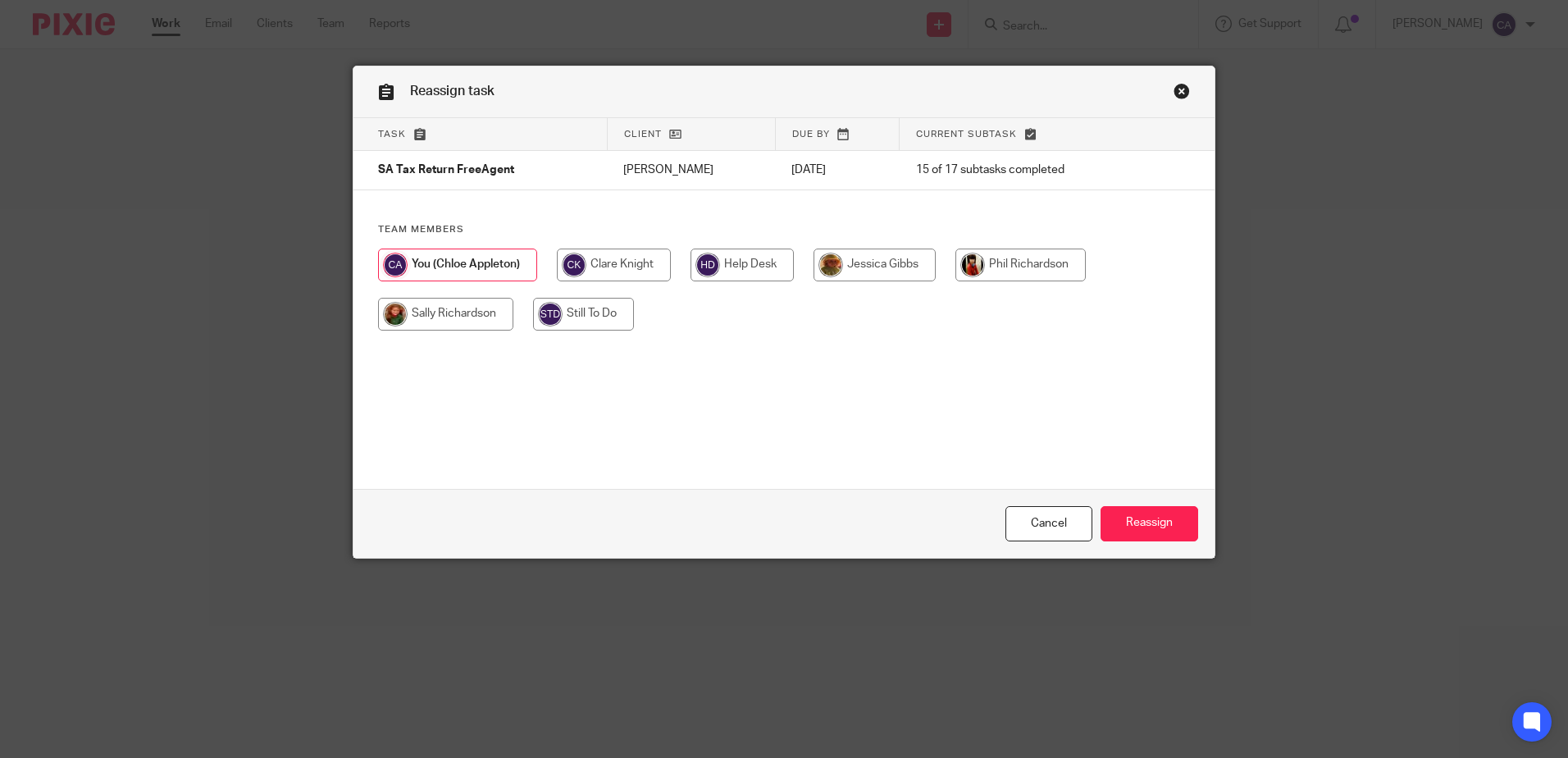
click at [583, 311] on input "radio" at bounding box center [583, 314] width 101 height 33
radio input "true"
click at [1135, 515] on input "Reassign" at bounding box center [1149, 523] width 97 height 35
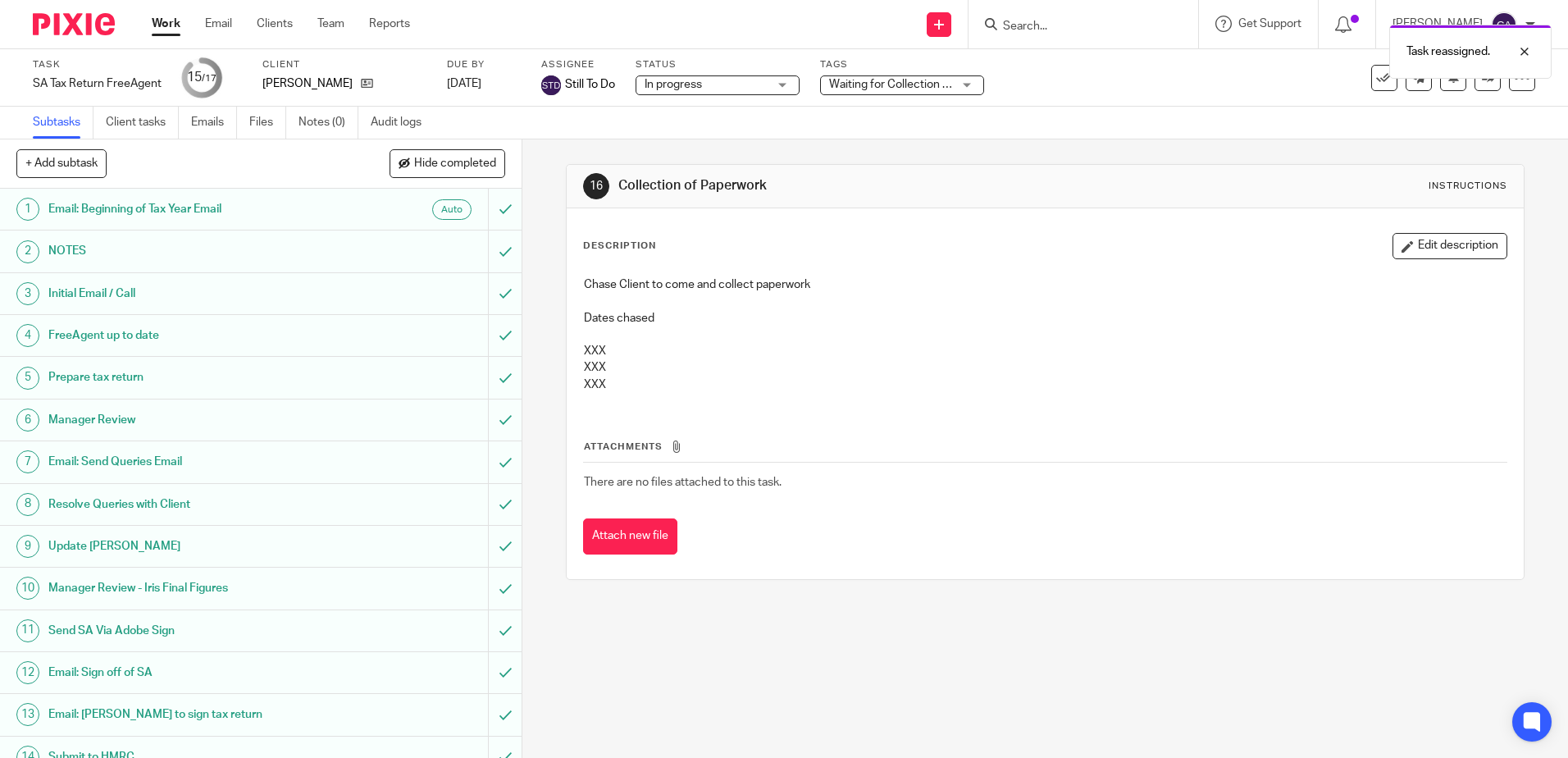
click at [159, 23] on link "Work" at bounding box center [166, 24] width 29 height 16
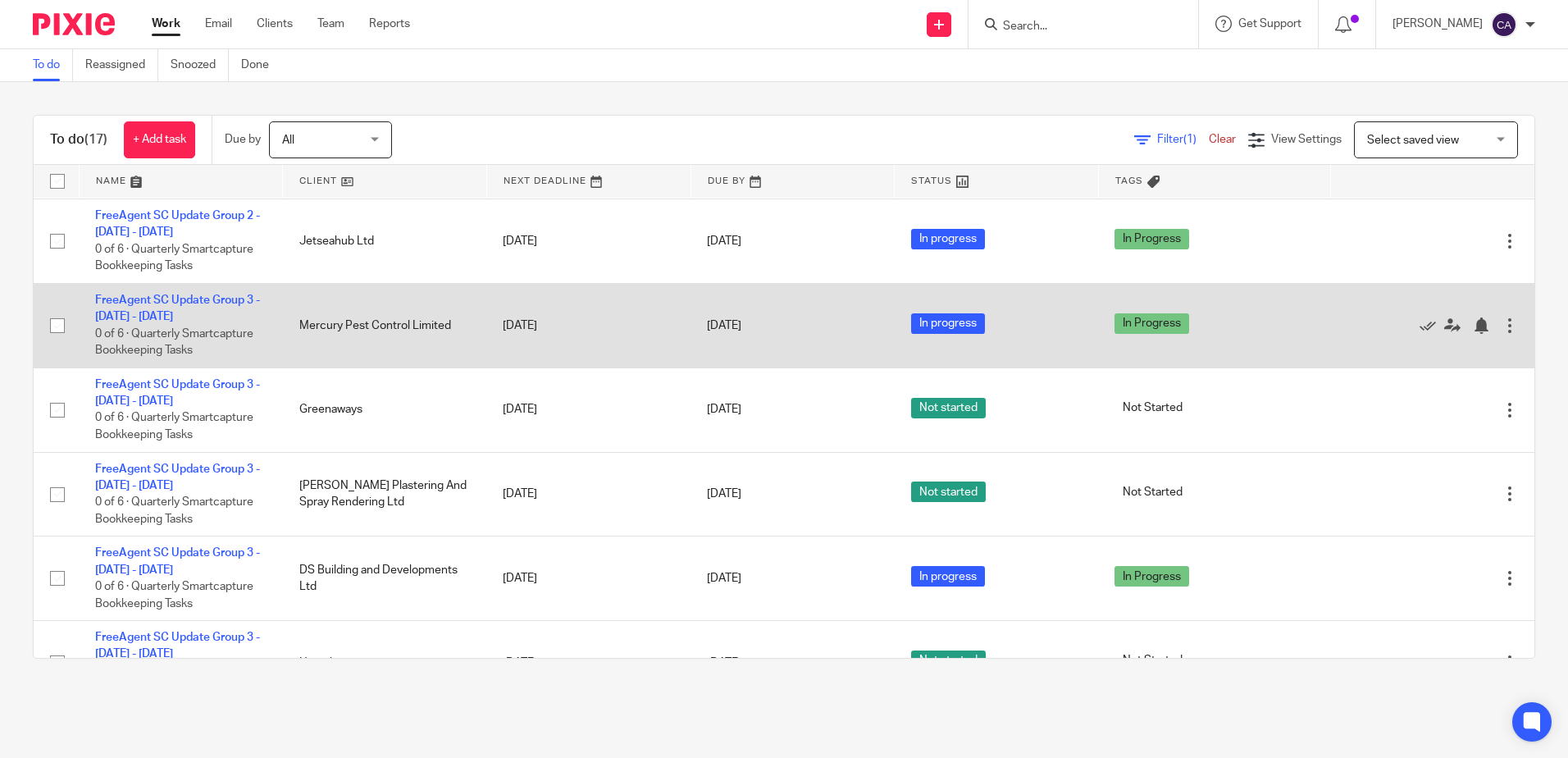
scroll to position [905, 0]
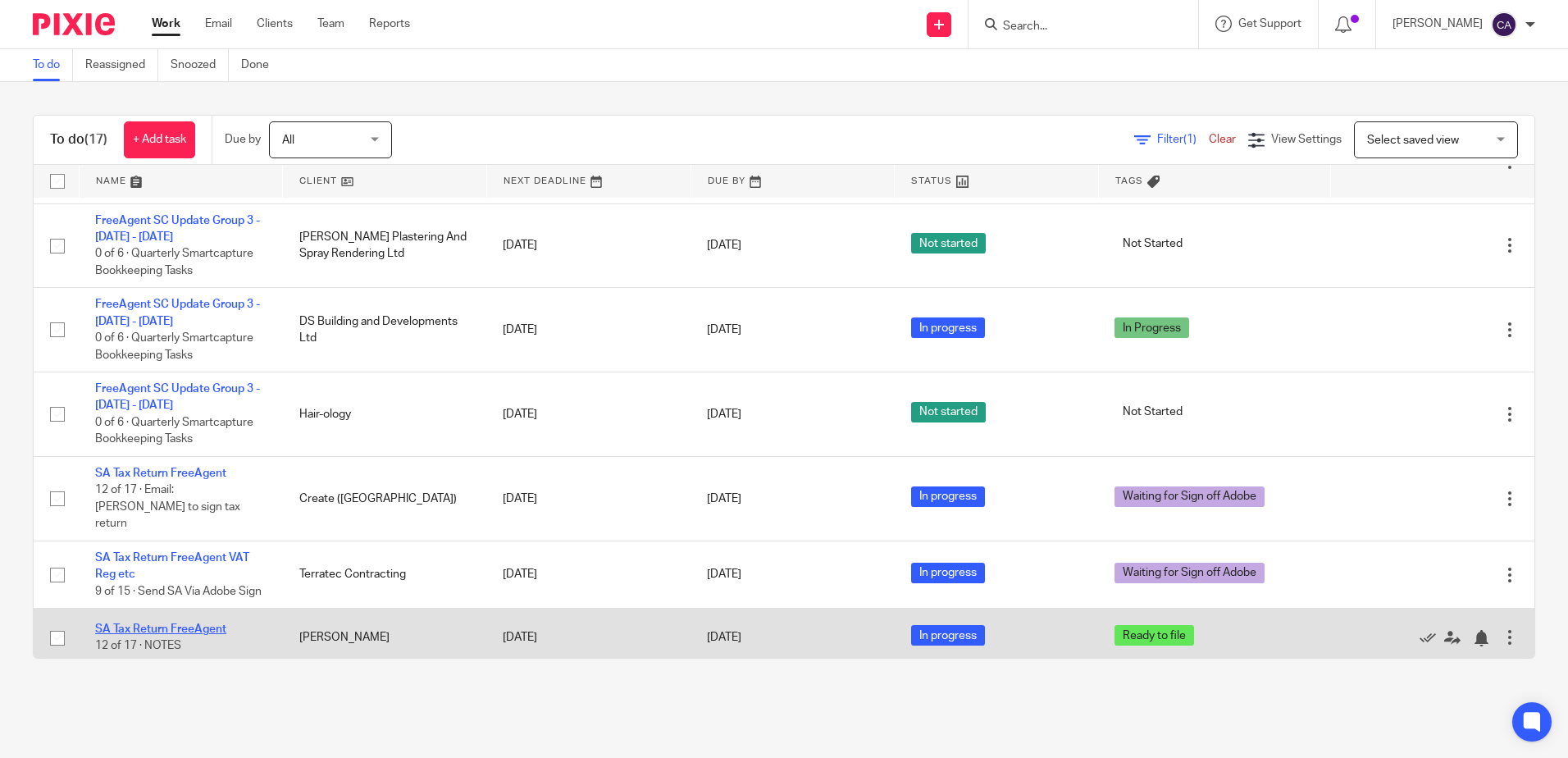
click at [127, 623] on link "SA Tax Return FreeAgent" at bounding box center [160, 629] width 131 height 12
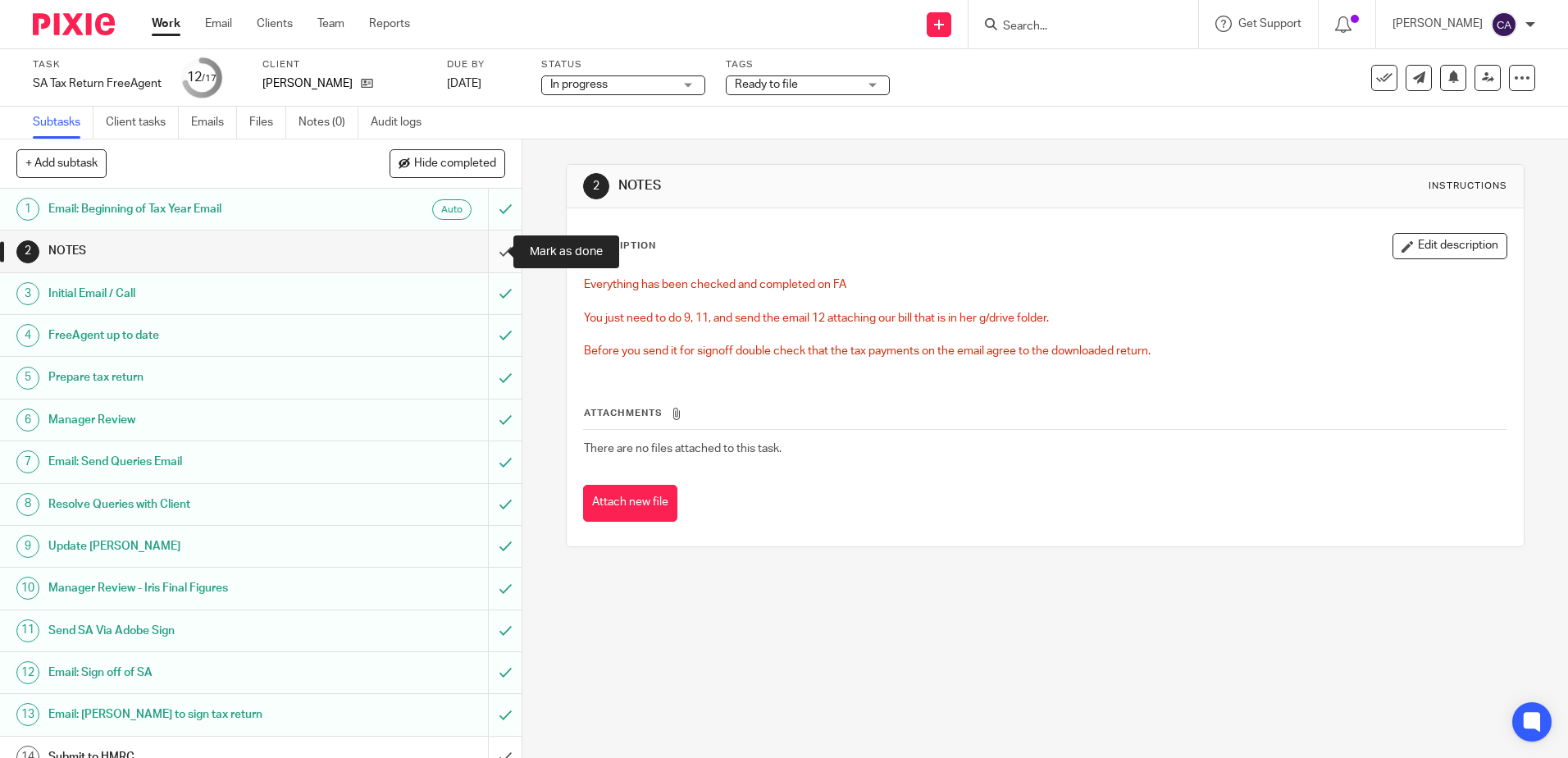
click at [485, 250] on input "submit" at bounding box center [260, 251] width 522 height 41
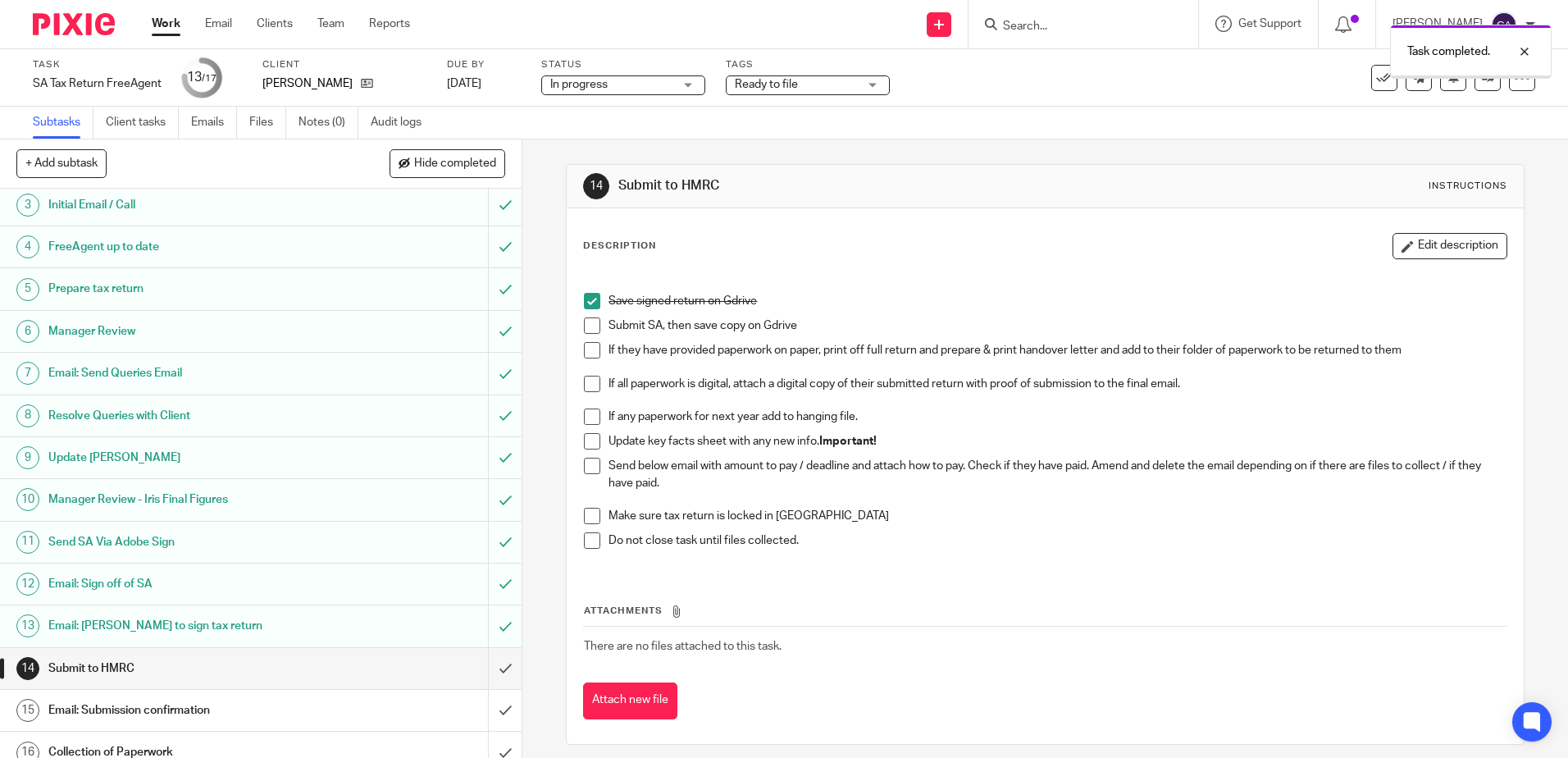
scroll to position [147, 0]
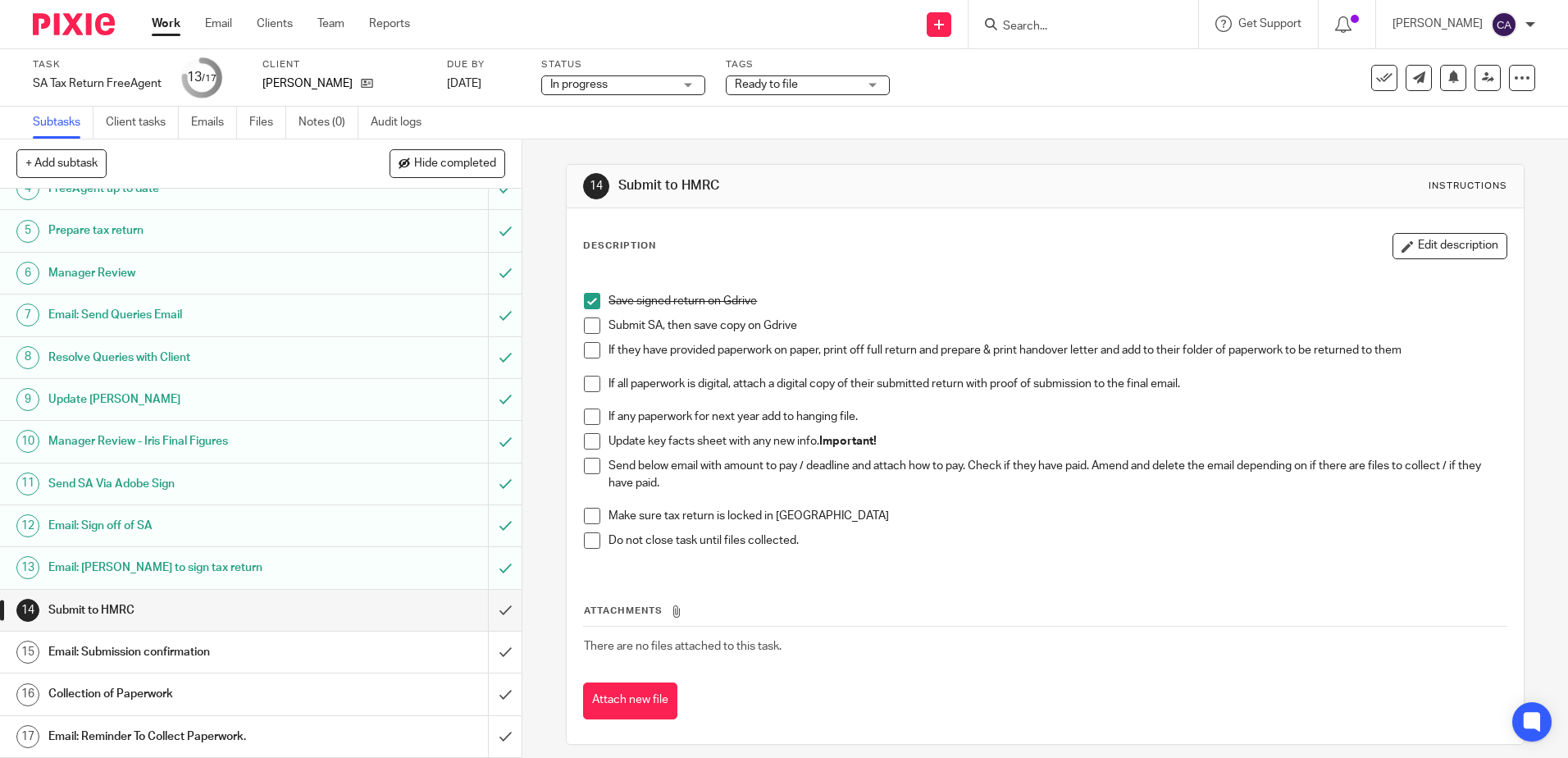
click at [585, 325] on span at bounding box center [592, 325] width 16 height 16
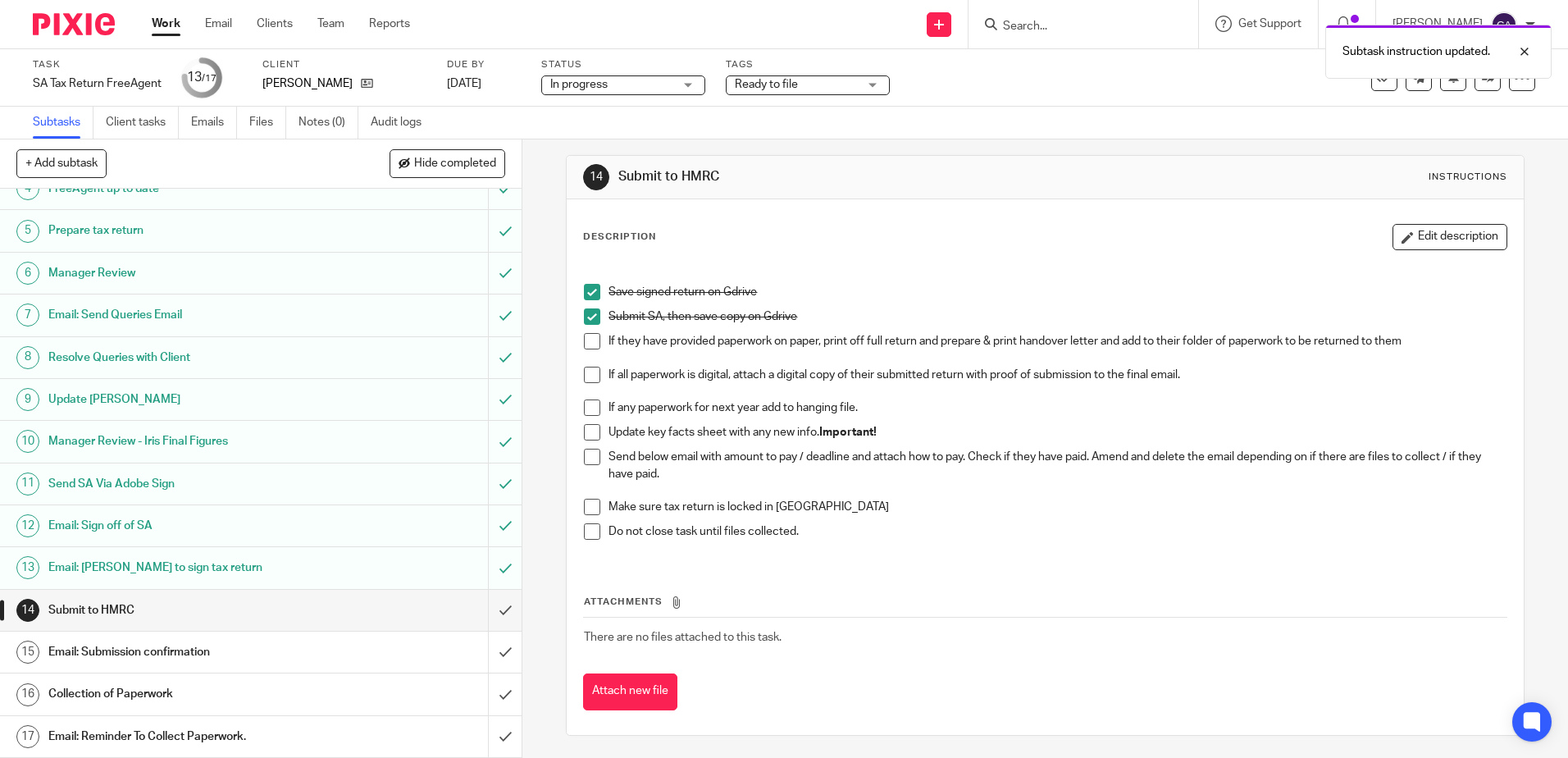
scroll to position [12, 0]
click at [105, 533] on h1 "Email: Sign off of SA" at bounding box center [190, 526] width 282 height 25
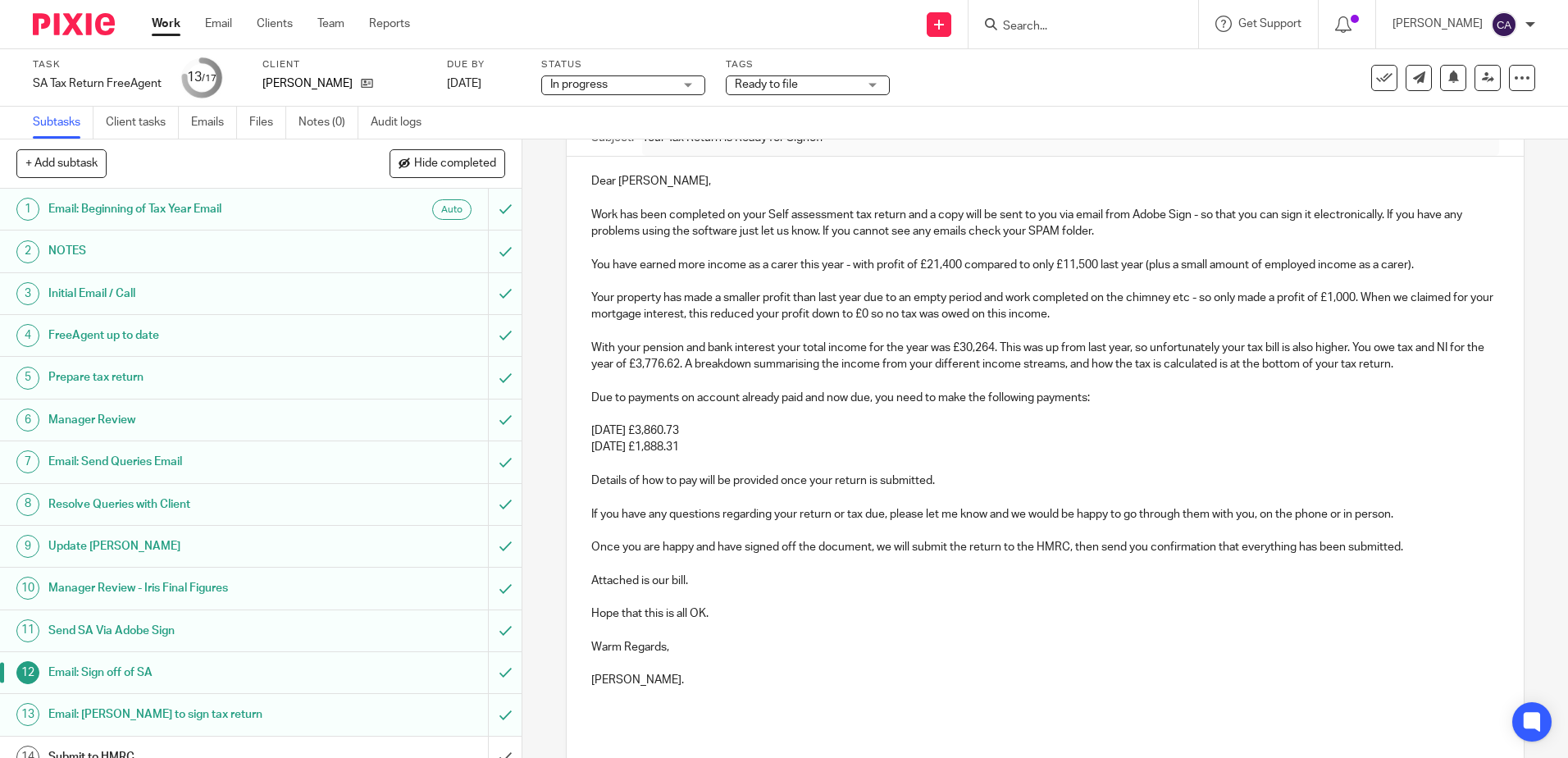
scroll to position [210, 0]
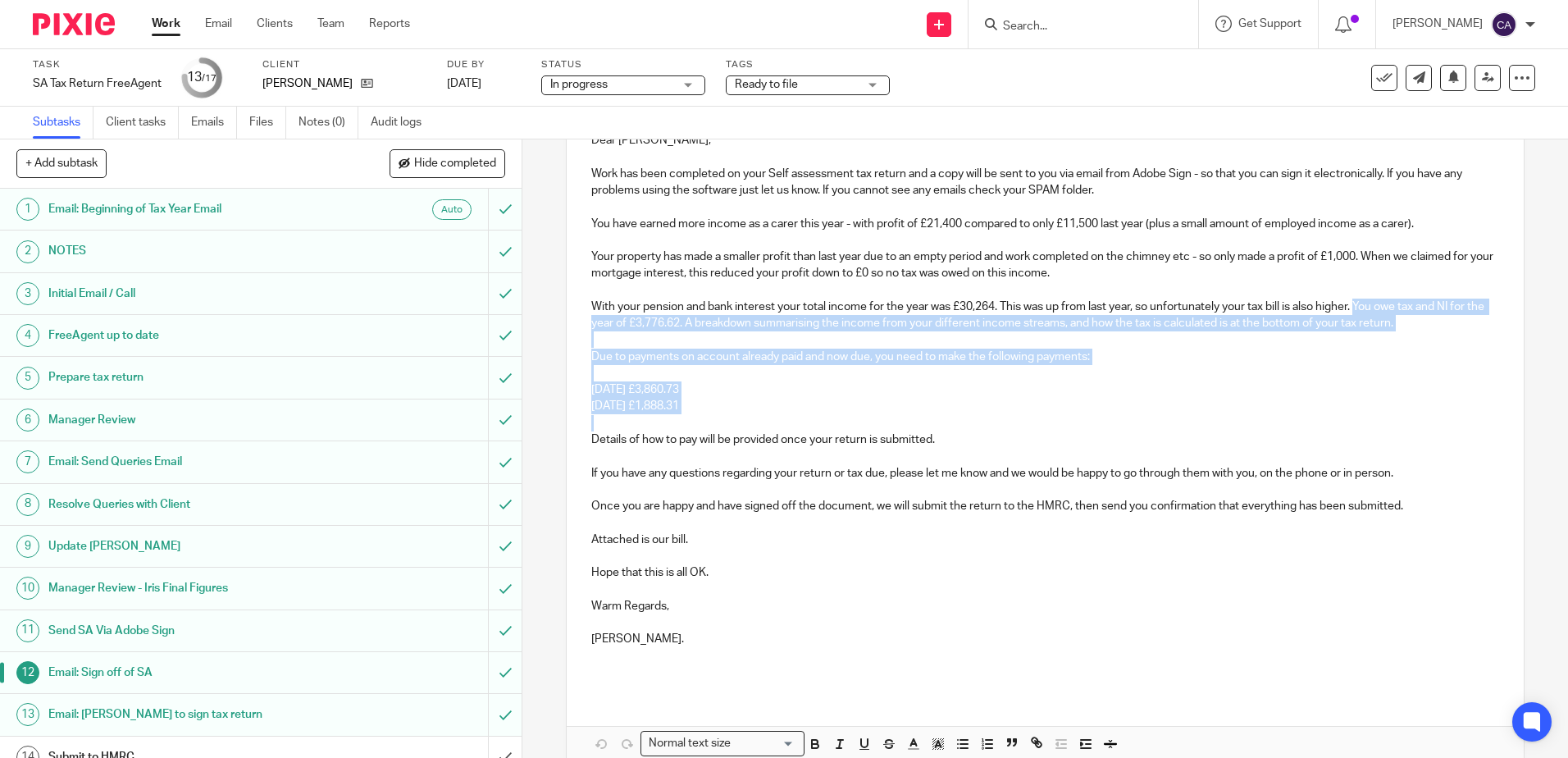
drag, startPoint x: 1358, startPoint y: 306, endPoint x: 771, endPoint y: 417, distance: 597.4
click at [771, 417] on div "Dear [PERSON_NAME], Work has been completed on your Self assessment tax return …" at bounding box center [1045, 404] width 957 height 578
copy div "You owe tax and NI for the year of £3,776.62. A breakdown summarising the incom…"
click at [843, 401] on p "[DATE] £1,888.31" at bounding box center [1045, 406] width 907 height 16
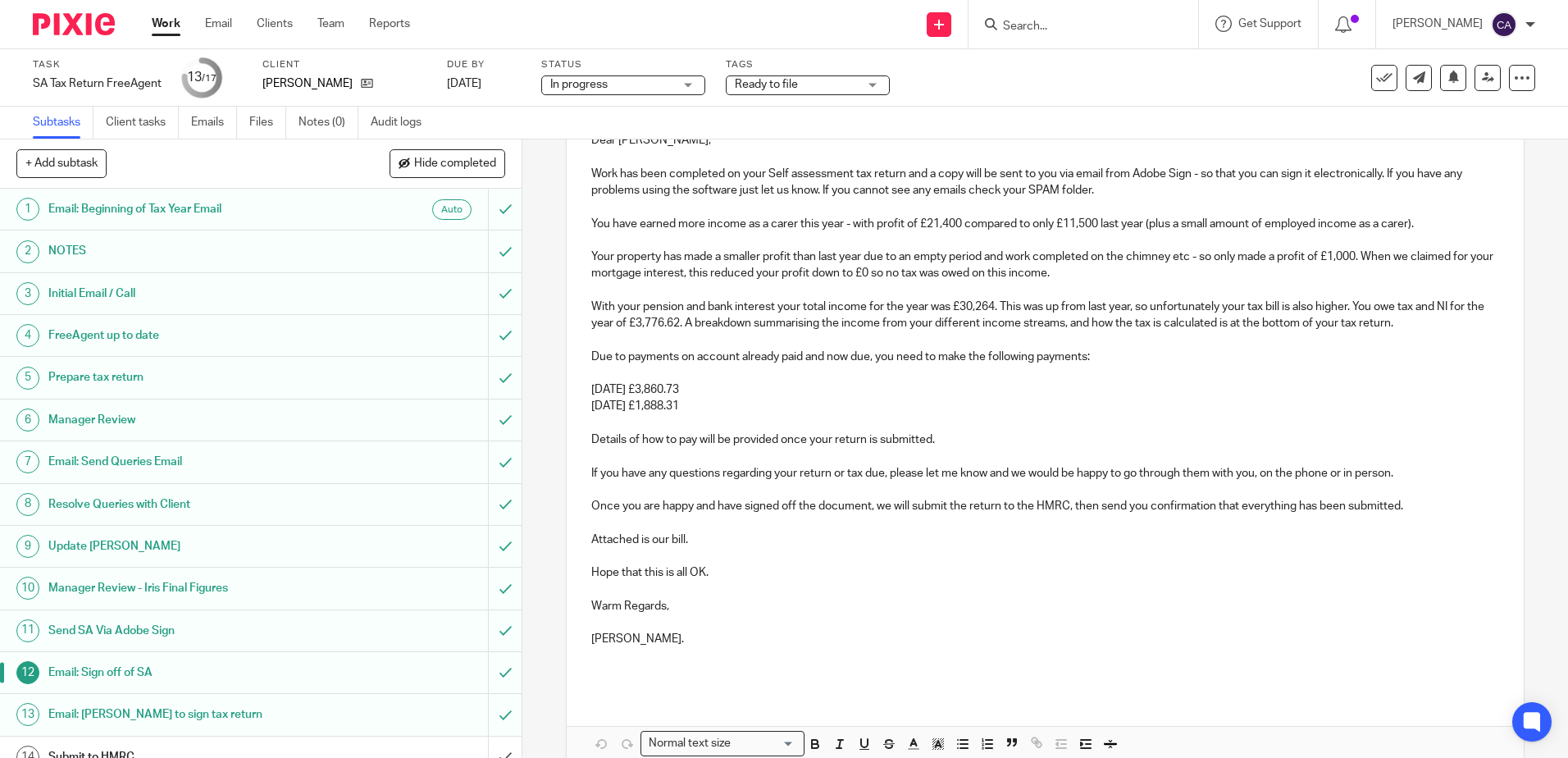
scroll to position [147, 0]
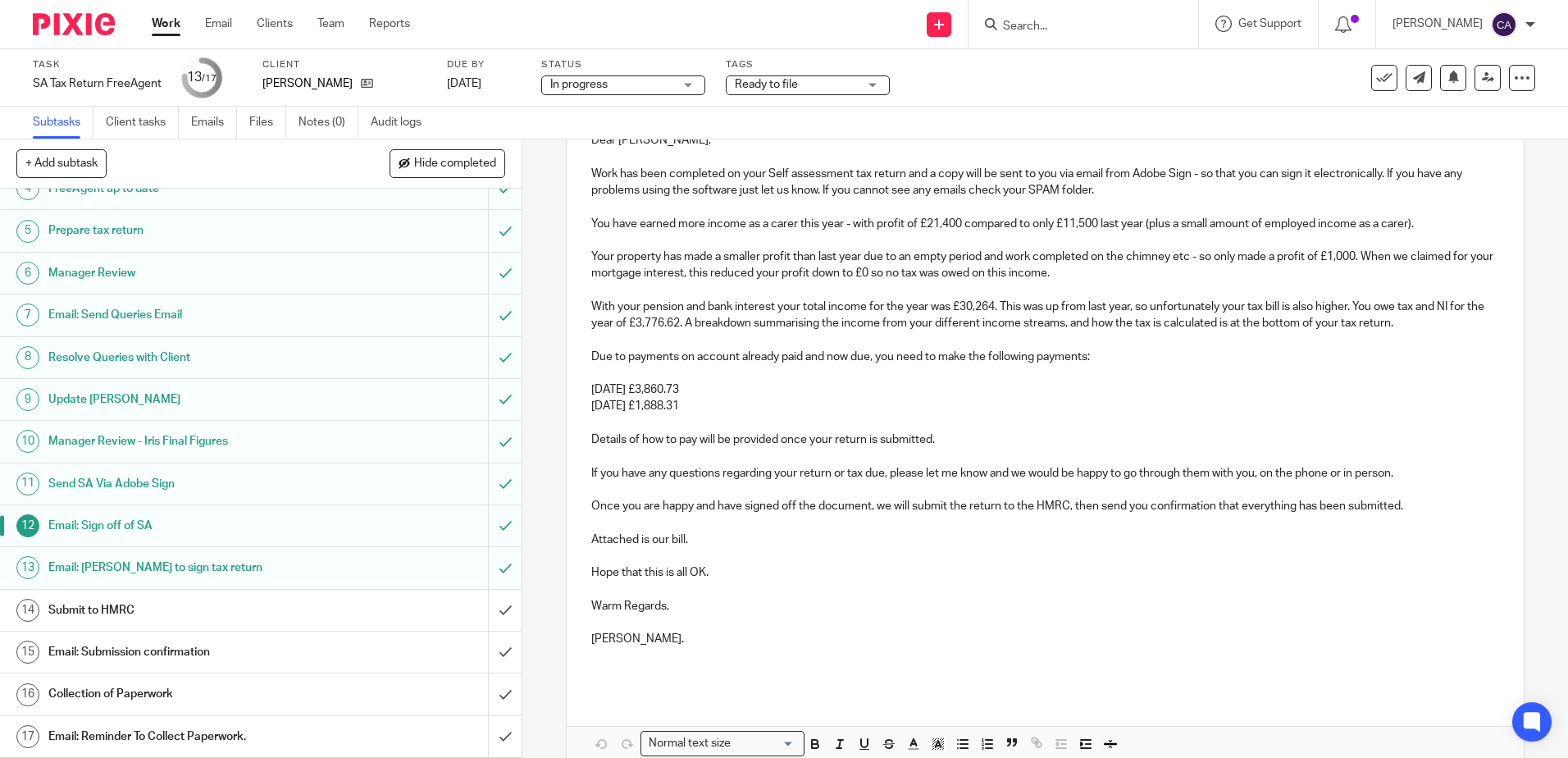
click at [133, 611] on h1 "Submit to HMRC" at bounding box center [190, 611] width 282 height 25
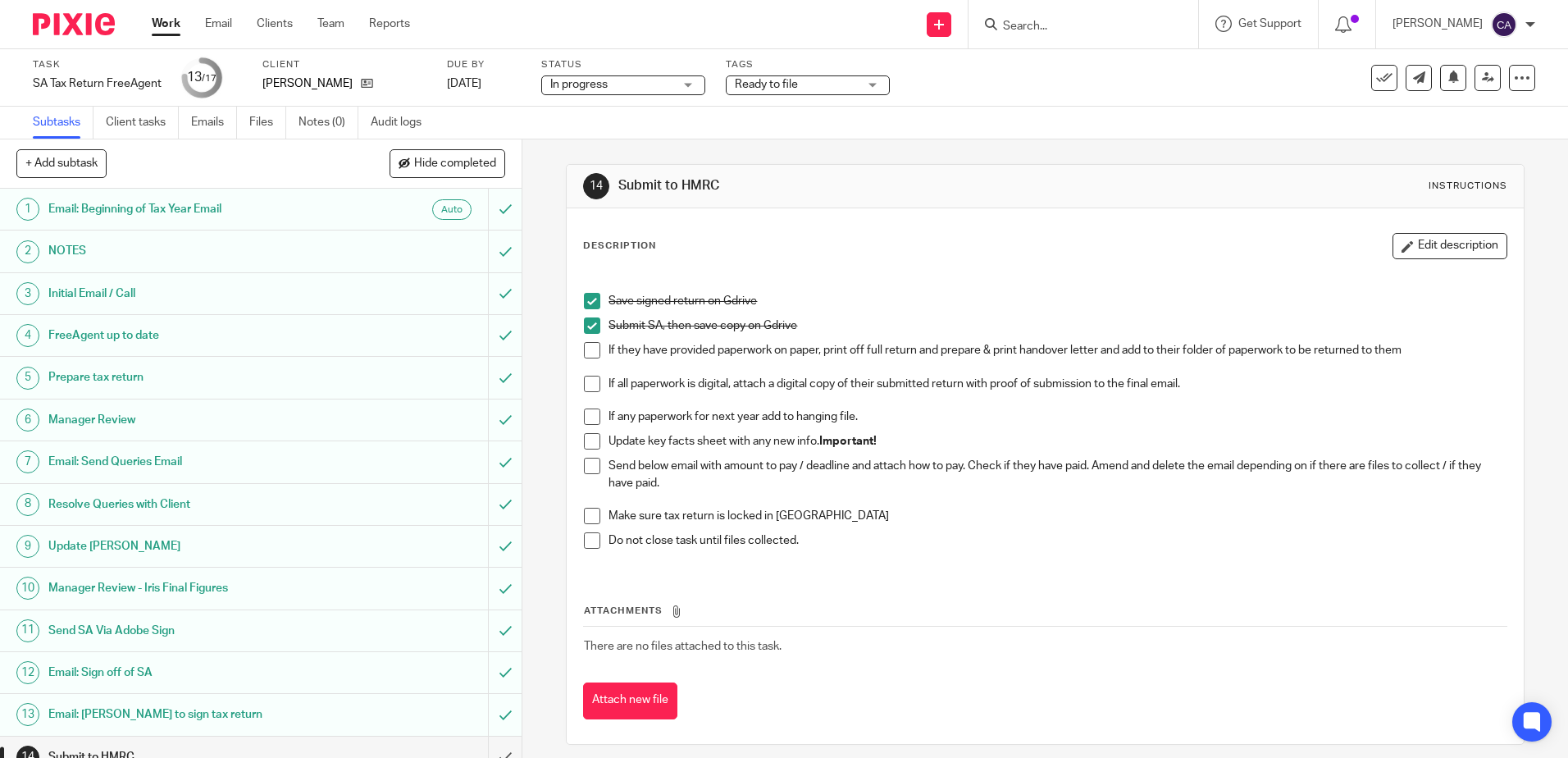
scroll to position [147, 0]
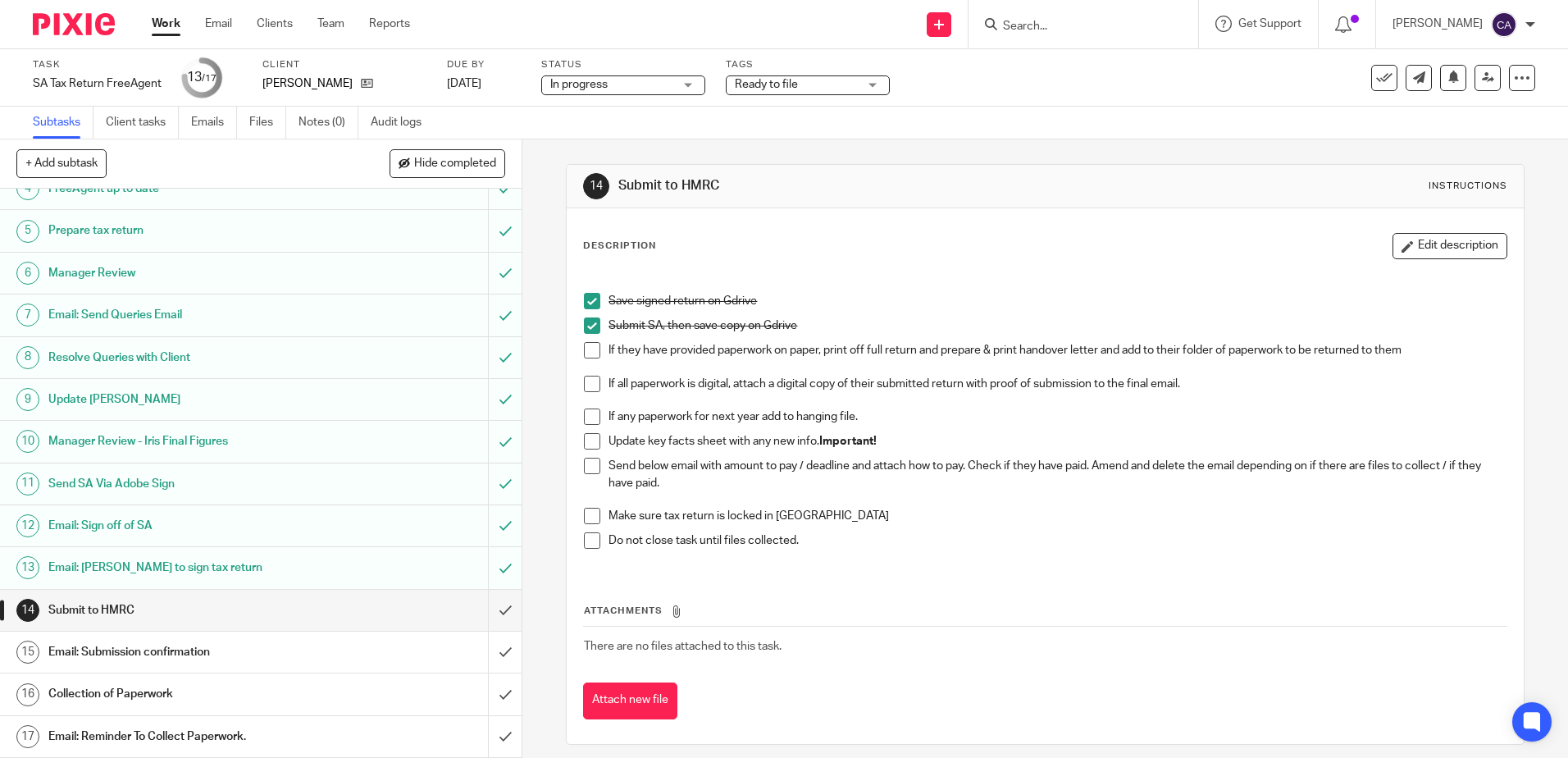
click at [136, 655] on h1 "Email: Submission confirmation" at bounding box center [190, 652] width 282 height 25
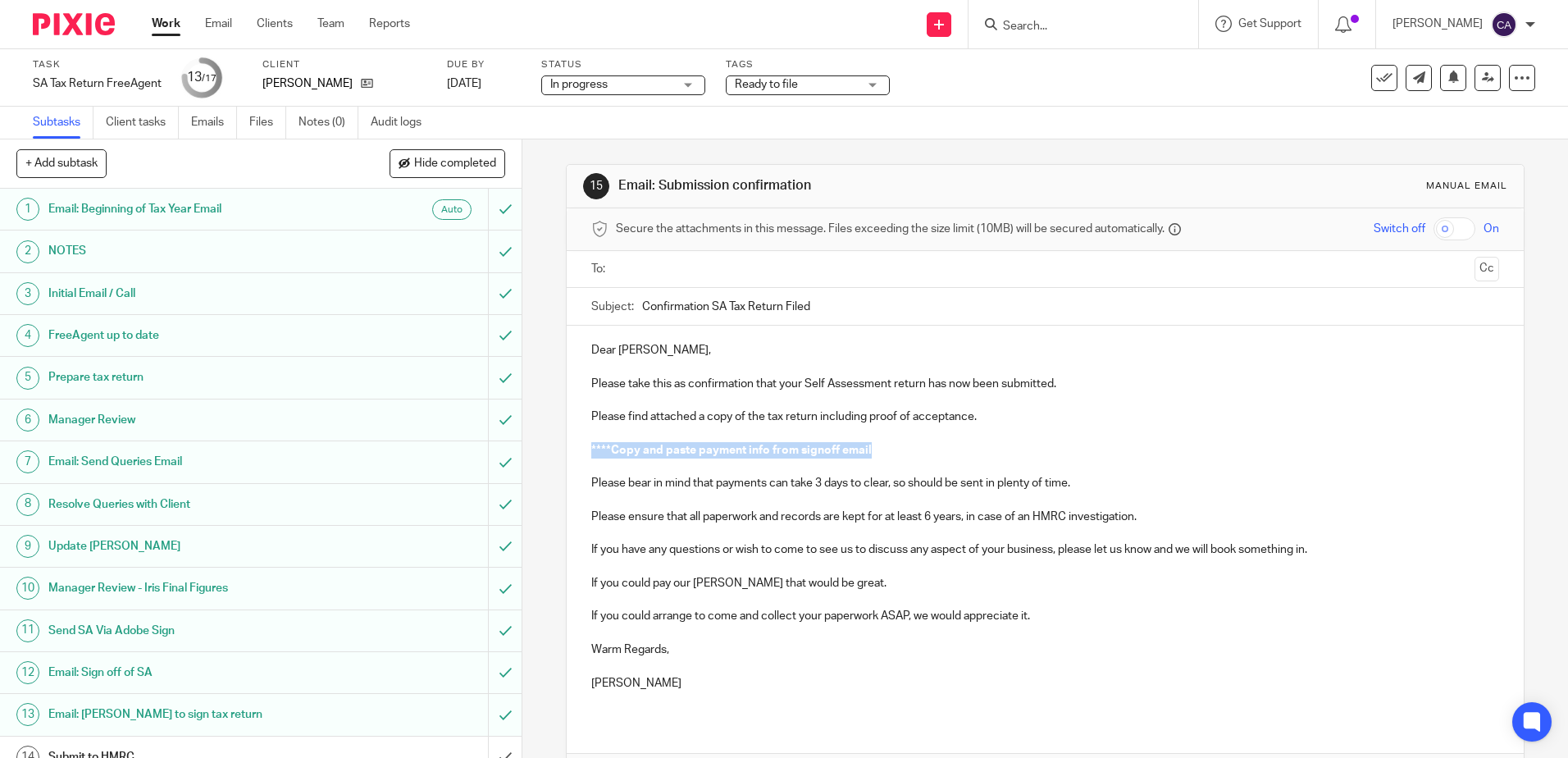
drag, startPoint x: 881, startPoint y: 451, endPoint x: 569, endPoint y: 450, distance: 312.0
click at [569, 450] on div "Dear Karen, Please take this as confirmation that your Self Assessment return h…" at bounding box center [1045, 522] width 957 height 395
drag, startPoint x: 636, startPoint y: 452, endPoint x: 661, endPoint y: 486, distance: 42.2
click at [661, 486] on p "Please bear in mind that payments can take 3 days to clear, so should be sent i…" at bounding box center [1045, 475] width 907 height 34
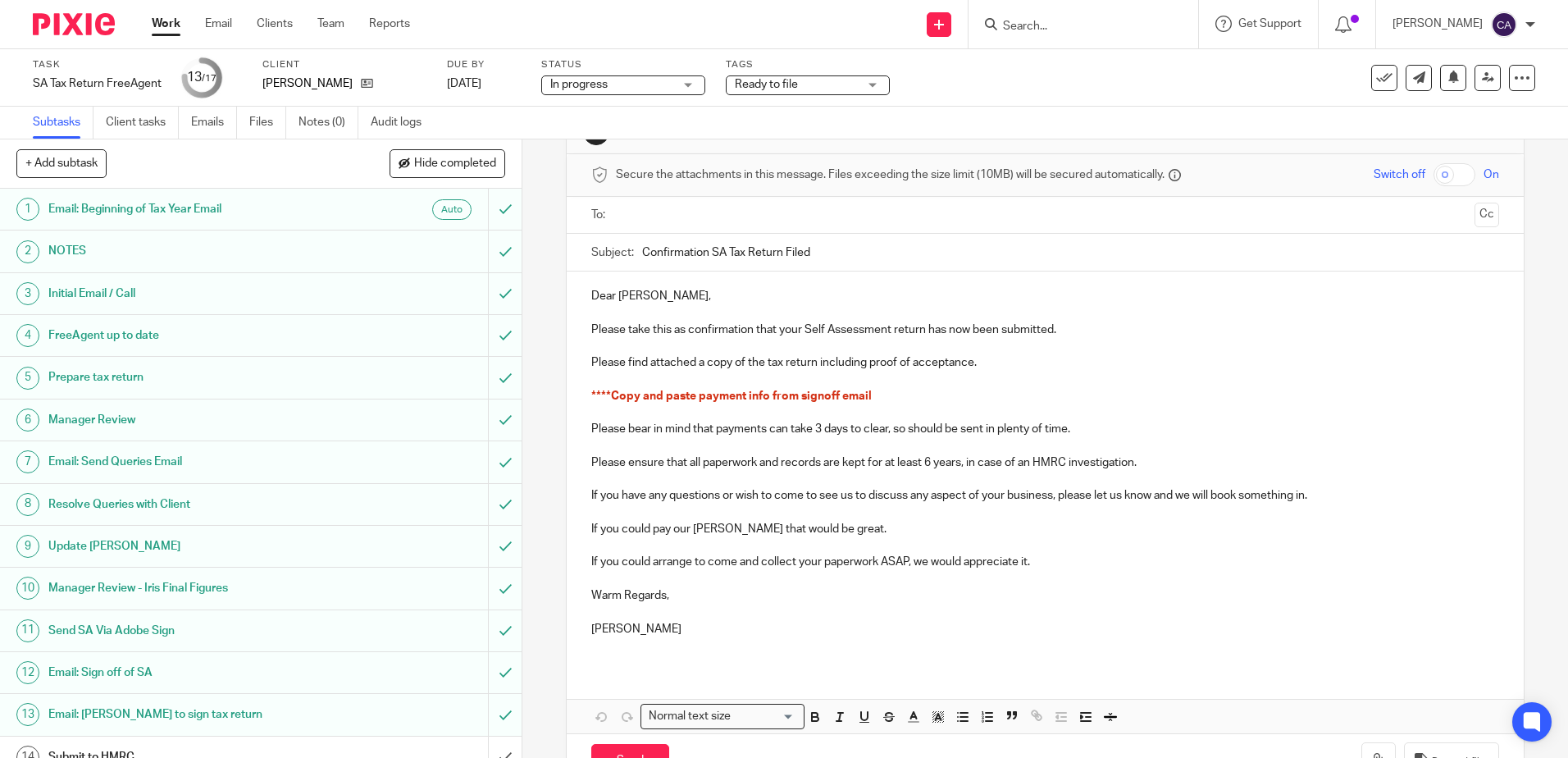
scroll to position [109, 0]
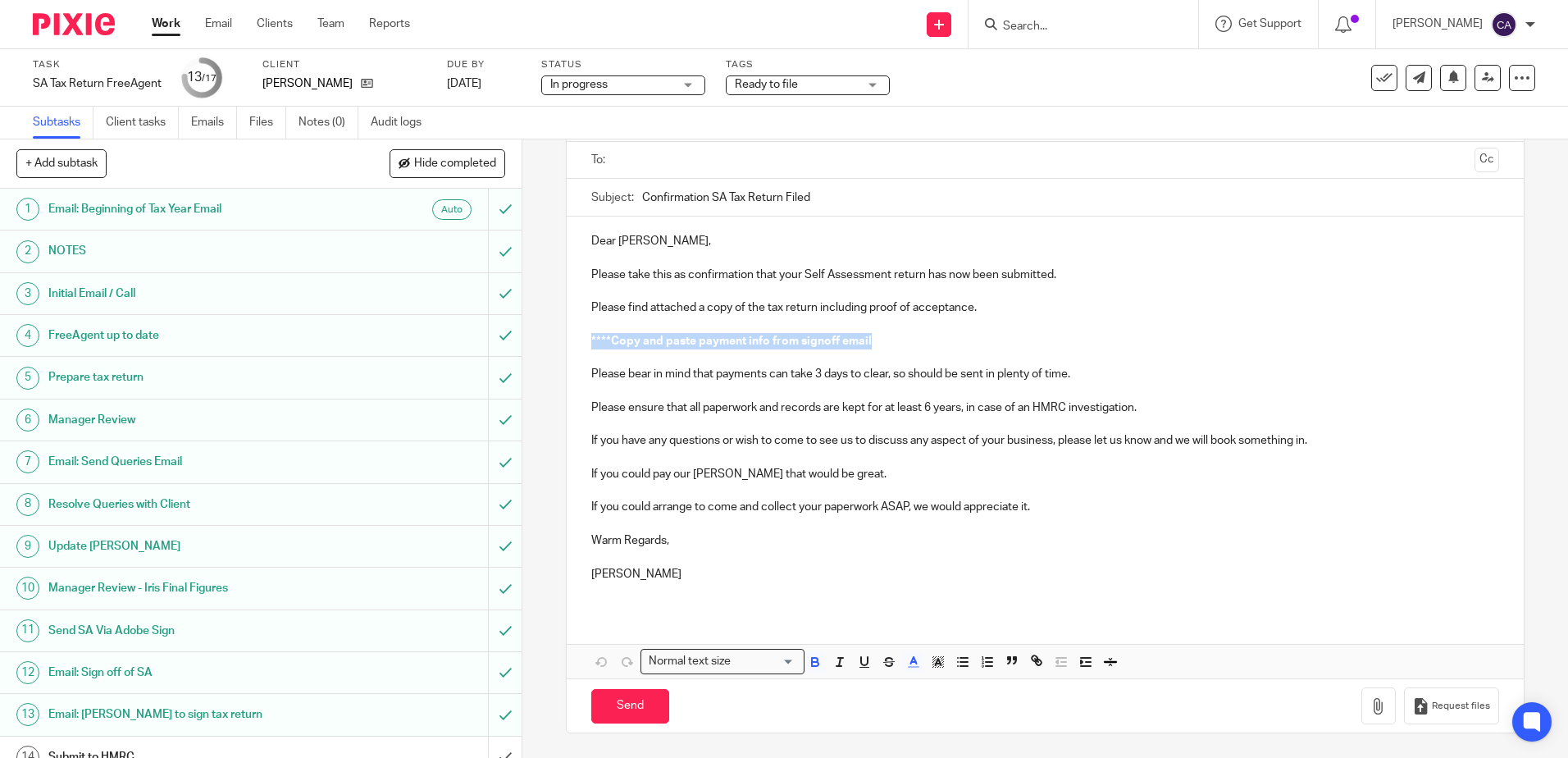
drag, startPoint x: 890, startPoint y: 336, endPoint x: 545, endPoint y: 341, distance: 345.0
click at [545, 341] on div "15 Email: Submission confirmation Manual email Secure the attachments in this m…" at bounding box center [1045, 448] width 1046 height 618
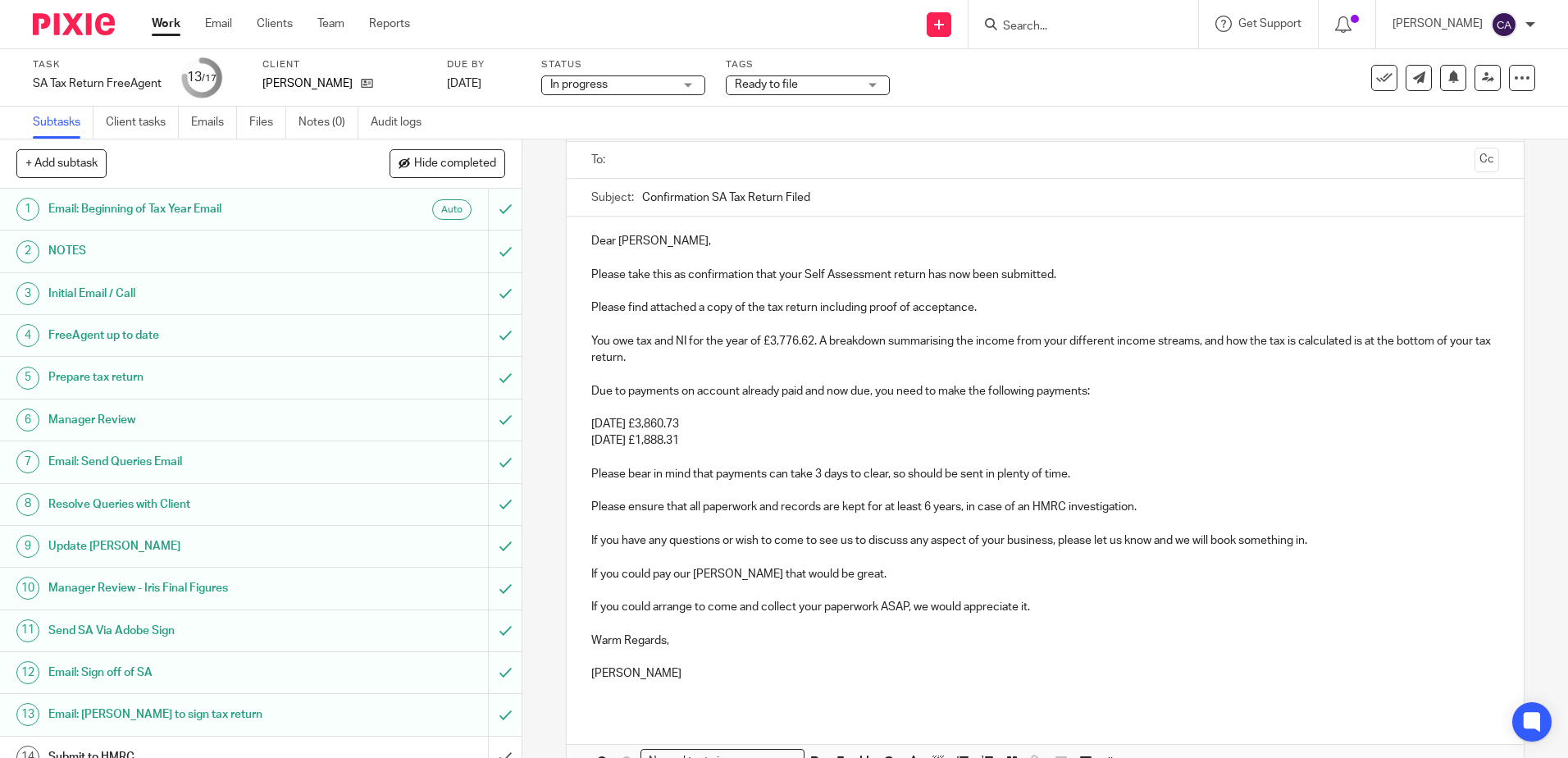
click at [971, 509] on p "Please ensure that all paperwork and records are kept for at least 6 years, in …" at bounding box center [1045, 507] width 907 height 16
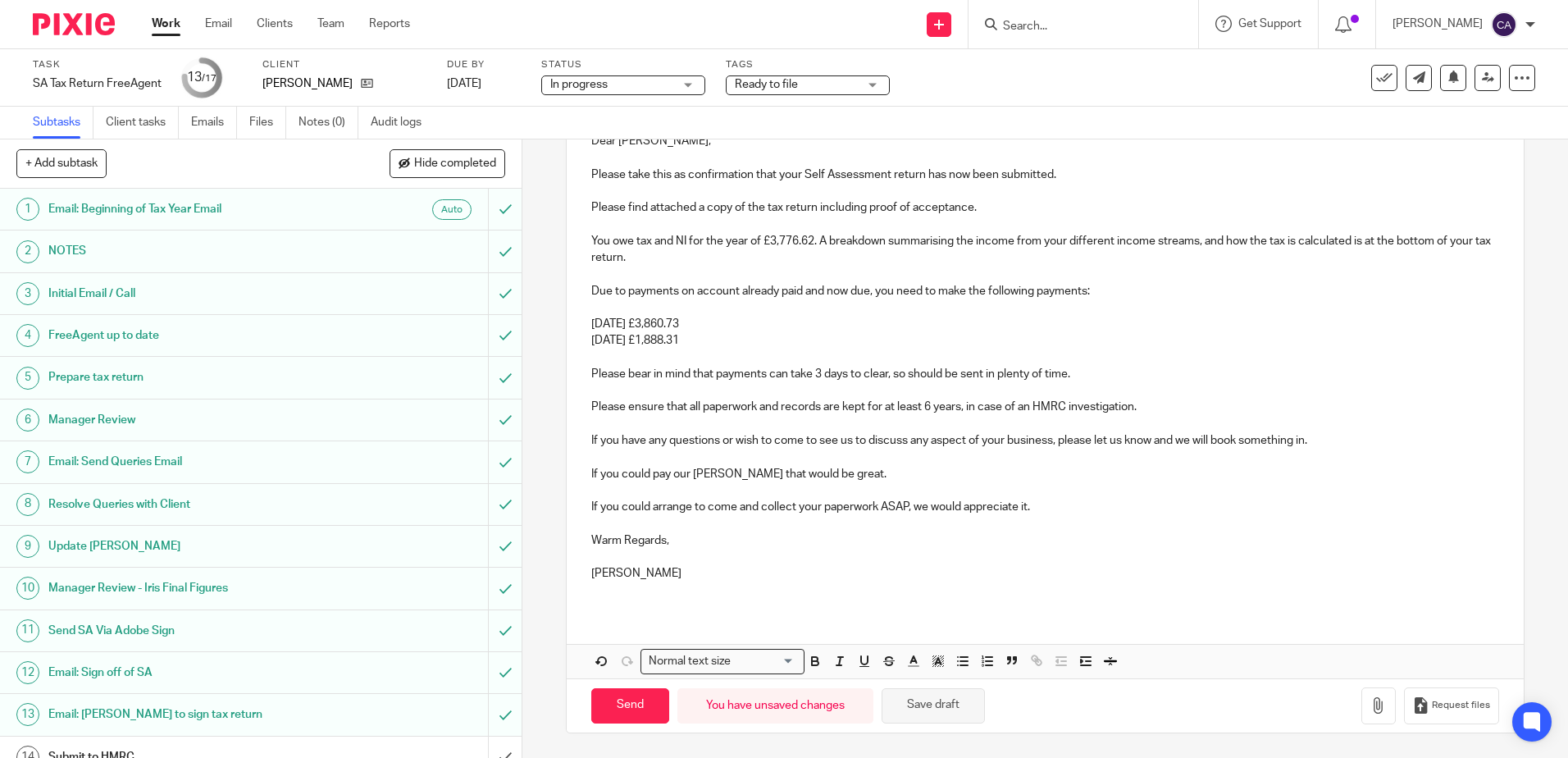
click at [910, 700] on button "Save draft" at bounding box center [933, 705] width 103 height 35
click at [950, 285] on p "Due to payments on account already paid and now due, you need to make the follo…" at bounding box center [1045, 291] width 907 height 16
click at [943, 309] on p at bounding box center [1045, 307] width 907 height 16
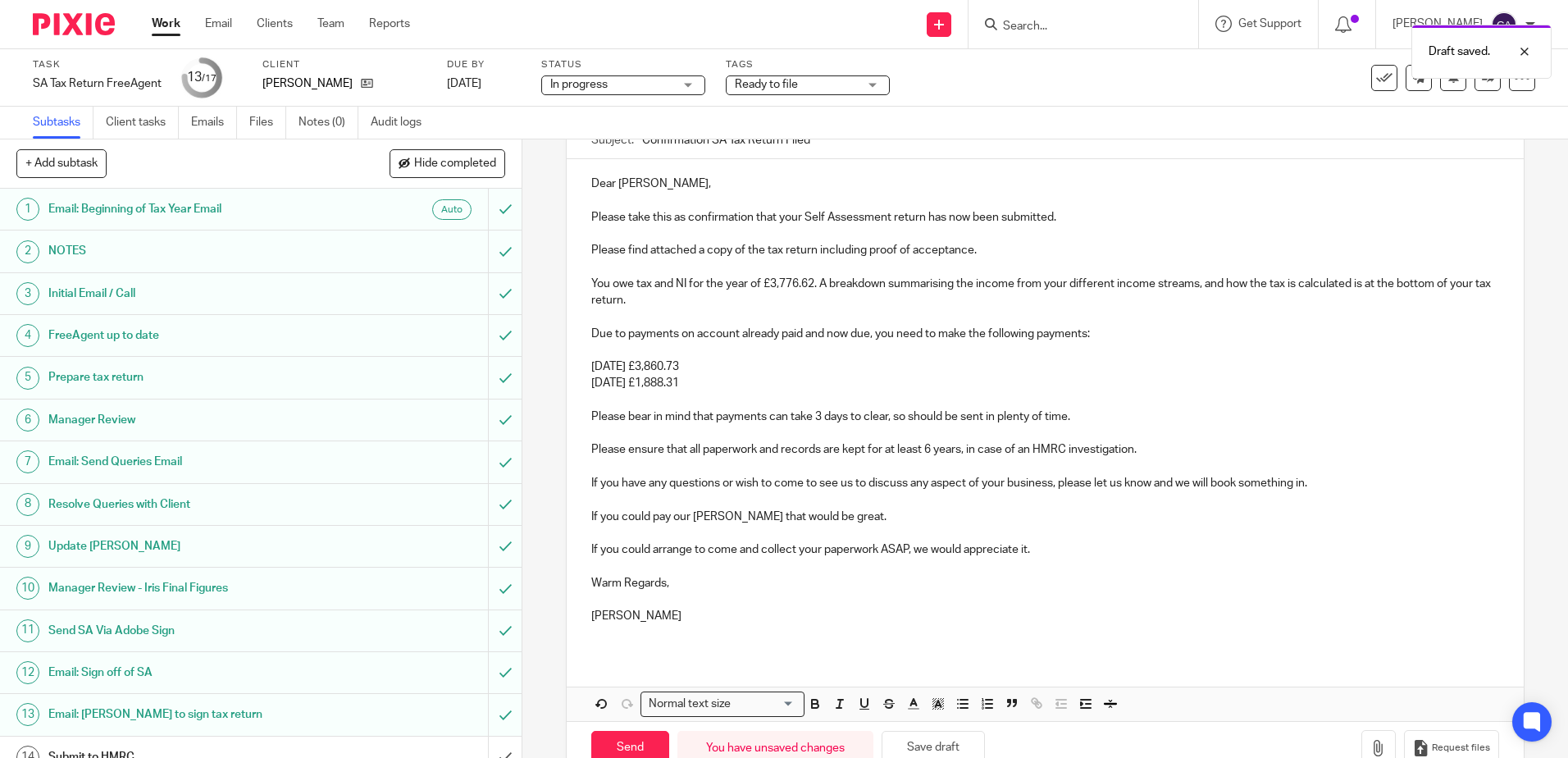
scroll to position [127, 0]
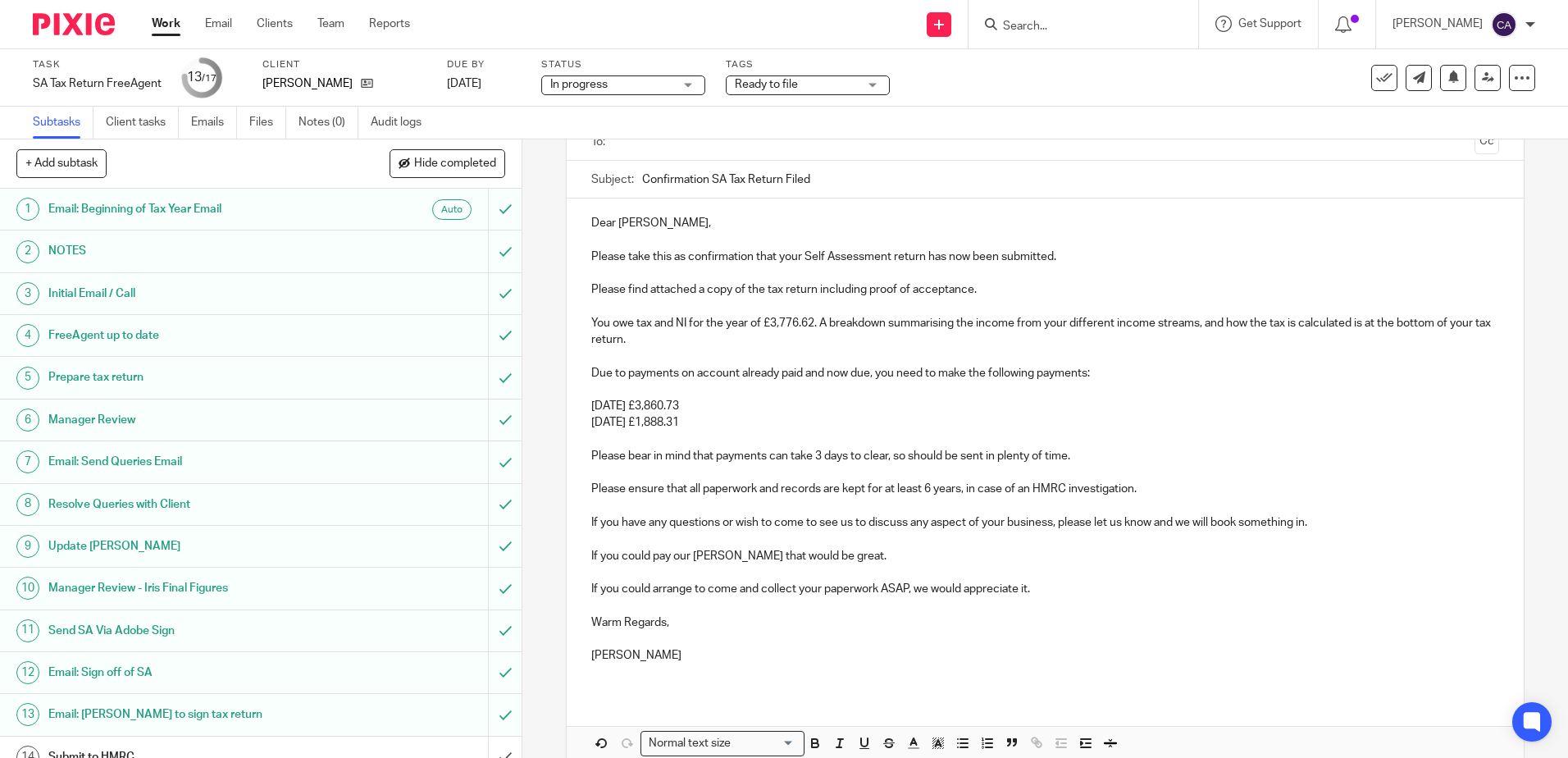
click at [592, 374] on p "Due to payments on account already paid and now due, you need to make the follo…" at bounding box center [1045, 373] width 907 height 16
click at [769, 412] on p "31st Jan 2026 £3,860.73" at bounding box center [1045, 406] width 907 height 16
click at [592, 372] on p "Due to payments on account already paid and now due, you need to make the follo…" at bounding box center [1045, 373] width 907 height 16
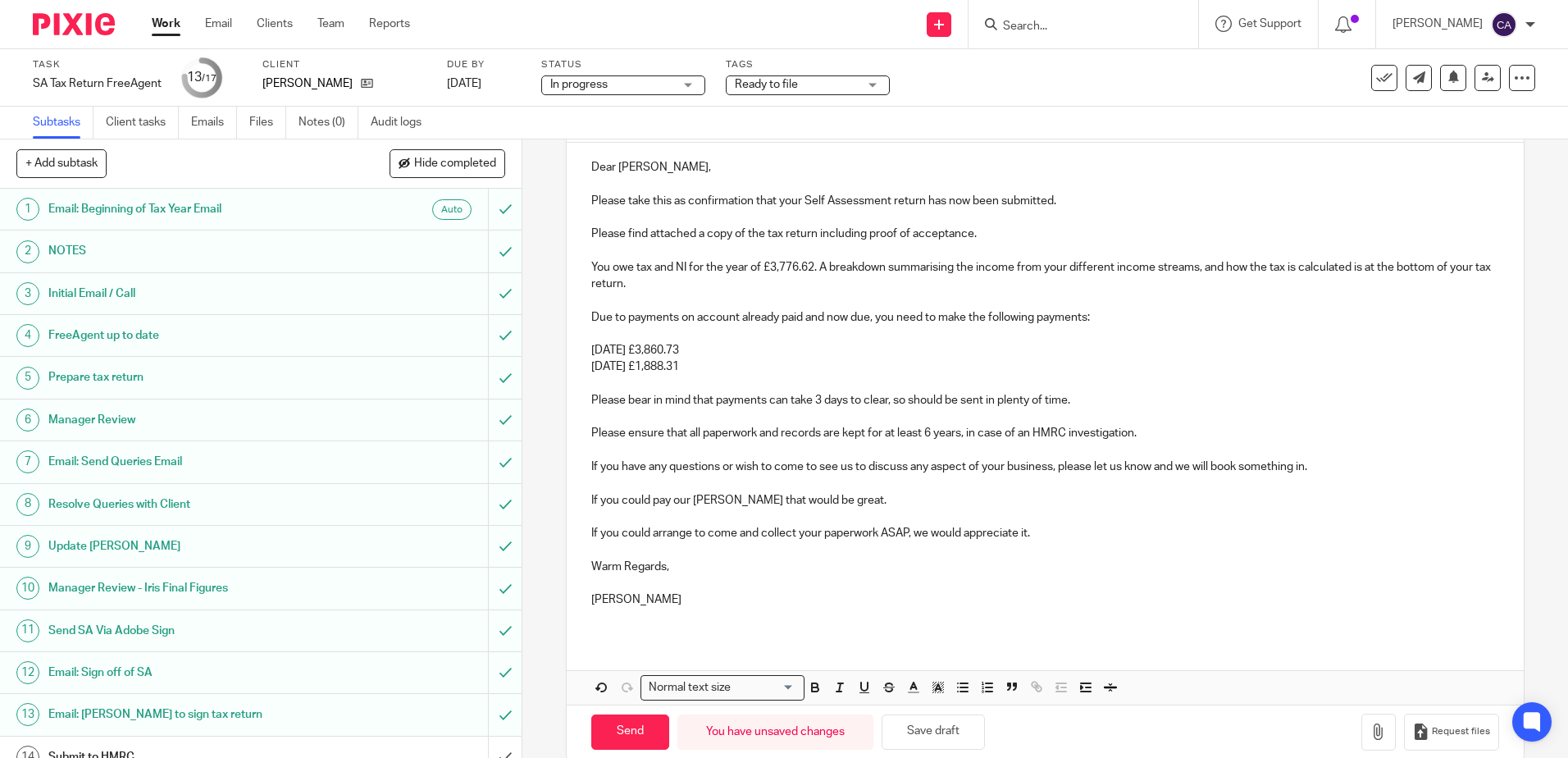
scroll to position [209, 0]
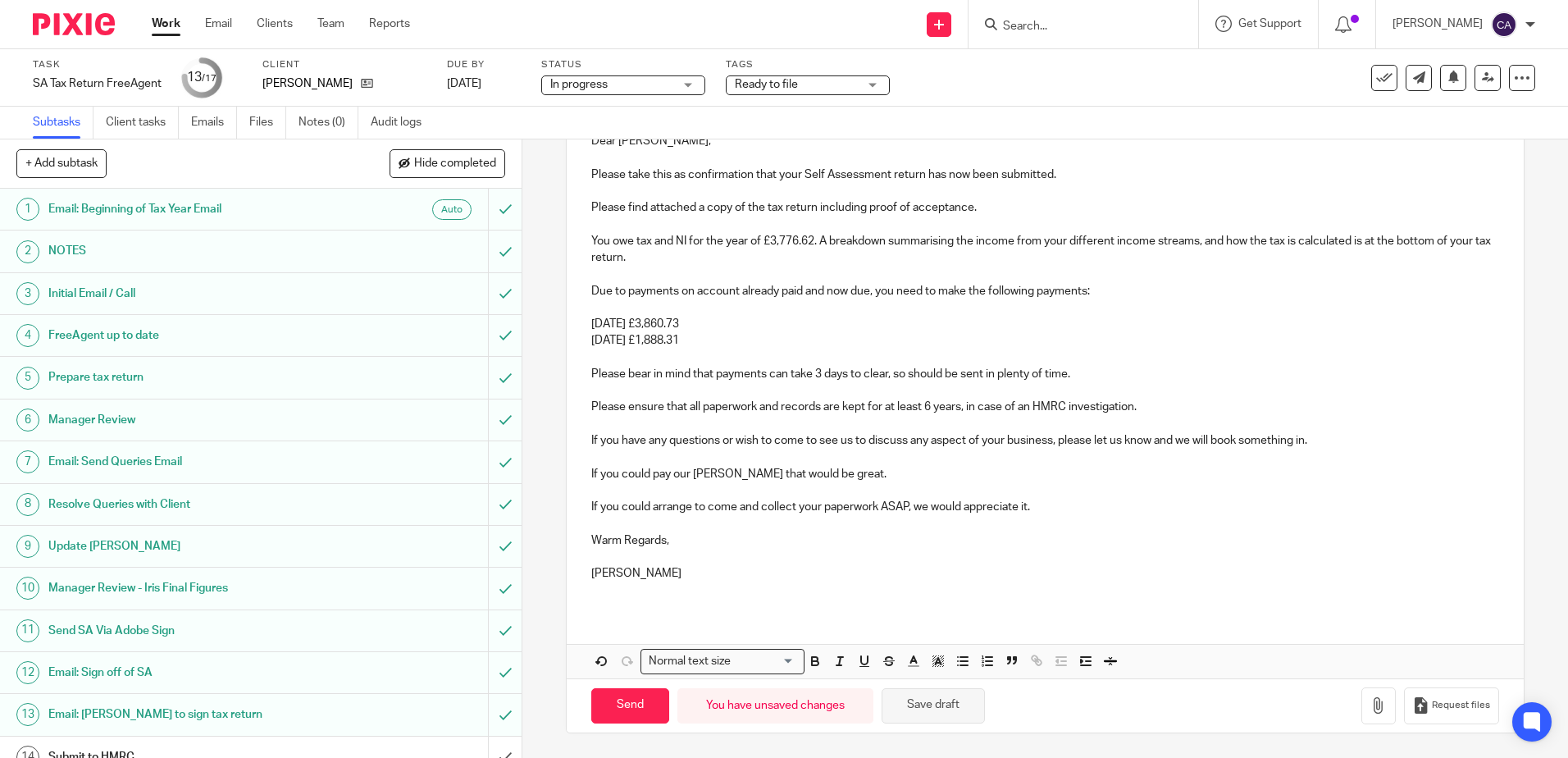
click at [942, 704] on button "Save draft" at bounding box center [933, 705] width 103 height 35
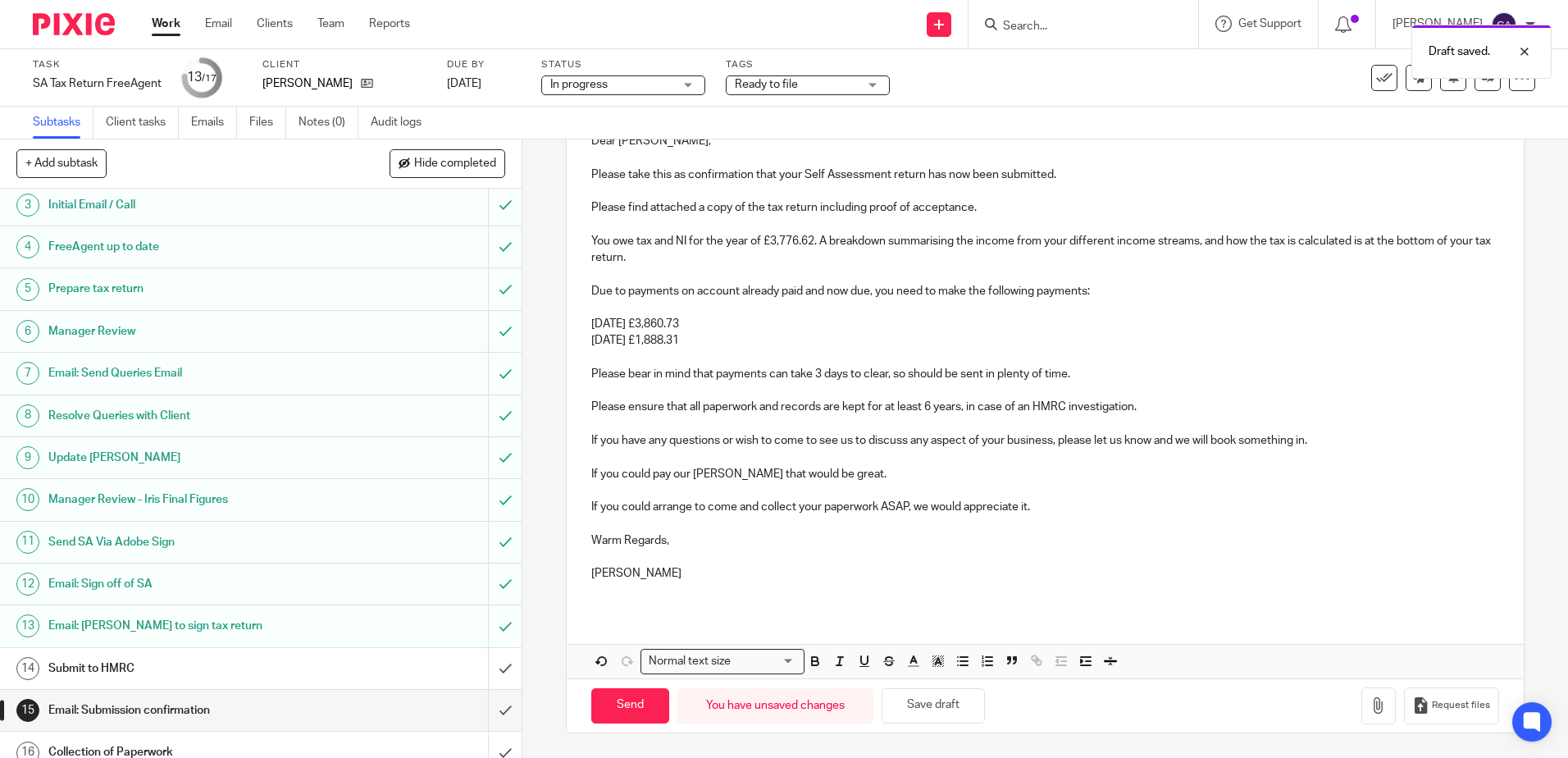
scroll to position [147, 0]
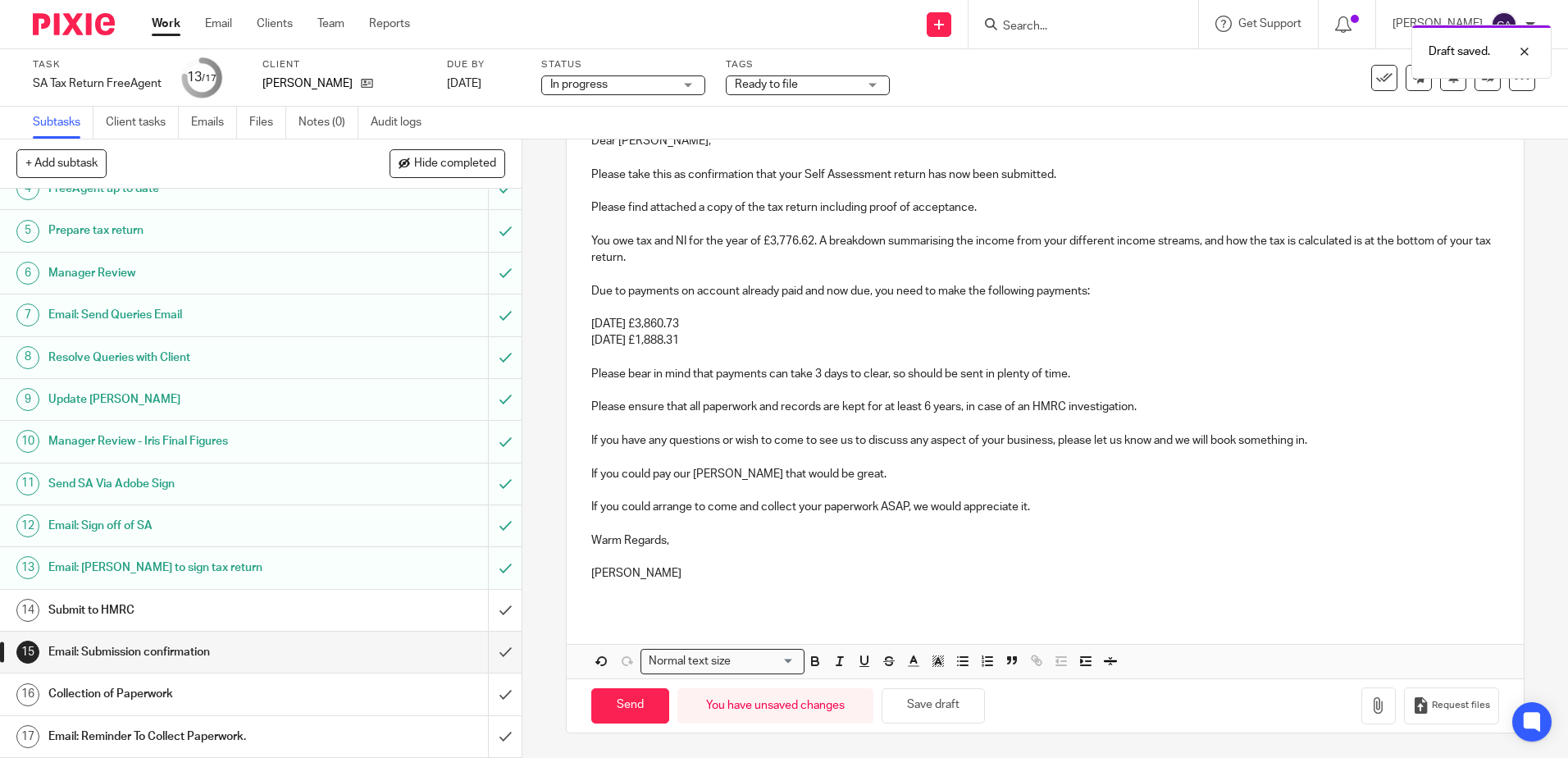
click at [141, 611] on h1 "Submit to HMRC" at bounding box center [190, 611] width 282 height 25
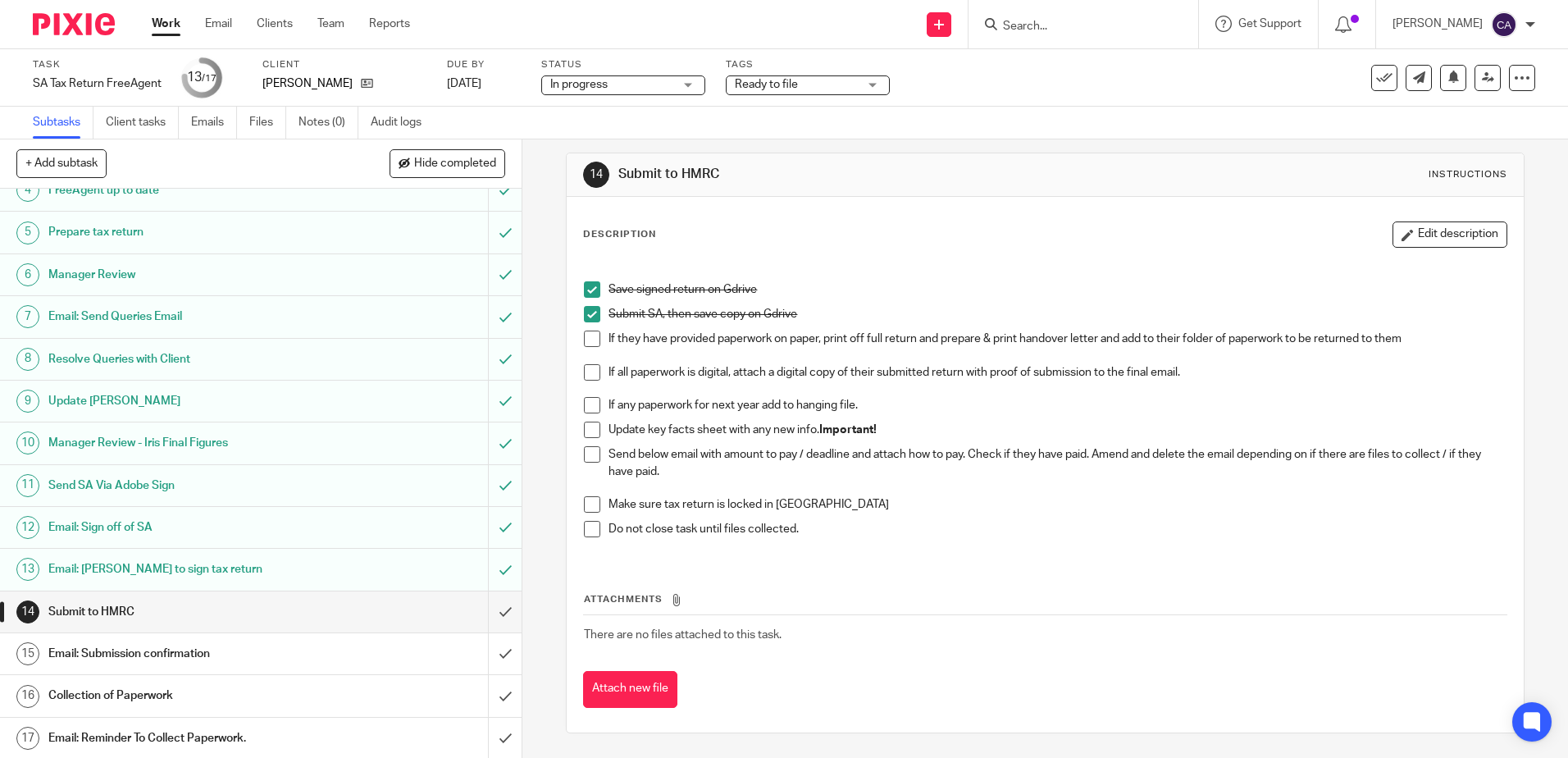
scroll to position [147, 0]
click at [812, 534] on p "Do not close task until files collected." at bounding box center [1057, 529] width 897 height 16
click at [748, 426] on p "Update key facts sheet with any new info. Important!" at bounding box center [1057, 430] width 897 height 16
click at [150, 653] on h1 "Email: Submission confirmation" at bounding box center [190, 652] width 282 height 25
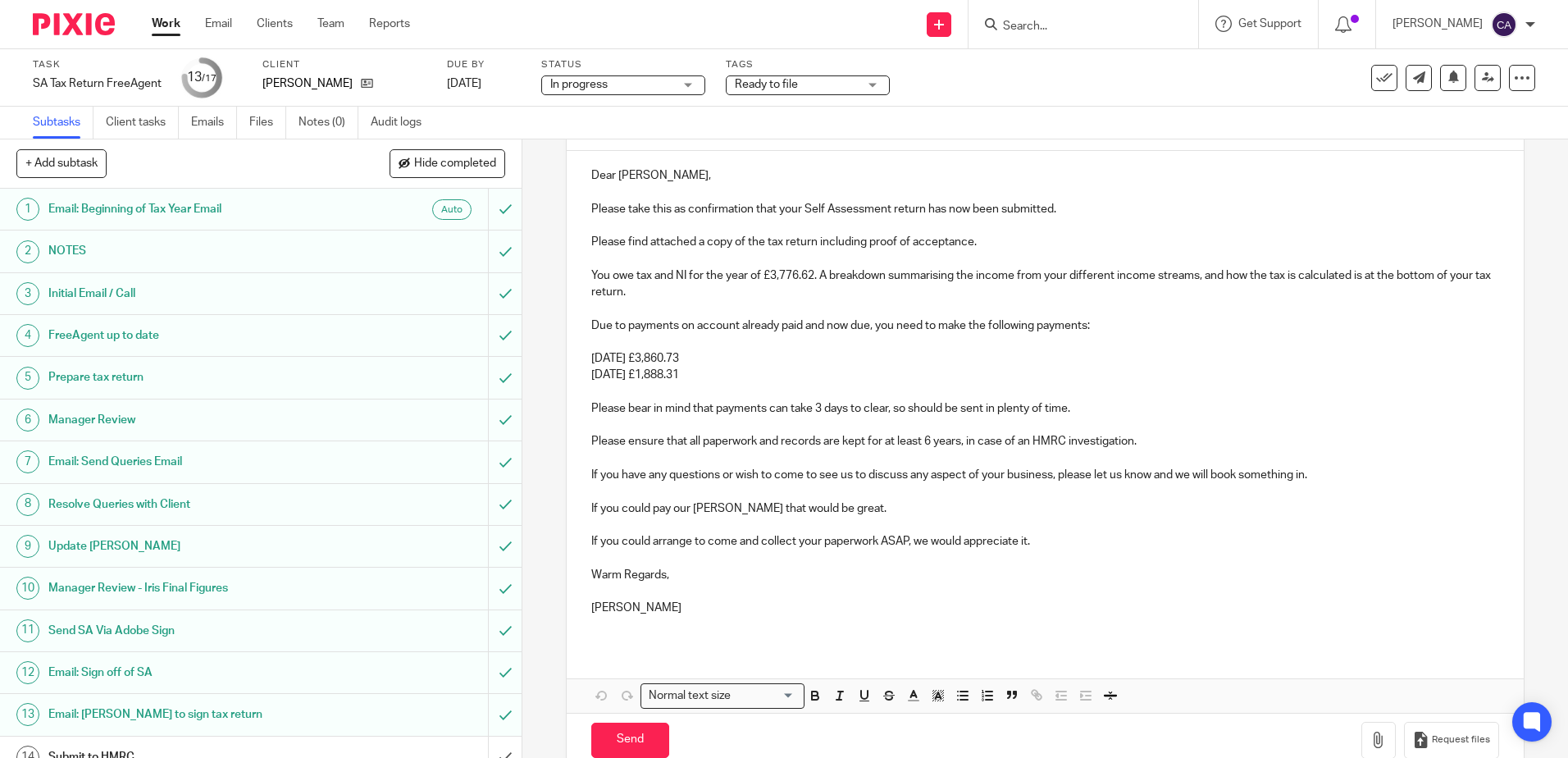
scroll to position [209, 0]
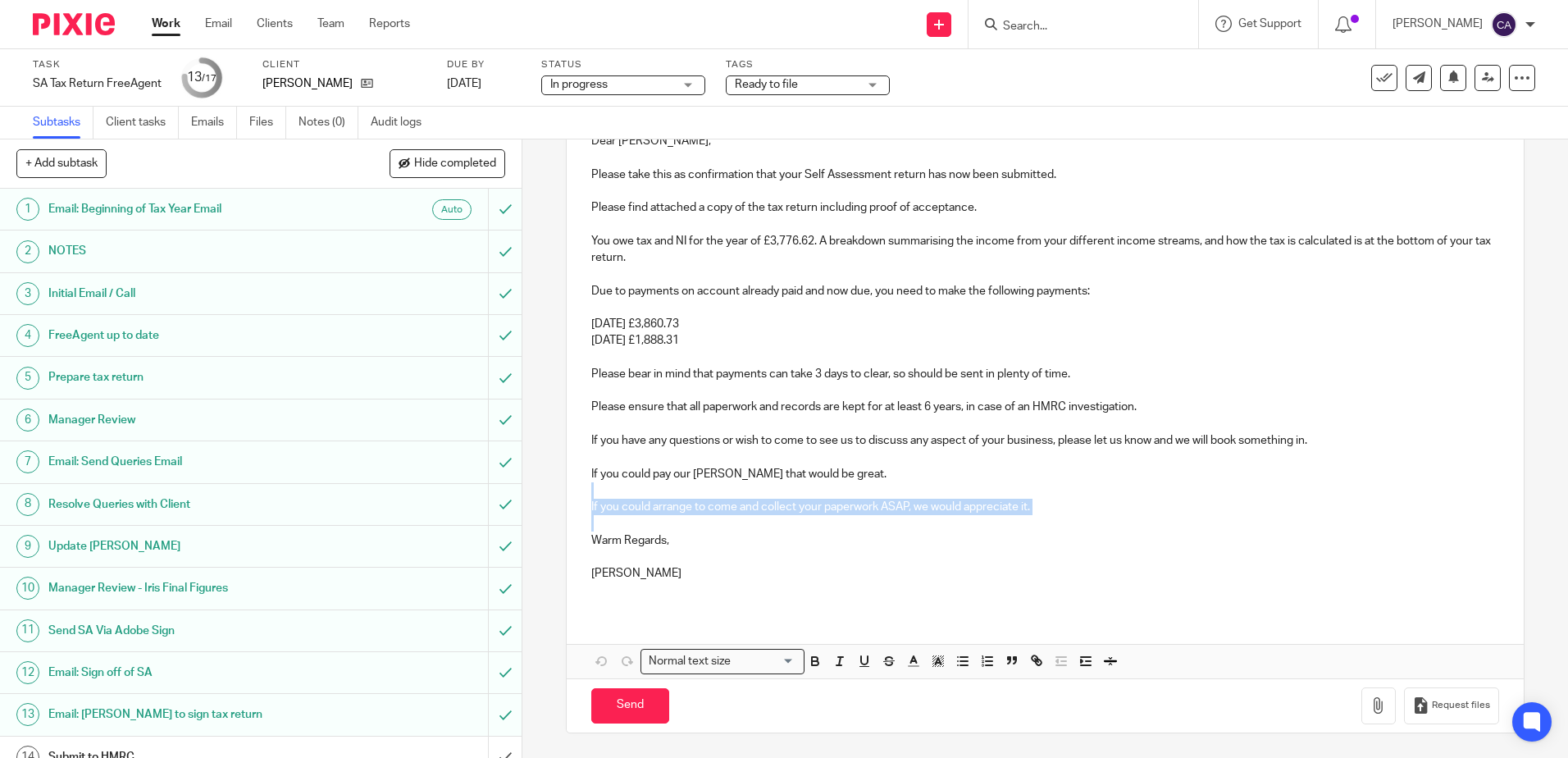
drag, startPoint x: 1046, startPoint y: 515, endPoint x: 608, endPoint y: 495, distance: 438.5
click at [608, 495] on div "Dear Karen, Please take this as confirmation that your Self Assessment return h…" at bounding box center [1045, 363] width 957 height 494
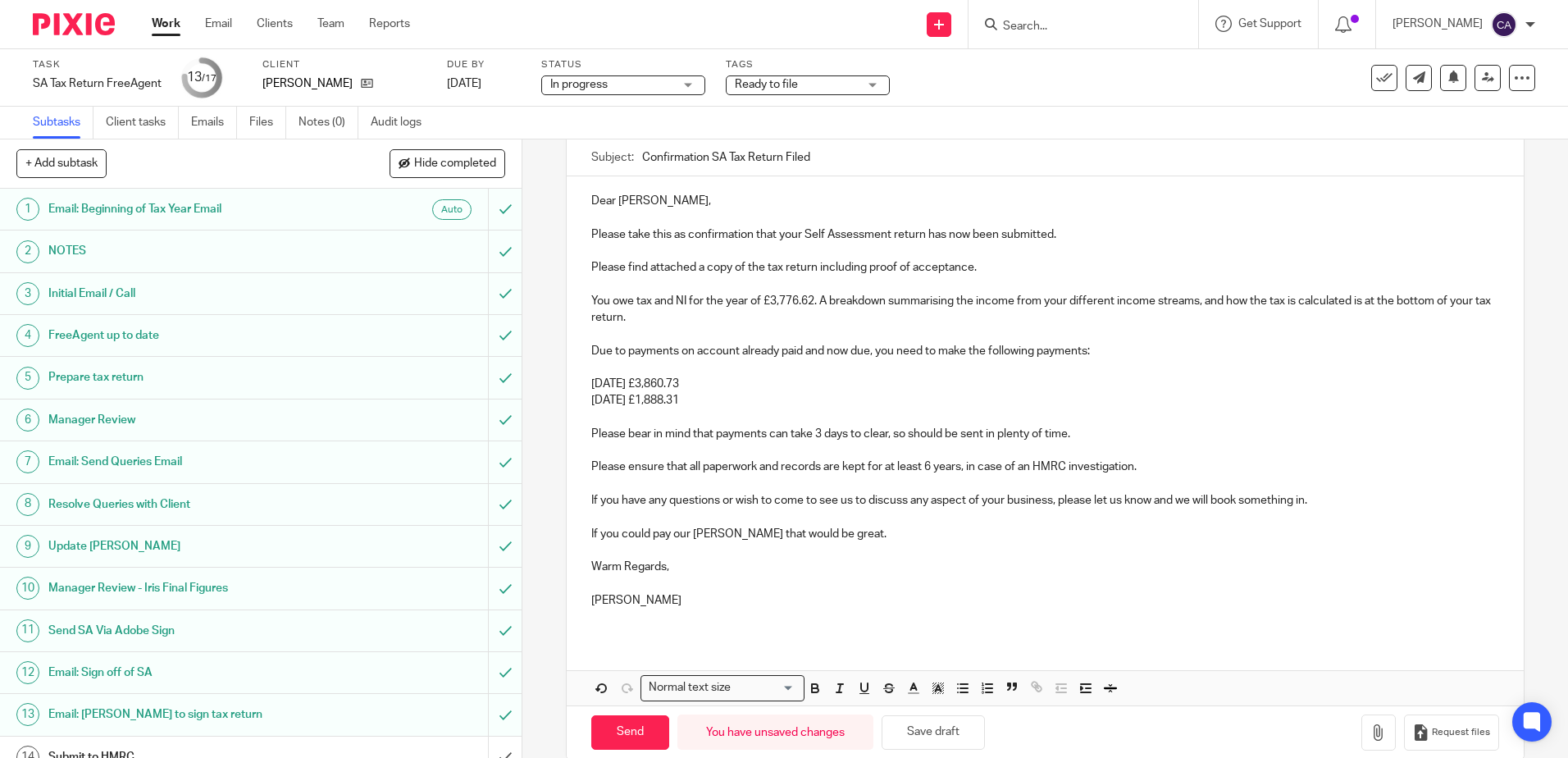
scroll to position [175, 0]
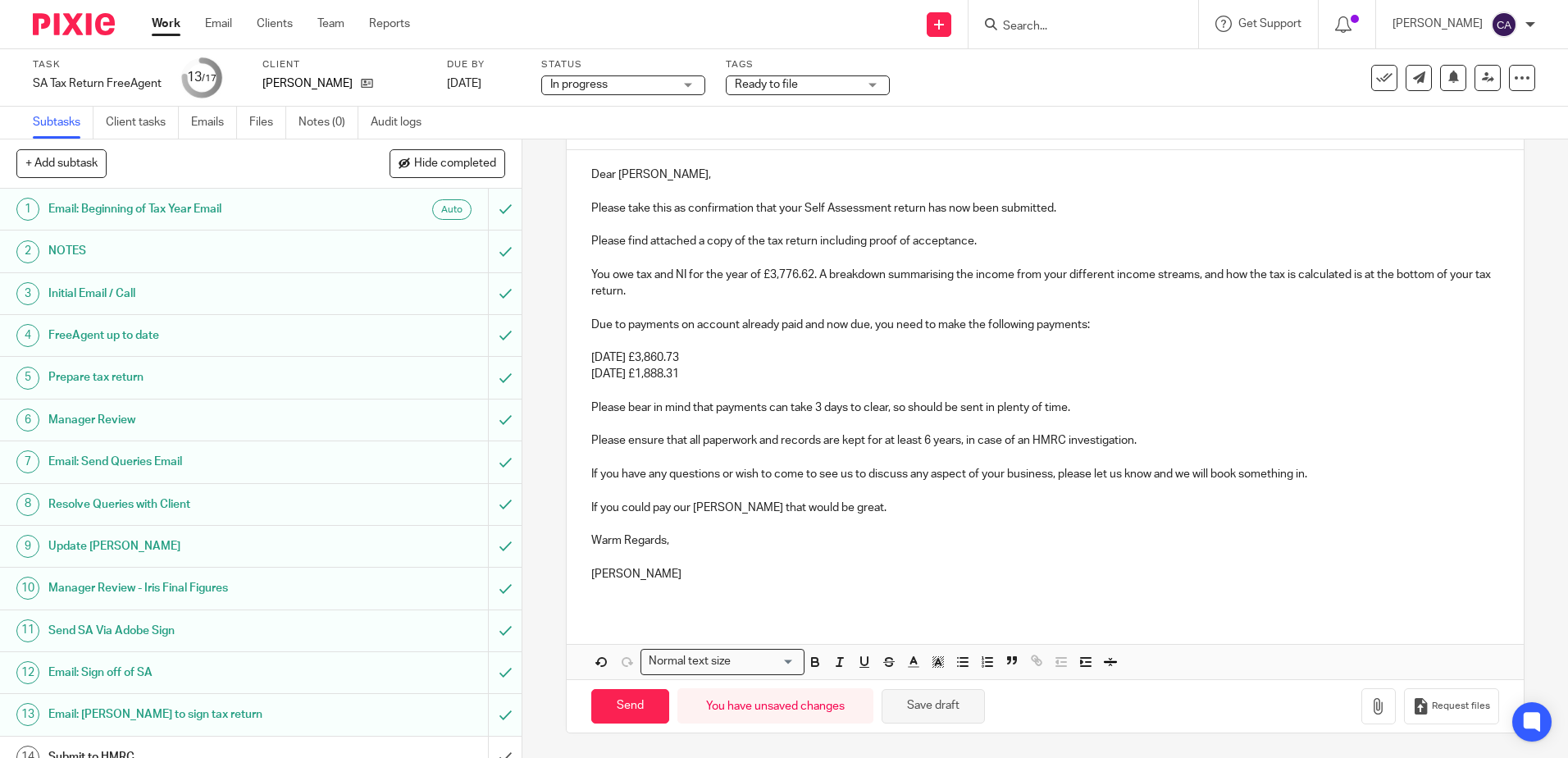
click at [916, 709] on button "Save draft" at bounding box center [933, 706] width 103 height 35
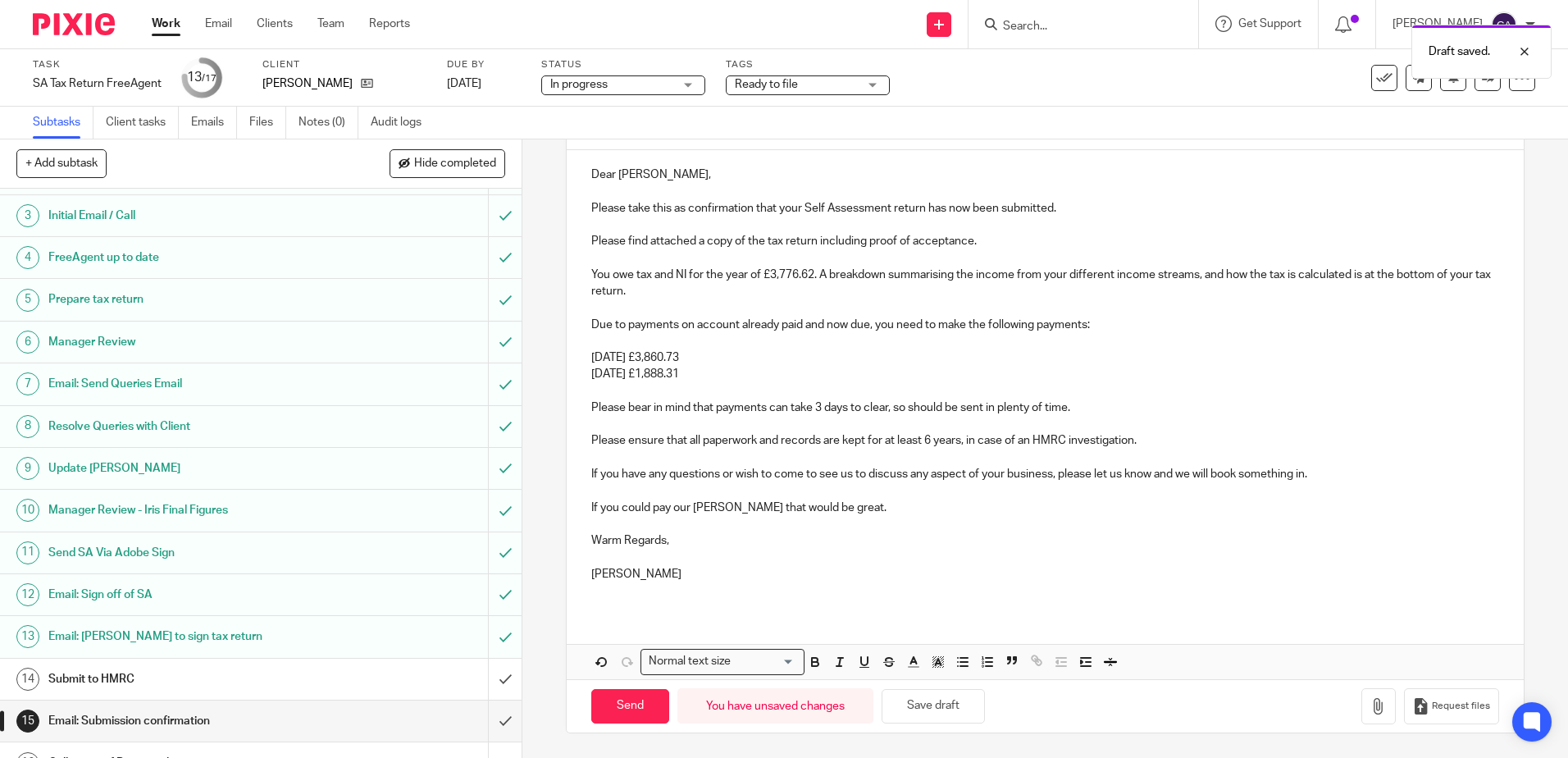
scroll to position [147, 0]
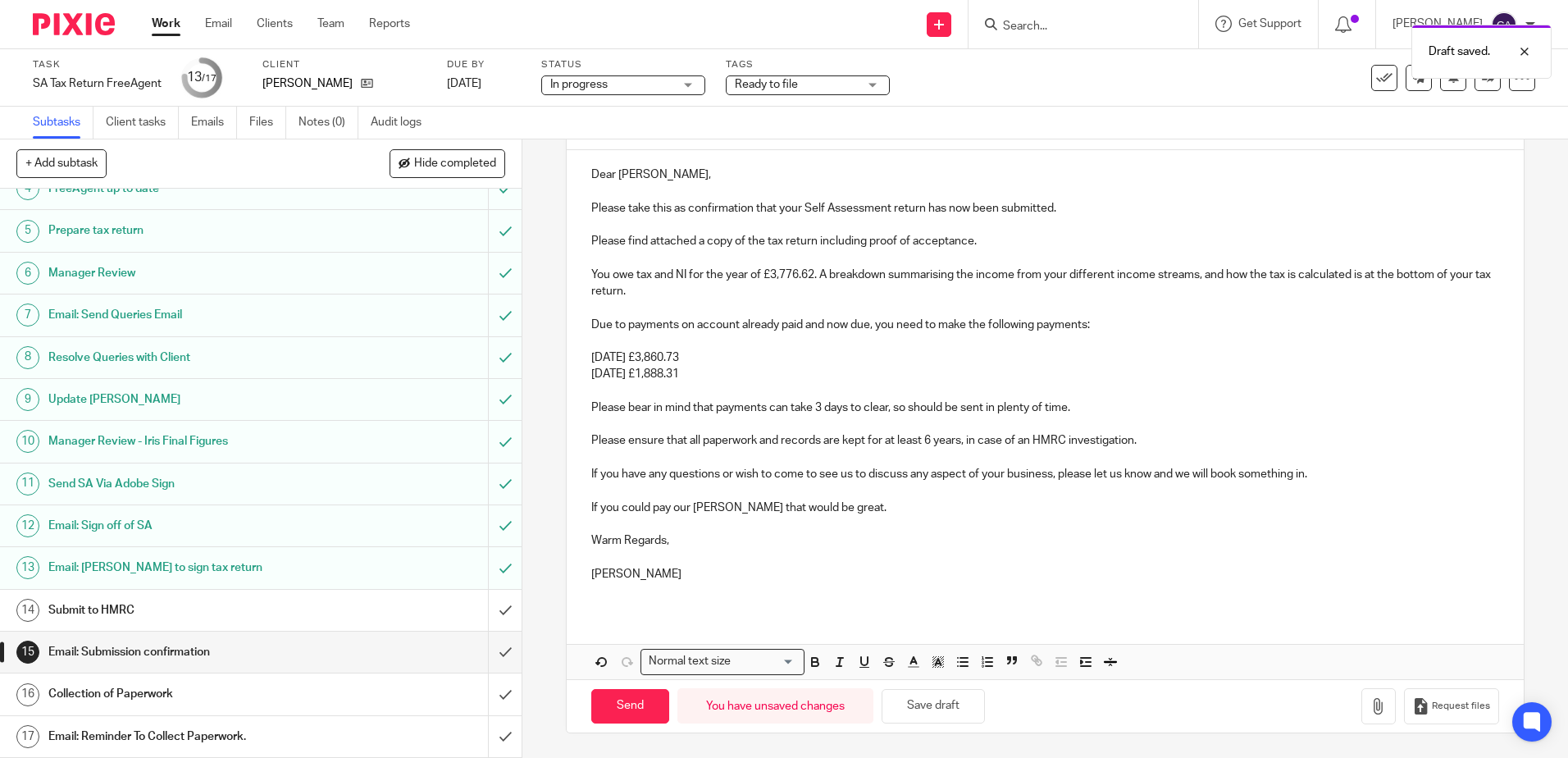
click at [126, 611] on h1 "Submit to HMRC" at bounding box center [190, 611] width 282 height 25
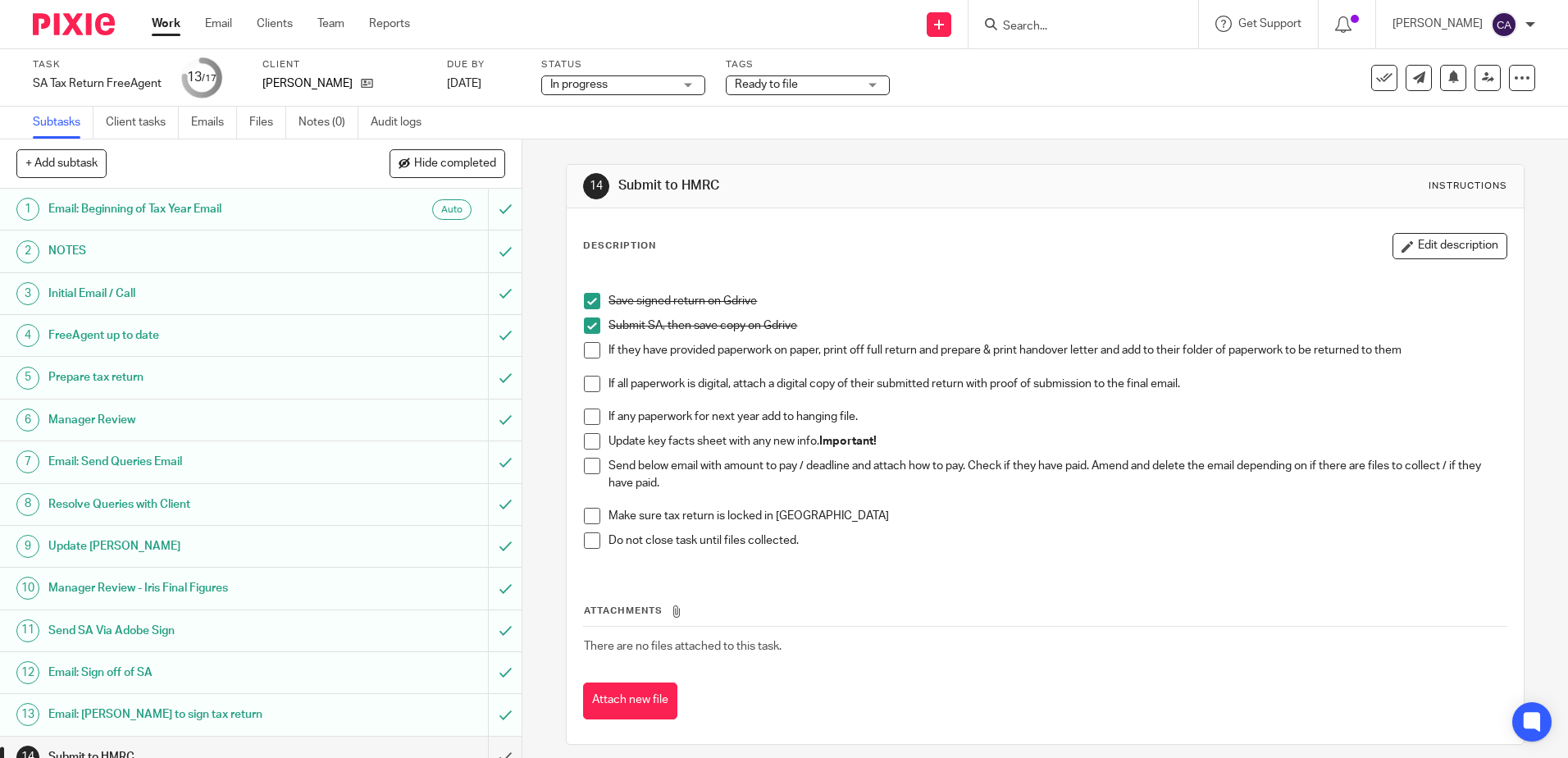
click at [589, 382] on span at bounding box center [592, 384] width 16 height 16
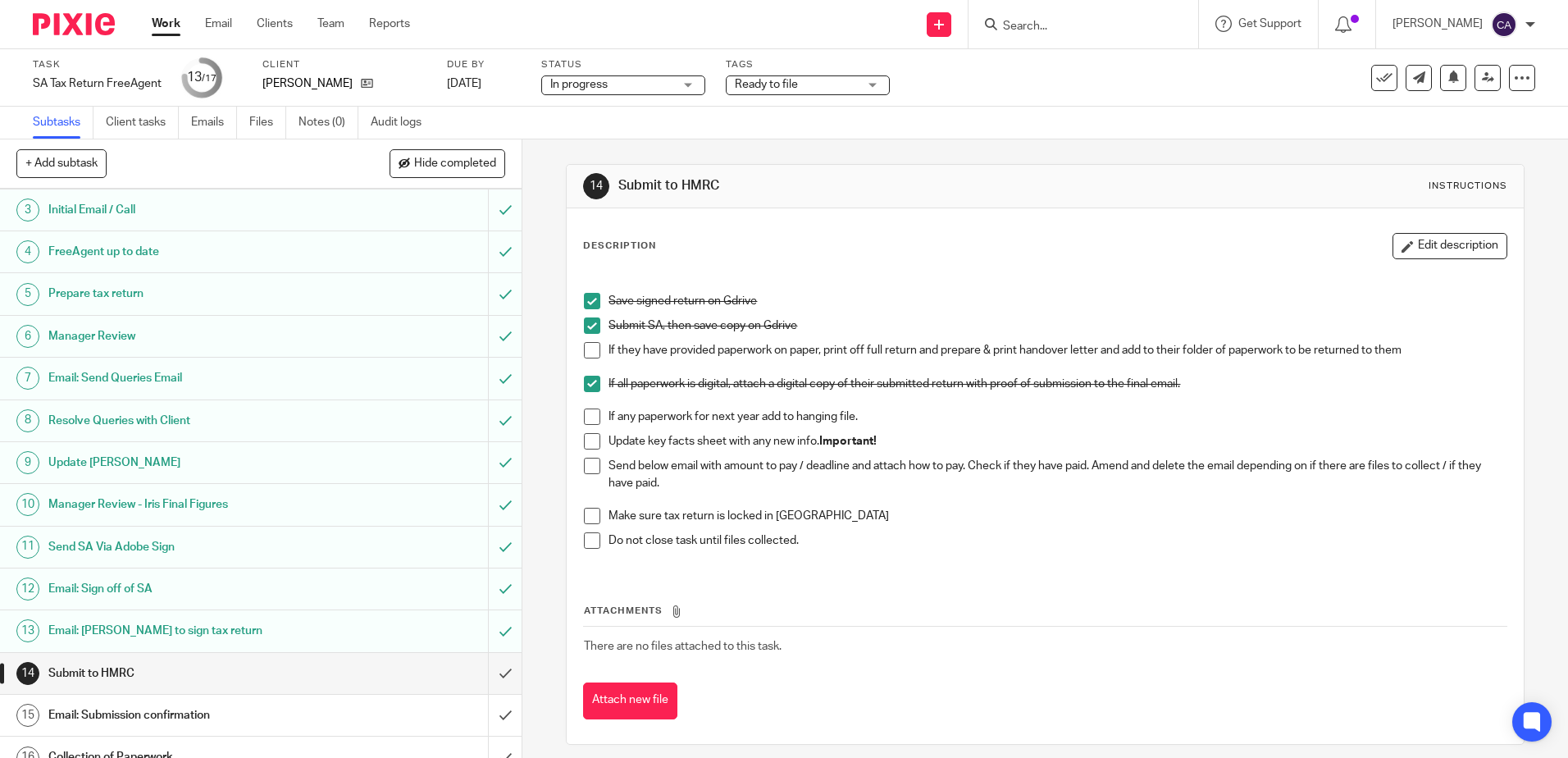
scroll to position [147, 0]
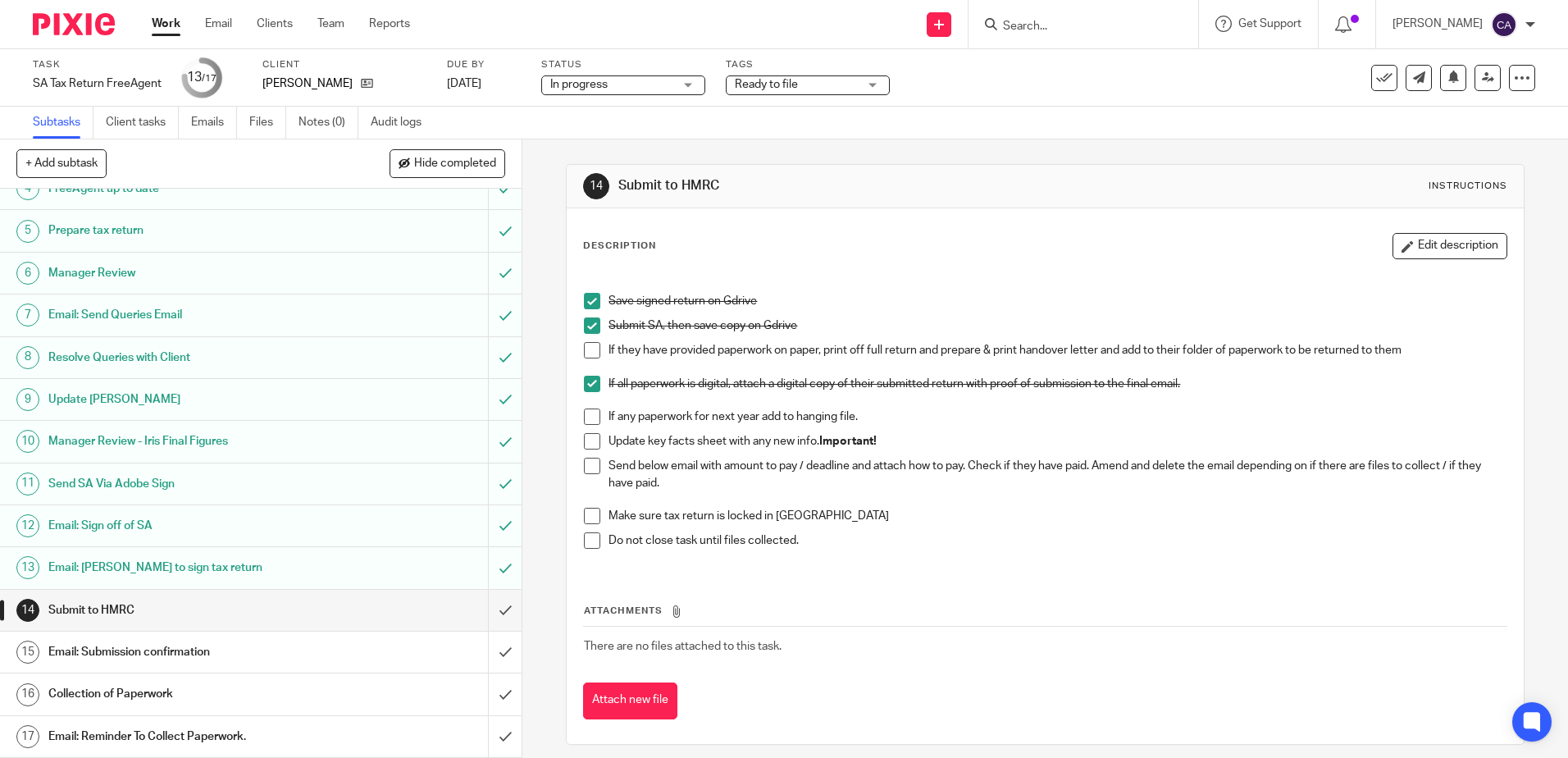
click at [125, 648] on h1 "Email: Submission confirmation" at bounding box center [190, 652] width 282 height 25
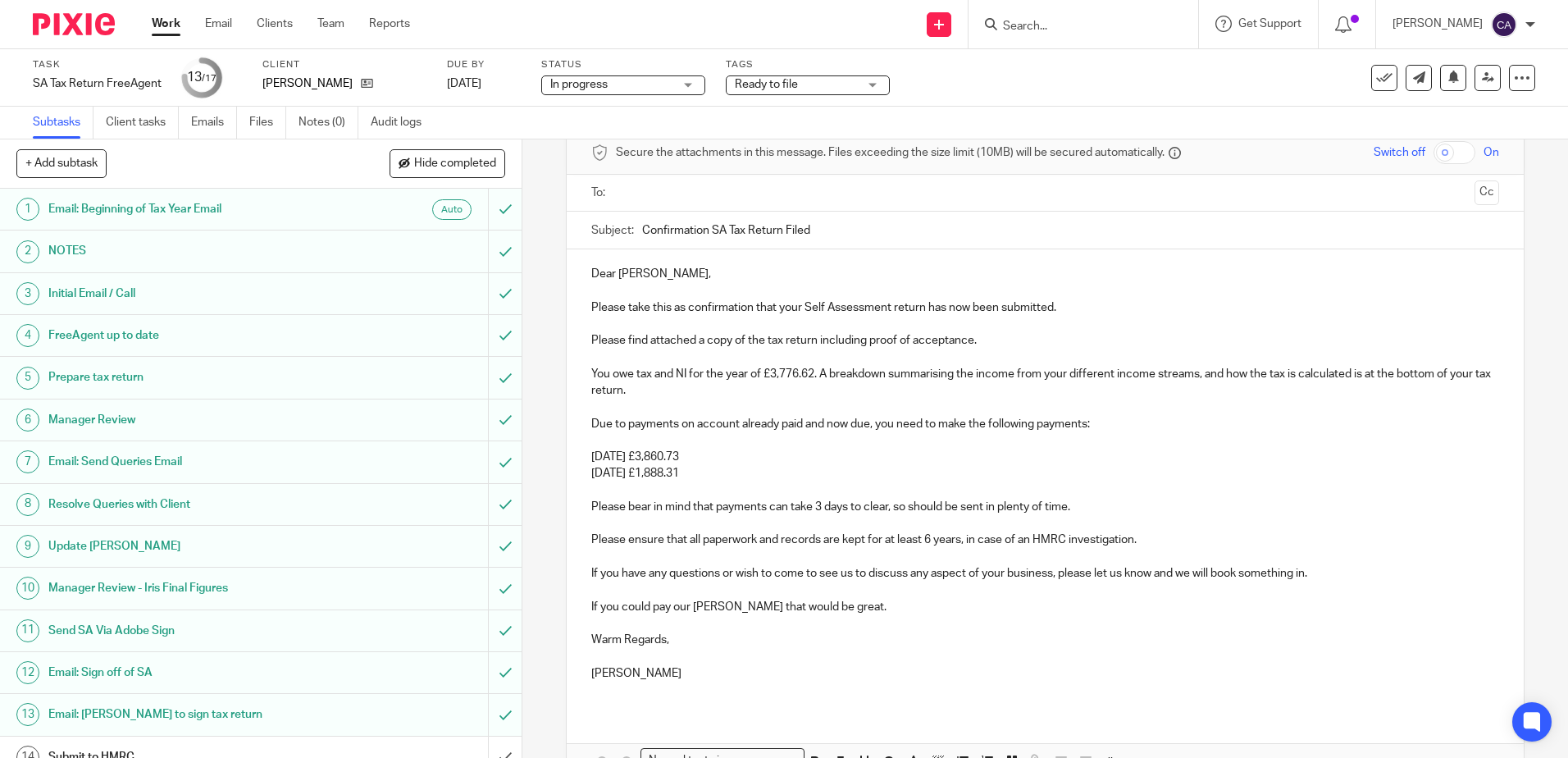
scroll to position [175, 0]
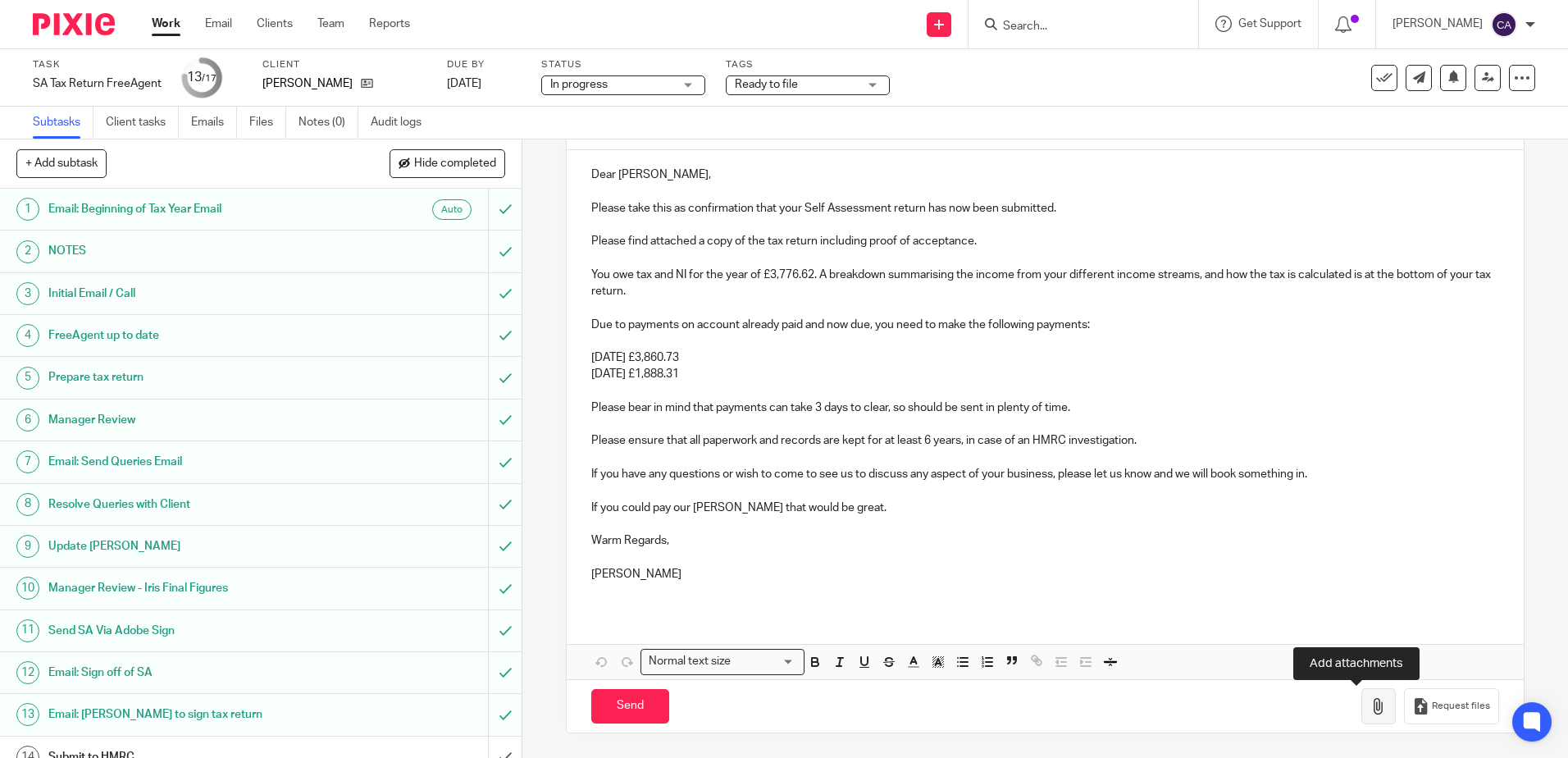
click at [1370, 700] on icon "button" at bounding box center [1378, 706] width 16 height 16
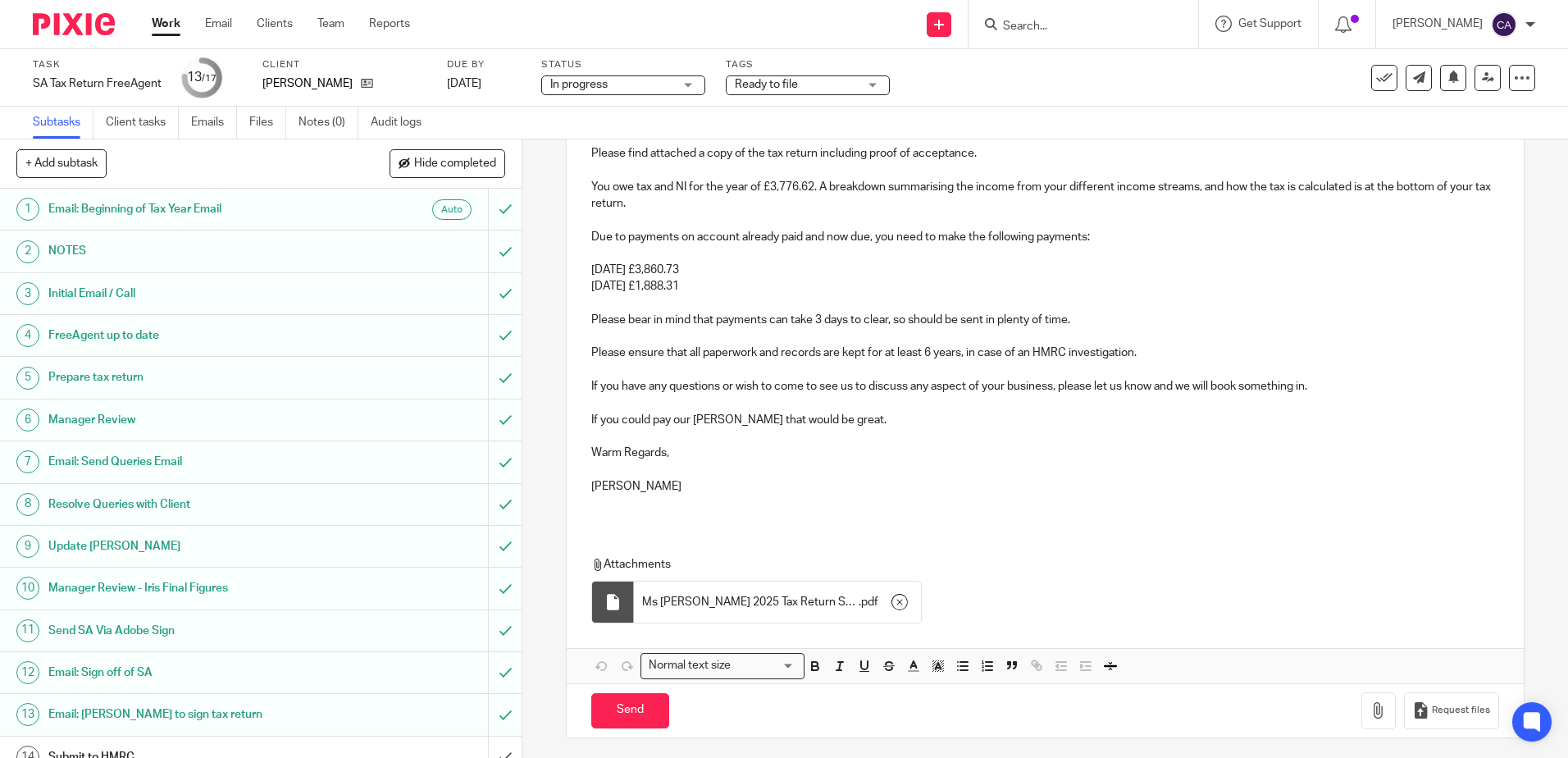
scroll to position [268, 0]
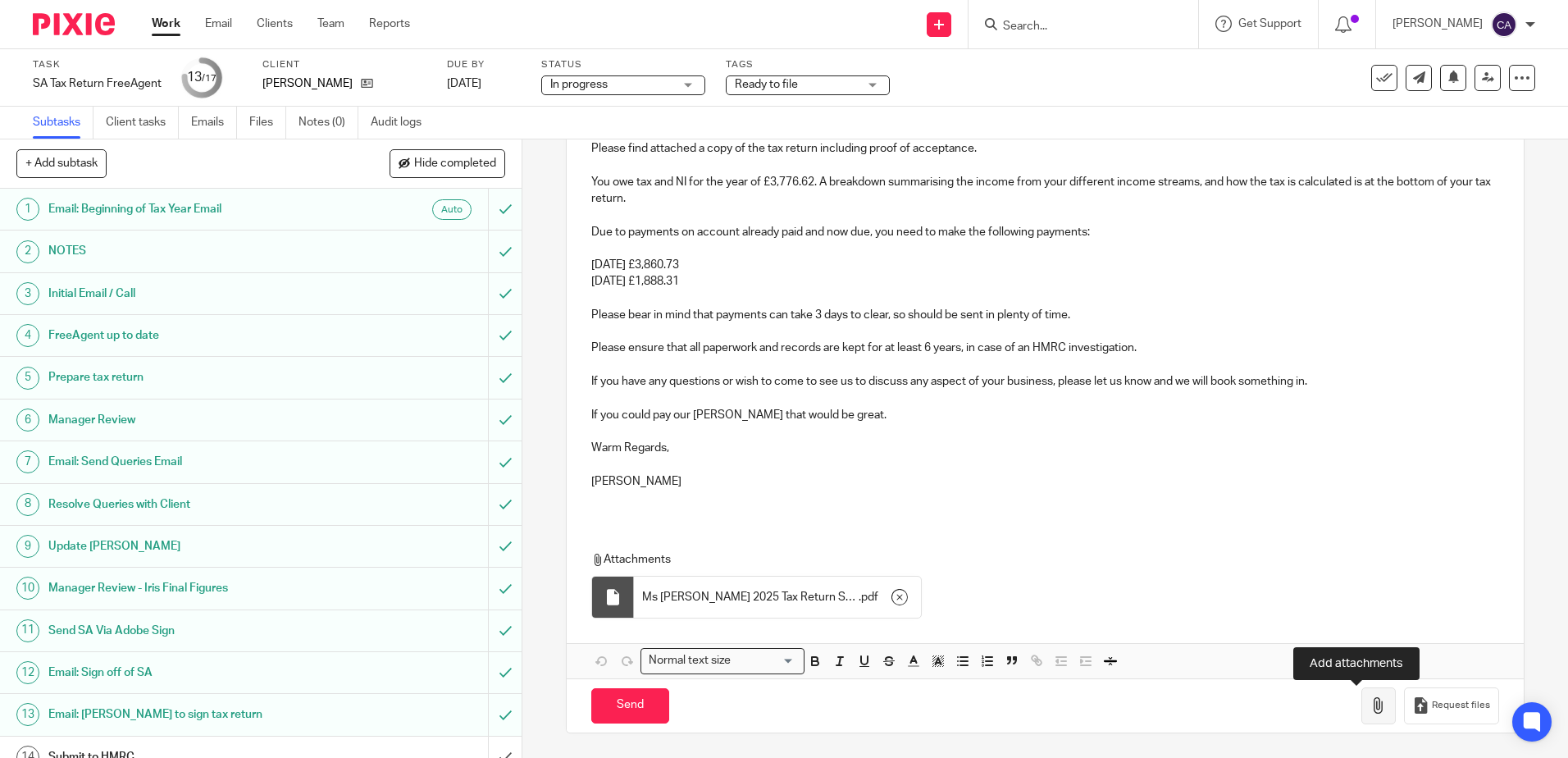
click at [1370, 700] on icon "button" at bounding box center [1378, 705] width 16 height 16
click at [1370, 706] on icon "button" at bounding box center [1378, 705] width 16 height 16
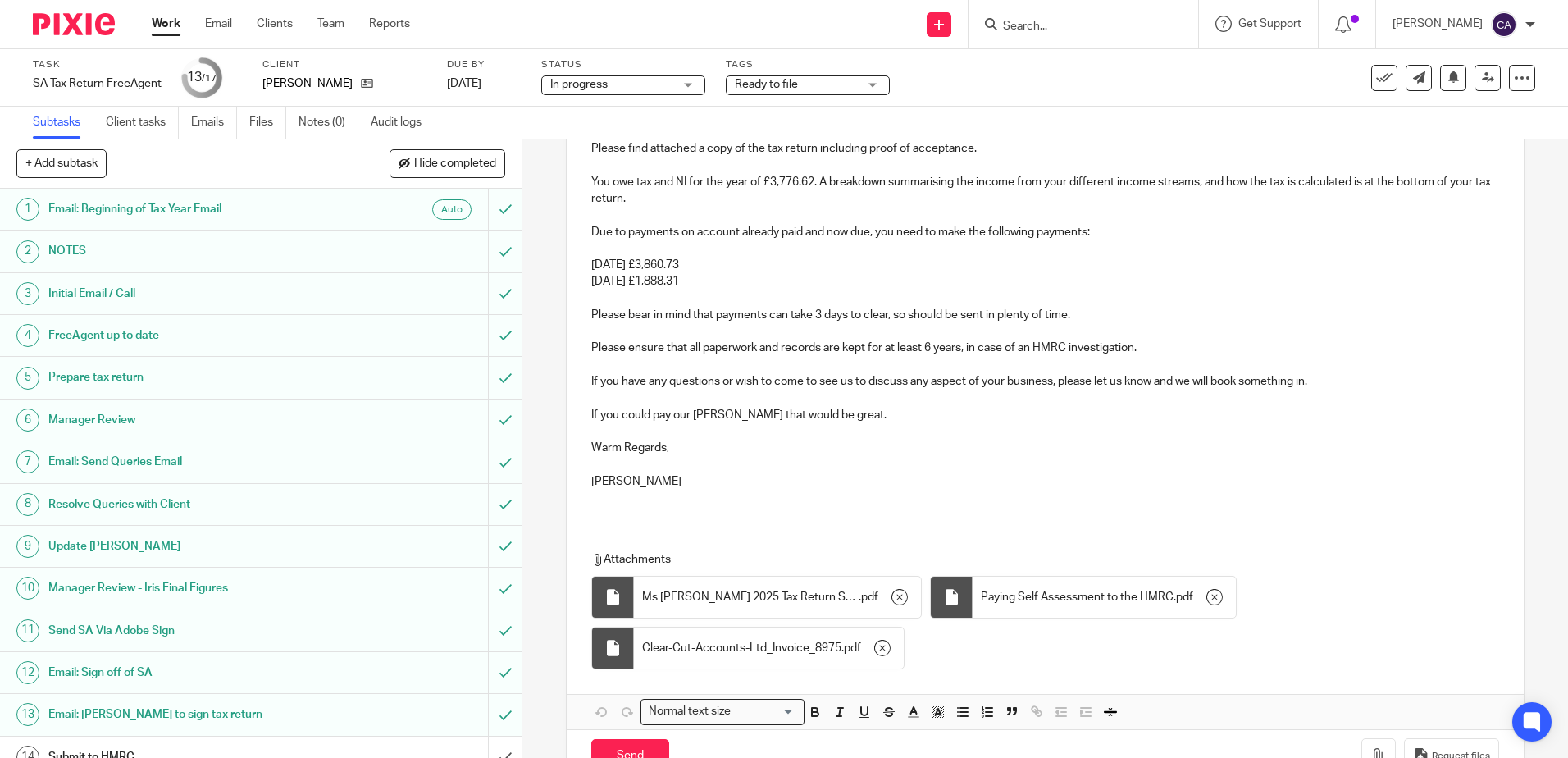
scroll to position [319, 0]
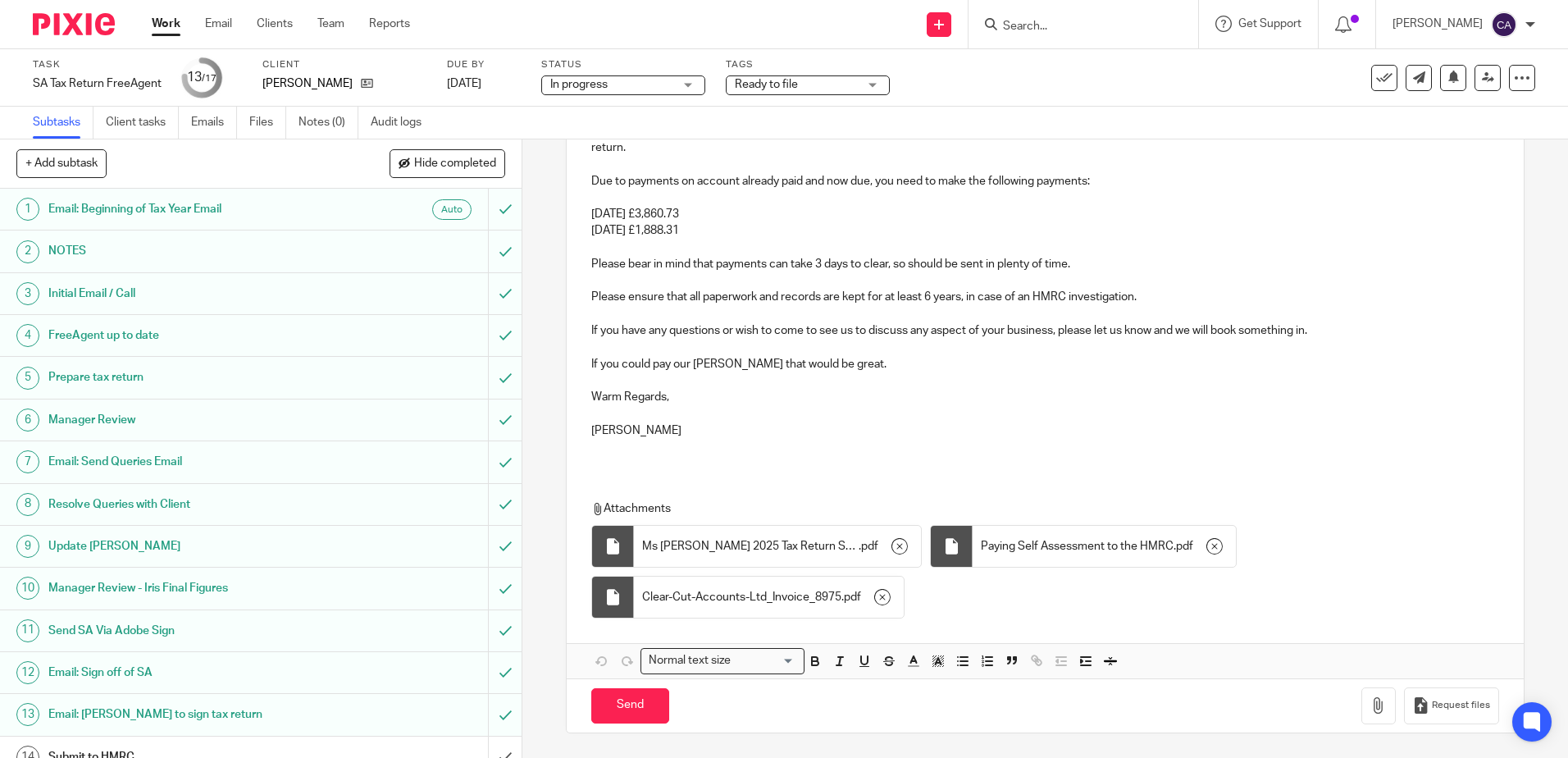
click at [745, 444] on p at bounding box center [1045, 447] width 907 height 16
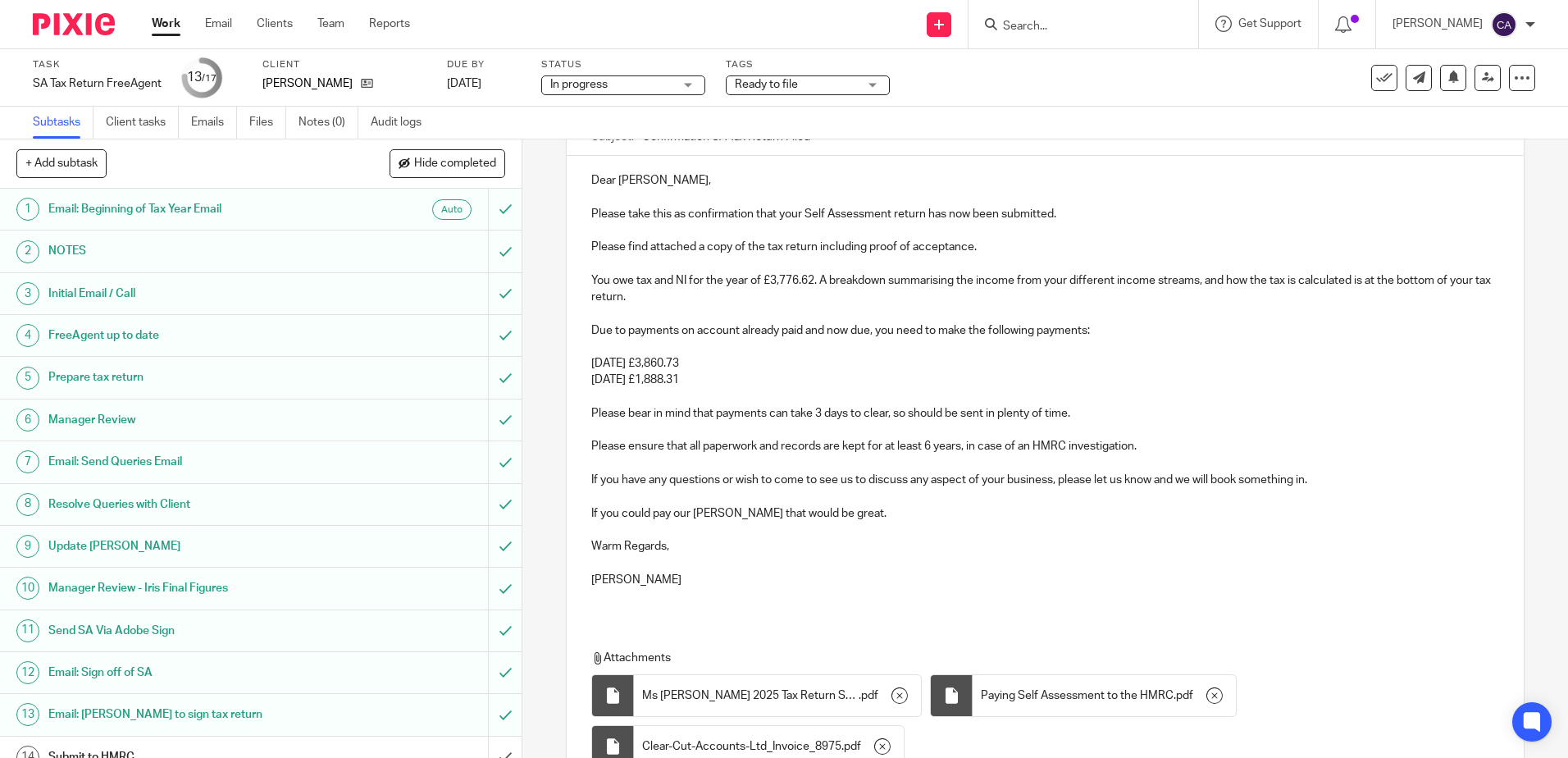
scroll to position [155, 0]
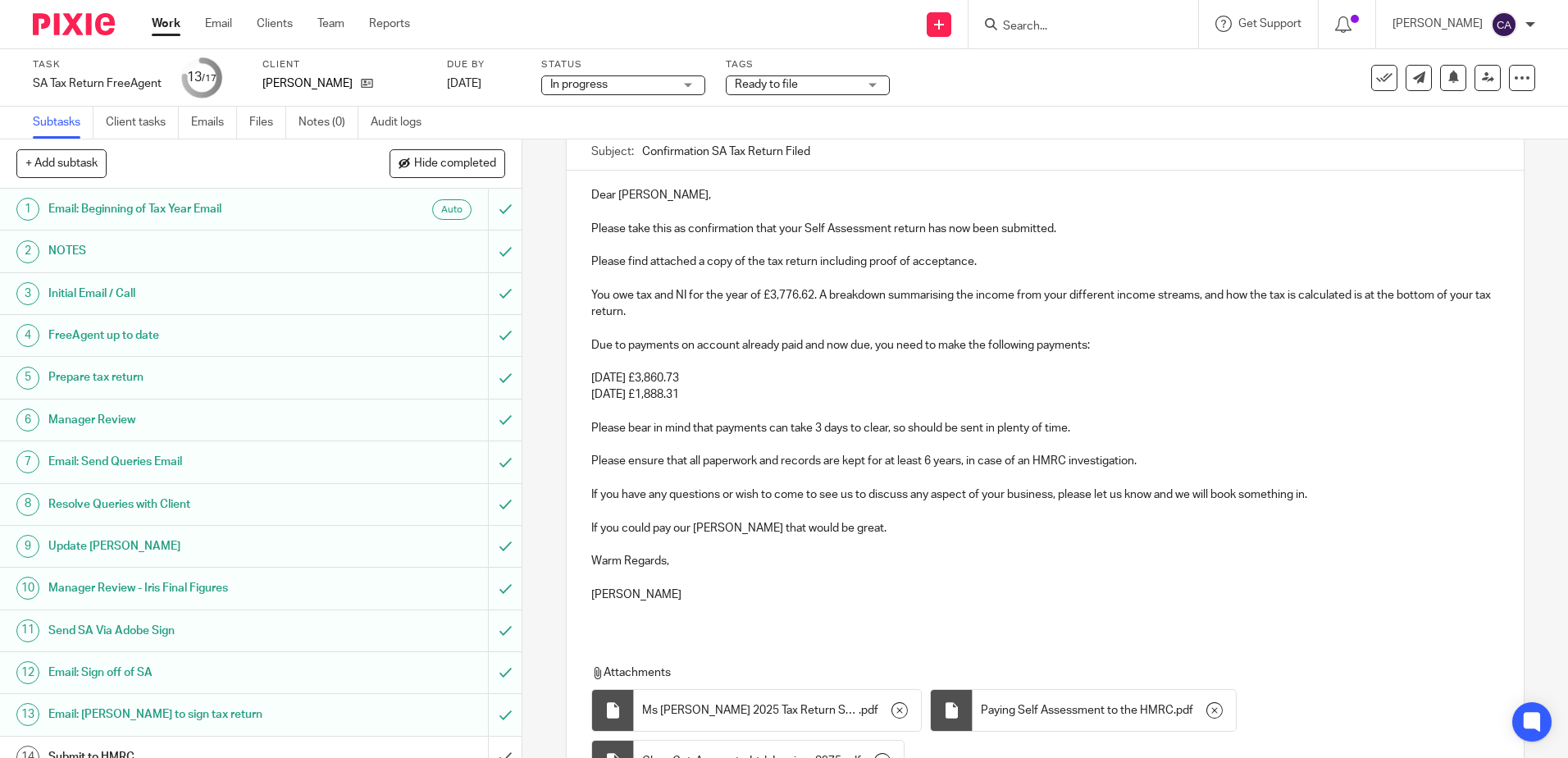
click at [766, 399] on p "31st July 2026 £1,888.31" at bounding box center [1045, 395] width 907 height 16
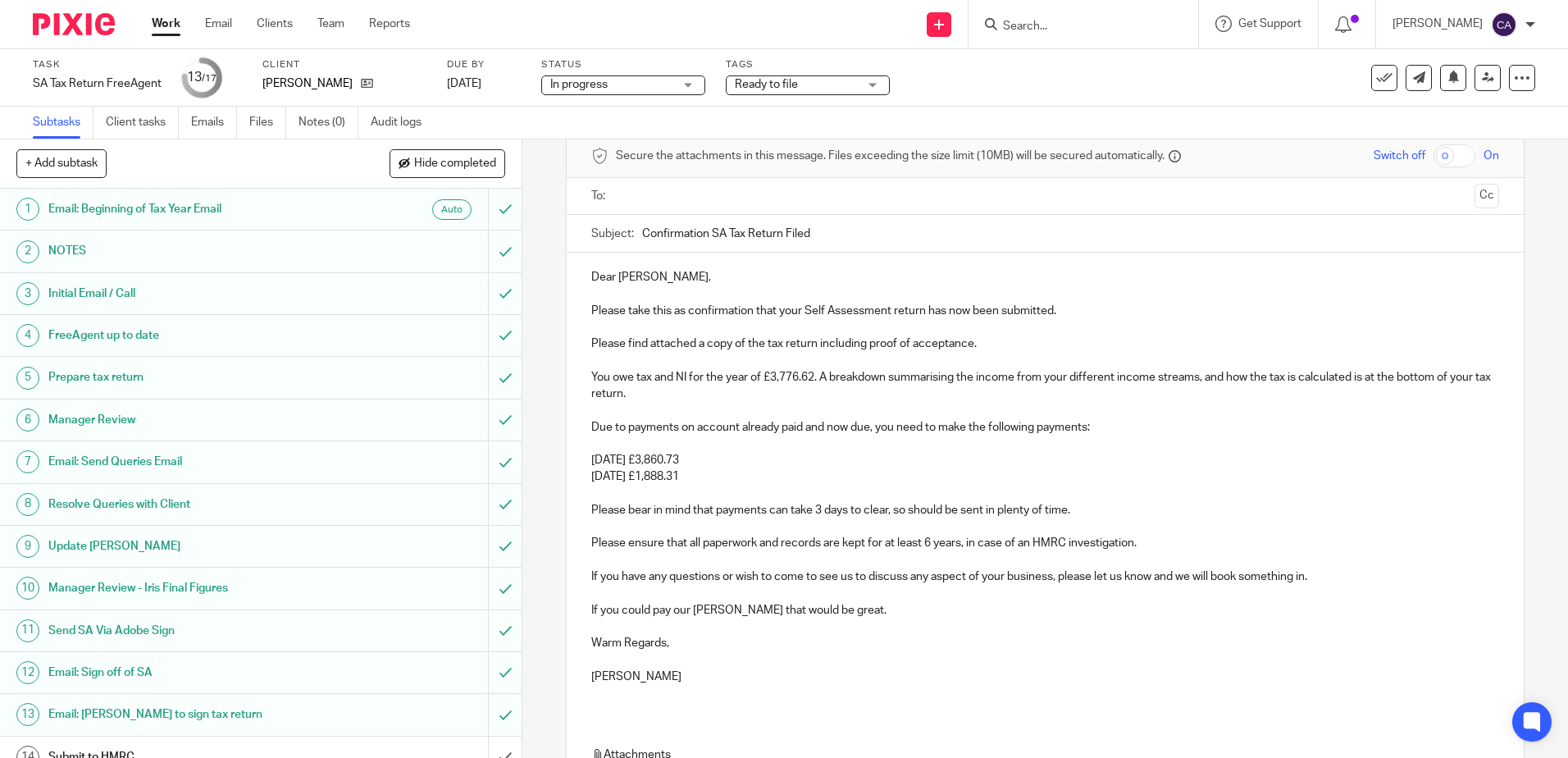
scroll to position [0, 0]
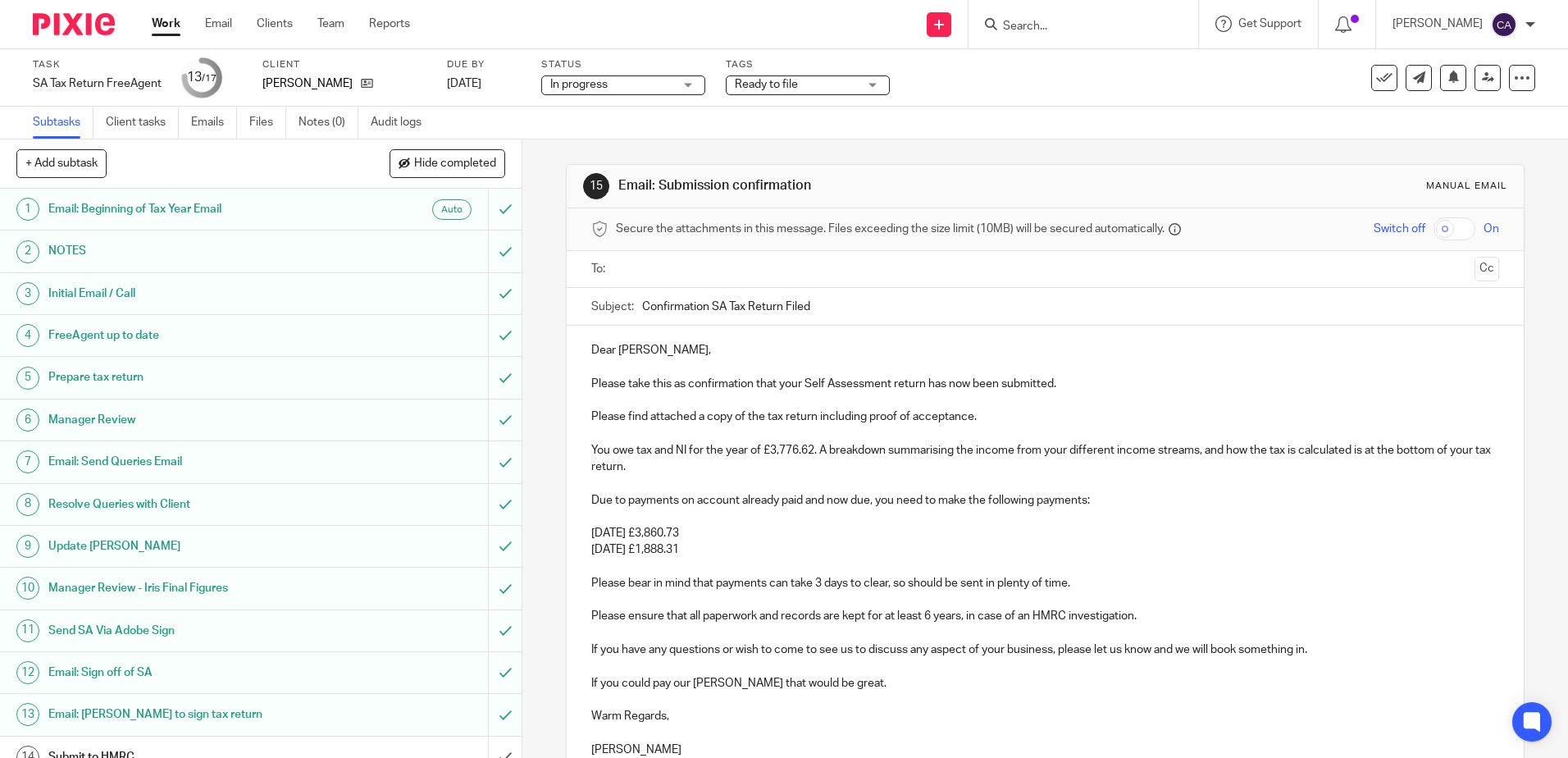
click at [714, 274] on input "text" at bounding box center [1044, 269] width 845 height 19
click at [756, 487] on p at bounding box center [1045, 487] width 907 height 16
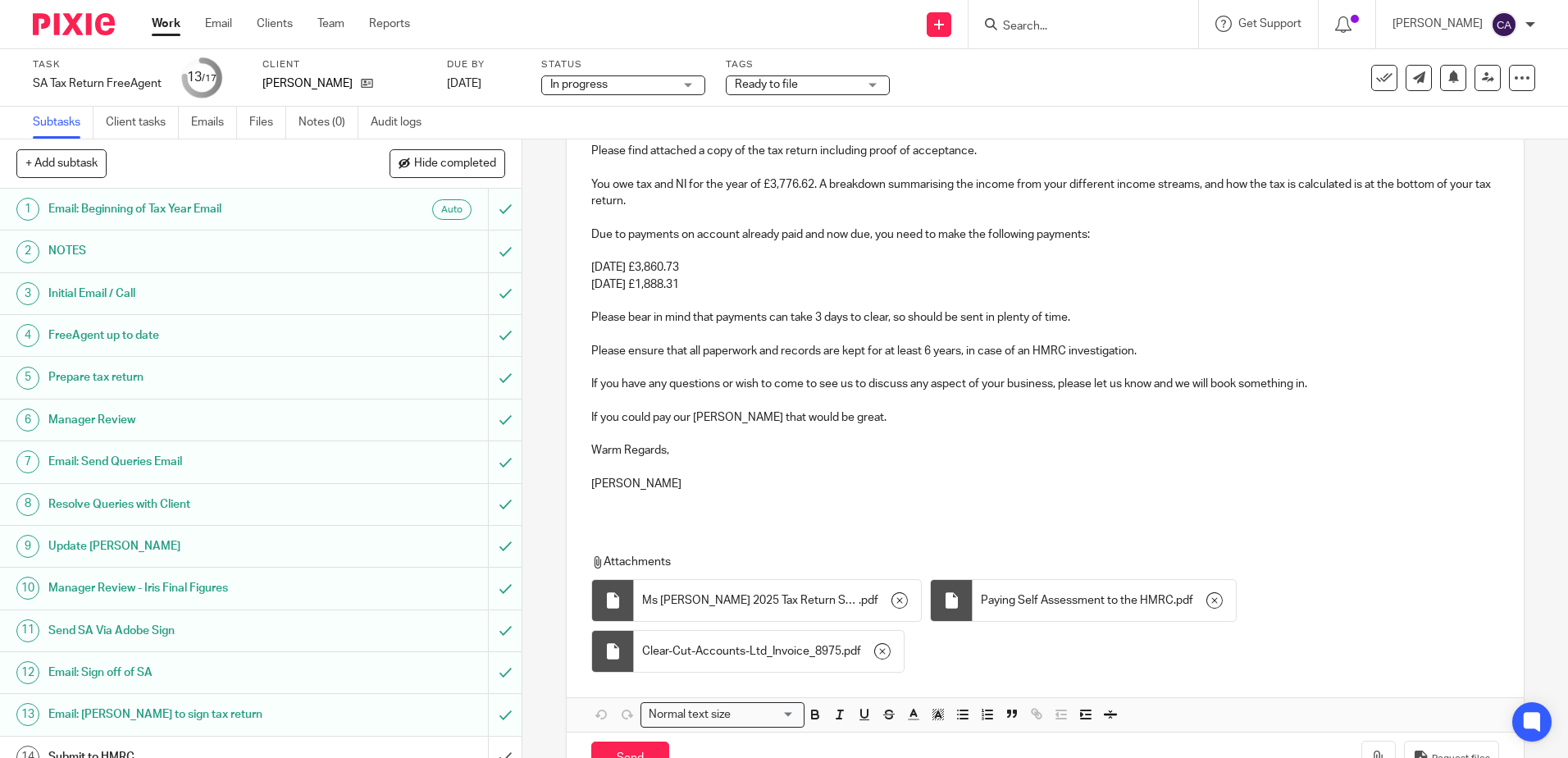
scroll to position [241, 0]
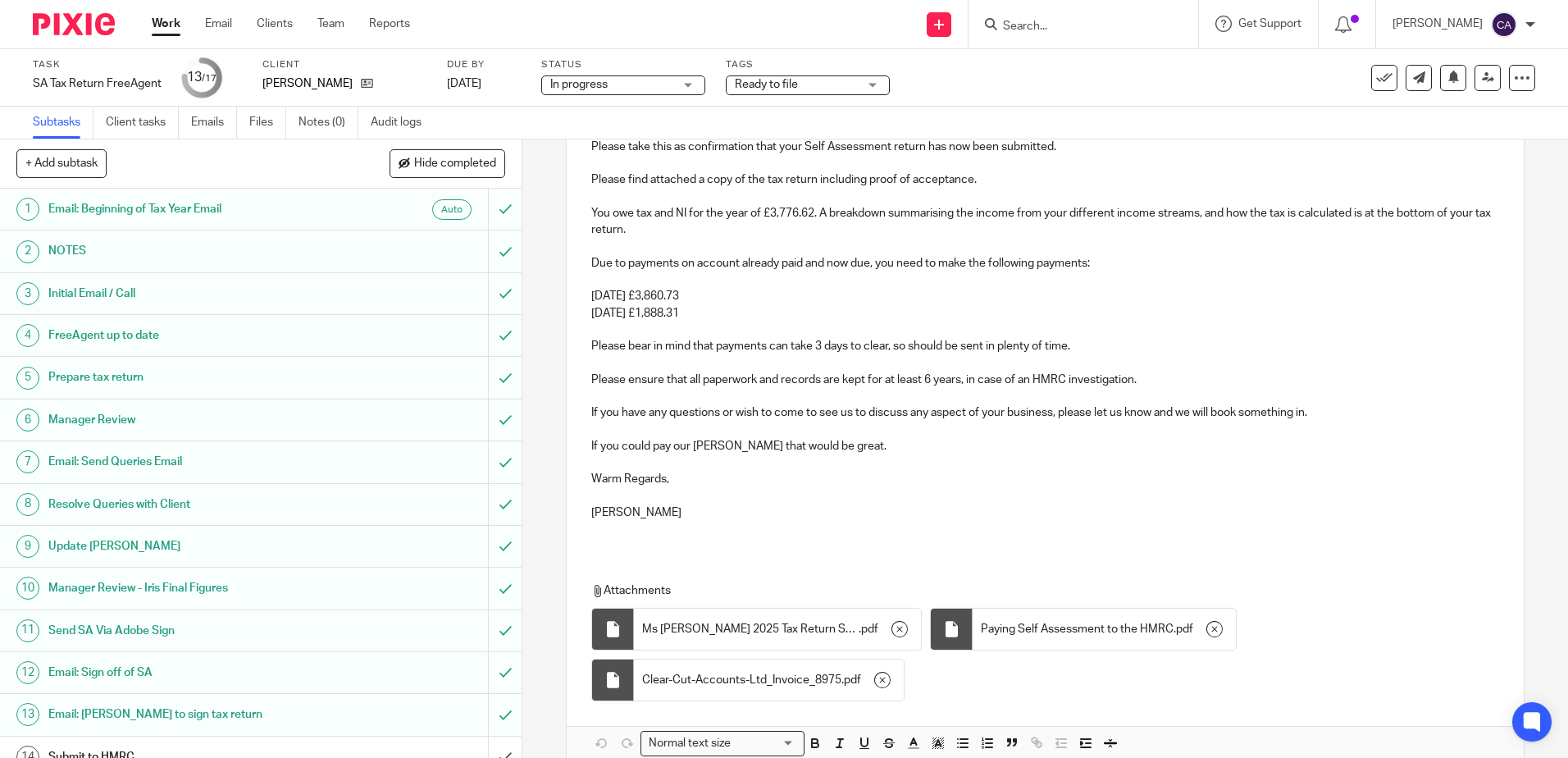
click at [748, 500] on p at bounding box center [1045, 496] width 907 height 16
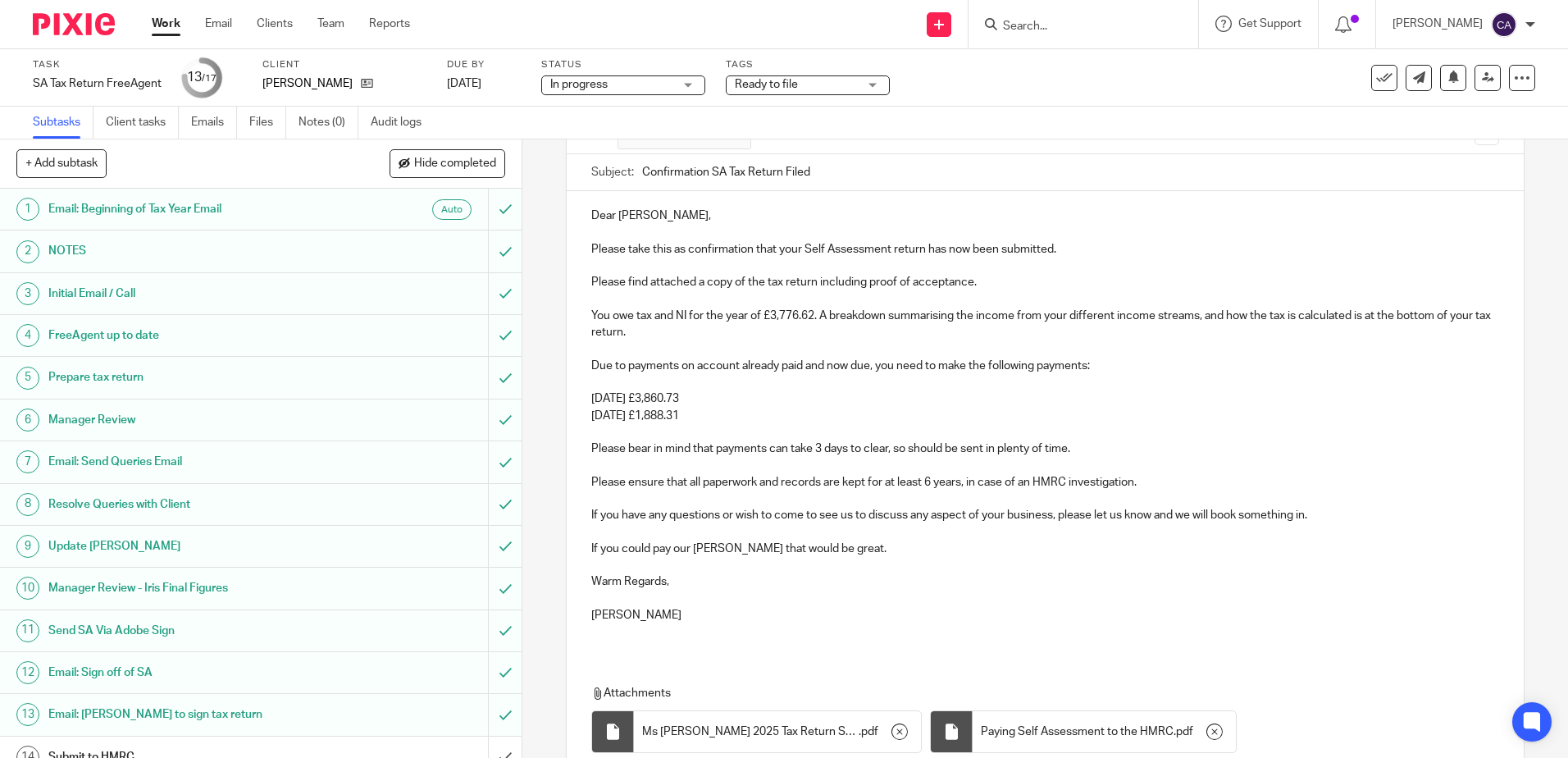
scroll to position [322, 0]
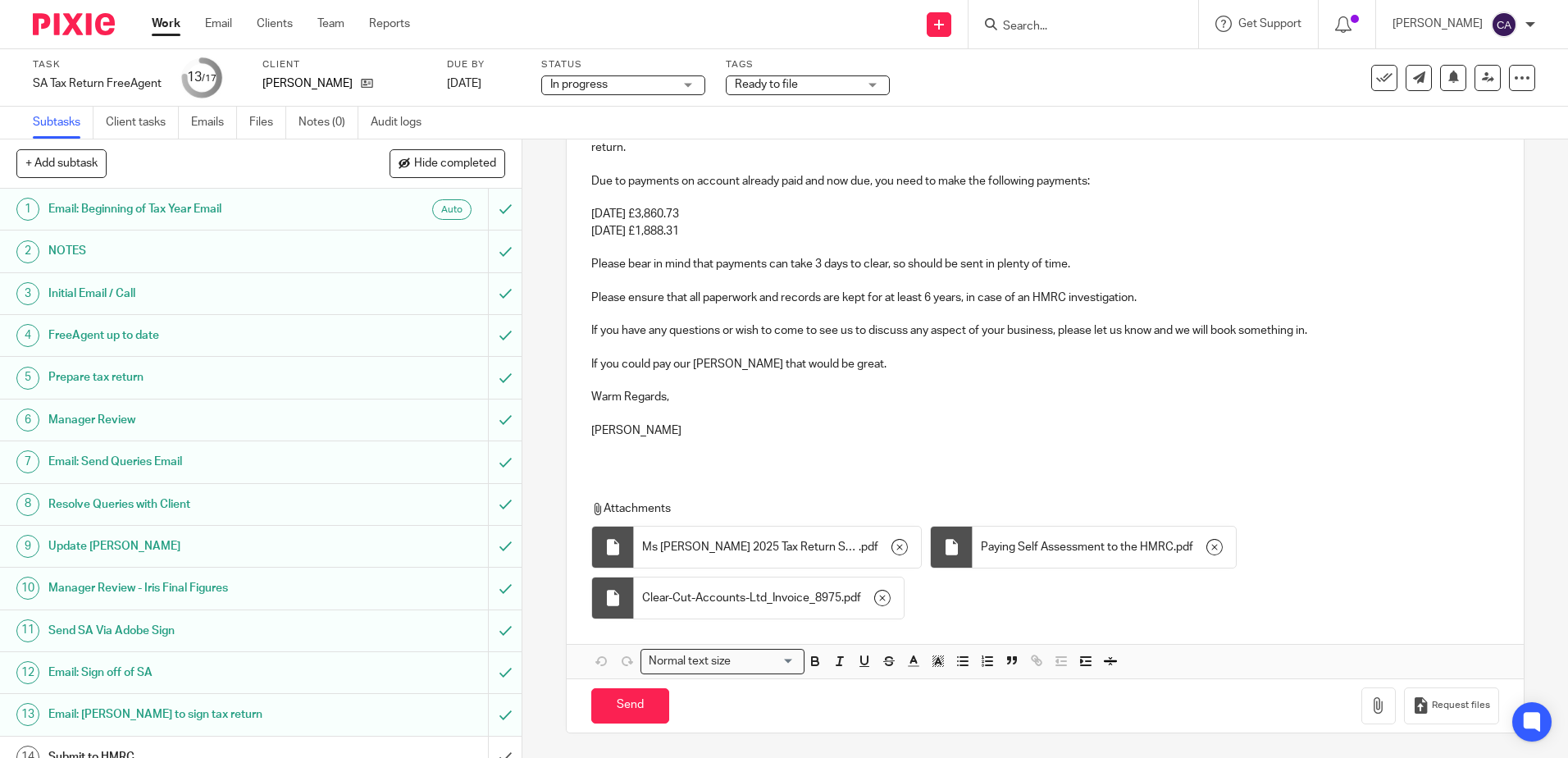
click at [742, 437] on p "Sally Richardson" at bounding box center [1045, 431] width 907 height 16
click at [629, 705] on input "Send" at bounding box center [630, 705] width 78 height 35
type input "Sent"
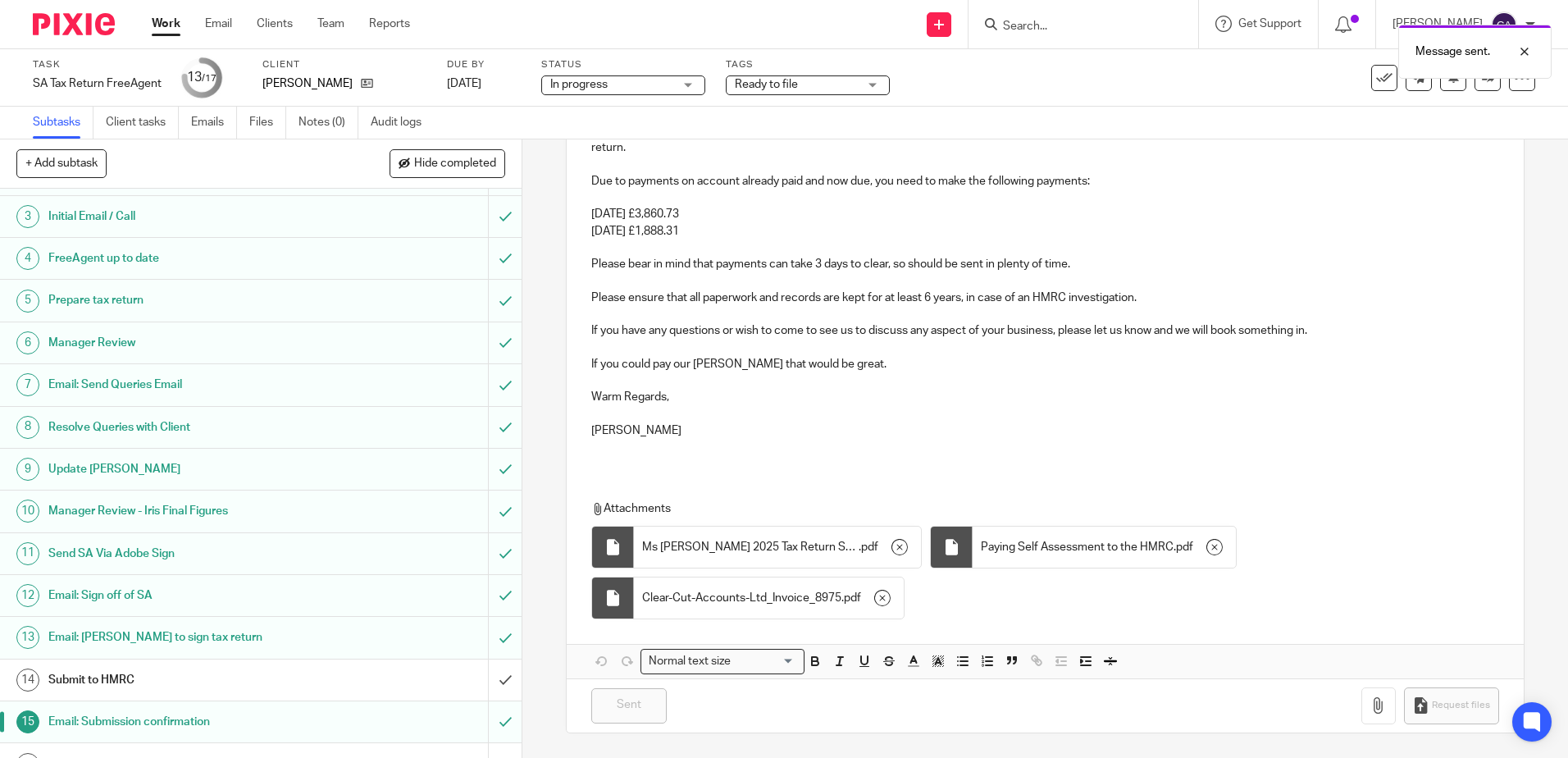
scroll to position [147, 0]
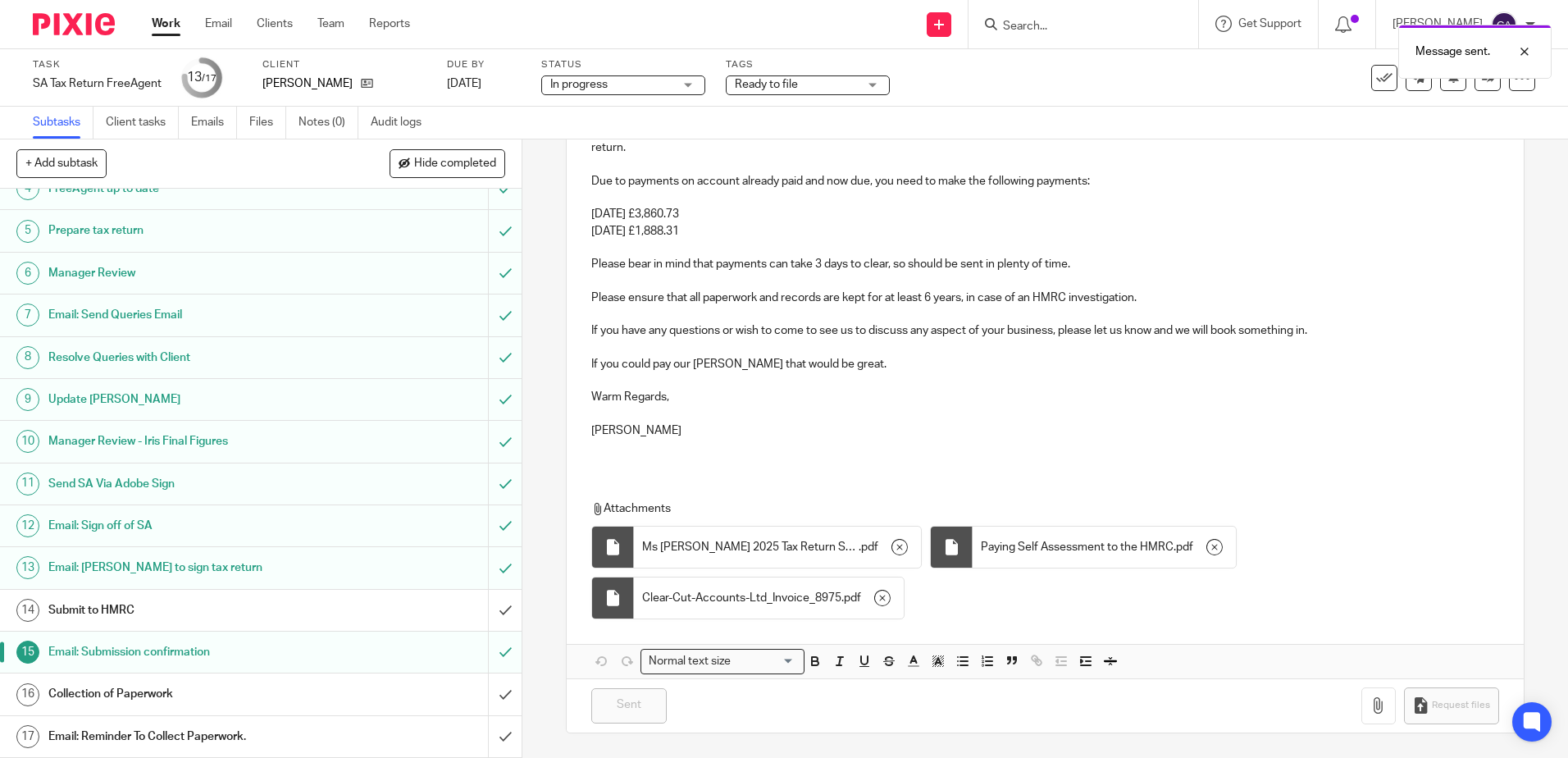
click at [122, 608] on h1 "Submit to HMRC" at bounding box center [190, 611] width 282 height 25
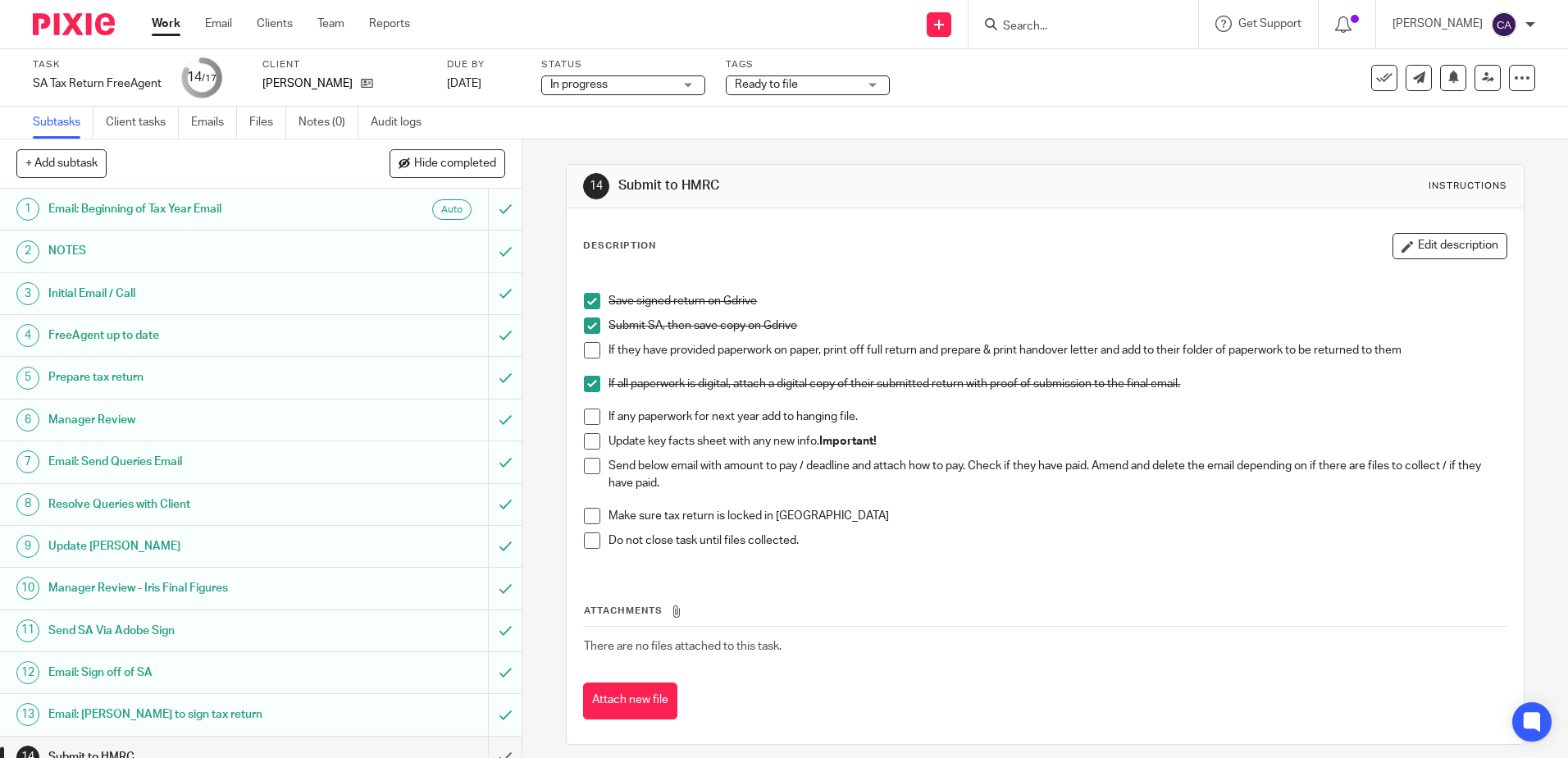
click at [587, 467] on span at bounding box center [592, 466] width 16 height 16
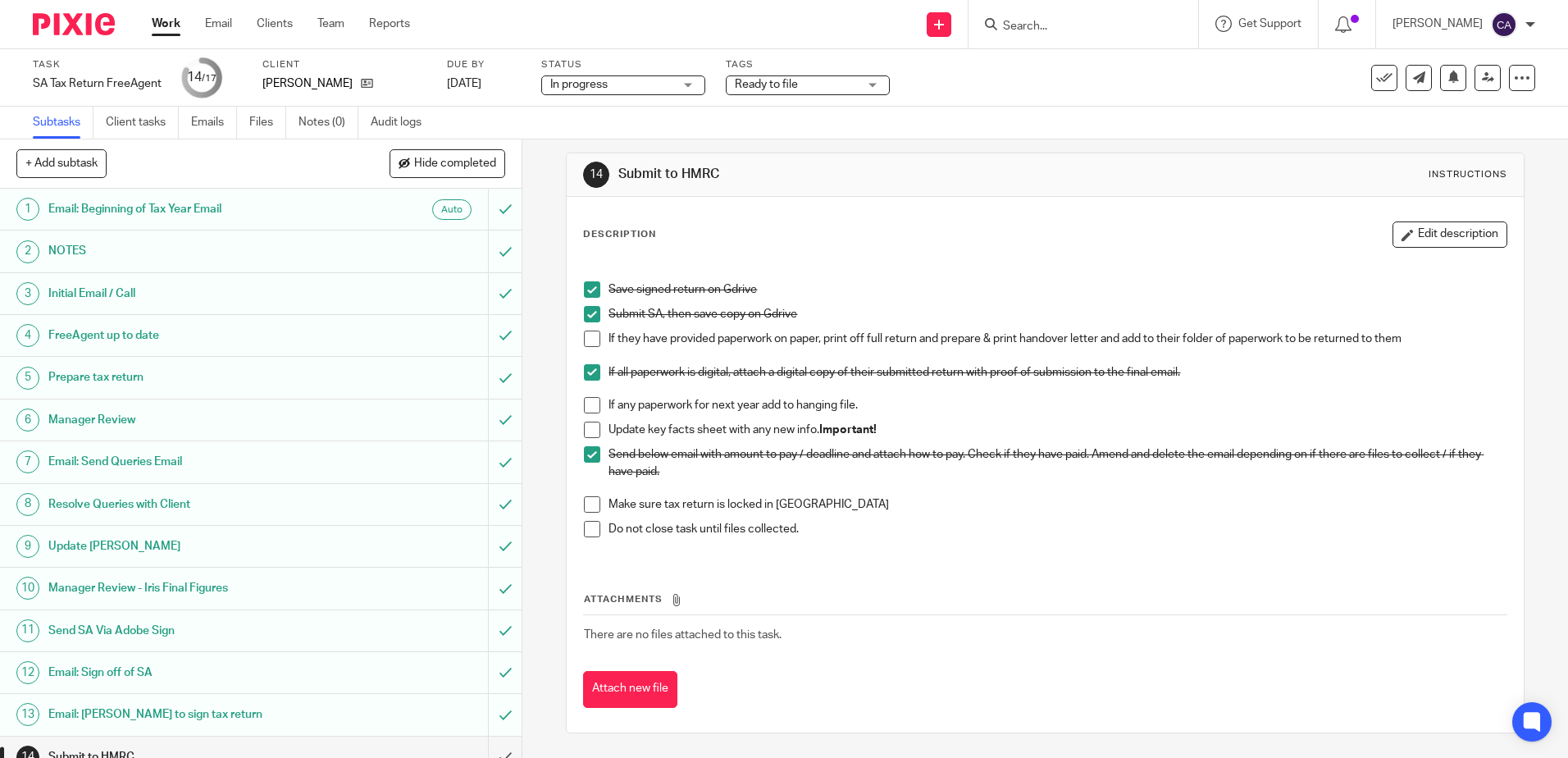
click at [589, 506] on span at bounding box center [592, 504] width 16 height 16
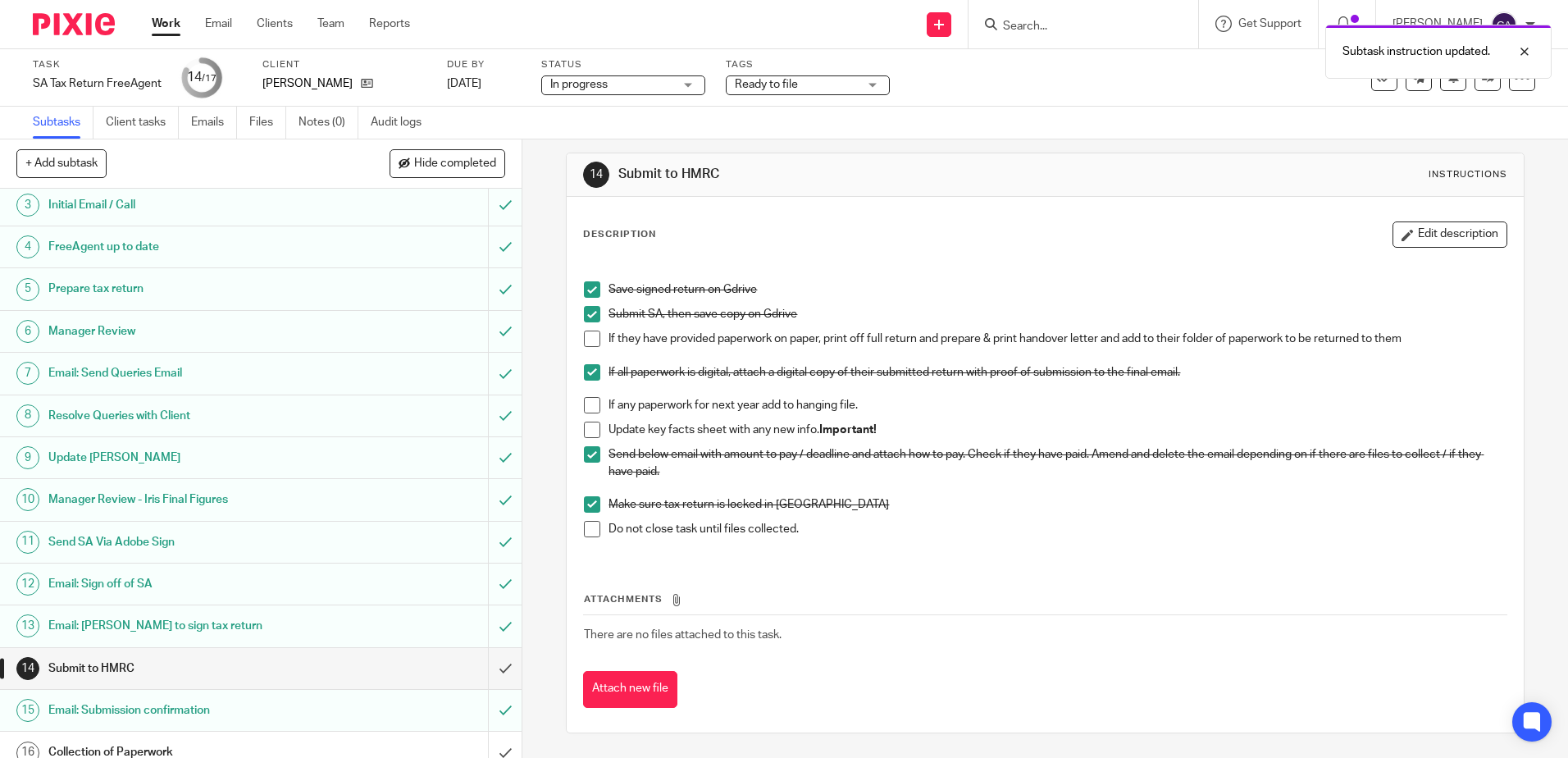
scroll to position [147, 0]
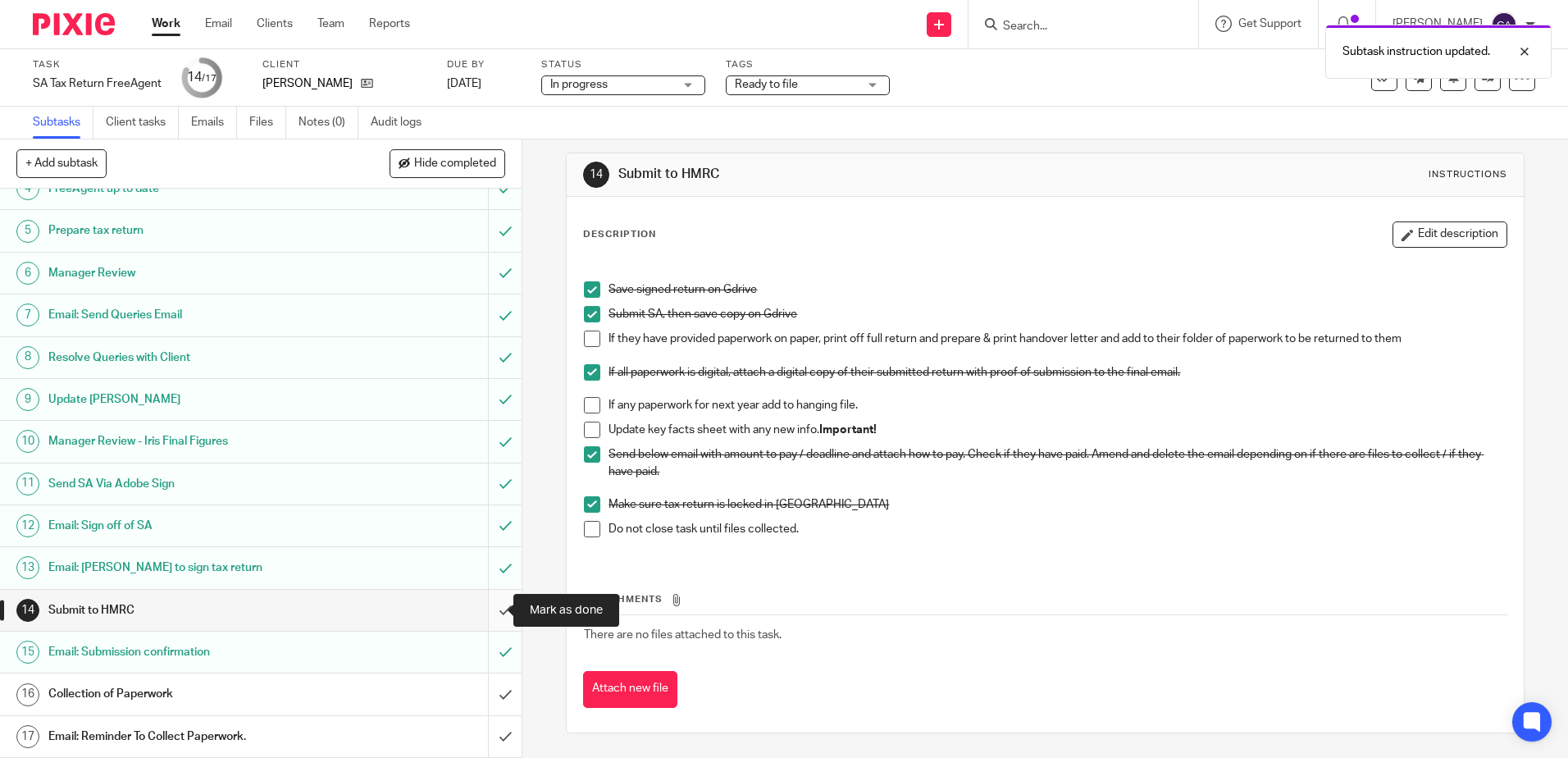
click at [483, 616] on input "submit" at bounding box center [260, 611] width 522 height 41
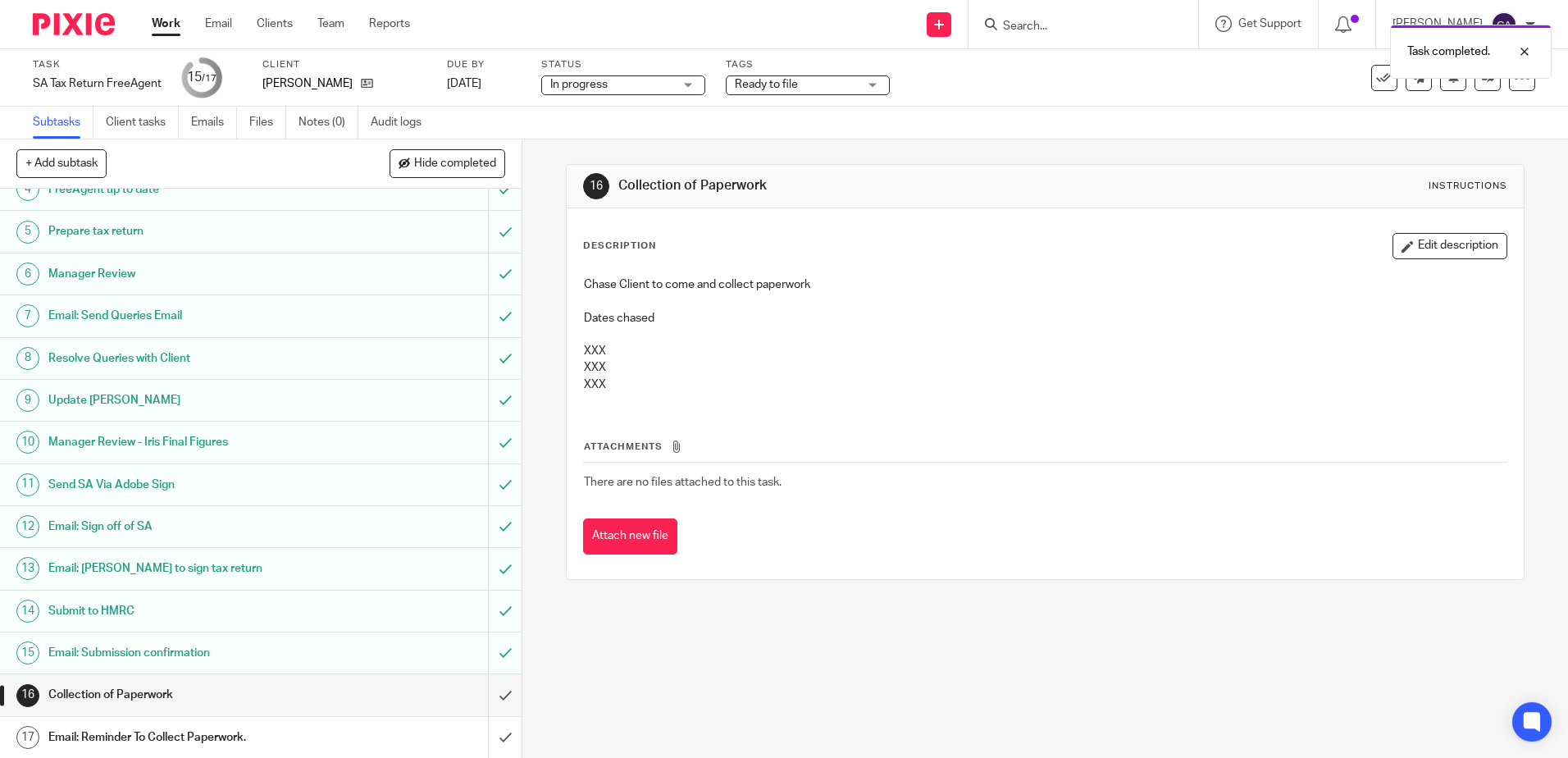
scroll to position [147, 0]
click at [803, 87] on span "Ready to file" at bounding box center [796, 85] width 123 height 17
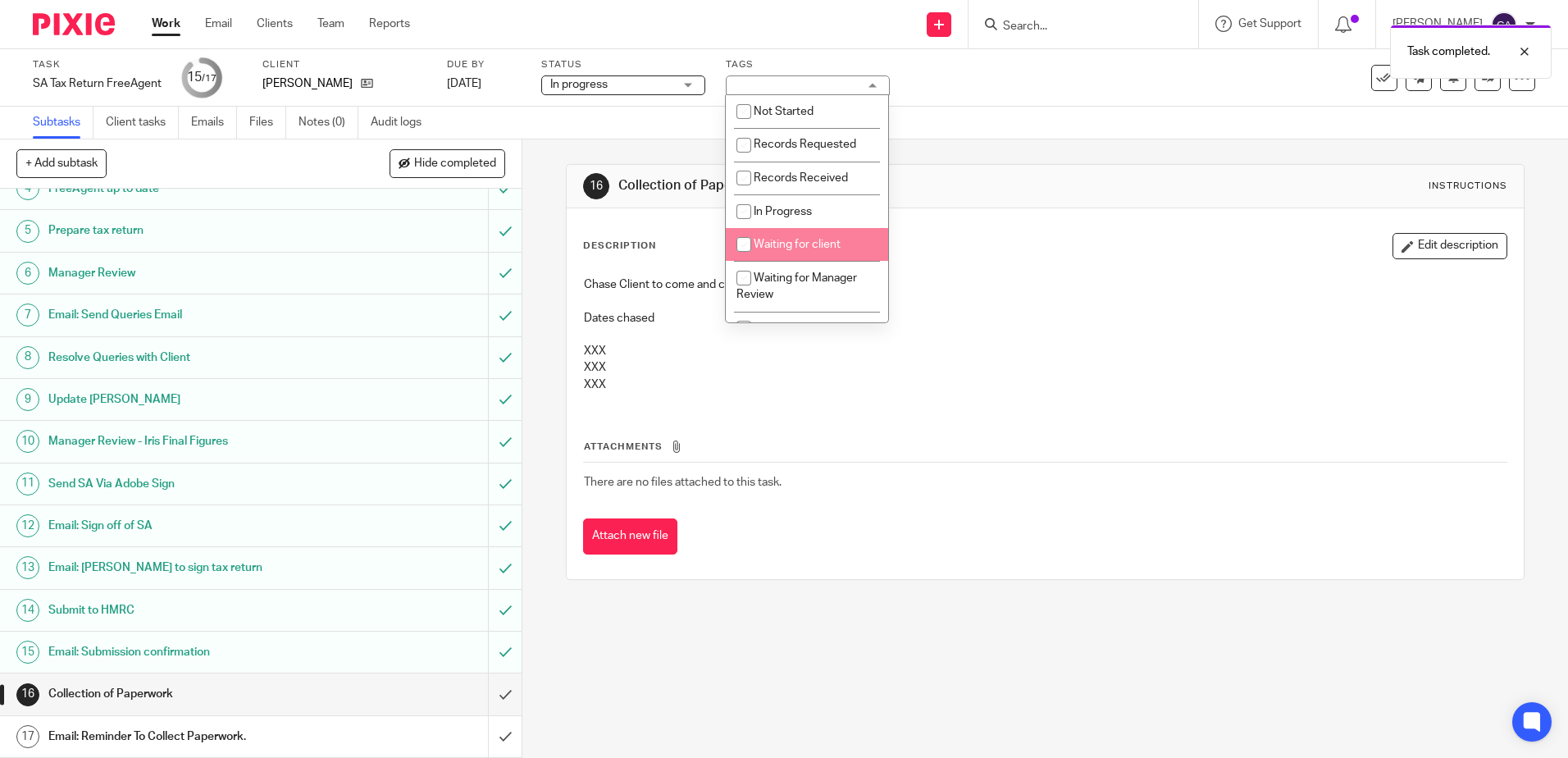
click at [1066, 281] on p "Chase Client to come and collect paperwork" at bounding box center [1045, 284] width 922 height 16
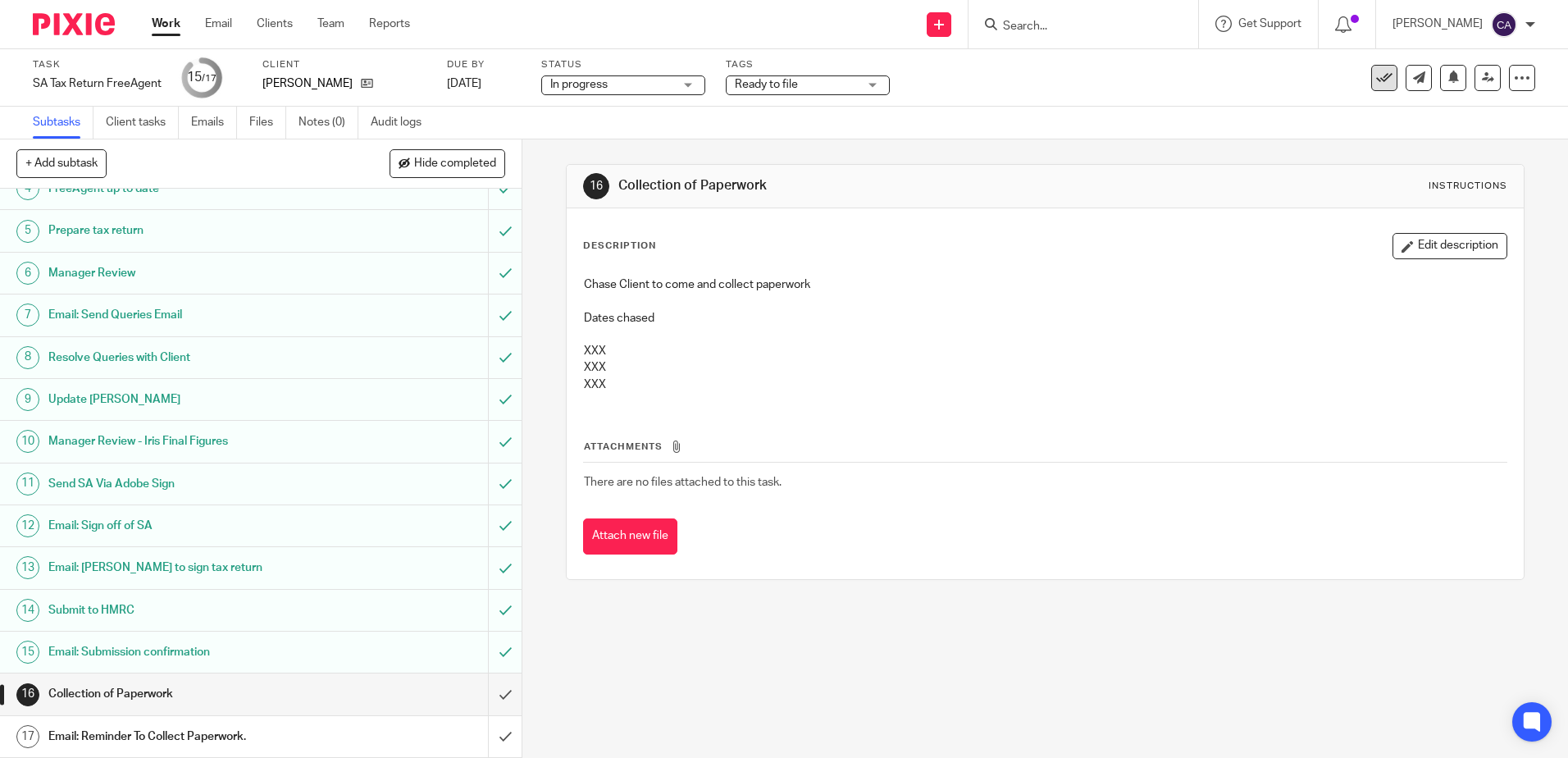
click at [1376, 81] on icon at bounding box center [1384, 78] width 16 height 16
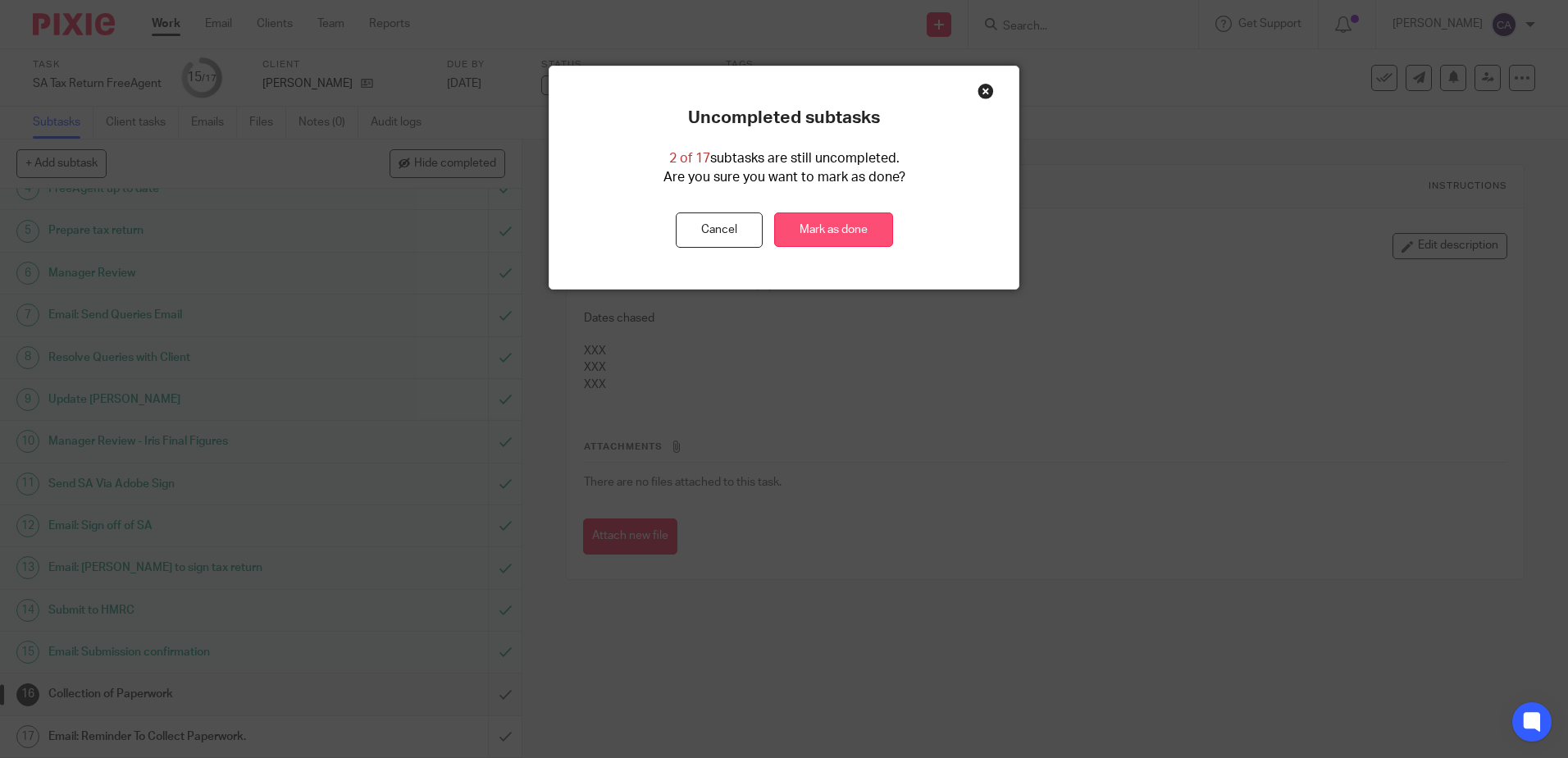
click at [825, 234] on link "Mark as done" at bounding box center [834, 230] width 119 height 35
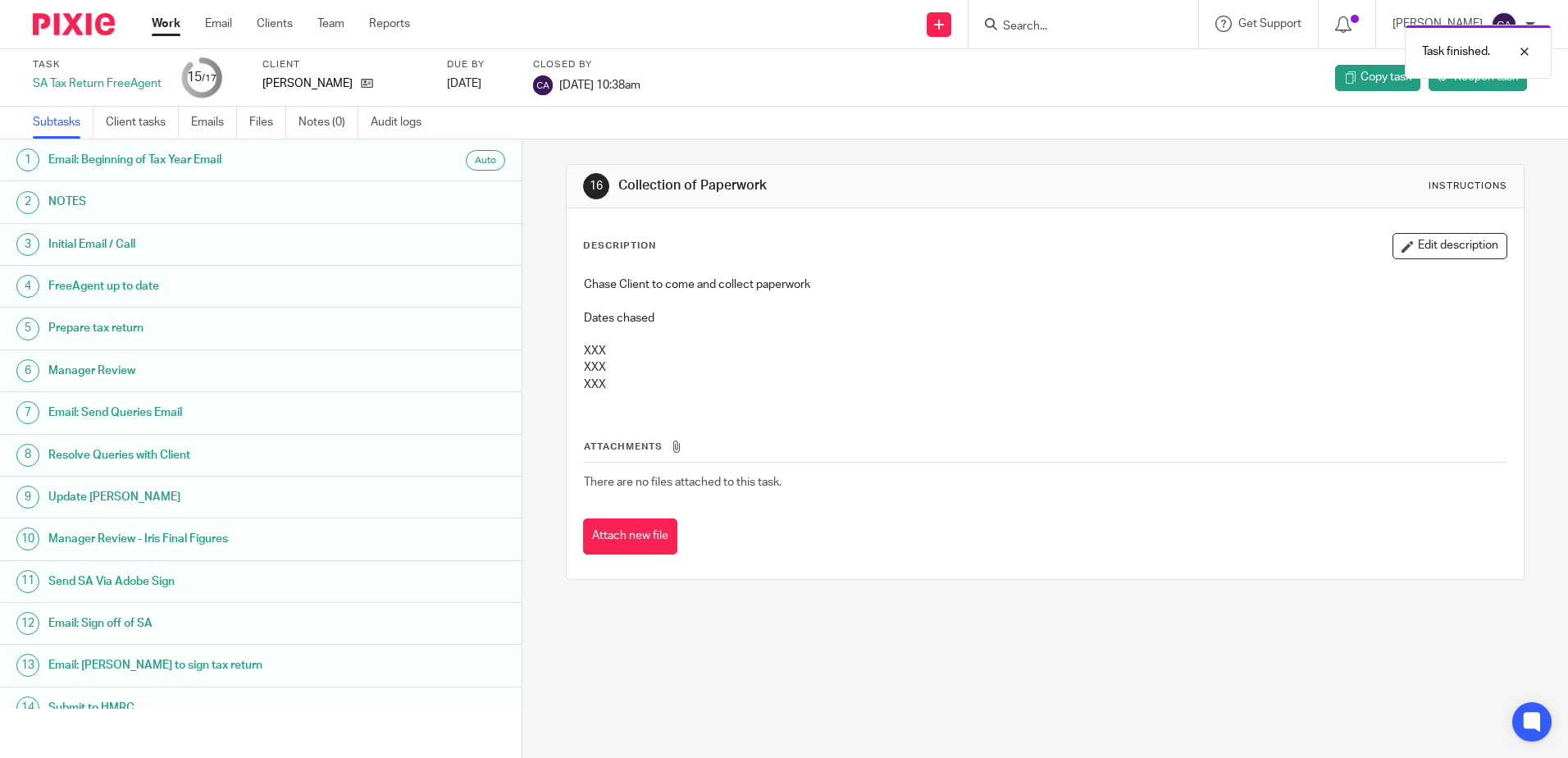
click at [161, 24] on link "Work" at bounding box center [166, 24] width 29 height 16
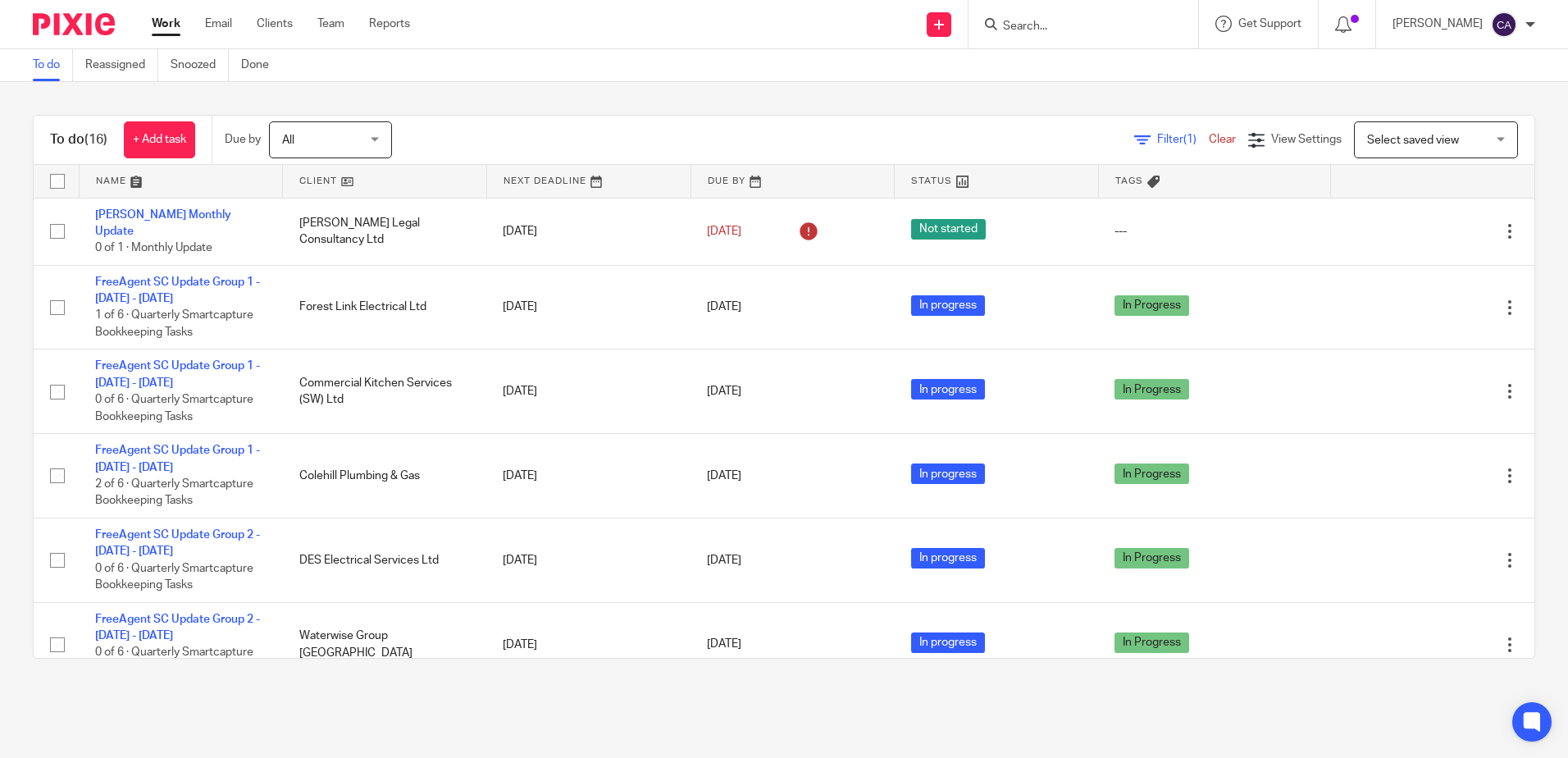
click at [119, 175] on link at bounding box center [181, 181] width 204 height 33
